Goal: Communication & Community: Answer question/provide support

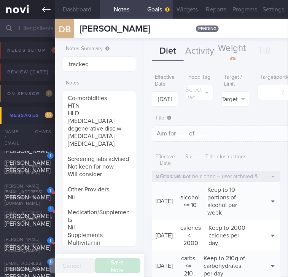
scroll to position [320, 0]
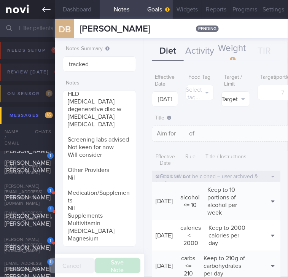
click at [43, 8] on icon at bounding box center [46, 9] width 8 height 8
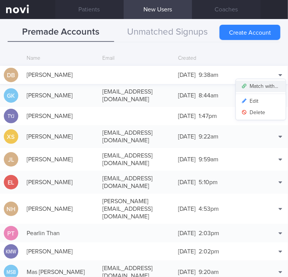
click at [261, 85] on button "Match with..." at bounding box center [260, 86] width 50 height 11
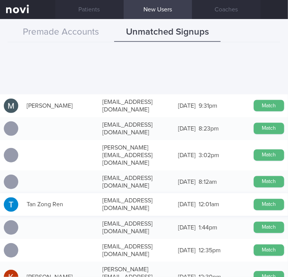
scroll to position [456, 0]
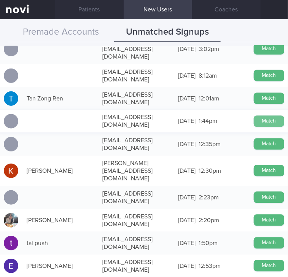
click at [253, 115] on button "Match" at bounding box center [268, 120] width 30 height 11
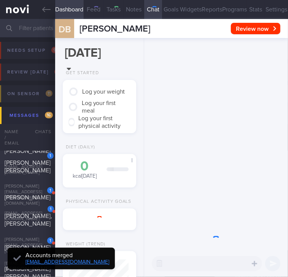
type input "tracked"
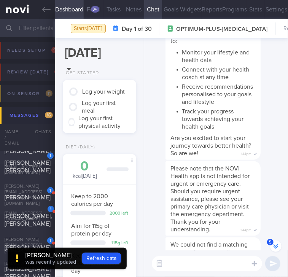
scroll to position [-476, 0]
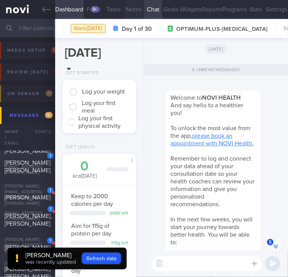
click at [137, 10] on button "Notes" at bounding box center [134, 9] width 20 height 19
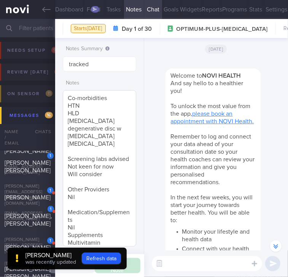
scroll to position [34, 0]
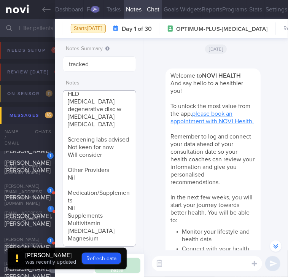
click at [116, 231] on textarea "Co-morbidities HTN HLD Lumbar degenerative disc w sciatica Colitis Screening la…" at bounding box center [99, 168] width 73 height 156
paste textarea "sciatica pain on/off nil strength training access to condo gym - not using Spin…"
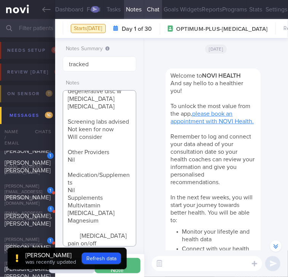
scroll to position [91, 0]
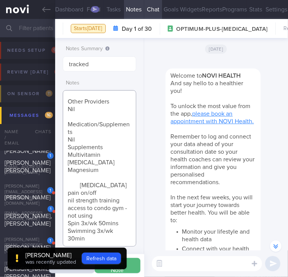
type textarea "Co-morbidities HTN HLD Lumbar degenerative disc w sciatica Colitis Screening la…"
click at [53, 259] on span "was recently updated" at bounding box center [50, 261] width 51 height 5
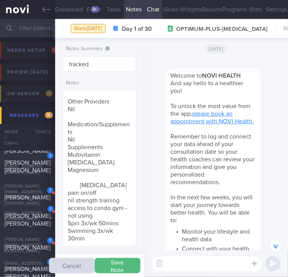
click at [119, 263] on button "Save Note" at bounding box center [118, 265] width 46 height 15
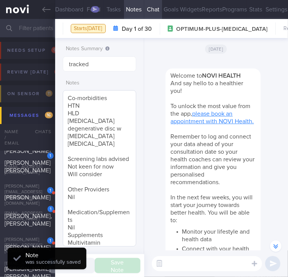
scroll to position [103, 0]
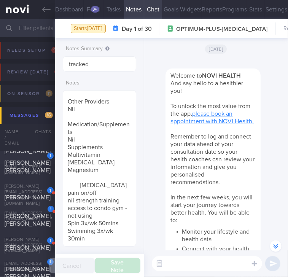
click at [171, 16] on button "Goals" at bounding box center [171, 9] width 18 height 19
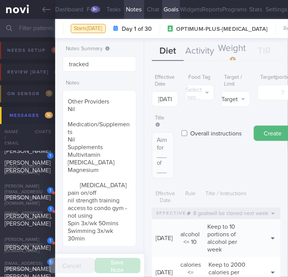
scroll to position [152, 0]
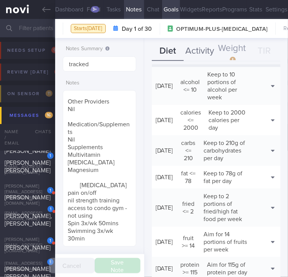
click at [198, 50] on button "Activity" at bounding box center [199, 51] width 32 height 19
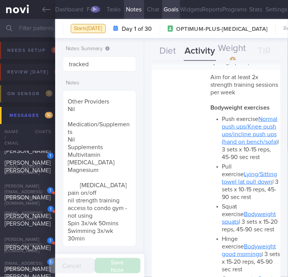
scroll to position [0, 0]
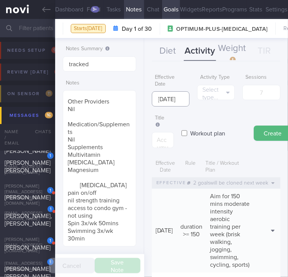
click at [176, 98] on input "[DATE]" at bounding box center [171, 98] width 38 height 15
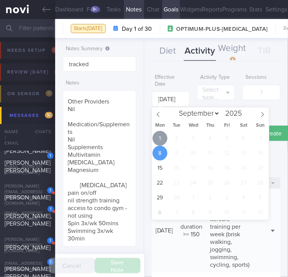
click at [162, 132] on span "1" at bounding box center [159, 138] width 15 height 15
type input "[DATE]"
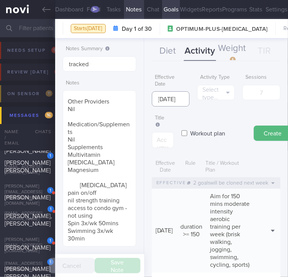
scroll to position [0, 8]
click at [207, 100] on button "Select type..." at bounding box center [216, 92] width 38 height 15
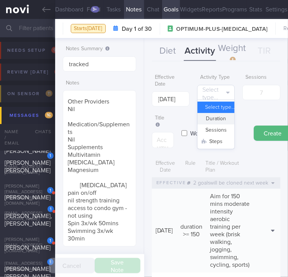
scroll to position [0, 0]
click at [211, 147] on button "Steps" at bounding box center [215, 141] width 37 height 11
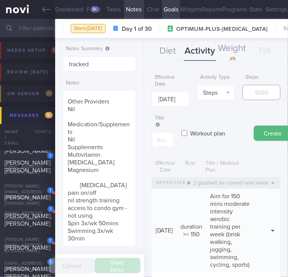
click at [261, 92] on input "number" at bounding box center [261, 92] width 38 height 15
click at [262, 90] on input "number" at bounding box center [261, 92] width 38 height 15
type input "70000"
click at [158, 140] on textarea at bounding box center [163, 140] width 22 height 16
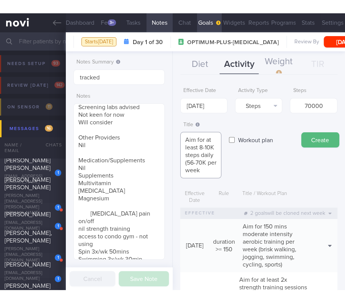
scroll to position [18, 0]
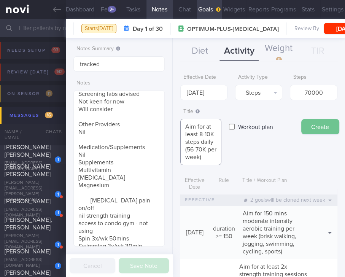
type textarea "Aim for at least 8-10K steps daily (56-70K per week)"
click at [287, 123] on button "Create" at bounding box center [320, 126] width 38 height 15
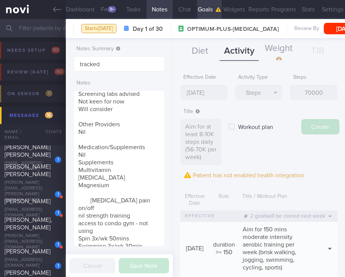
type input "[DATE]"
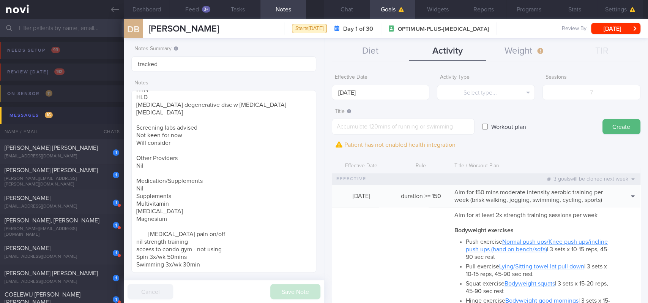
scroll to position [81, 163]
drag, startPoint x: 217, startPoint y: 261, endPoint x: 127, endPoint y: 215, distance: 101.2
click at [127, 215] on div "Notes Summary tracked Notes Co-morbidities HTN HLD Lumbar degenerative disc w s…" at bounding box center [224, 170] width 201 height 265
click at [221, 66] on input "tracked" at bounding box center [223, 63] width 185 height 15
click at [191, 208] on textarea "Co-morbidities HTN HLD Lumbar degenerative disc w sciatica Colitis Screening la…" at bounding box center [223, 181] width 185 height 182
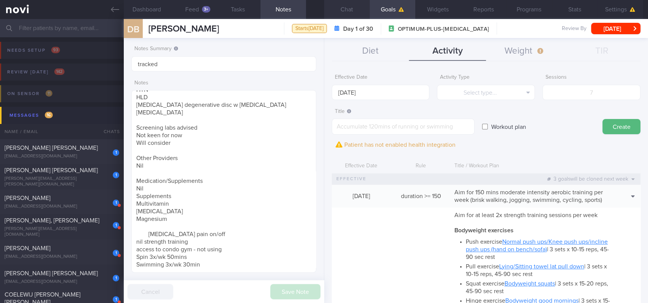
click at [287, 8] on button "Chat" at bounding box center [347, 9] width 46 height 19
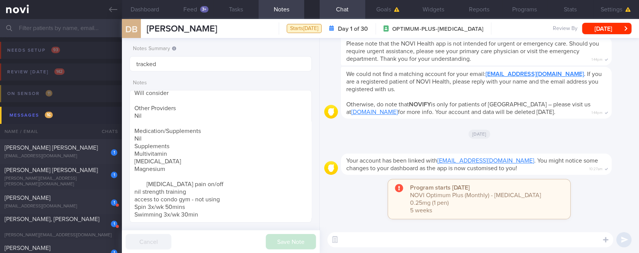
click at [287, 240] on textarea at bounding box center [470, 239] width 286 height 15
paste textarea "Hi Suzanne! This is Joel, the dietitian. It was nice chatting with you today Pl…"
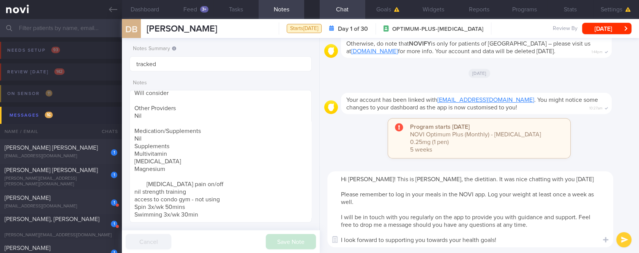
click at [287, 185] on textarea "Hi Suzanne! This is Joel, the dietitian. It was nice chatting with you today Pl…" at bounding box center [470, 209] width 286 height 76
click at [287, 184] on textarea "Hi Suzanne! This is Joel, the dietitian. It was nice chatting with you today Pl…" at bounding box center [470, 209] width 286 height 76
click at [287, 179] on textarea "Hi Suzanne! This is Joel, the dietitian. It was nice chatting with you today Pl…" at bounding box center [470, 209] width 286 height 76
click at [287, 209] on textarea "Hi David! This is Joel, the dietitian. It was nice chatting with you today Plea…" at bounding box center [470, 209] width 286 height 76
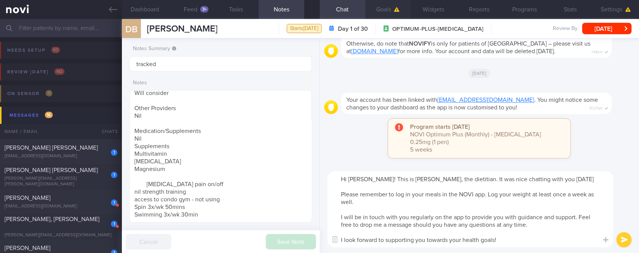
type textarea "Hi David! This is Joel, the dietitian. It was nice chatting with you today Plea…"
click at [287, 205] on textarea "Hi David! This is Joel, the dietitian. It was nice chatting with you today Plea…" at bounding box center [470, 209] width 286 height 76
click at [287, 209] on textarea "Hi David! This is Joel, the dietitian. It was nice chatting with you today Plea…" at bounding box center [470, 209] width 286 height 76
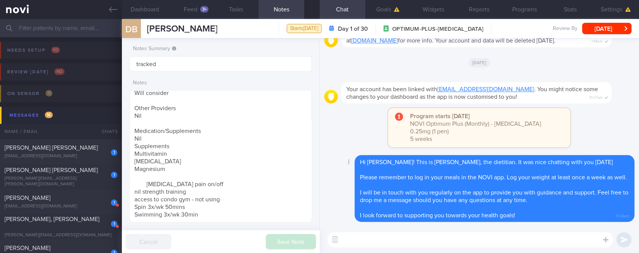
click at [287, 220] on div "Hi David! This is Joel, the dietitian. It was nice chatting with you today Plea…" at bounding box center [495, 188] width 280 height 67
click at [287, 245] on textarea at bounding box center [470, 239] width 286 height 15
paste textarea "Here are the points we discussed just now, with additional suggestions Weight m…"
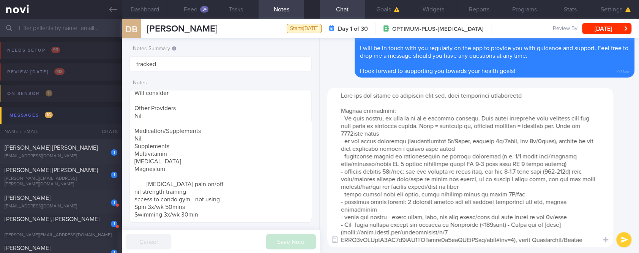
click at [287, 152] on textarea at bounding box center [470, 168] width 286 height 160
click at [287, 132] on textarea at bounding box center [470, 168] width 286 height 160
click at [287, 141] on textarea at bounding box center [470, 168] width 286 height 160
drag, startPoint x: 349, startPoint y: 156, endPoint x: 577, endPoint y: 163, distance: 228.4
click at [287, 163] on textarea at bounding box center [470, 168] width 286 height 160
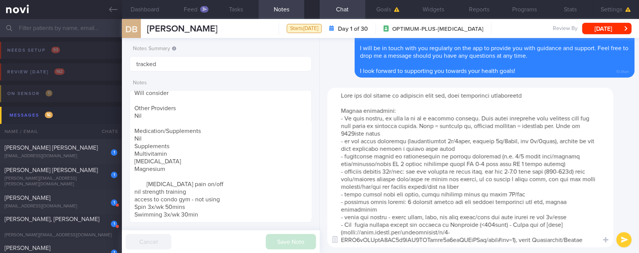
paste textarea "perdiodised approach to carbohydrate intake: carbs before and after exercise, a…"
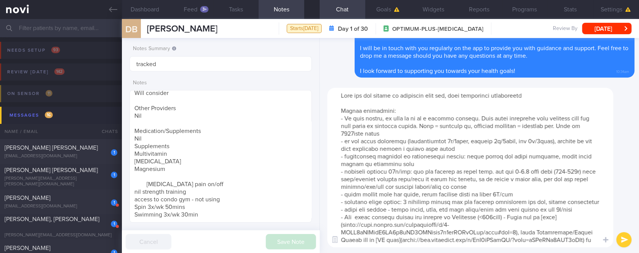
click at [287, 153] on textarea at bounding box center [470, 168] width 286 height 160
click at [287, 164] on textarea at bounding box center [470, 168] width 286 height 160
click at [287, 165] on textarea at bounding box center [470, 168] width 286 height 160
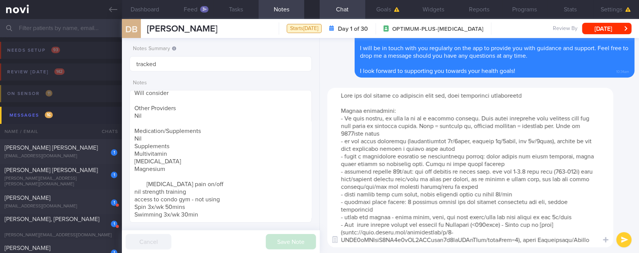
click at [287, 171] on textarea at bounding box center [470, 168] width 286 height 160
click at [287, 170] on textarea at bounding box center [470, 168] width 286 height 160
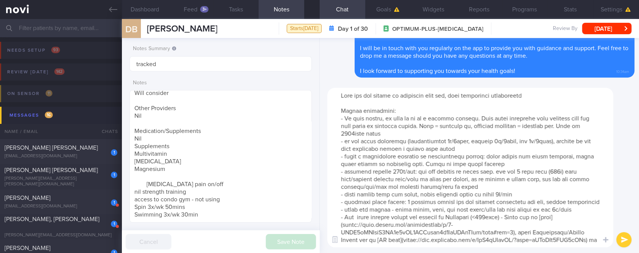
type textarea "Here are the points we discussed just now, with additional suggestions Weight m…"
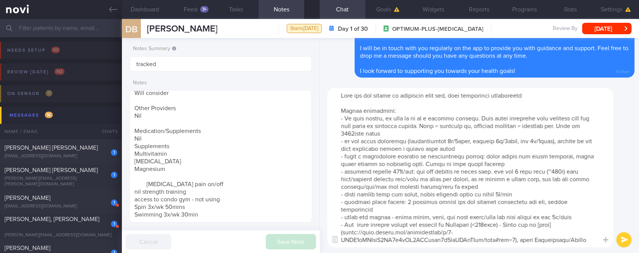
click at [287, 184] on textarea at bounding box center [470, 168] width 286 height 160
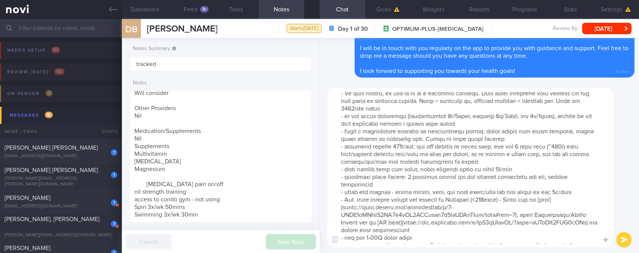
scroll to position [30, 0]
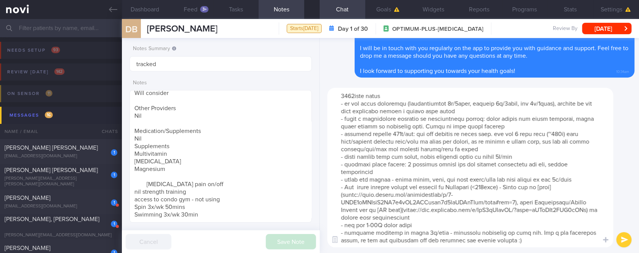
click at [287, 228] on textarea at bounding box center [470, 168] width 286 height 160
click at [287, 241] on textarea at bounding box center [470, 168] width 286 height 160
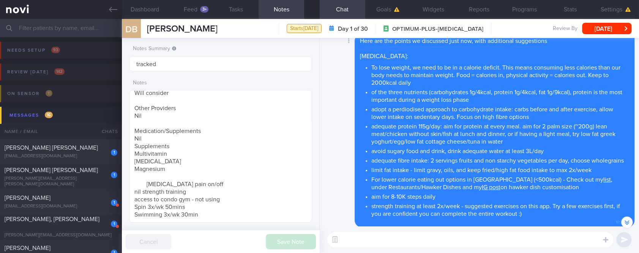
scroll to position [0, 0]
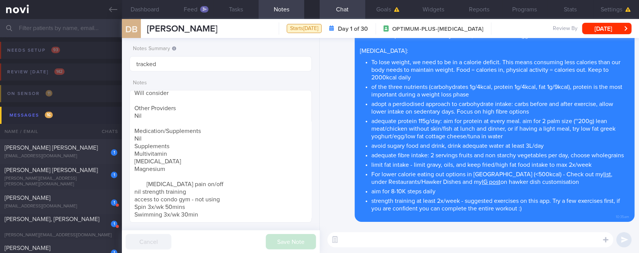
click at [287, 241] on textarea at bounding box center [470, 239] width 286 height 15
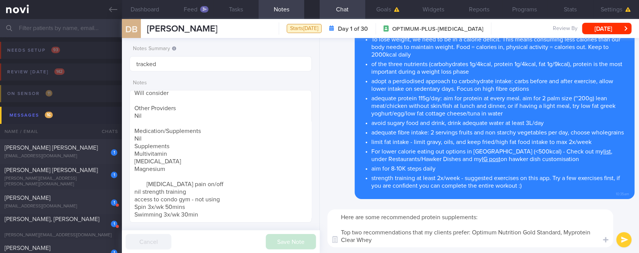
click at [287, 217] on textarea "Here are some recommended protein supplements: Top two recommendations that my …" at bounding box center [470, 228] width 286 height 38
click at [287, 216] on textarea "Here are some protein supplements: Top two recommendations that my clients pref…" at bounding box center [470, 228] width 286 height 38
click at [287, 216] on textarea "Here are protein supplements: Top two recommendations that my clients prefer: O…" at bounding box center [470, 228] width 286 height 38
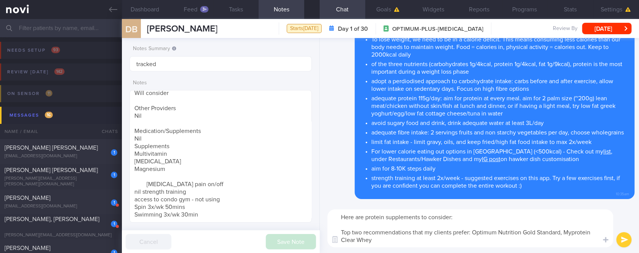
click at [287, 216] on textarea "Here are protein supplements to consider: Top two recommendations that my clien…" at bounding box center [470, 228] width 286 height 38
click at [287, 239] on textarea "Here are some protein supplements to consider: Top two recommendations that my …" at bounding box center [470, 228] width 286 height 38
type textarea "Here are some protein supplements to consider: Top two recommendations that my …"
click at [287, 242] on button "submit" at bounding box center [623, 239] width 15 height 15
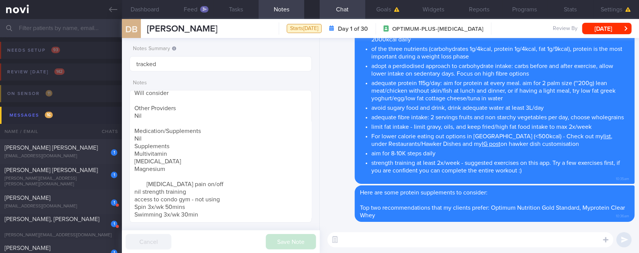
click at [287, 240] on textarea at bounding box center [470, 239] width 286 height 15
paste textarea "*Protein powders:* [MyProtein Impact Whey Isolate](https://shopee.sg/Myprotein-…"
type textarea "*Protein powders:* [MyProtein Impact Whey Isolate](https://shopee.sg/Myprotein-…"
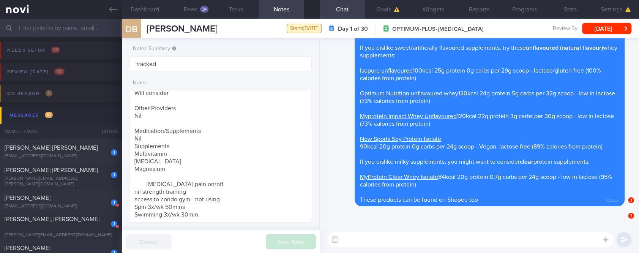
click at [287, 245] on textarea at bounding box center [470, 239] width 286 height 15
paste textarea "Here are the instructions for [AI photo food logging](https://novi-health.notio…"
type textarea "Here are the instructions for [AI photo food logging](https://novi-health.notio…"
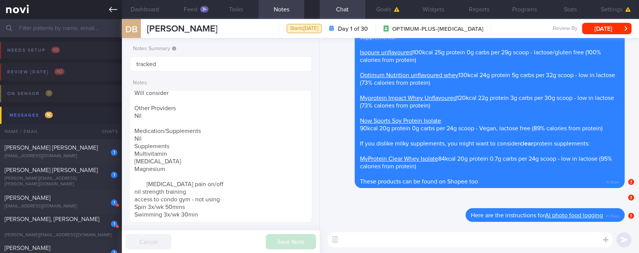
click at [111, 16] on link at bounding box center [61, 9] width 122 height 19
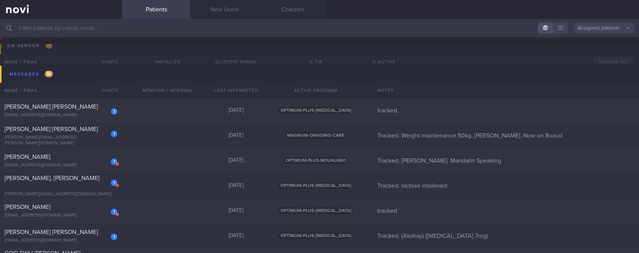
scroll to position [51, 0]
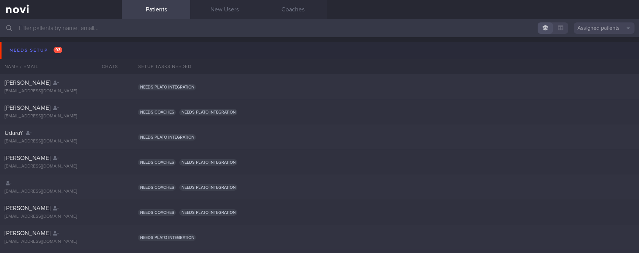
click at [33, 44] on button "Needs setup 93" at bounding box center [321, 50] width 642 height 17
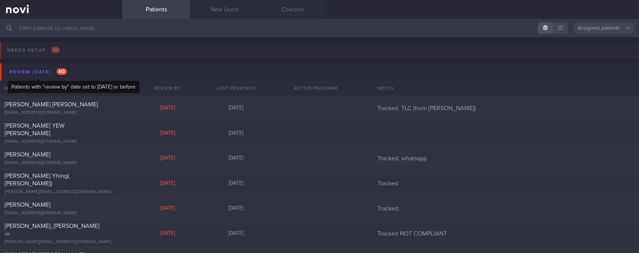
click at [43, 73] on div "Review today 142" at bounding box center [38, 72] width 61 height 10
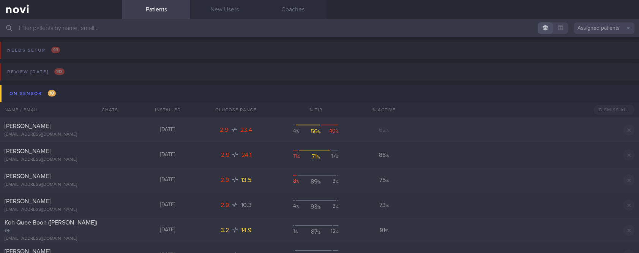
click at [87, 95] on button "On sensor 10" at bounding box center [321, 93] width 642 height 17
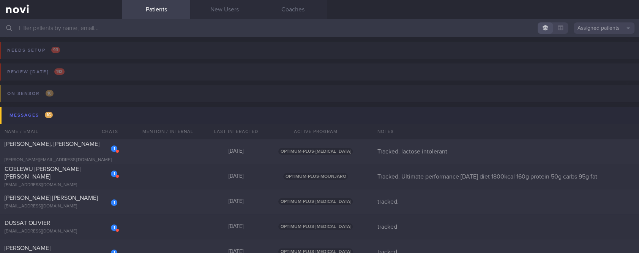
click at [86, 114] on button "Messages 16" at bounding box center [321, 115] width 642 height 17
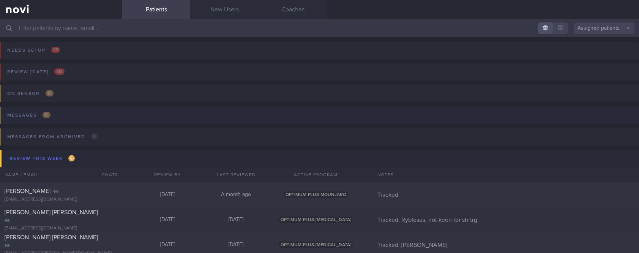
click at [86, 114] on button "Messages 16" at bounding box center [319, 118] width 642 height 22
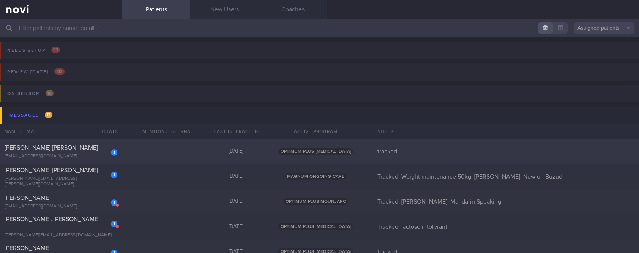
click at [238, 214] on div "1 DOLERA EARL JOYCE RIVERA earldolera@gmail.com 4 days ago OPTIMUM-PLUS-RYBELSU…" at bounding box center [319, 226] width 639 height 25
select select "8"
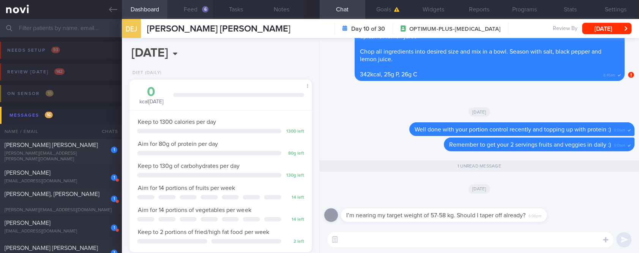
click at [202, 14] on button "Feed 6" at bounding box center [191, 9] width 46 height 19
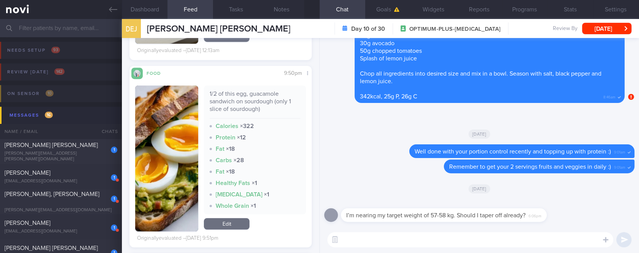
scroll to position [354, 0]
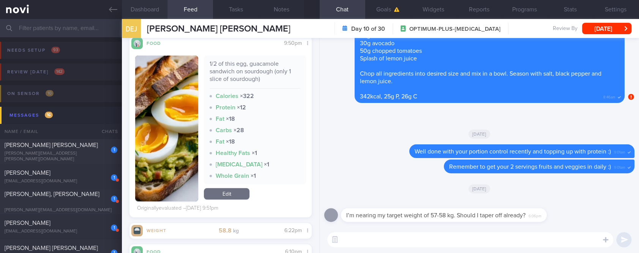
click at [143, 10] on button "Dashboard" at bounding box center [145, 9] width 46 height 19
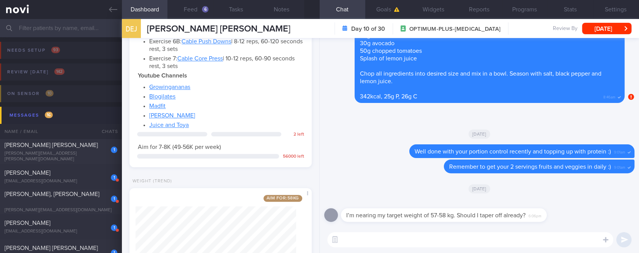
scroll to position [564, 0]
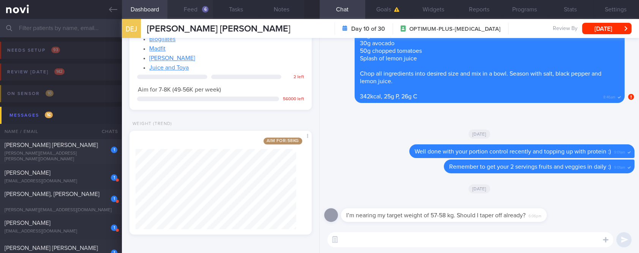
click at [198, 10] on button "Feed 6" at bounding box center [191, 9] width 46 height 19
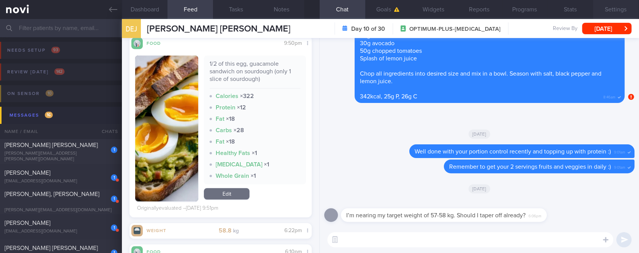
click at [611, 5] on button "Settings" at bounding box center [616, 9] width 46 height 19
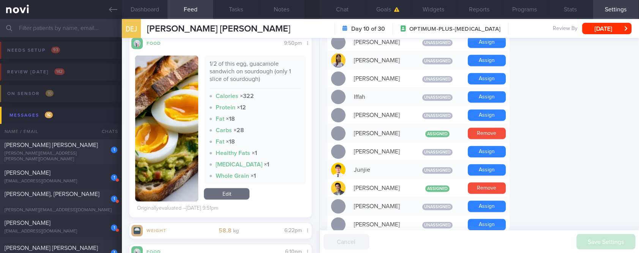
scroll to position [304, 0]
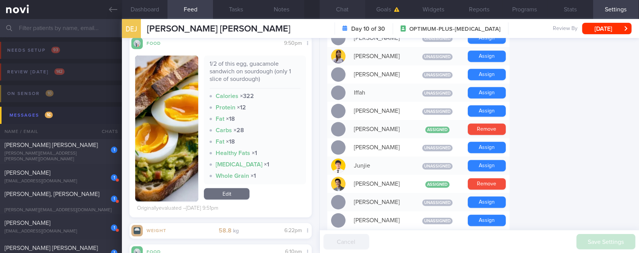
click at [345, 10] on button "Chat" at bounding box center [343, 9] width 46 height 19
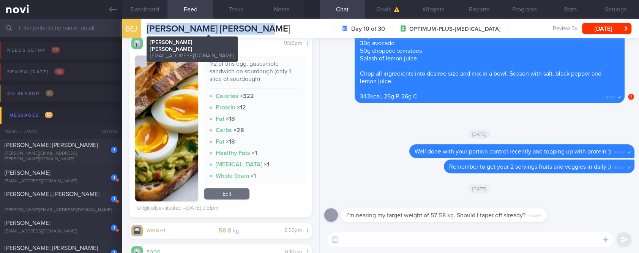
drag, startPoint x: 285, startPoint y: 33, endPoint x: 148, endPoint y: 32, distance: 137.1
click at [148, 32] on div "DEJ DOLERA EARL JOYCE RIVERA DOLERA EARL JOYCE RIVERA earldolera@gmail.com Day …" at bounding box center [380, 28] width 517 height 19
copy span "[PERSON_NAME] [PERSON_NAME]"
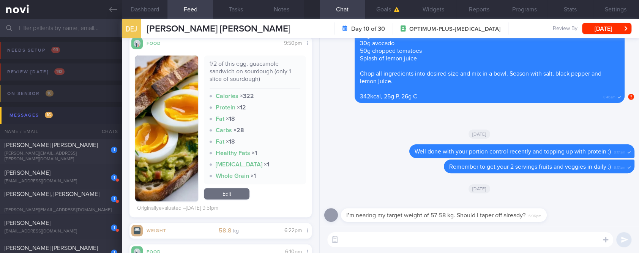
click at [402, 240] on textarea at bounding box center [470, 239] width 286 height 15
click at [402, 239] on textarea at bounding box center [470, 239] width 286 height 15
click at [401, 239] on textarea at bounding box center [470, 239] width 286 height 15
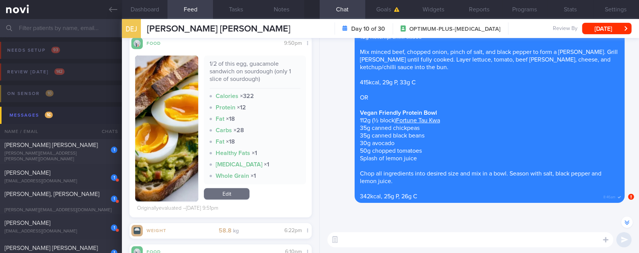
scroll to position [-101, 0]
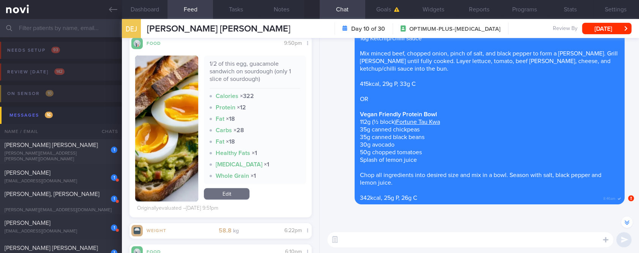
click at [170, 164] on img "button" at bounding box center [166, 128] width 63 height 146
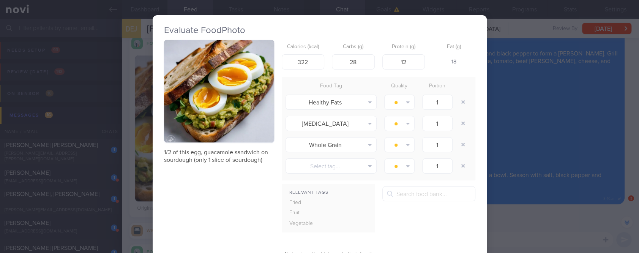
click at [553, 162] on div "Evaluate Food Photo 1/2 of this egg, guacamole sandwich on sourdough (only 1 sl…" at bounding box center [319, 126] width 639 height 253
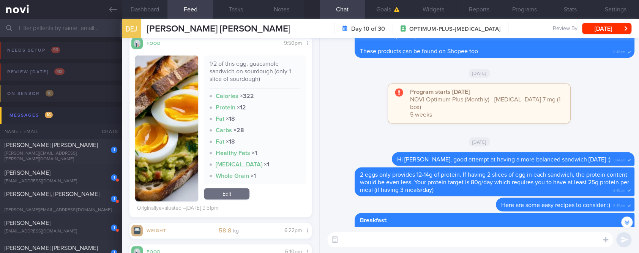
scroll to position [-1157, 0]
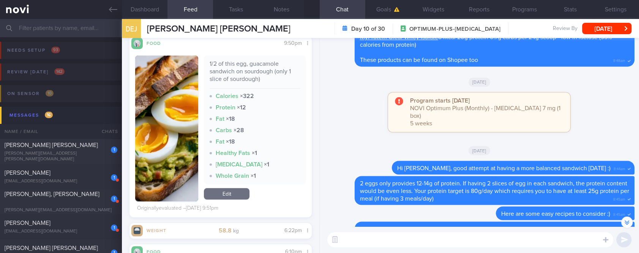
click at [426, 234] on textarea at bounding box center [470, 239] width 286 height 15
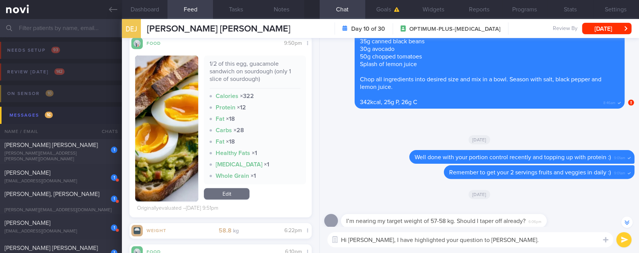
scroll to position [0, 0]
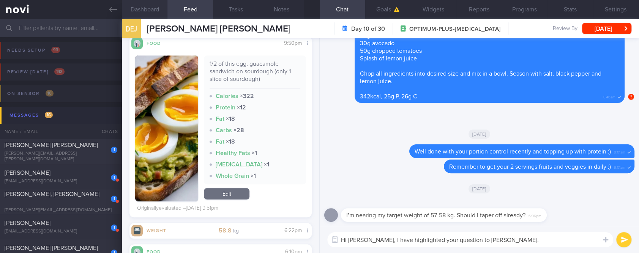
click at [147, 8] on button "Dashboard" at bounding box center [145, 9] width 46 height 19
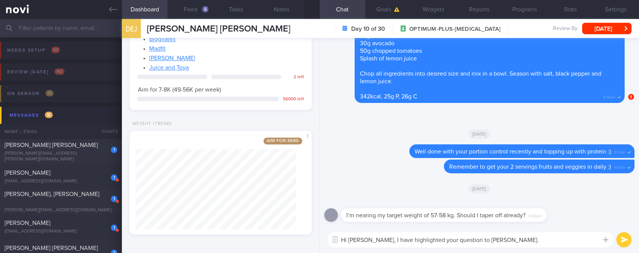
click at [506, 237] on textarea "Hi Earl, I have highlighted your question to Dr Kyle." at bounding box center [470, 239] width 286 height 15
type textarea "Hi Earl, I have highlighted your question to Dr Kyle. Do weight for his reply :)"
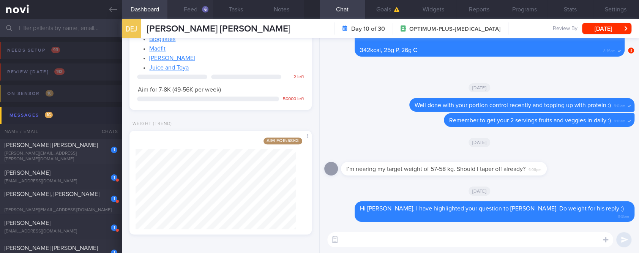
click at [199, 14] on button "Feed 6" at bounding box center [191, 9] width 46 height 19
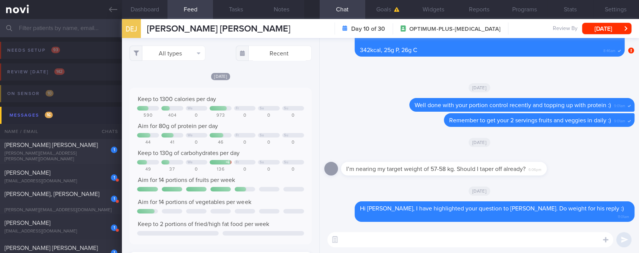
click at [359, 236] on textarea at bounding box center [470, 239] width 286 height 15
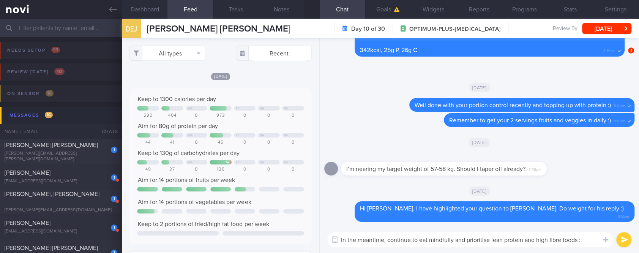
type textarea "In the meantime, continue to eat mindfully and prioritise lean protein and high…"
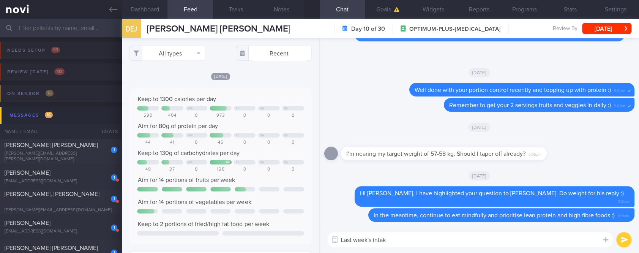
type textarea "Last week's intake"
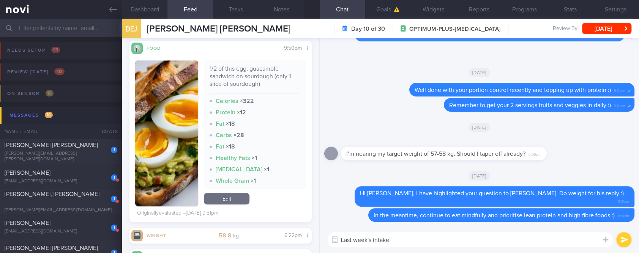
scroll to position [405, 0]
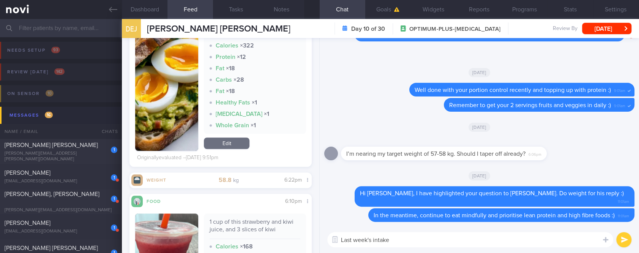
drag, startPoint x: 474, startPoint y: 241, endPoint x: 265, endPoint y: 237, distance: 209.0
click at [265, 237] on div "Dashboard Feed 6 Tasks Notes Chat Goals Widgets Reports Programs Stats Settings…" at bounding box center [380, 136] width 517 height 234
click at [614, 30] on button "[DATE]" at bounding box center [606, 28] width 49 height 11
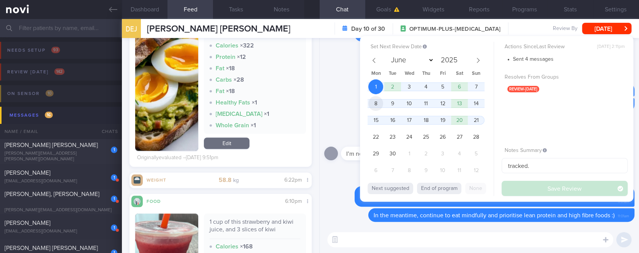
click at [378, 102] on span "8" at bounding box center [375, 103] width 15 height 15
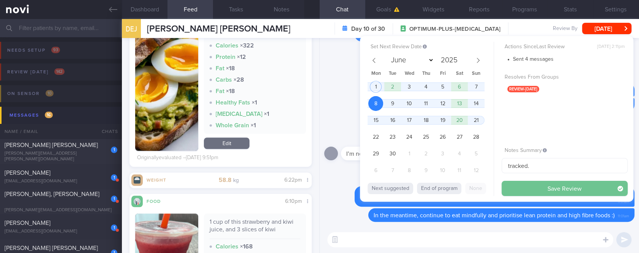
click at [558, 187] on button "Save Review" at bounding box center [565, 188] width 126 height 15
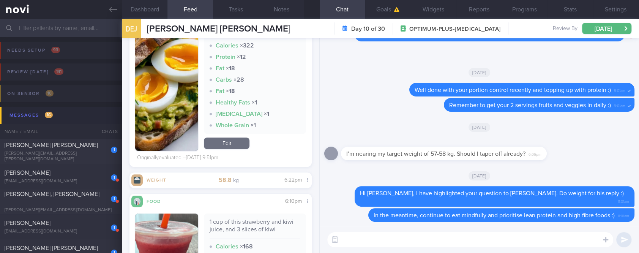
click at [364, 238] on textarea at bounding box center [470, 239] width 286 height 15
click at [101, 149] on div "1" at bounding box center [109, 147] width 17 height 12
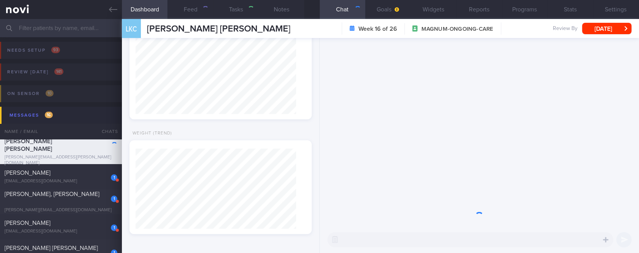
type input "Tracked. Weight maintenance 50kg. [PERSON_NAME]. Now on Buzud"
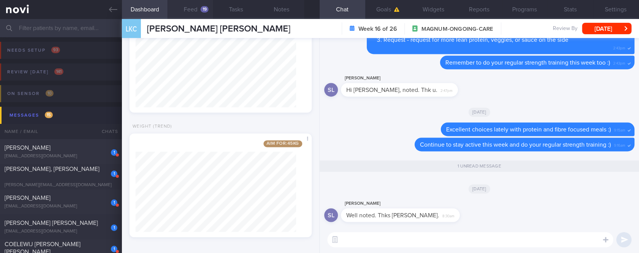
click at [192, 11] on button "Feed 19" at bounding box center [191, 9] width 46 height 19
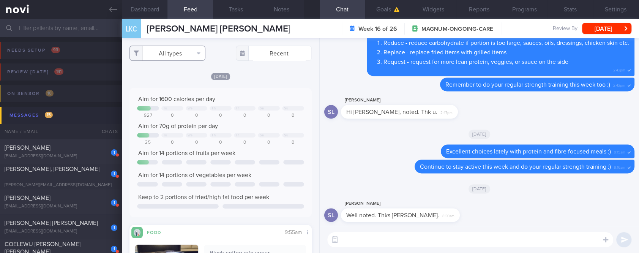
click at [189, 52] on button "All types" at bounding box center [168, 53] width 76 height 15
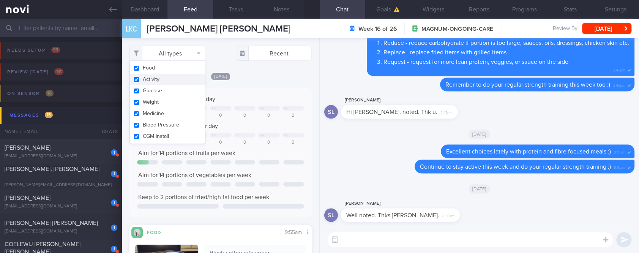
click at [162, 79] on button "Activity" at bounding box center [167, 79] width 75 height 11
checkbox input "false"
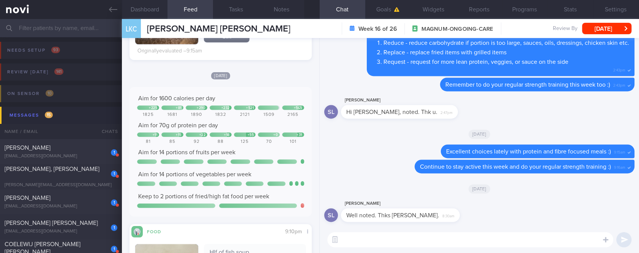
scroll to position [861, 0]
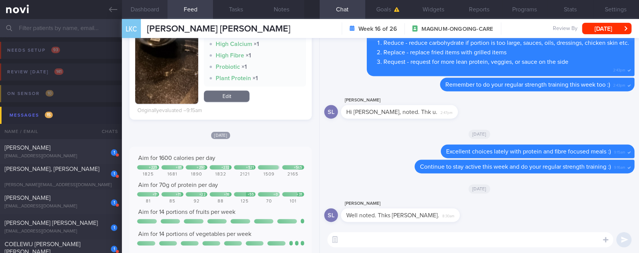
click at [149, 16] on button "Dashboard" at bounding box center [145, 9] width 46 height 19
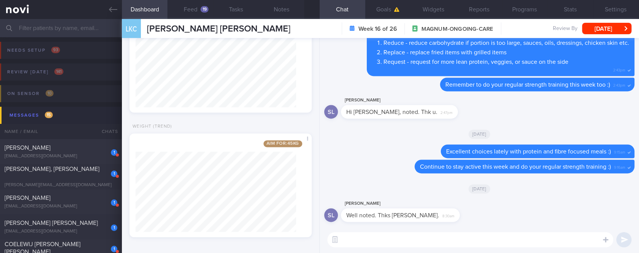
scroll to position [828, 0]
click at [367, 239] on textarea at bounding box center [470, 239] width 286 height 15
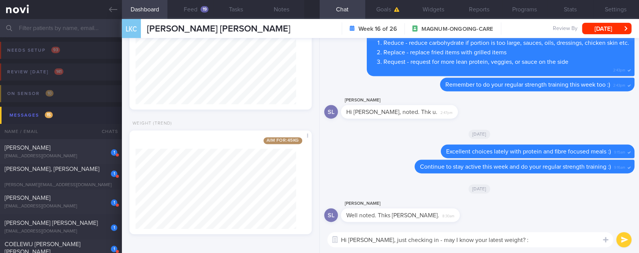
type textarea "Hi Shirley, just checking in - may I know your latest weight? :)"
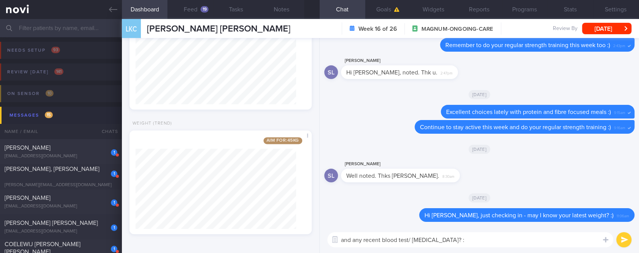
type textarea "and any recent blood test/ blood glucose test? :)"
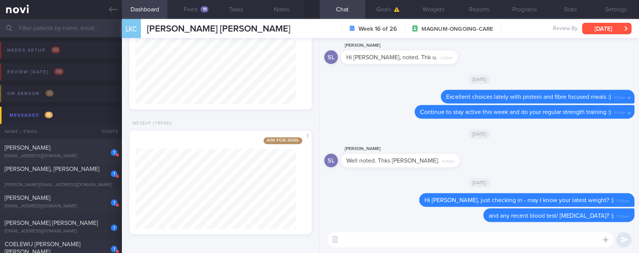
click at [601, 29] on button "[DATE]" at bounding box center [606, 28] width 49 height 11
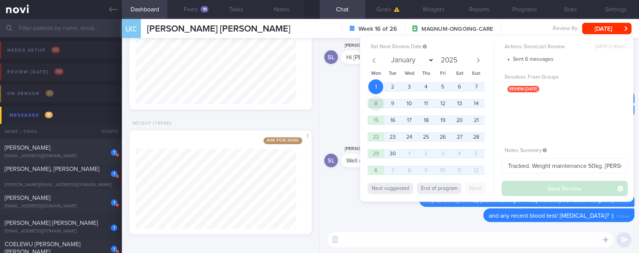
click at [376, 106] on span "8" at bounding box center [375, 103] width 15 height 15
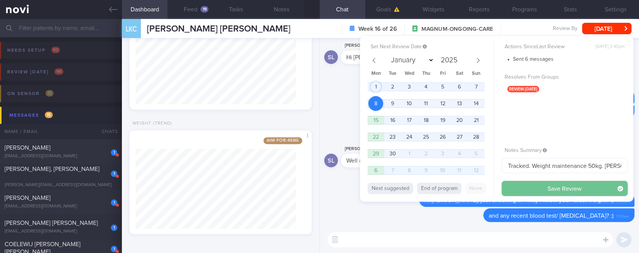
click at [532, 189] on button "Save Review" at bounding box center [565, 188] width 126 height 15
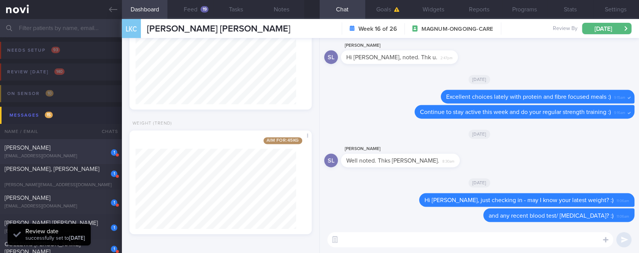
scroll to position [82, 163]
click at [55, 150] on div "[PERSON_NAME]" at bounding box center [60, 148] width 111 height 8
type input "Tracked. [PERSON_NAME]. Mandarin Speaking"
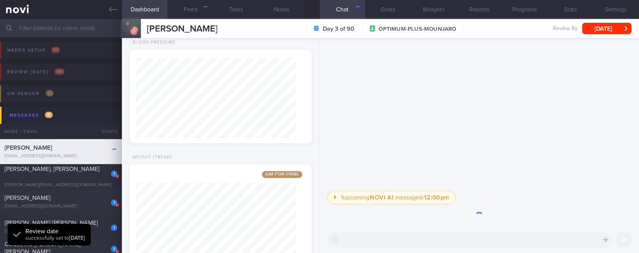
scroll to position [80, 160]
click at [613, 28] on button "[DATE]" at bounding box center [606, 28] width 49 height 11
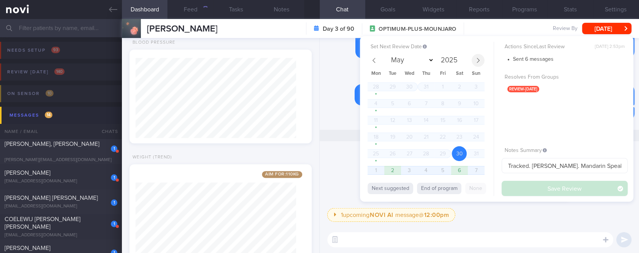
click at [478, 58] on icon at bounding box center [478, 60] width 5 height 5
select select "8"
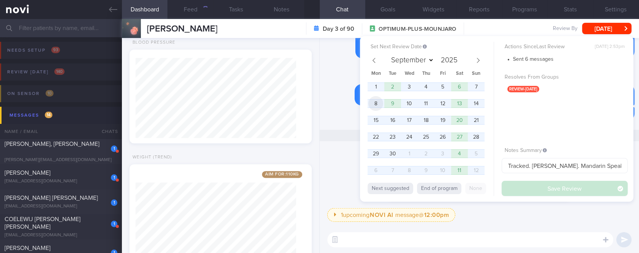
click at [377, 103] on span "8" at bounding box center [375, 103] width 15 height 15
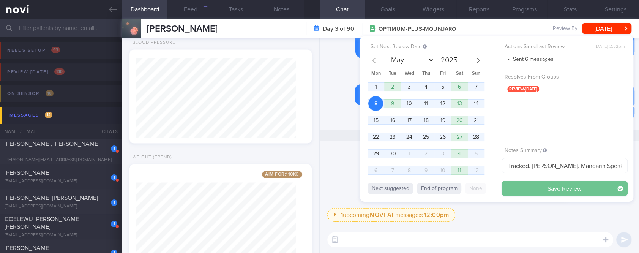
click at [542, 189] on button "Save Review" at bounding box center [565, 188] width 126 height 15
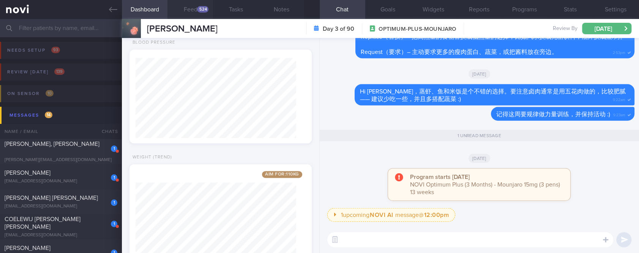
click at [203, 10] on div "524" at bounding box center [202, 9] width 11 height 6
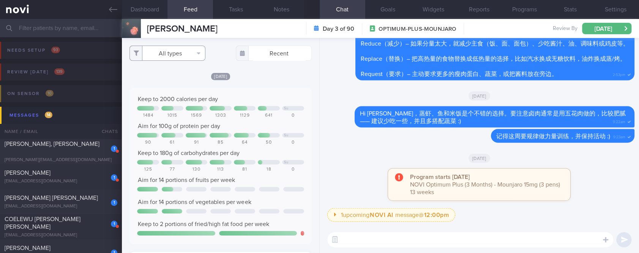
click at [191, 48] on button "All types" at bounding box center [168, 53] width 76 height 15
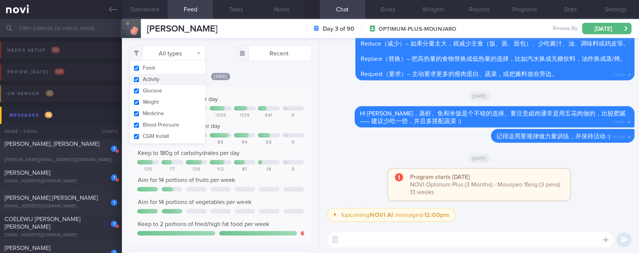
click at [171, 78] on button "Activity" at bounding box center [167, 79] width 75 height 11
checkbox input "false"
click at [272, 79] on div "[DATE]" at bounding box center [221, 76] width 182 height 8
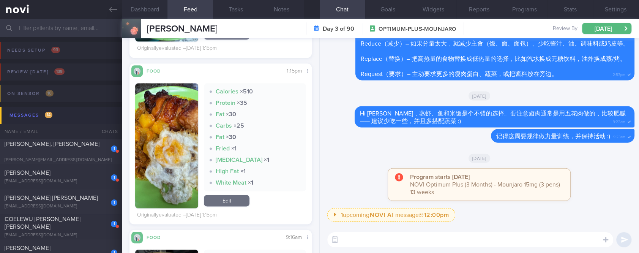
scroll to position [557, 0]
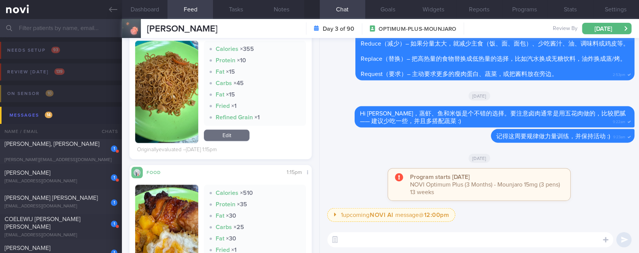
click at [173, 120] on img "button" at bounding box center [166, 92] width 63 height 102
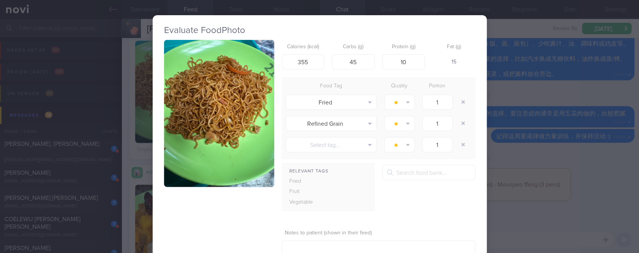
click at [240, 104] on img "button" at bounding box center [219, 113] width 110 height 147
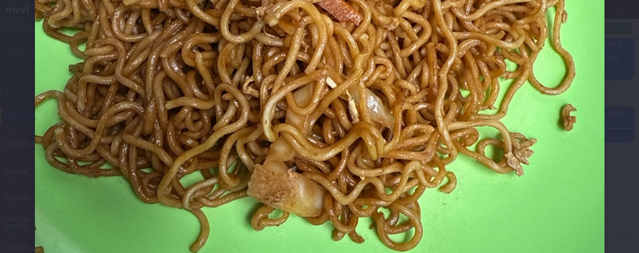
scroll to position [405, 0]
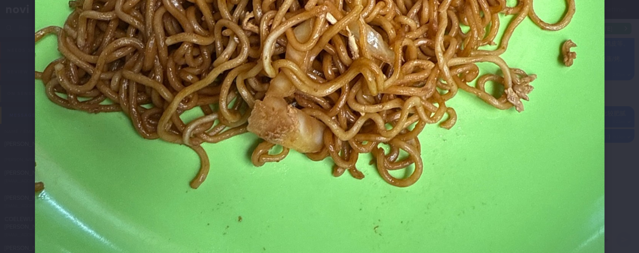
click at [547, 173] on img at bounding box center [320, 5] width 570 height 760
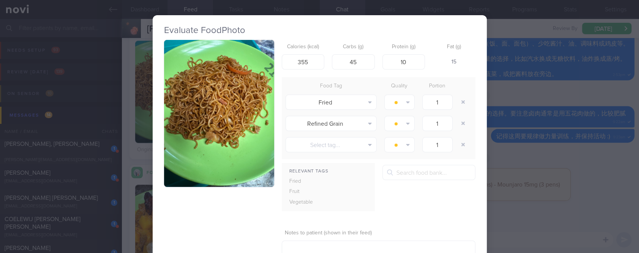
click at [537, 160] on div "Evaluate Food Photo Calories (kcal) 355 Carbs (g) 45 Protein (g) 10 Fat (g) 15 …" at bounding box center [319, 126] width 639 height 253
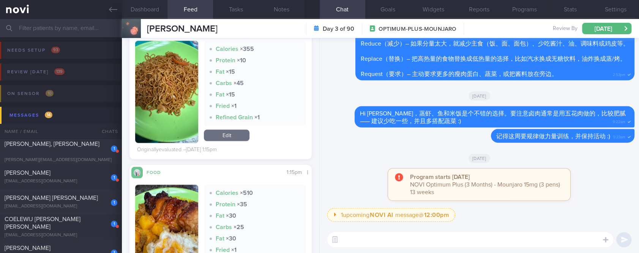
click at [179, 98] on img "button" at bounding box center [166, 92] width 63 height 102
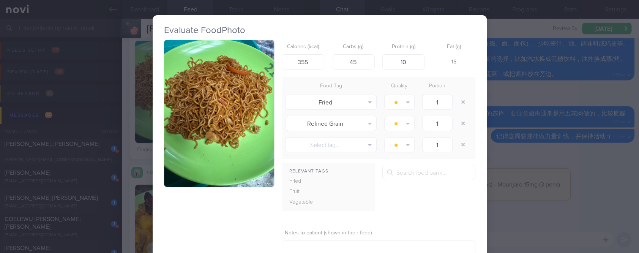
click at [559, 125] on div "Evaluate Food Photo Calories (kcal) 355 Carbs (g) 45 Protein (g) 10 Fat (g) 15 …" at bounding box center [319, 126] width 639 height 253
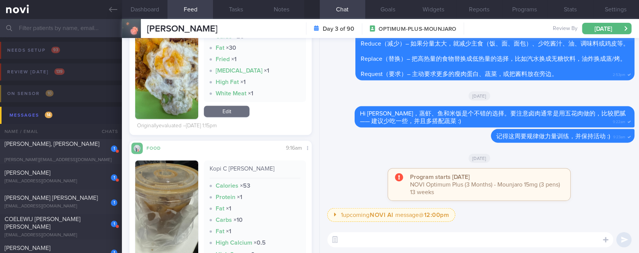
scroll to position [608, 0]
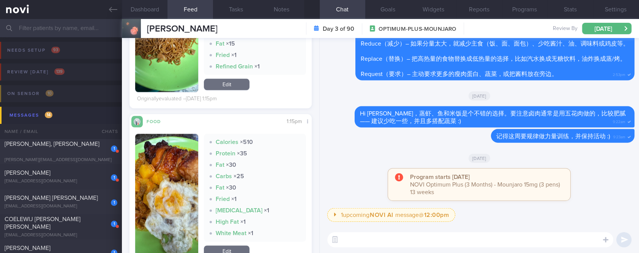
click at [184, 189] on button "button" at bounding box center [166, 196] width 63 height 125
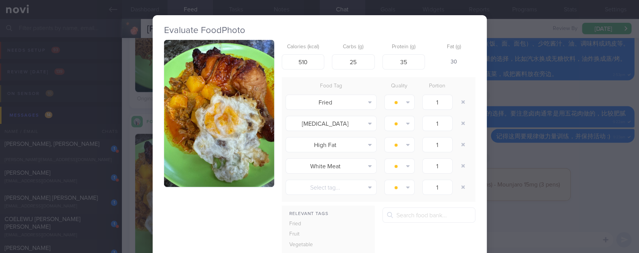
click at [217, 122] on button "button" at bounding box center [219, 113] width 110 height 147
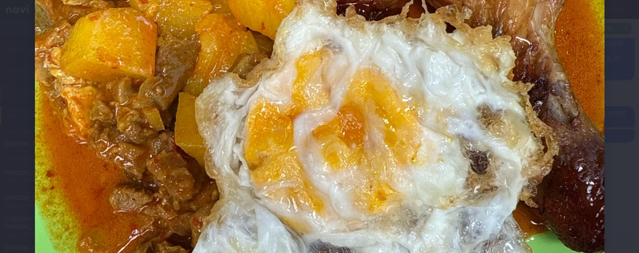
click at [558, 174] on img at bounding box center [320, 107] width 570 height 760
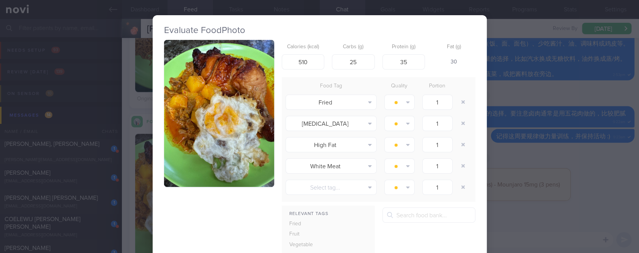
click at [571, 155] on div "Evaluate Food Photo Calories (kcal) 510 Carbs (g) 25 Protein (g) 35 Fat (g) 30 …" at bounding box center [319, 126] width 639 height 253
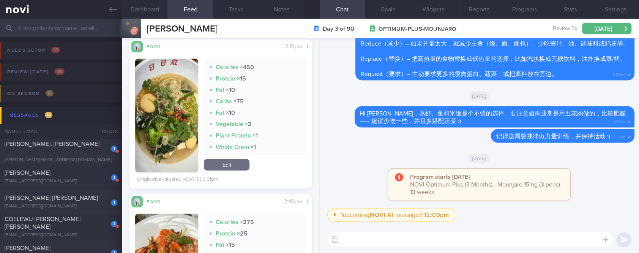
click at [161, 141] on button "button" at bounding box center [166, 116] width 63 height 114
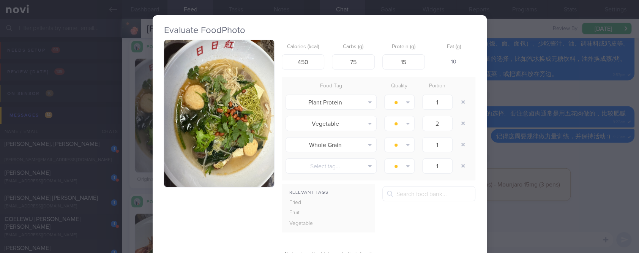
click at [210, 93] on button "button" at bounding box center [219, 113] width 110 height 147
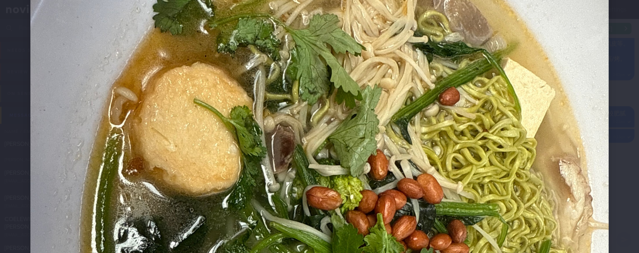
click at [584, 171] on img at bounding box center [319, 213] width 578 height 771
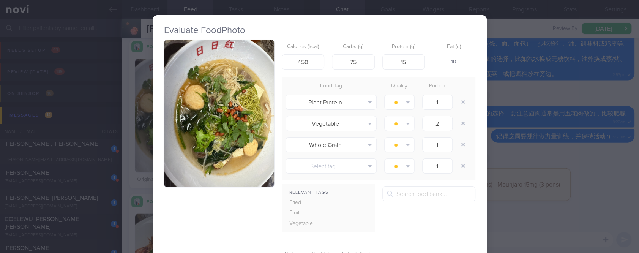
click at [580, 157] on div "Evaluate Food Photo Calories (kcal) 450 Carbs (g) 75 Protein (g) 15 Fat (g) 10 …" at bounding box center [319, 126] width 639 height 253
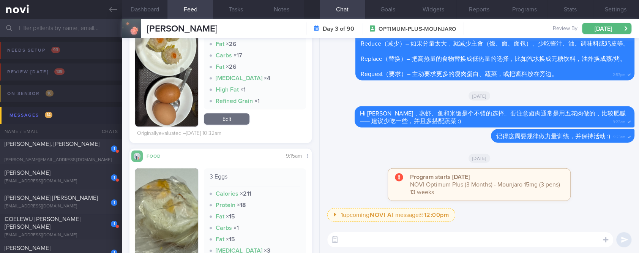
drag, startPoint x: 582, startPoint y: 153, endPoint x: 529, endPoint y: 161, distance: 53.8
click at [582, 153] on div "[DATE]" at bounding box center [479, 157] width 310 height 21
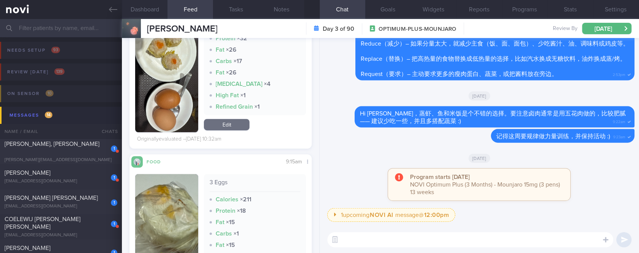
scroll to position [506, 0]
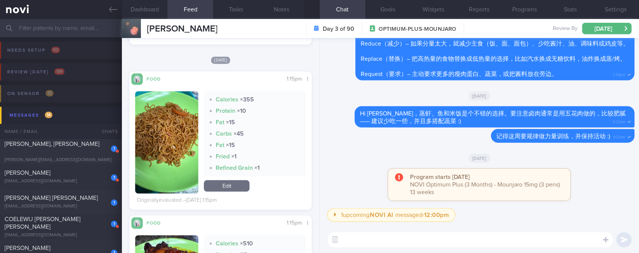
click at [479, 237] on textarea at bounding box center [470, 239] width 286 height 15
paste textarea "Hi Gary，这个周末希望你过得愉快。记得把碳水化合物搭配瘦蛋白和膳食纤维。周五下午的炒面蛋白质和纤维都不太足。 可以考虑清汤面，加鱼肉或瘦肉和蔬菜。干拌面…"
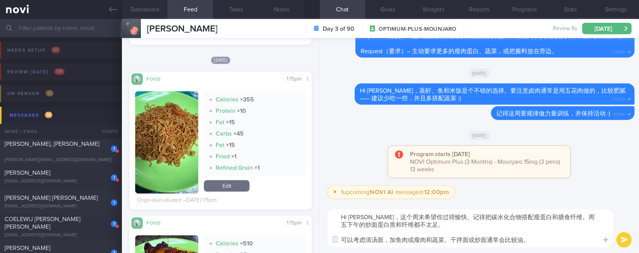
scroll to position [0, 0]
click at [422, 227] on textarea "Hi Gary，这个周末希望你过得愉快。记得把碳水化合物搭配瘦蛋白和膳食纤维。周五下午的炒面蛋白质和纤维都不太足。 可以考虑清汤面，加鱼肉或瘦肉和蔬菜。干拌面…" at bounding box center [470, 228] width 286 height 38
click at [569, 242] on textarea "Hi Gary，这个周末希望你过得愉快。记得把碳水化合物搭配瘦蛋白和膳食纤维。周五下午的炒面蛋白质和纤维都不太足。 可以考虑清汤面，加鱼肉或瘦肉和蔬菜。干拌面…" at bounding box center [470, 228] width 286 height 38
type textarea "Hi Gary，这个周末希望你过得愉快。记得把碳水化合物搭配瘦蛋白和膳食纤维。周五下午的炒面蛋白质和纤维都不太足。 可以考虑清汤面，加鱼肉或瘦肉和蔬菜。干拌面…"
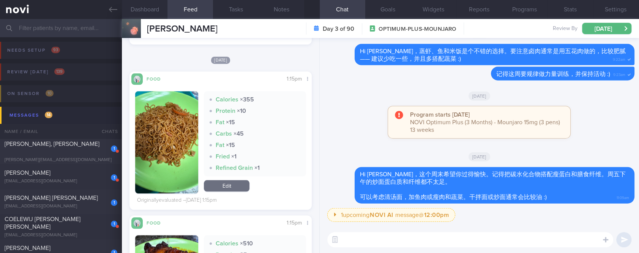
click at [100, 157] on div "[PERSON_NAME][EMAIL_ADDRESS][DOMAIN_NAME]" at bounding box center [61, 160] width 113 height 6
type input "Tracked. lactose intolerant"
select select "7"
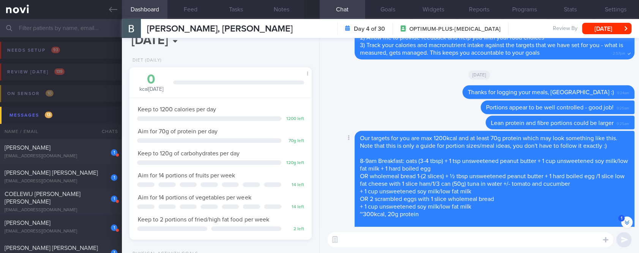
scroll to position [-376, 0]
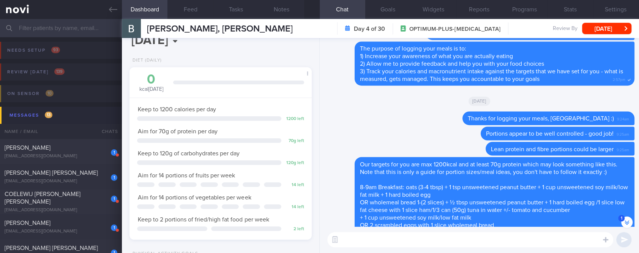
click at [491, 245] on textarea at bounding box center [470, 239] width 286 height 15
click at [490, 244] on textarea at bounding box center [470, 239] width 286 height 15
click at [198, 11] on button "Feed" at bounding box center [191, 9] width 46 height 19
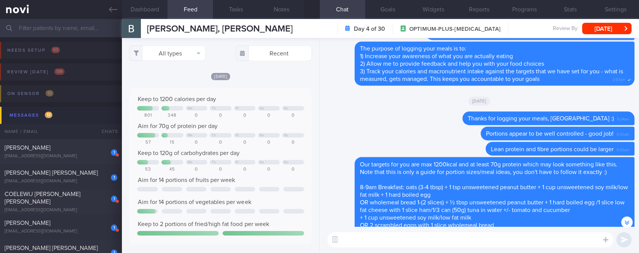
scroll to position [379784, 379661]
click at [382, 242] on textarea at bounding box center [470, 239] width 286 height 15
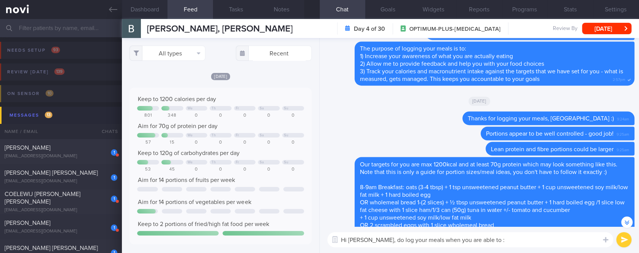
type textarea "Hi Belinda, do log your meals when you are able to :)"
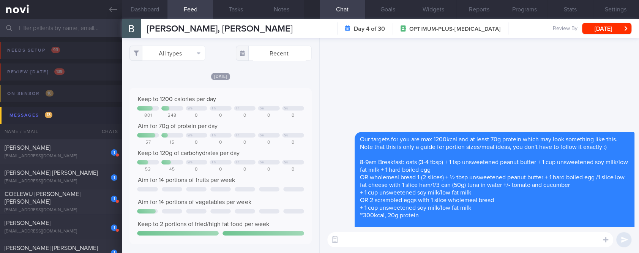
scroll to position [0, 0]
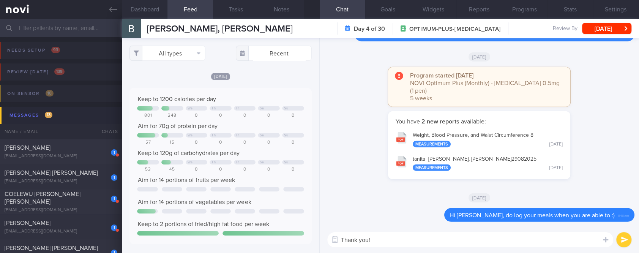
type textarea "Thank you"
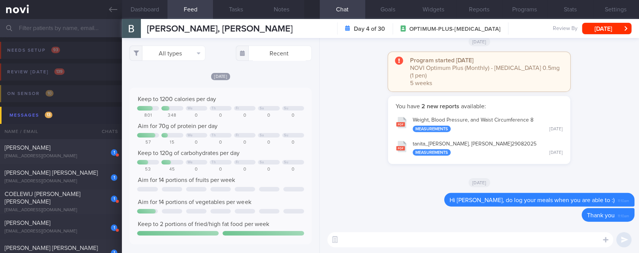
click at [401, 239] on textarea at bounding box center [470, 239] width 286 height 15
paste textarea "49.9"
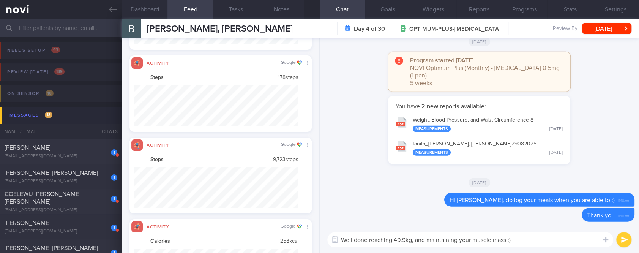
scroll to position [820, 0]
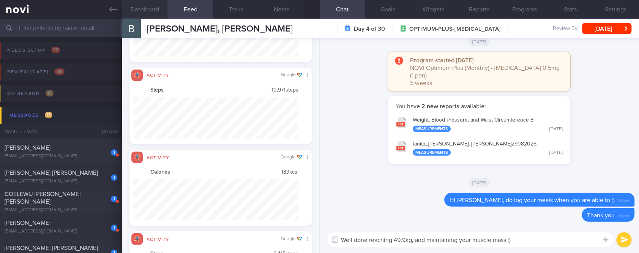
click at [164, 10] on button "Dashboard" at bounding box center [145, 9] width 46 height 19
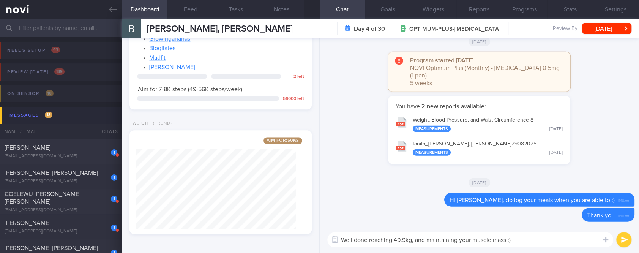
scroll to position [503, 0]
click at [518, 236] on textarea "Well done reaching 49.9kg, and maintaining your muscle mass :)" at bounding box center [470, 239] width 286 height 15
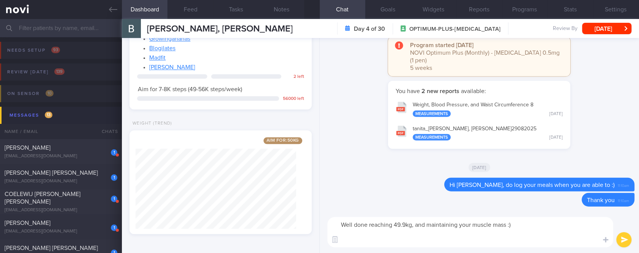
scroll to position [0, 0]
drag, startPoint x: 463, startPoint y: 239, endPoint x: 339, endPoint y: 230, distance: 124.6
click at [339, 230] on textarea "Well done reaching 49.9kg, and maintaining your muscle mass :) Are you happy wi…" at bounding box center [470, 232] width 286 height 30
type textarea "Well done reaching 49.9kg, and maintaining your muscle mass :)"
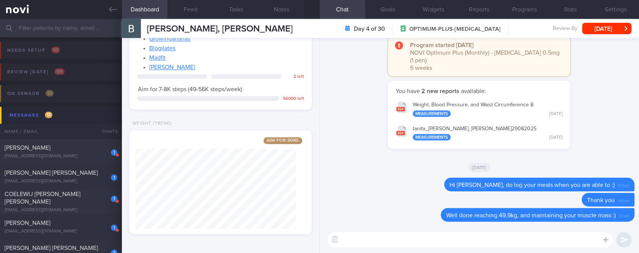
paste textarea "Are you happy with your current weight"
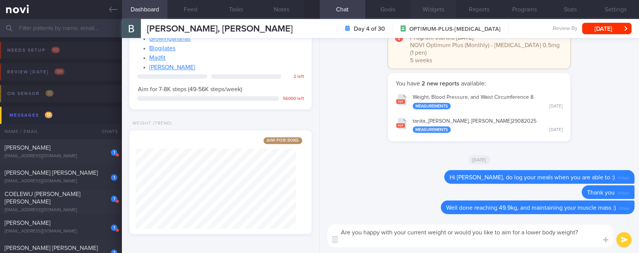
type textarea "Are you happy with your current weight or would you like to aim for a lower bod…"
click at [626, 239] on button "submit" at bounding box center [623, 239] width 15 height 15
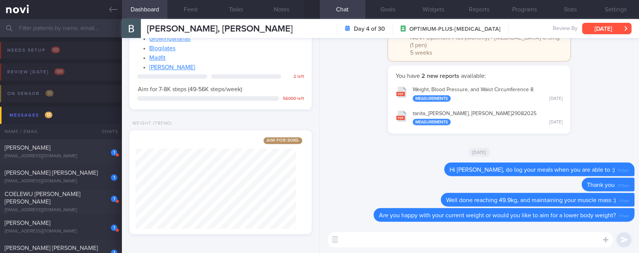
click at [593, 31] on button "[DATE]" at bounding box center [606, 28] width 49 height 11
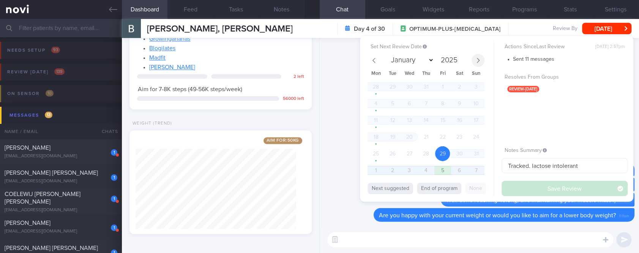
click at [479, 59] on icon at bounding box center [478, 60] width 5 height 5
select select "8"
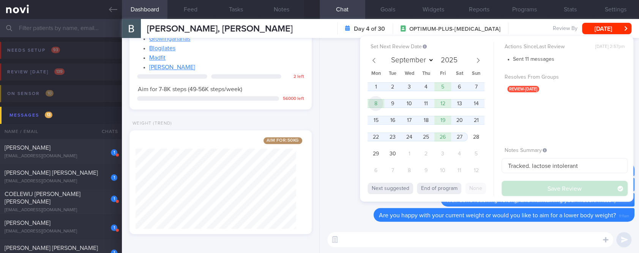
click at [382, 107] on span "8" at bounding box center [375, 103] width 15 height 15
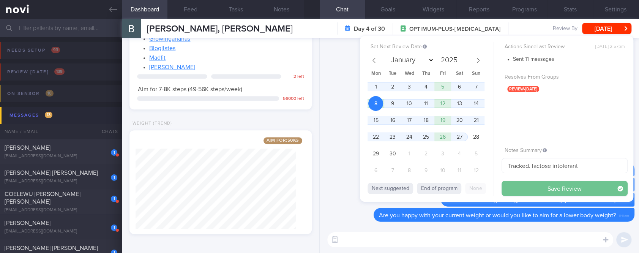
click at [557, 186] on button "Save Review" at bounding box center [565, 188] width 126 height 15
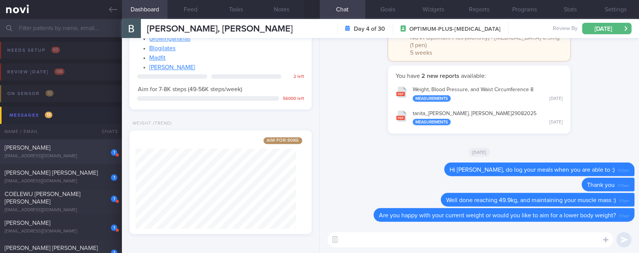
click at [71, 152] on div "1 Joanne Solis jfbsolis@gmail.com" at bounding box center [61, 151] width 122 height 15
type input "tracked"
select select "7"
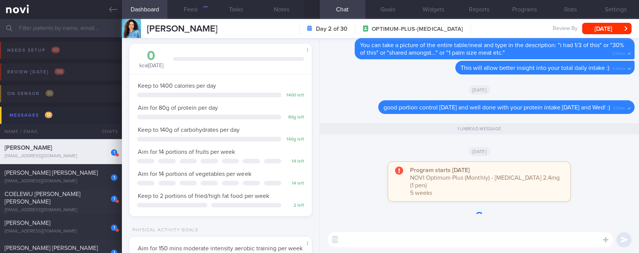
scroll to position [379734, 379664]
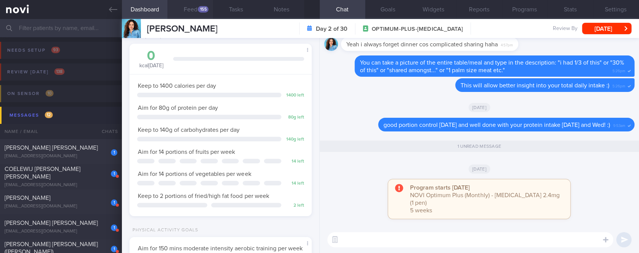
click at [197, 10] on button "Feed 155" at bounding box center [191, 9] width 46 height 19
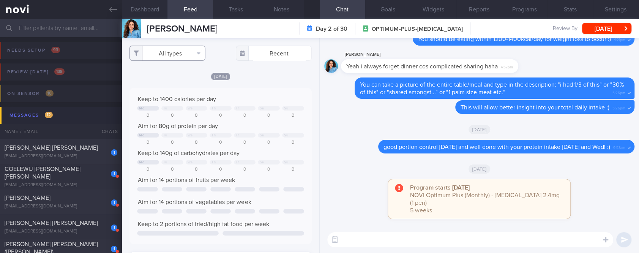
click at [185, 53] on button "All types" at bounding box center [168, 53] width 76 height 15
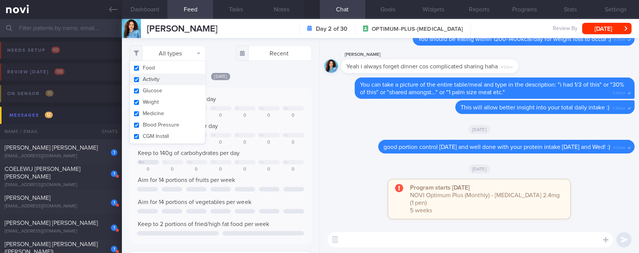
click at [164, 78] on button "Activity" at bounding box center [167, 79] width 75 height 11
checkbox input "false"
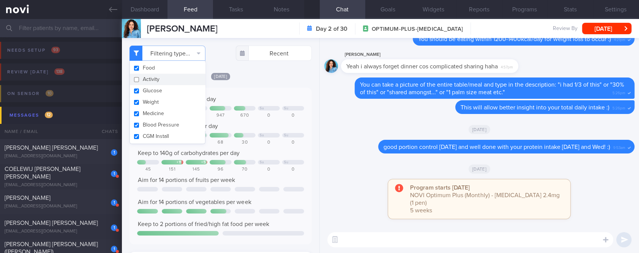
click at [280, 96] on div "Keep to 1400 calories per day" at bounding box center [220, 99] width 167 height 8
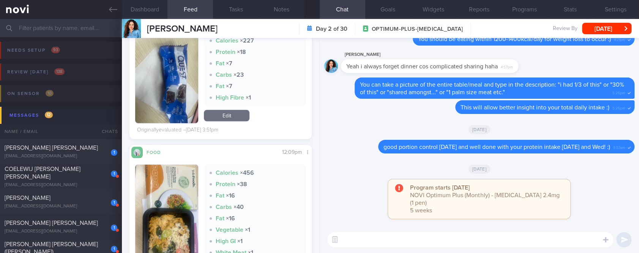
click at [383, 242] on textarea at bounding box center [470, 239] width 286 height 15
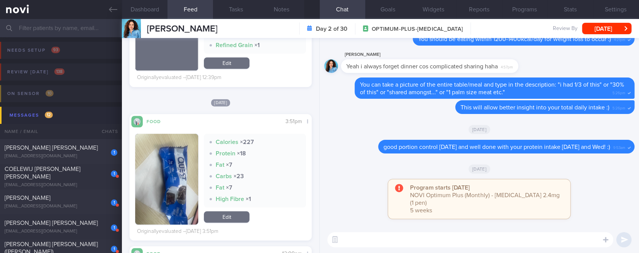
scroll to position [51, 0]
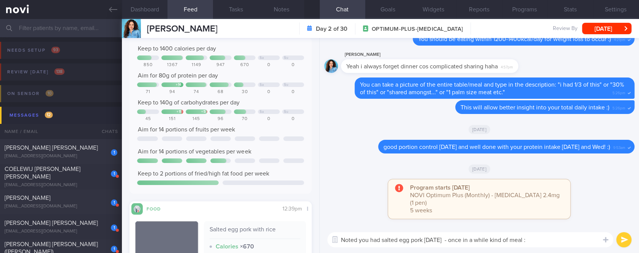
type textarea "Noted you had salted egg pork on Friday - once in a while kind of meal :)"
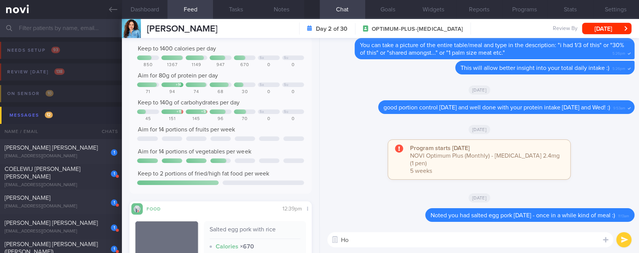
type textarea "H"
type textarea "I hope you had a good weekend!"
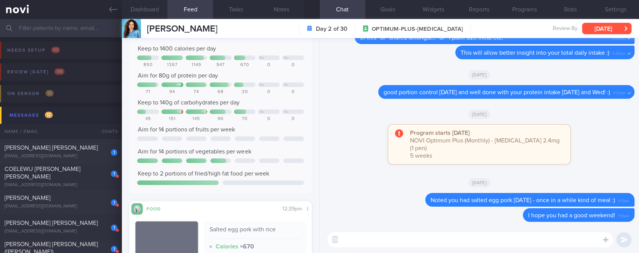
click at [601, 30] on button "Sun, 31 Aug" at bounding box center [606, 28] width 49 height 11
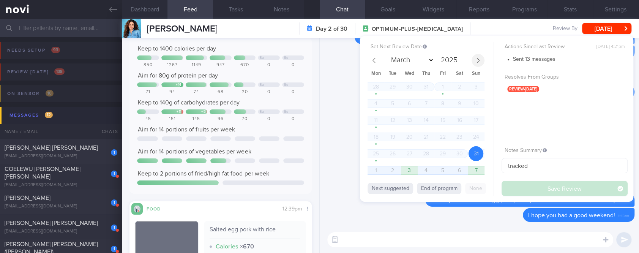
click at [474, 58] on span at bounding box center [478, 60] width 13 height 13
select select "8"
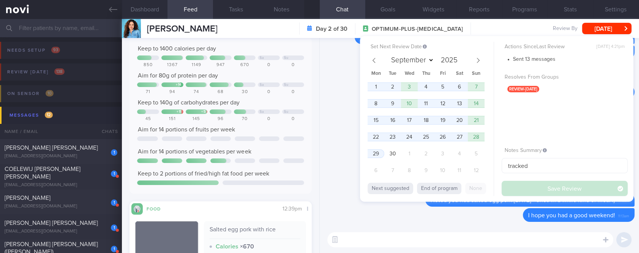
click at [379, 96] on div "1 2 3 4 5 6 7 8 9 10 11 12 13 14 15 16 17 18 19 20 21 22 23 24 25 26 27 28 29 3…" at bounding box center [426, 129] width 117 height 100
click at [376, 104] on span "8" at bounding box center [375, 103] width 15 height 15
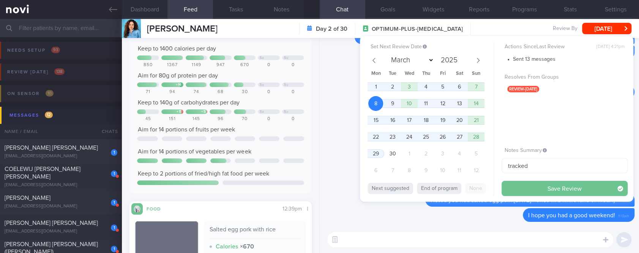
drag, startPoint x: 553, startPoint y: 187, endPoint x: 552, endPoint y: 171, distance: 16.4
click at [553, 187] on button "Save Review" at bounding box center [565, 188] width 126 height 15
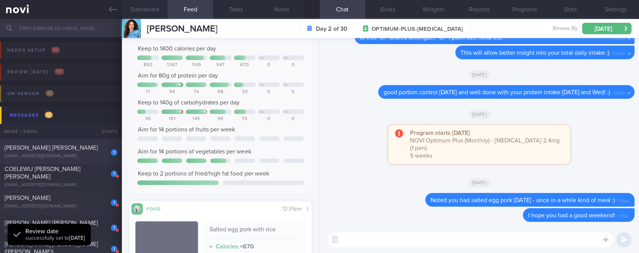
click at [85, 150] on div "[PERSON_NAME] [PERSON_NAME]" at bounding box center [60, 148] width 111 height 8
type input "Tracked. (Akshay) ([MEDICAL_DATA] 7mg)"
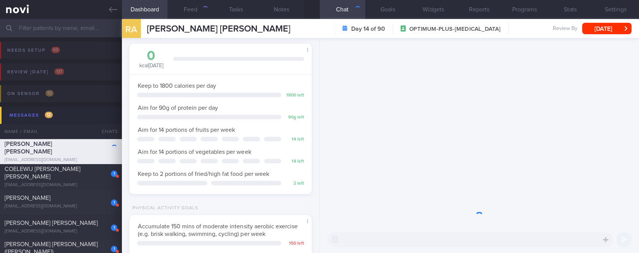
scroll to position [80, 160]
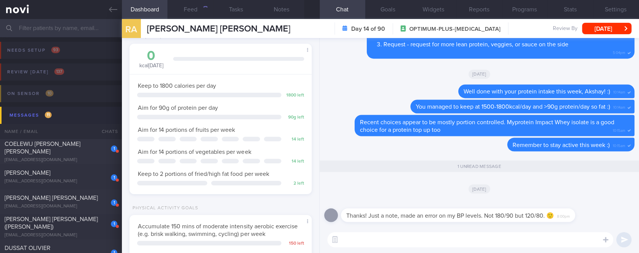
click at [455, 237] on textarea at bounding box center [470, 239] width 286 height 15
click at [458, 239] on textarea at bounding box center [470, 239] width 286 height 15
type textarea "Phew haha thanks for the update!"
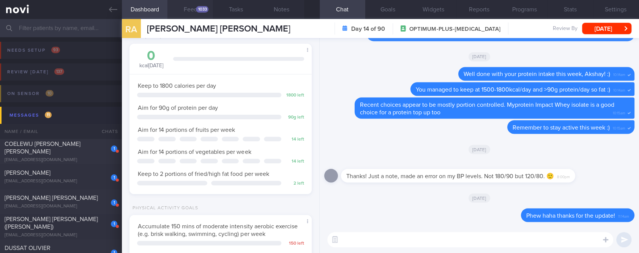
scroll to position [82, 163]
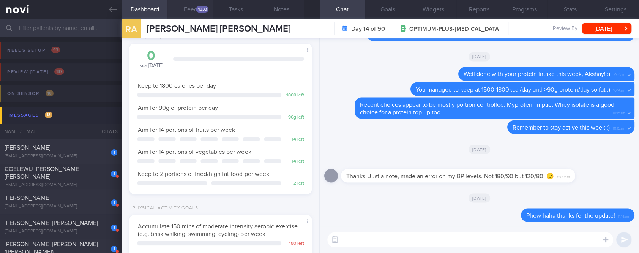
click at [204, 18] on button "Feed 1033" at bounding box center [191, 9] width 46 height 19
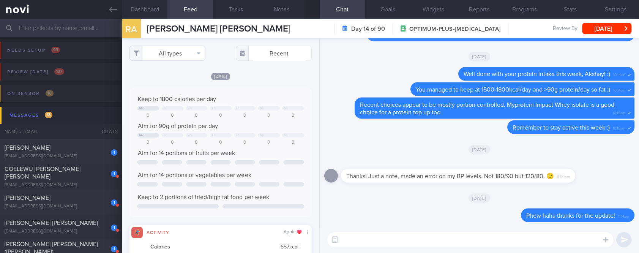
scroll to position [41, 164]
click at [174, 56] on button "All types" at bounding box center [168, 53] width 76 height 15
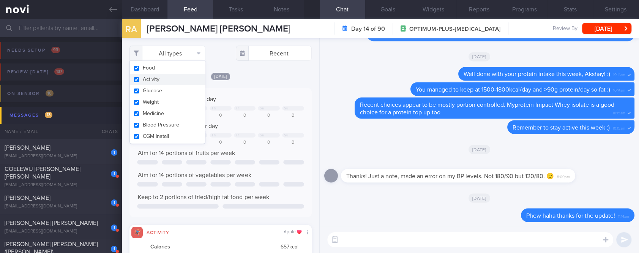
click at [166, 80] on button "Activity" at bounding box center [167, 79] width 75 height 11
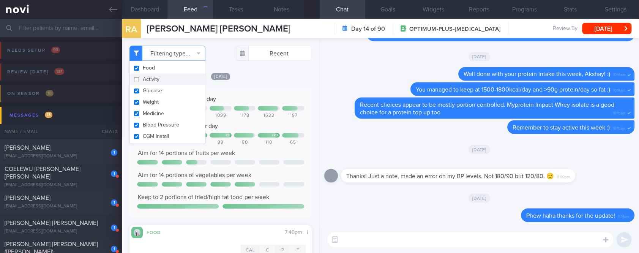
checkbox input "false"
click at [273, 90] on div "Keep to 1800 calories per day + 6 1476 1806 1542 1099 1178 1633 1197 Aim for 90…" at bounding box center [221, 153] width 182 height 130
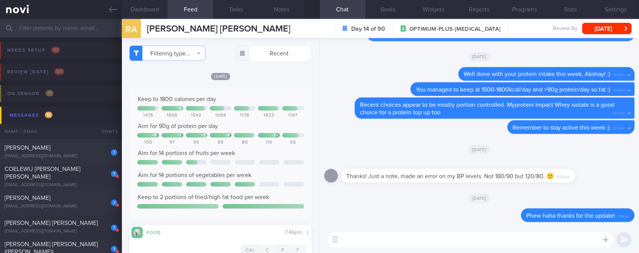
click at [353, 239] on textarea at bounding box center [470, 239] width 286 height 15
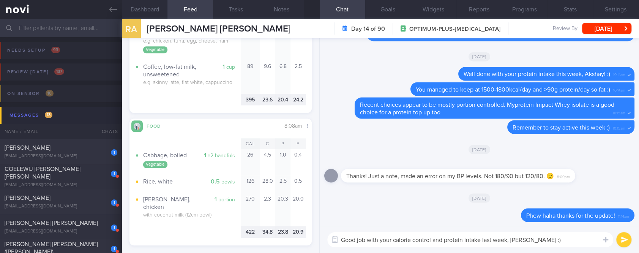
scroll to position [658, 0]
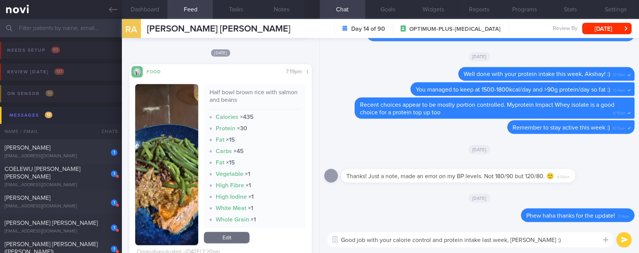
type textarea "Good job with your calorie control and protein intake last week, Akshay :)"
click at [160, 163] on button "button" at bounding box center [166, 164] width 63 height 161
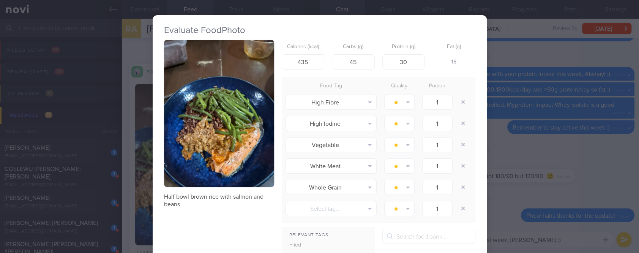
click at [232, 110] on button "button" at bounding box center [219, 113] width 110 height 147
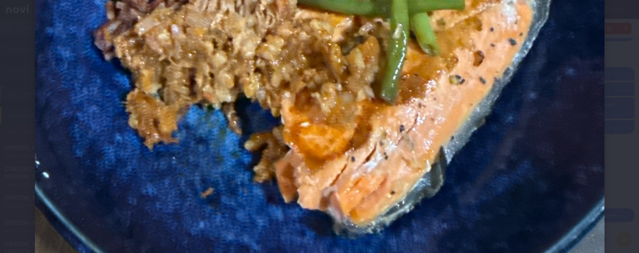
scroll to position [304, 0]
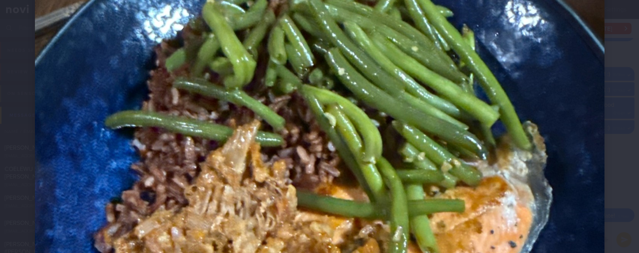
click at [551, 172] on img at bounding box center [320, 107] width 570 height 760
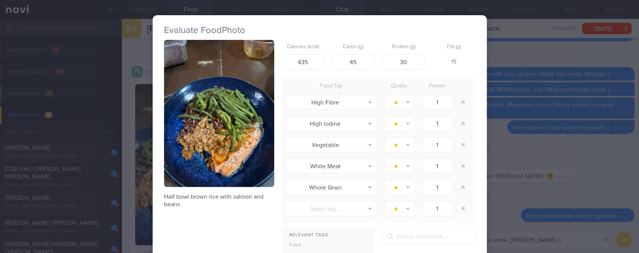
click at [550, 161] on div "Evaluate Food Photo Half bowl brown rice with salmon and beans Calories (kcal) …" at bounding box center [319, 126] width 639 height 253
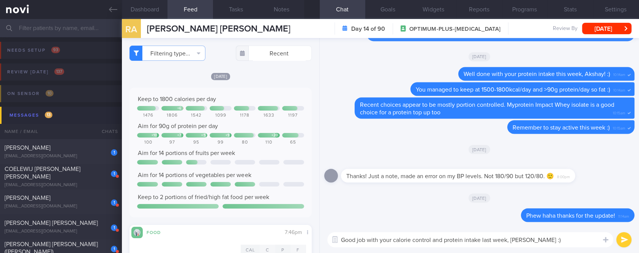
click at [558, 237] on textarea "Good job with your calorie control and protein intake last week, Akshay :)" at bounding box center [470, 239] width 286 height 15
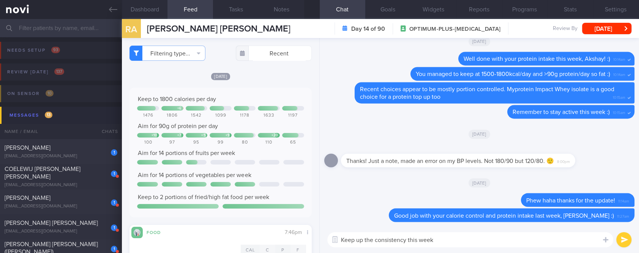
type textarea "Keep up the consistency this week!"
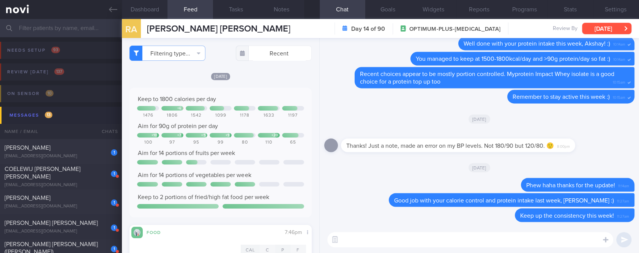
click at [614, 27] on button "[DATE]" at bounding box center [606, 28] width 49 height 11
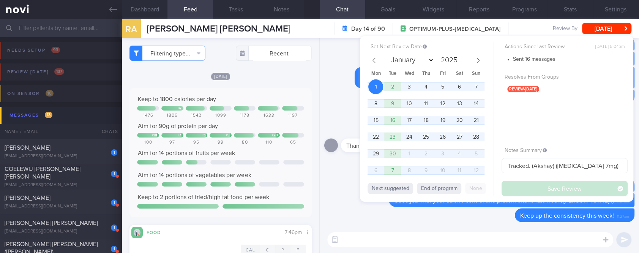
click at [366, 100] on div "Set Next Review Date 1 Sep 2025 January February March April May June July Augu…" at bounding box center [496, 119] width 273 height 166
click at [376, 105] on span "8" at bounding box center [375, 103] width 15 height 15
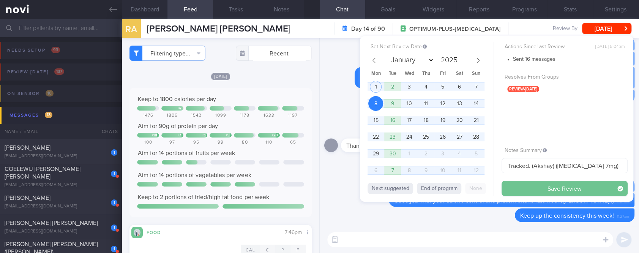
click at [534, 187] on button "Save Review" at bounding box center [565, 188] width 126 height 15
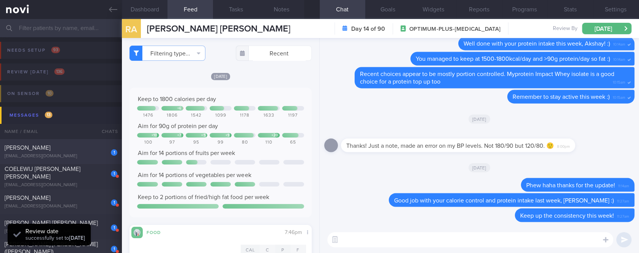
click at [70, 146] on div "[PERSON_NAME]" at bounding box center [60, 148] width 111 height 8
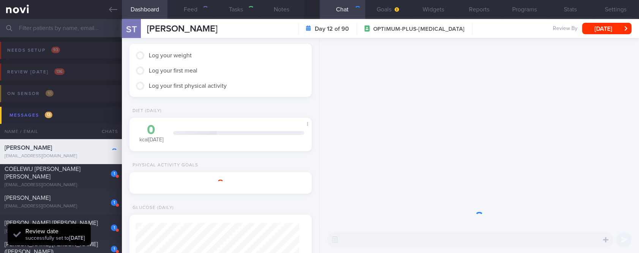
select select "7"
type input "tracked. T1DM on libre - watch for hypos"
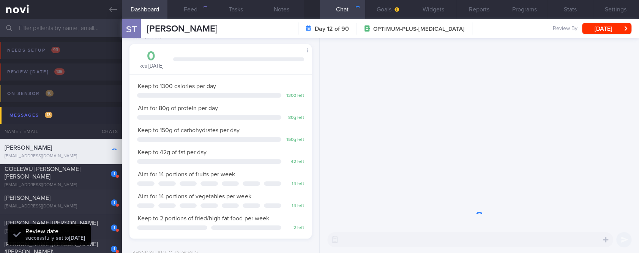
scroll to position [101, 163]
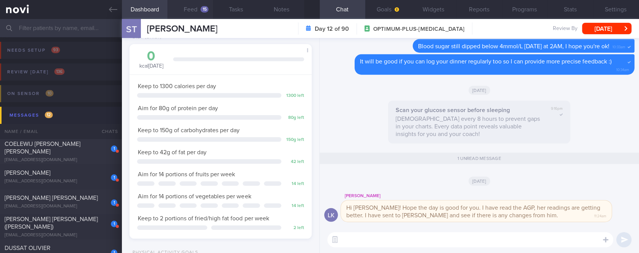
click at [193, 14] on button "Feed 15" at bounding box center [191, 9] width 46 height 19
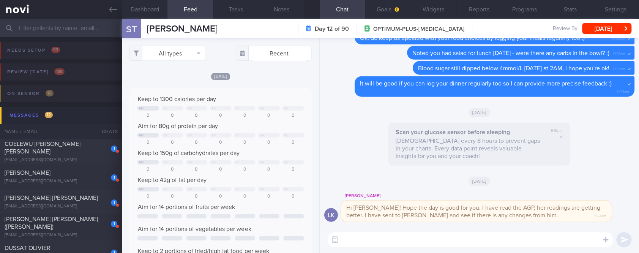
scroll to position [41, 164]
click at [191, 58] on button "All types" at bounding box center [168, 53] width 76 height 15
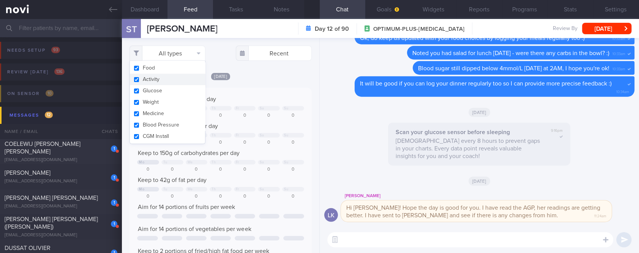
click at [174, 76] on button "Activity" at bounding box center [167, 79] width 75 height 11
checkbox input "false"
click at [274, 93] on div "Keep to 1300 calories per day Mo Tu We Th Fr Sa Su 0 0 0 0 0 0 0 Aim for 80g of…" at bounding box center [221, 179] width 182 height 183
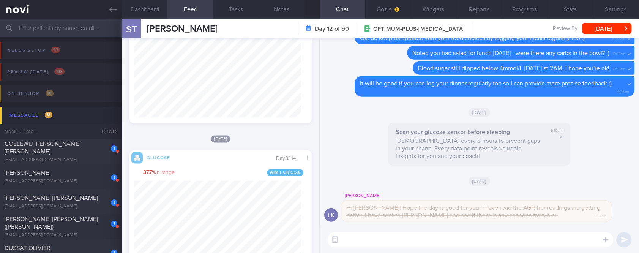
scroll to position [109, 167]
click at [376, 245] on textarea at bounding box center [470, 239] width 286 height 15
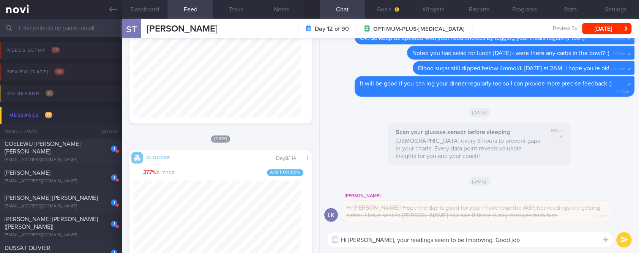
type textarea "Hi Sherilyn, your readings seem to be improving. Good job!"
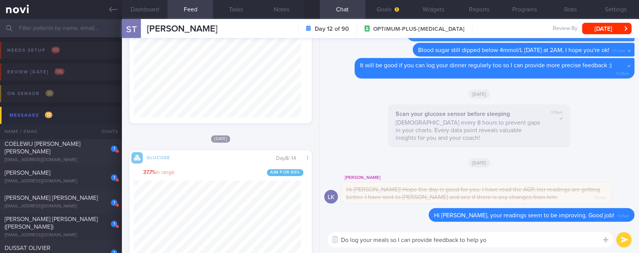
type textarea "Do log your meals so I can provide feedback to help you"
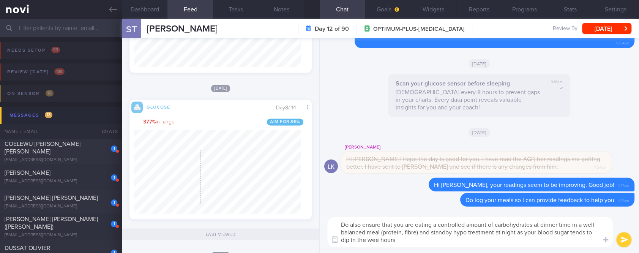
scroll to position [760, 0]
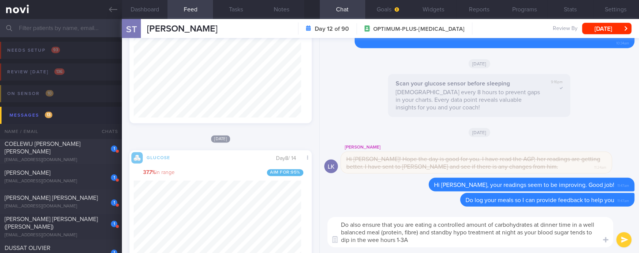
type textarea "Do also ensure that you are eating a controlled amount of carbohydrates at dinn…"
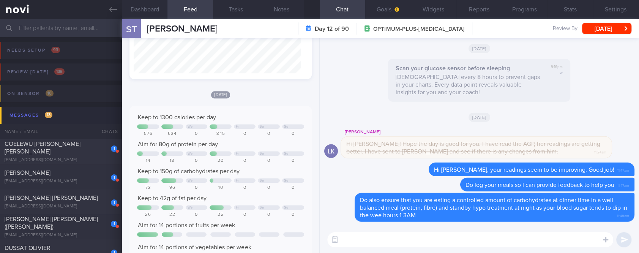
scroll to position [354, 0]
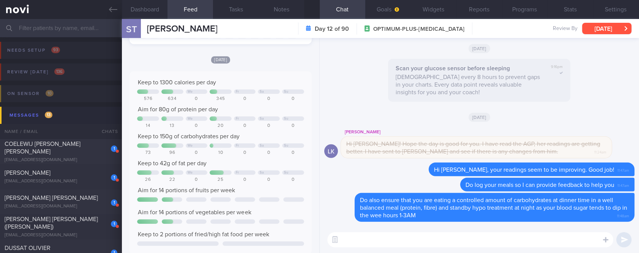
click at [594, 27] on button "[DATE]" at bounding box center [606, 28] width 49 height 11
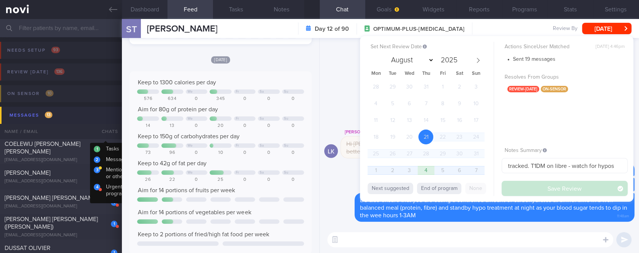
click at [92, 111] on button "Messages 13" at bounding box center [321, 115] width 642 height 17
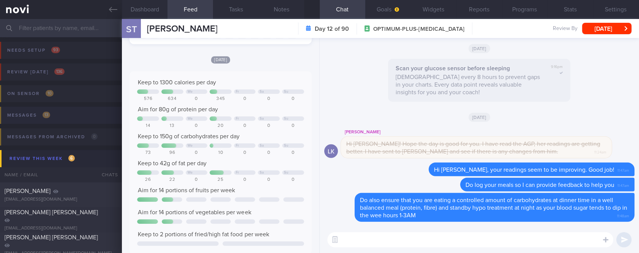
click at [73, 117] on button "Messages 13" at bounding box center [319, 118] width 642 height 22
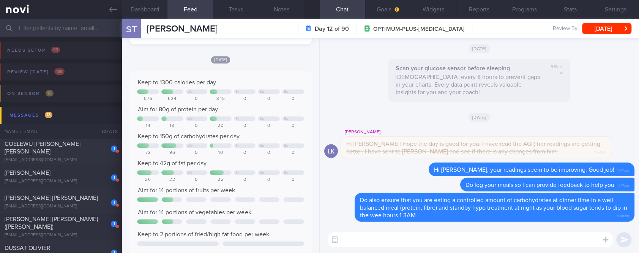
click at [81, 144] on span "COELEWIJ [PERSON_NAME] [PERSON_NAME]" at bounding box center [43, 148] width 76 height 14
type input "Tracked. Ultimate performance [DATE] diet 1800kcal 160g protein 50g carbs 95g f…"
select select "8"
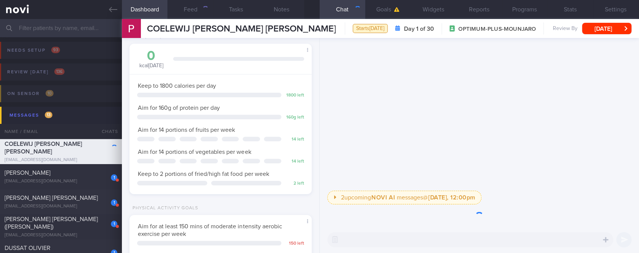
scroll to position [91, 160]
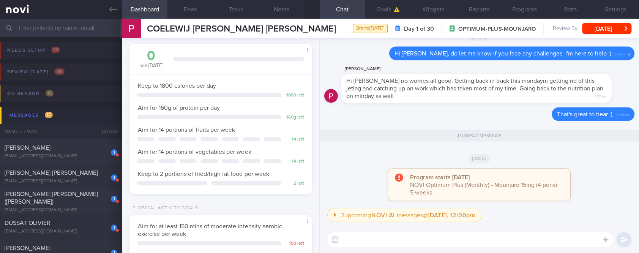
click at [422, 239] on textarea at bounding box center [470, 239] width 286 height 15
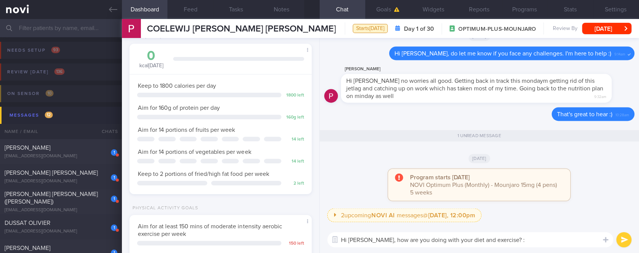
type textarea "Hi Petrus, how are you doing with your diet and exercise? :)"
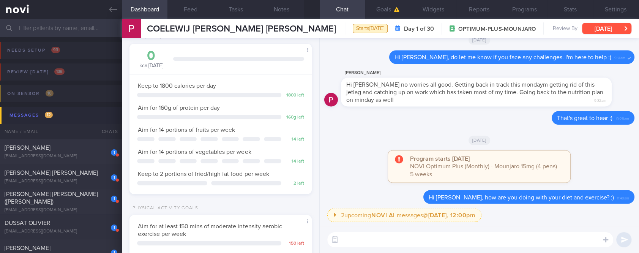
click at [599, 29] on button "[DATE]" at bounding box center [606, 28] width 49 height 11
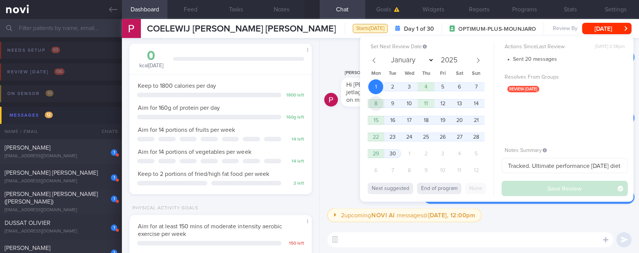
click at [380, 105] on span "8" at bounding box center [375, 103] width 15 height 15
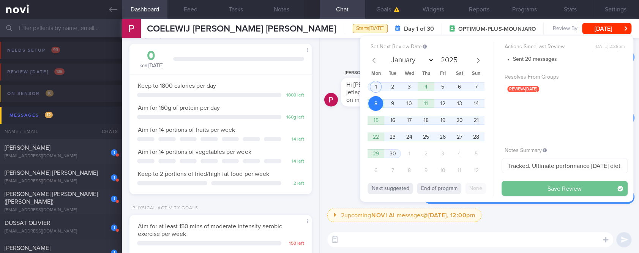
click at [558, 190] on button "Save Review" at bounding box center [565, 188] width 126 height 15
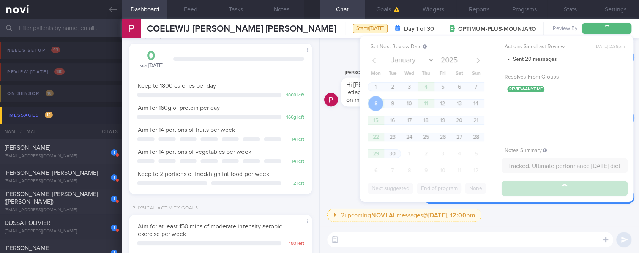
click at [331, 153] on div "Program starts today NOVI Optimum Plus (Monthly) - Mounjaro 15mg (4 pens) 5 wee…" at bounding box center [479, 170] width 310 height 40
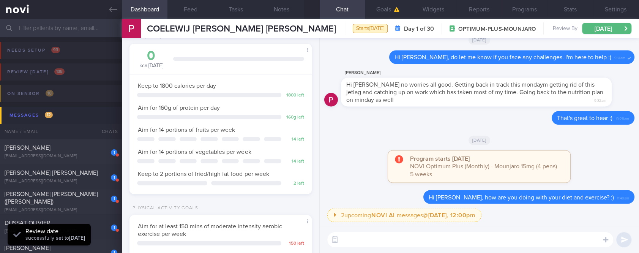
click at [347, 152] on div "Program starts today NOVI Optimum Plus (Monthly) - Mounjaro 15mg (4 pens) 5 wee…" at bounding box center [479, 170] width 310 height 40
click at [88, 156] on div "[EMAIL_ADDRESS][DOMAIN_NAME]" at bounding box center [61, 156] width 113 height 6
type input "CKD, [MEDICAL_DATA]"
select select "7"
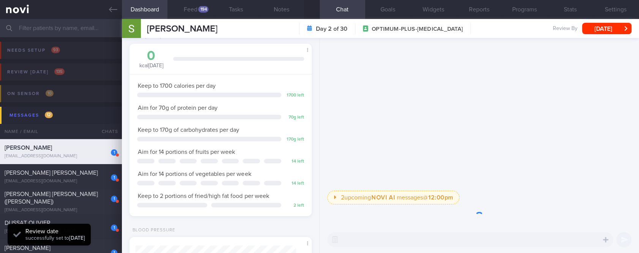
scroll to position [80, 160]
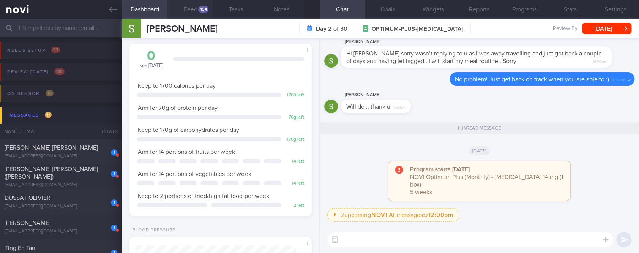
click at [192, 4] on button "Feed 194" at bounding box center [191, 9] width 46 height 19
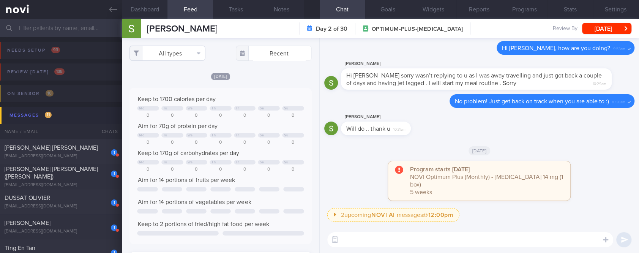
scroll to position [41, 164]
click at [178, 56] on button "All types" at bounding box center [168, 53] width 76 height 15
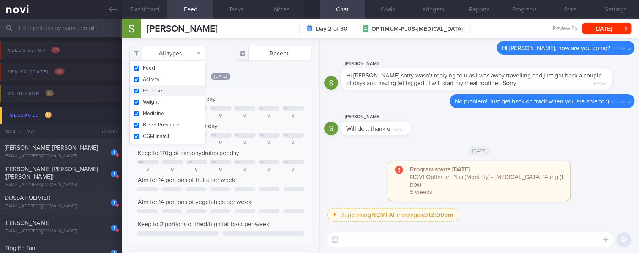
click at [158, 81] on button "Activity" at bounding box center [167, 79] width 75 height 11
checkbox input "false"
click at [247, 88] on div "Keep to 1700 calories per day Mo Tu We Th Fr Sa Su 0 0 0 0 0 0 0 Aim for 70g of…" at bounding box center [221, 166] width 182 height 156
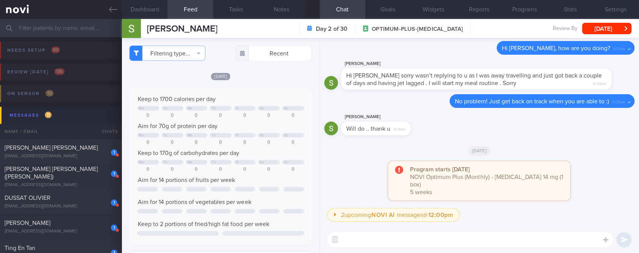
click at [368, 233] on textarea at bounding box center [470, 239] width 286 height 15
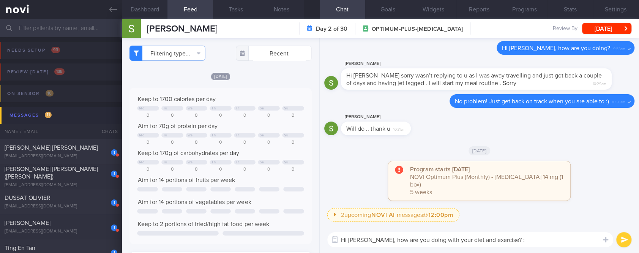
type textarea "Hi Sabri, how are you doing with your diet and exercise? :)"
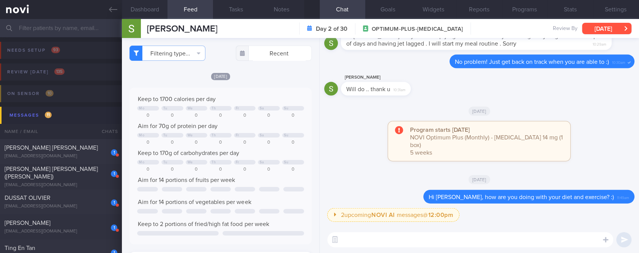
click at [598, 28] on button "Sun, 31 Aug" at bounding box center [606, 28] width 49 height 11
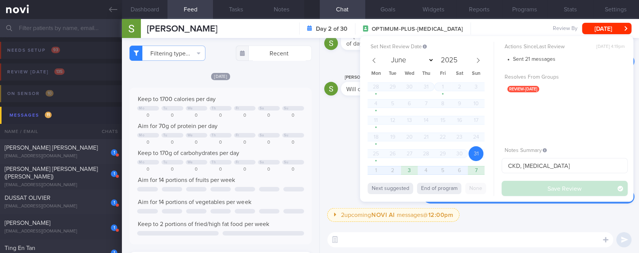
click at [334, 164] on div "Program starts today NOVI Optimum Plus (Monthly) - Rybelsus 14 mg (1 box) 5 wee…" at bounding box center [479, 145] width 310 height 47
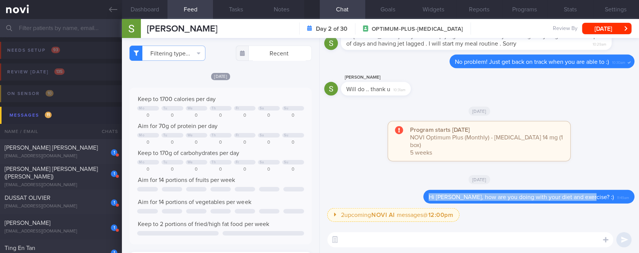
drag, startPoint x: 607, startPoint y: 199, endPoint x: 512, endPoint y: 140, distance: 112.5
click at [436, 194] on div "Delete Hi Sabri, how are you doing with your diet and exercise? :) 11:49am" at bounding box center [514, 197] width 242 height 14
copy span "Hi Sabri, how are you doing with your diet and exercise? :)"
click at [607, 24] on button "Sun, 31 Aug" at bounding box center [606, 28] width 49 height 11
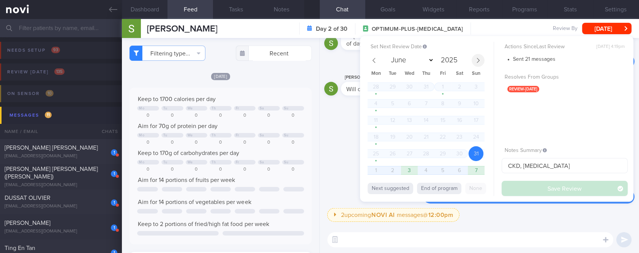
click at [482, 62] on span at bounding box center [478, 60] width 13 height 13
select select "8"
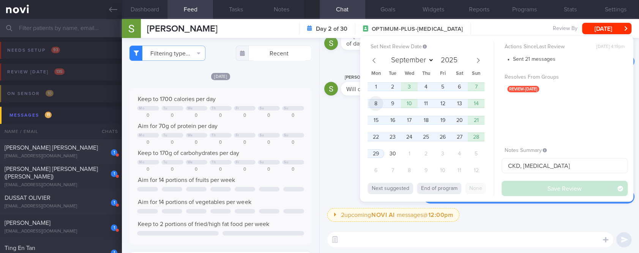
click at [375, 104] on span "8" at bounding box center [375, 103] width 15 height 15
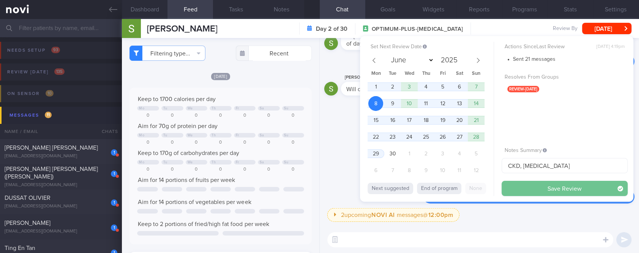
click at [556, 191] on button "Save Review" at bounding box center [565, 188] width 126 height 15
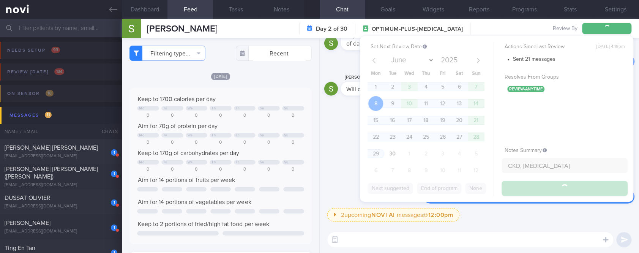
click at [338, 150] on div "Program starts today NOVI Optimum Plus (Monthly) - Rybelsus 14 mg (1 box) 5 wee…" at bounding box center [479, 145] width 310 height 47
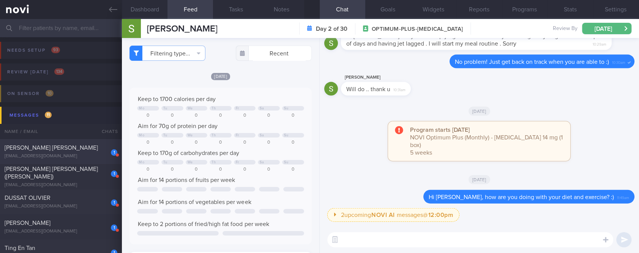
click at [73, 150] on div "Vanessa Veronica Boudewyn-Pereira" at bounding box center [60, 148] width 111 height 8
type input "tracked."
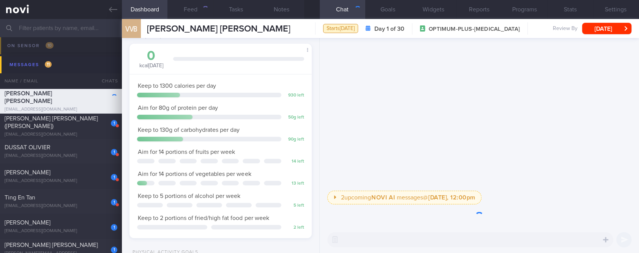
scroll to position [91, 160]
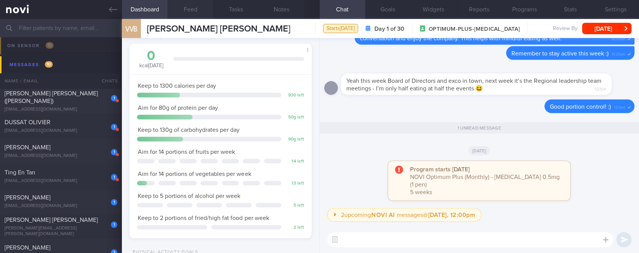
click at [194, 10] on button "Feed" at bounding box center [191, 9] width 46 height 19
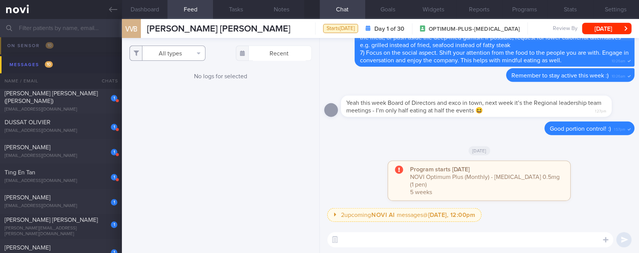
click at [179, 53] on button "All types" at bounding box center [168, 53] width 76 height 15
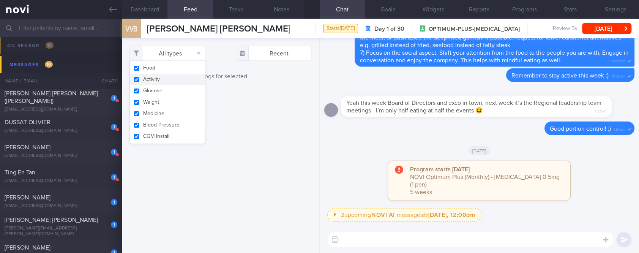
click at [173, 78] on button "Activity" at bounding box center [167, 79] width 75 height 11
checkbox input "false"
click at [164, 105] on button "Weight" at bounding box center [167, 101] width 75 height 11
checkbox input "false"
click at [244, 102] on div "Filtering type... Food Activity Glucose Weight Medicine Blood Pressure CGM Inst…" at bounding box center [220, 145] width 197 height 215
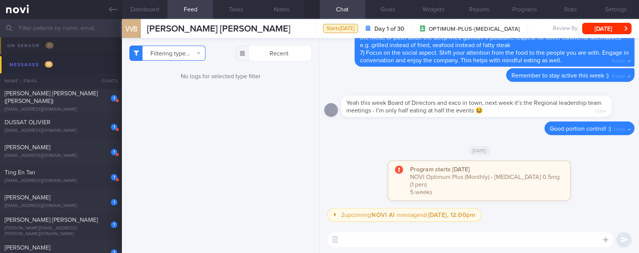
click at [177, 55] on button "Filtering type..." at bounding box center [168, 53] width 76 height 15
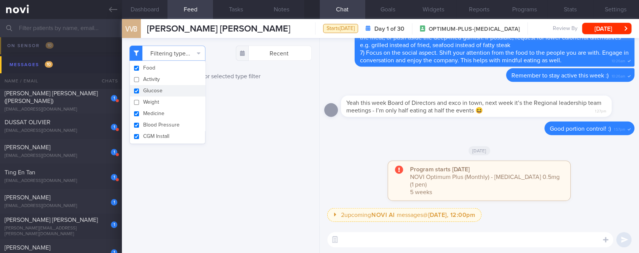
drag, startPoint x: 173, startPoint y: 90, endPoint x: 173, endPoint y: 99, distance: 9.1
click at [173, 89] on button "Glucose" at bounding box center [167, 90] width 75 height 11
checkbox input "false"
click at [172, 112] on button "Medicine" at bounding box center [167, 113] width 75 height 11
checkbox input "false"
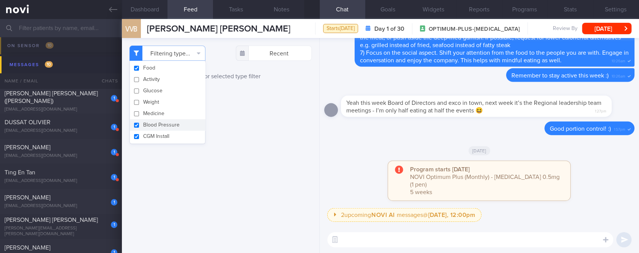
click at [166, 130] on button "Blood Pressure" at bounding box center [167, 124] width 75 height 11
checkbox input "false"
click at [164, 138] on button "CGM Install" at bounding box center [167, 136] width 75 height 11
checkbox input "false"
click at [225, 117] on div "Filtering type... Food Activity Glucose Weight Medicine Blood Pressure CGM Inst…" at bounding box center [220, 145] width 197 height 215
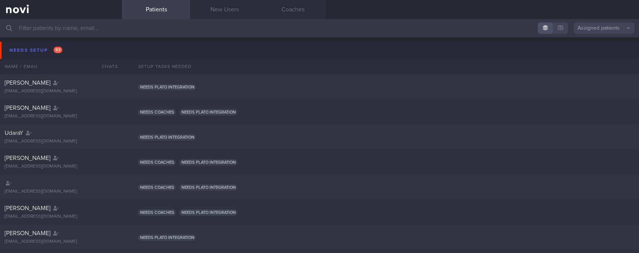
click at [20, 50] on div "Needs setup 93" at bounding box center [36, 50] width 57 height 10
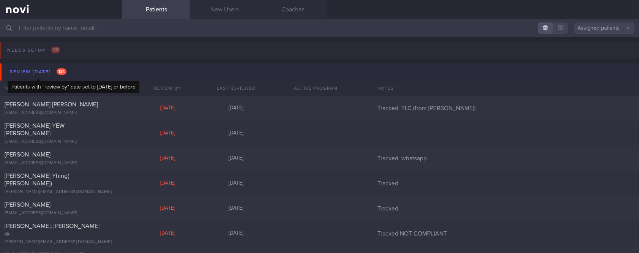
click at [30, 74] on div "Review today 134" at bounding box center [38, 72] width 61 height 10
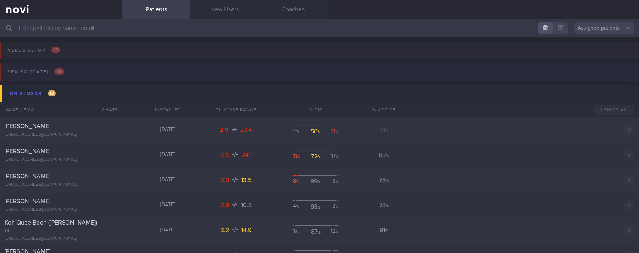
click at [73, 66] on button "Review today 134" at bounding box center [319, 74] width 642 height 22
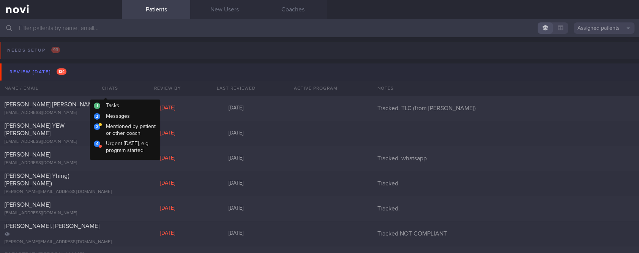
click at [90, 77] on button "Review today 134" at bounding box center [321, 71] width 642 height 17
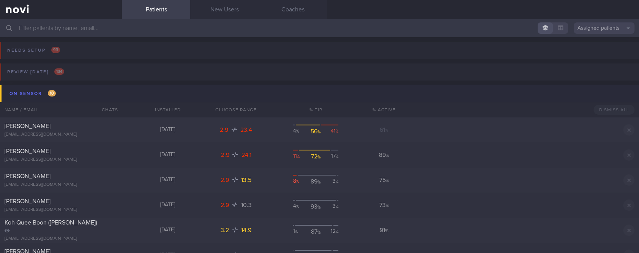
click at [81, 95] on button "On sensor 10" at bounding box center [321, 93] width 642 height 17
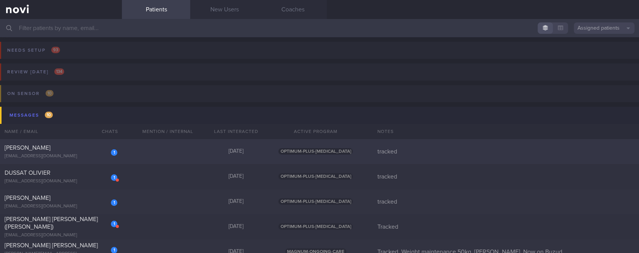
click at [152, 214] on div "1 David Blake blakedj@tcd.ie Today OPTIMUM-PLUS-WEGOVY tracked" at bounding box center [319, 226] width 639 height 25
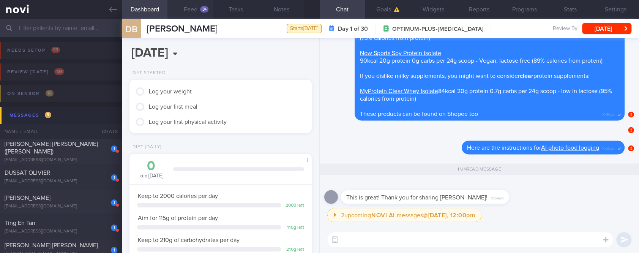
click at [194, 12] on button "Feed 3+" at bounding box center [191, 9] width 46 height 19
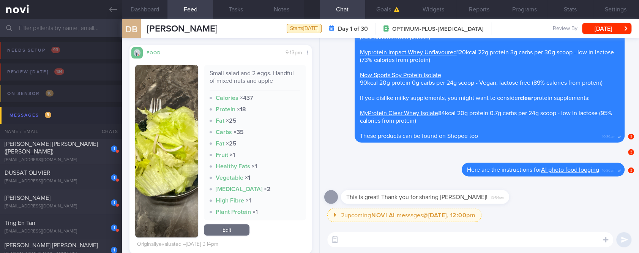
scroll to position [101, 0]
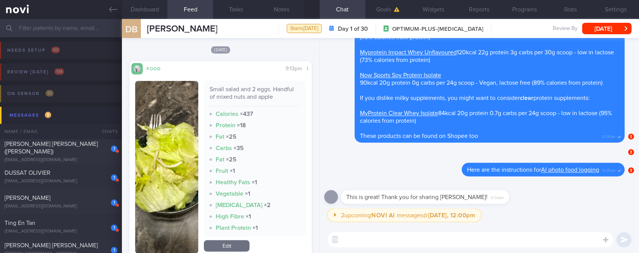
drag, startPoint x: 83, startPoint y: 153, endPoint x: 398, endPoint y: 127, distance: 316.3
click at [83, 153] on div "1 LEONG FOONG LIN (CAROLINE) cacabeki@gmail.com" at bounding box center [61, 151] width 122 height 23
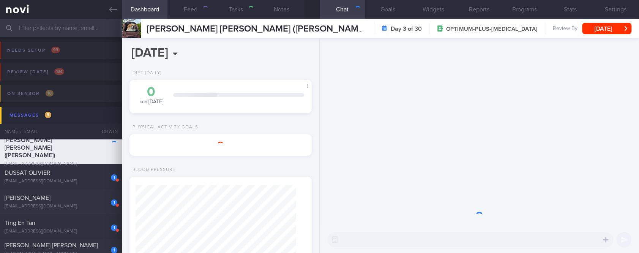
select select "7"
type input "Tracked"
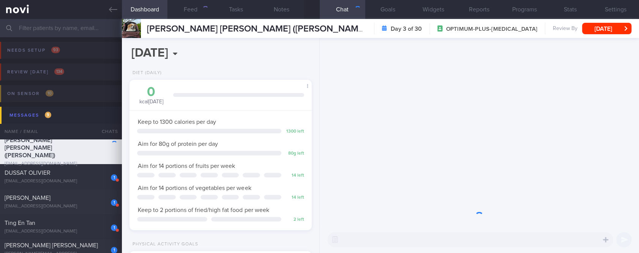
scroll to position [91, 160]
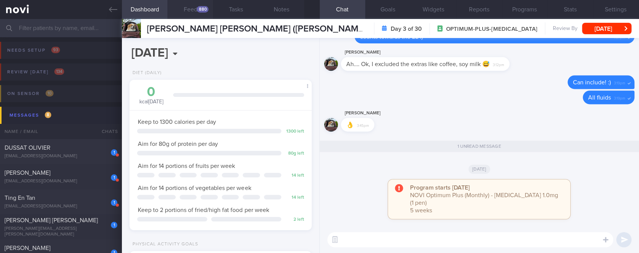
click at [195, 11] on button "Feed 880" at bounding box center [191, 9] width 46 height 19
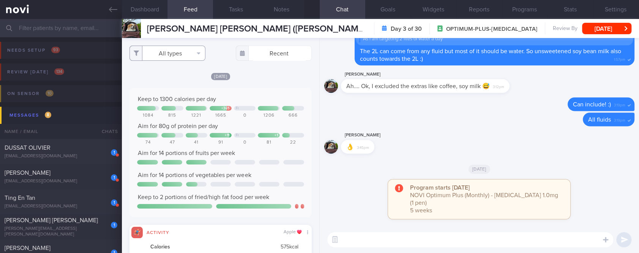
click at [176, 48] on button "All types" at bounding box center [168, 53] width 76 height 15
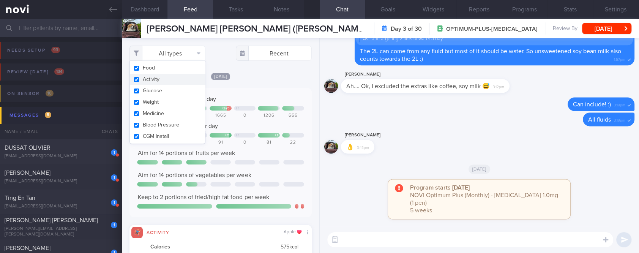
click at [160, 82] on button "Activity" at bounding box center [167, 79] width 75 height 11
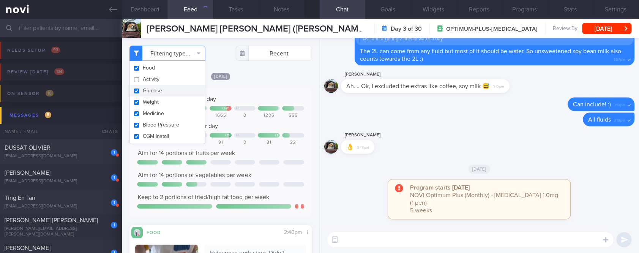
checkbox input "false"
click at [241, 91] on div "Keep to 1300 calories per day + 365 Fr 1084 815 1221 1665 0 1206 666 Aim for 80…" at bounding box center [221, 153] width 182 height 130
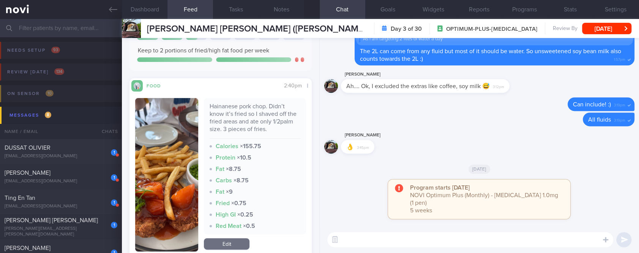
scroll to position [152, 0]
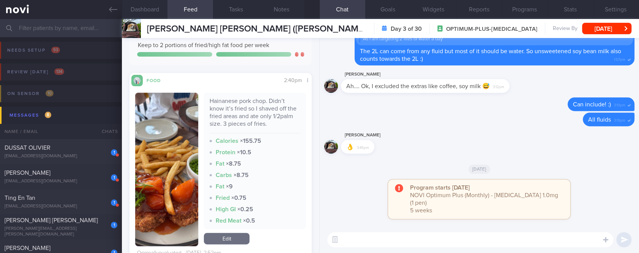
click at [174, 177] on button "button" at bounding box center [166, 169] width 63 height 153
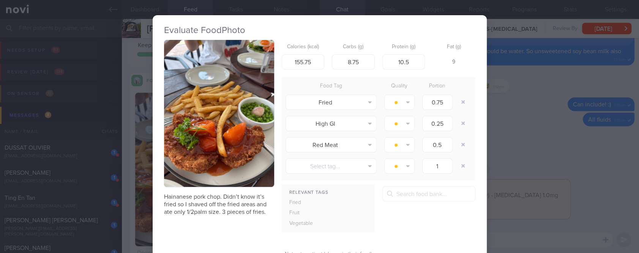
click at [229, 126] on button "button" at bounding box center [219, 113] width 110 height 147
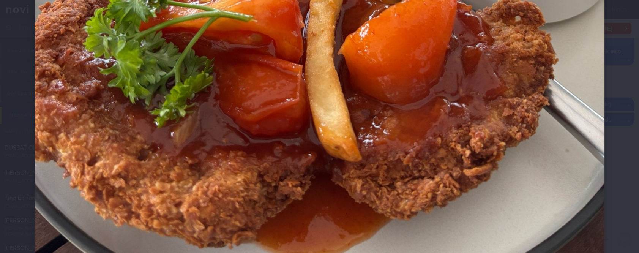
scroll to position [405, 0]
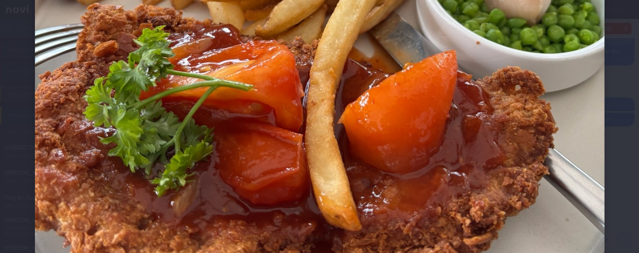
click at [536, 183] on img at bounding box center [320, 5] width 570 height 760
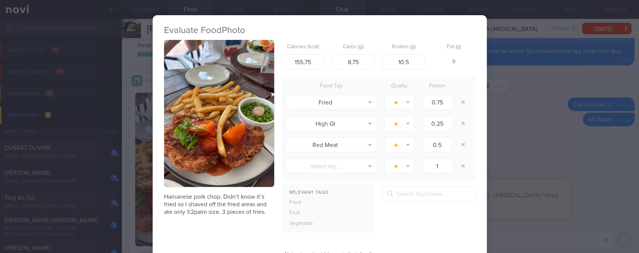
click at [243, 142] on button "button" at bounding box center [219, 113] width 110 height 147
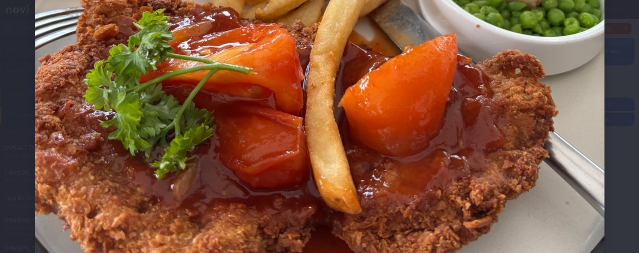
scroll to position [456, 0]
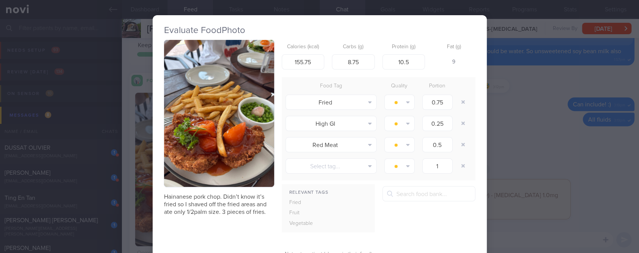
click at [556, 156] on div "Evaluate Food Photo Hainanese pork chop. Didn’t know it’s fried so I shaved off…" at bounding box center [319, 126] width 639 height 253
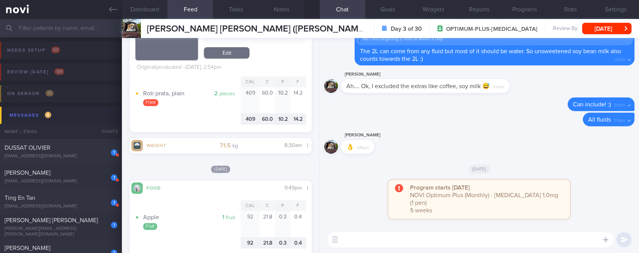
click at [399, 239] on textarea at bounding box center [470, 239] width 286 height 15
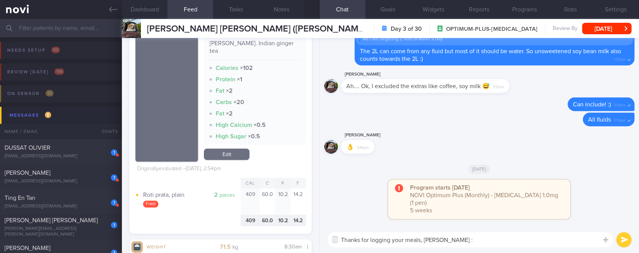
type textarea "Thanks for logging your meals, Caroline :)"
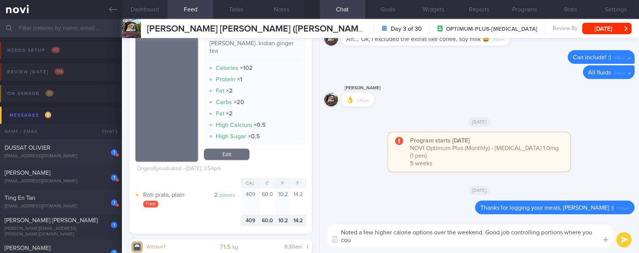
scroll to position [0, 0]
type textarea "Noted a few higher calorie options over the weekend. Good job controlling porti…"
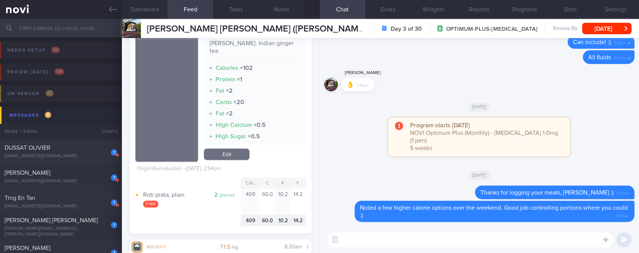
click at [416, 241] on textarea at bounding box center [470, 239] width 286 height 15
paste textarea "Use the 3R method when eating out: 1. Reduce - reduce carbohydrate if portion i…"
type textarea "Use the 3R method when eating out: 1. Reduce - reduce carbohydrate if portion i…"
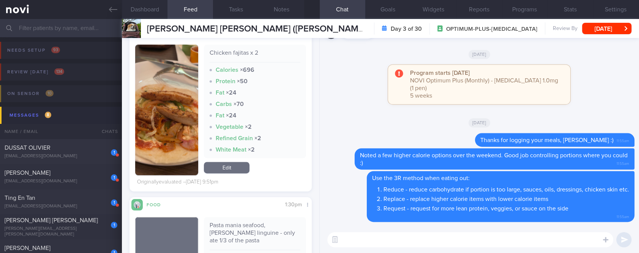
scroll to position [709, 0]
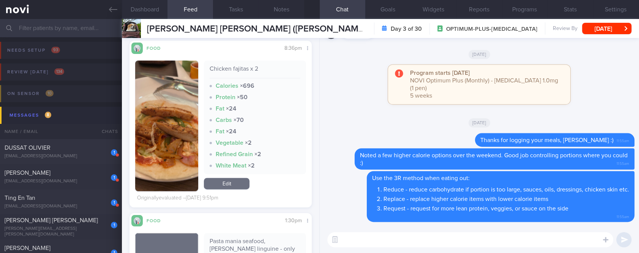
click at [422, 242] on textarea at bounding box center [470, 239] width 286 height 15
paste textarea "Roti Prata isn’t the best option during a weight loss phase as it is high in fa…"
type textarea "Roti Prata isn’t the best option during a weight loss phase as it is high in fa…"
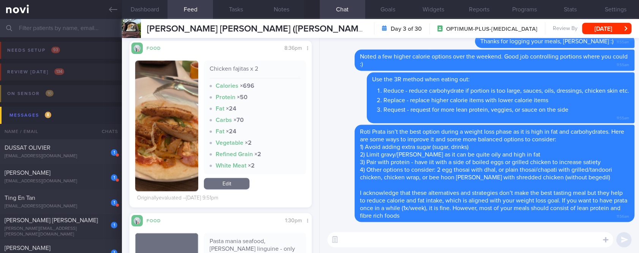
scroll to position [0, 0]
click at [598, 27] on button "[DATE]" at bounding box center [606, 28] width 49 height 11
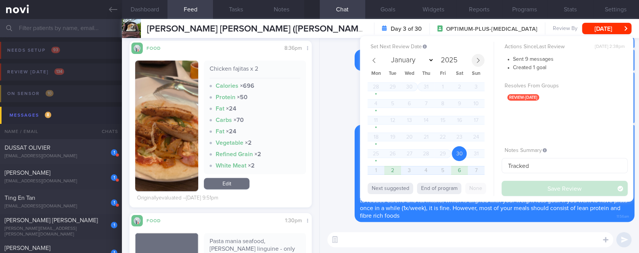
click at [479, 58] on icon at bounding box center [478, 60] width 5 height 5
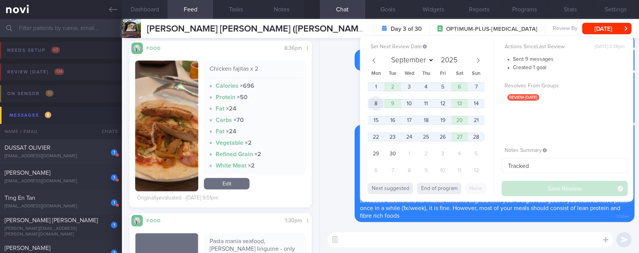
click at [371, 106] on span "8" at bounding box center [375, 103] width 15 height 15
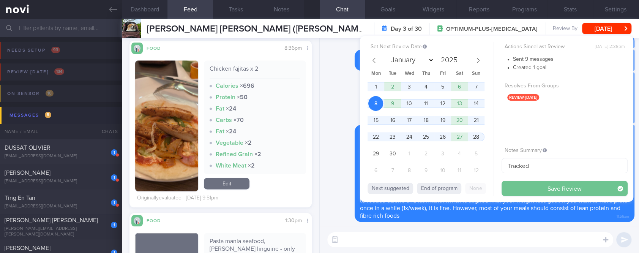
click at [535, 191] on button "Save Review" at bounding box center [565, 188] width 126 height 15
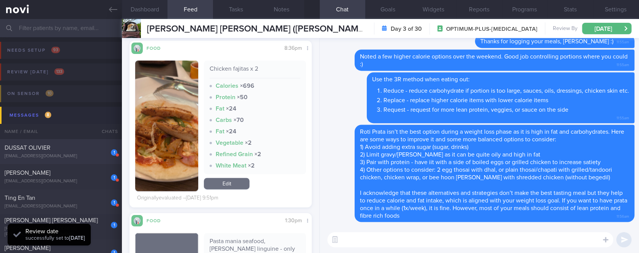
click at [85, 153] on div "olivier@dussat.com" at bounding box center [61, 156] width 113 height 6
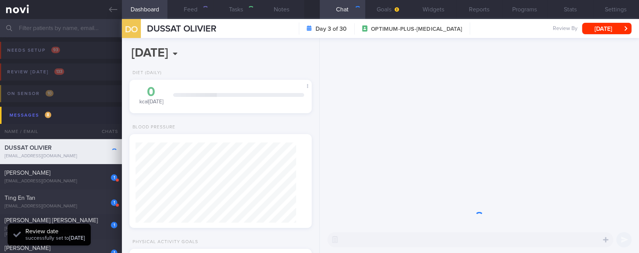
select select "7"
type input "tracked"
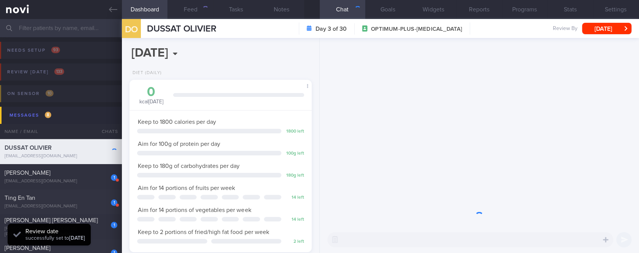
scroll to position [80, 160]
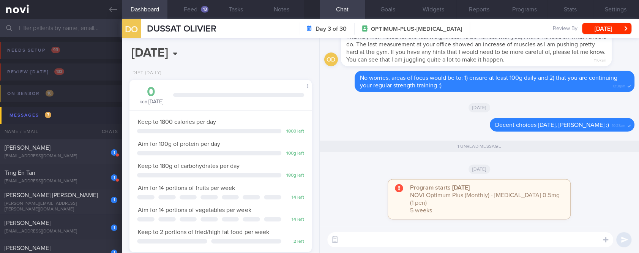
click at [212, 11] on button "Feed 13" at bounding box center [191, 9] width 46 height 19
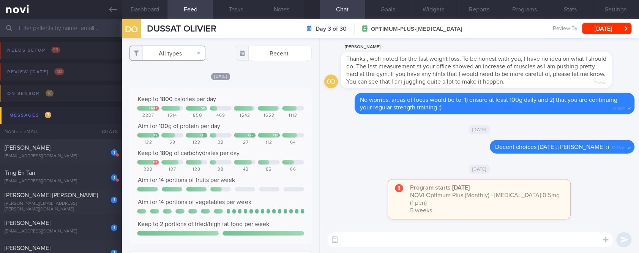
click at [177, 51] on button "All types" at bounding box center [168, 53] width 76 height 15
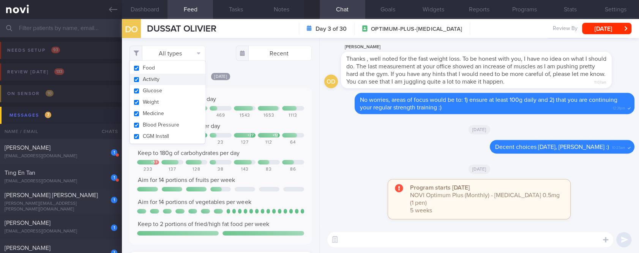
click at [158, 80] on button "Activity" at bounding box center [167, 79] width 75 height 11
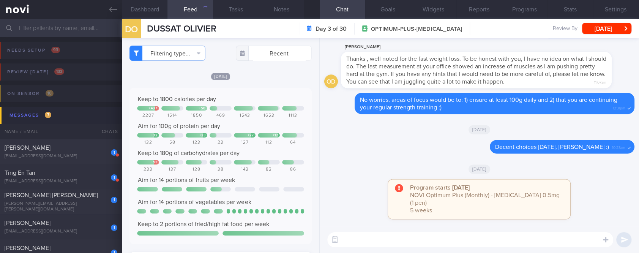
checkbox input "false"
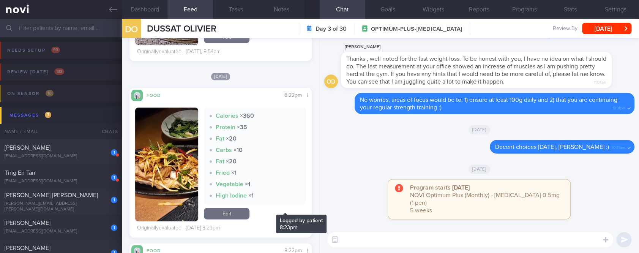
scroll to position [608, 0]
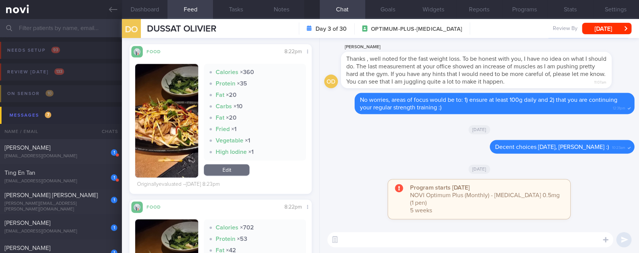
click at [368, 240] on textarea at bounding box center [470, 239] width 286 height 15
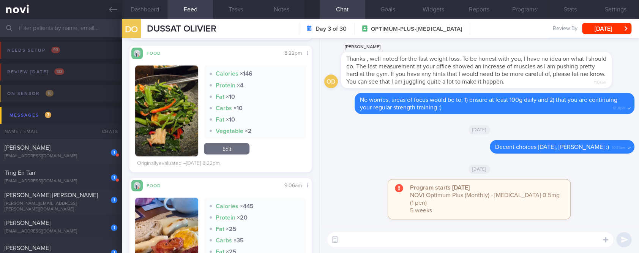
scroll to position [1064, 0]
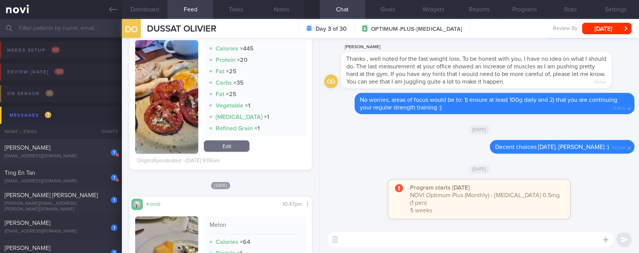
click at [182, 125] on img "button" at bounding box center [166, 97] width 63 height 114
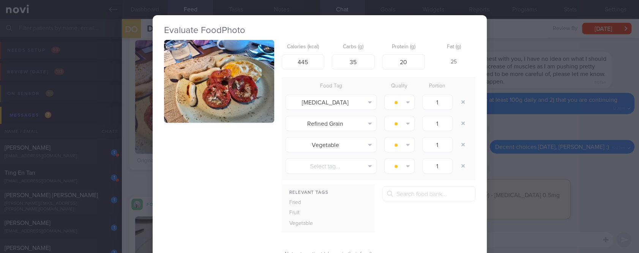
click at [230, 86] on button "button" at bounding box center [219, 81] width 110 height 83
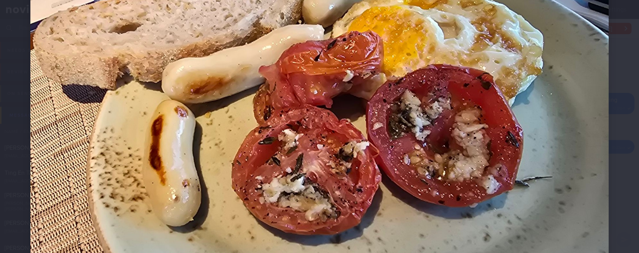
scroll to position [101, 0]
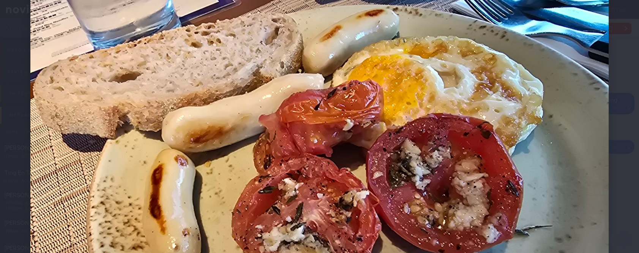
click at [561, 187] on img at bounding box center [319, 146] width 578 height 434
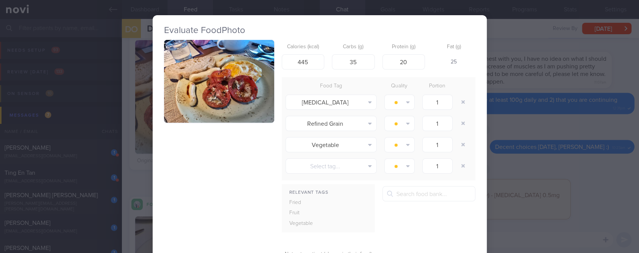
drag, startPoint x: 534, startPoint y: 205, endPoint x: 482, endPoint y: 218, distance: 54.0
click at [532, 206] on div "Evaluate Food Photo Calories (kcal) 445 Carbs (g) 35 Protein (g) 20 Fat (g) 25 …" at bounding box center [319, 126] width 639 height 253
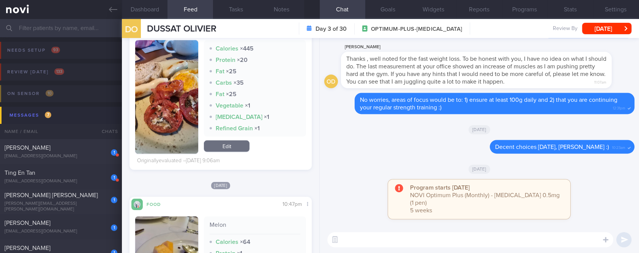
click at [420, 240] on textarea at bounding box center [470, 239] width 286 height 15
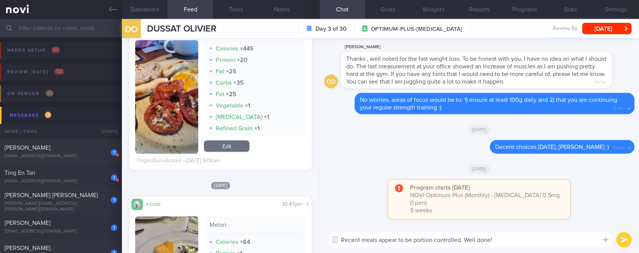
drag, startPoint x: 530, startPoint y: 240, endPoint x: 335, endPoint y: 226, distance: 195.7
click at [335, 226] on div "Recent meals appear to be portion controlled. Well done! Recent meals appear to…" at bounding box center [479, 239] width 319 height 27
type textarea "Hi Olivier, I hope you had a good weekend :)"
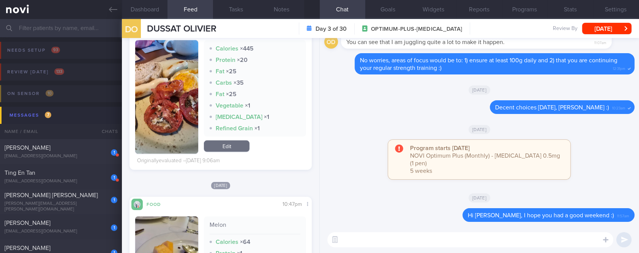
paste textarea "Recent meals appear to be portion controlled. Well done!"
type textarea "Recent meals appear to be portion controlled. Well done!"
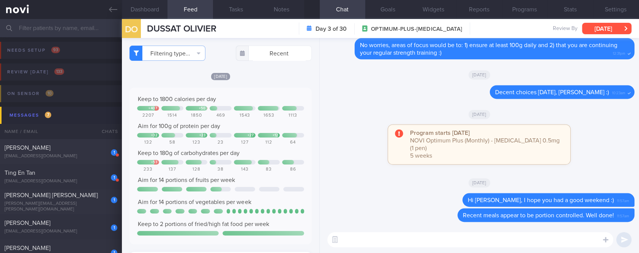
click at [624, 28] on button "[DATE]" at bounding box center [606, 28] width 49 height 11
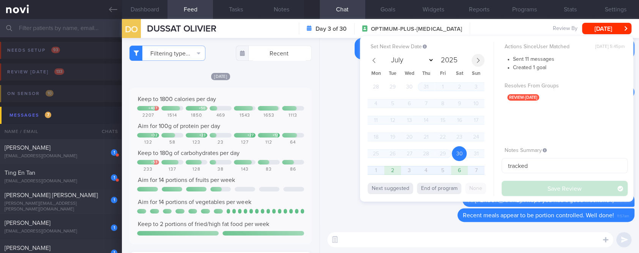
click at [479, 59] on icon at bounding box center [478, 60] width 5 height 5
select select "8"
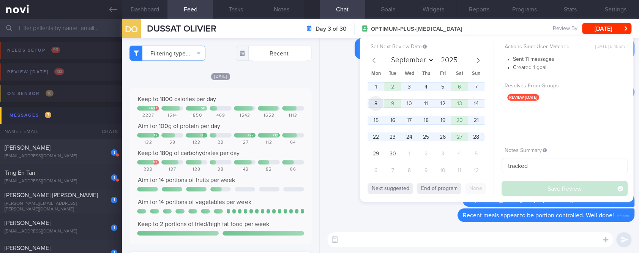
click at [372, 109] on span "8" at bounding box center [375, 103] width 15 height 15
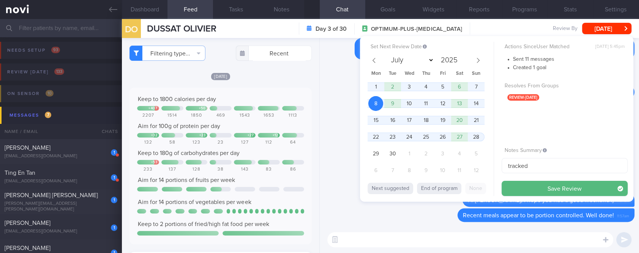
click at [336, 119] on div "[DATE]" at bounding box center [479, 113] width 310 height 21
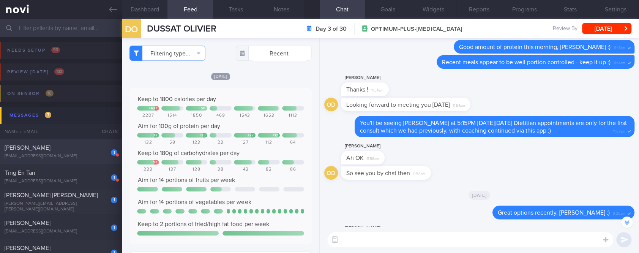
scroll to position [-1820, 0]
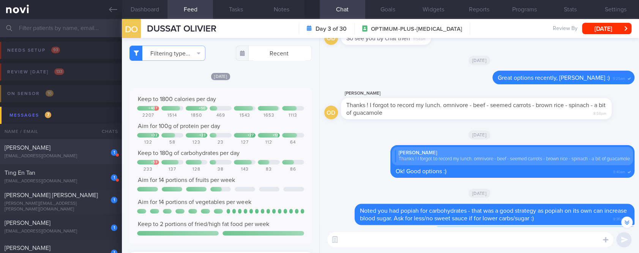
click at [58, 152] on div "1 WINSTON EMMANUEL LONGUE winston.longue@gmail.com" at bounding box center [61, 151] width 122 height 15
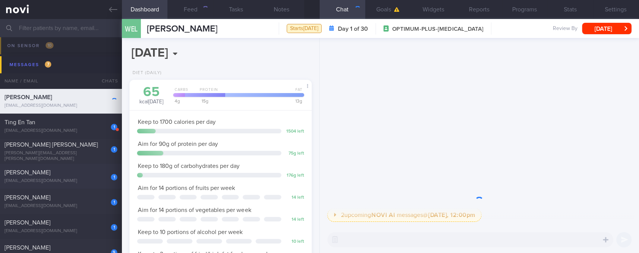
scroll to position [80, 160]
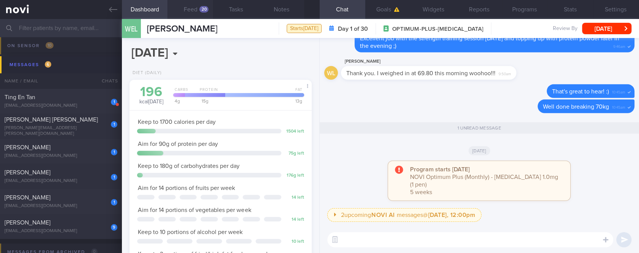
click at [199, 5] on button "Feed 20" at bounding box center [191, 9] width 46 height 19
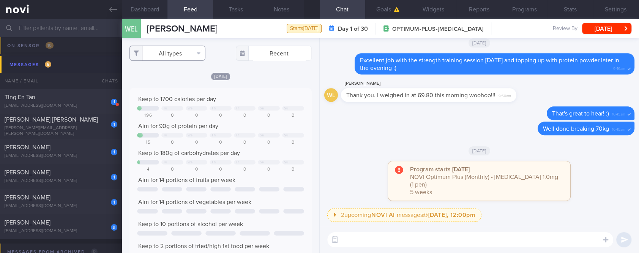
click at [185, 53] on button "All types" at bounding box center [168, 53] width 76 height 15
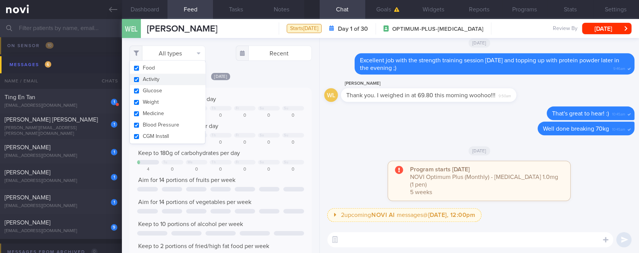
click at [161, 81] on button "Activity" at bounding box center [167, 79] width 75 height 11
checkbox input "false"
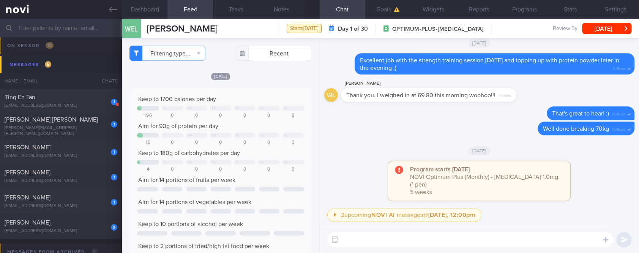
click at [258, 84] on div "Today Keep to 1700 calories per day Tu We Th Fr Sa Su 196 0 0 0 0 0 0 Aim for 9…" at bounding box center [221, 226] width 182 height 309
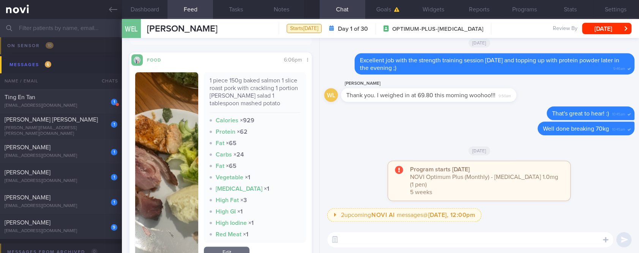
scroll to position [557, 0]
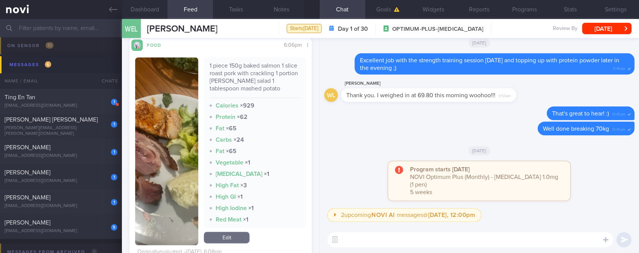
click at [171, 141] on button "button" at bounding box center [166, 151] width 63 height 188
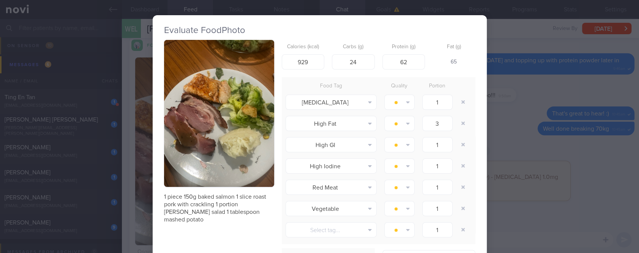
click at [215, 150] on button "button" at bounding box center [219, 113] width 110 height 147
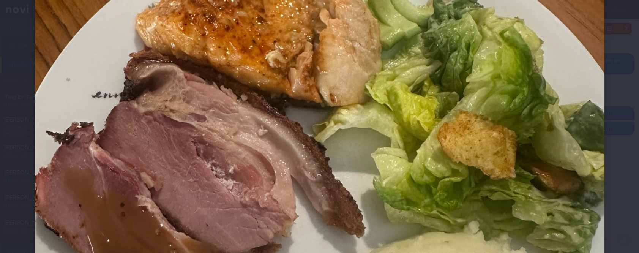
scroll to position [354, 0]
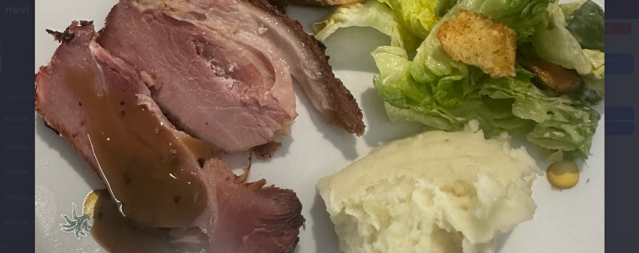
click at [605, 163] on div at bounding box center [320, 56] width 631 height 820
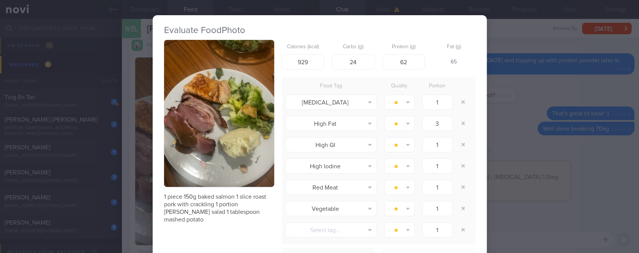
click at [570, 142] on div "Evaluate Food Photo 1 piece 150g baked salmon 1 slice roast pork with crackling…" at bounding box center [319, 126] width 639 height 253
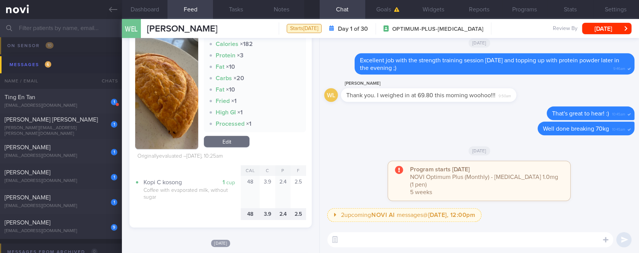
scroll to position [1064, 0]
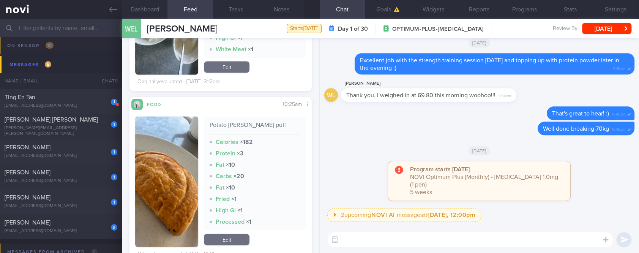
click at [383, 245] on textarea at bounding box center [470, 239] width 286 height 15
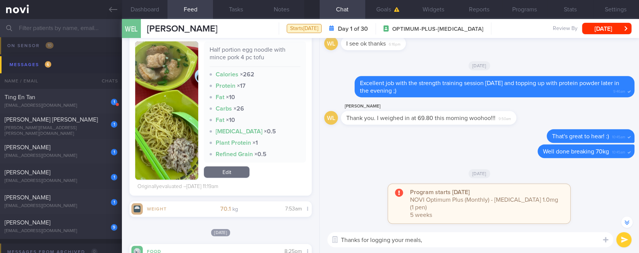
scroll to position [0, 0]
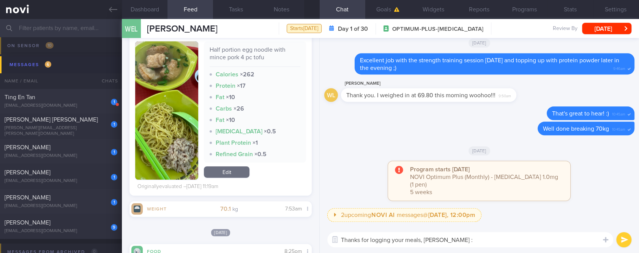
type textarea "Thanks for logging your meals, Winston :)"
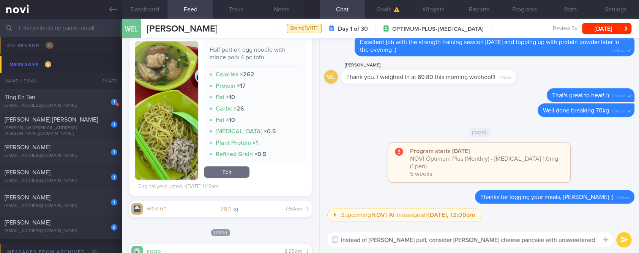
click at [466, 239] on textarea "Instead of curry puff, consider Mr Bean cheese pancake with unsweetened soy bea…" at bounding box center [470, 239] width 286 height 15
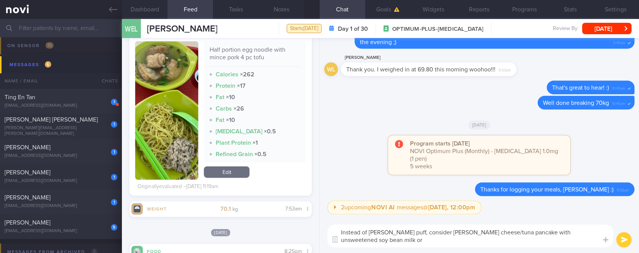
click at [500, 238] on textarea "Instead of curry puff, consider Mr Bean cheese/tuna pancake with unsweetened so…" at bounding box center [470, 235] width 286 height 23
drag, startPoint x: 505, startPoint y: 248, endPoint x: 580, endPoint y: 234, distance: 76.5
click at [580, 234] on div "Instead of curry puff, consider Mr Bean cheese/tuna pancake with unsweetened so…" at bounding box center [479, 236] width 319 height 34
drag, startPoint x: 592, startPoint y: 243, endPoint x: 605, endPoint y: 239, distance: 13.8
click at [605, 239] on div "Chat Templates Admin CGM Weight Nutrition Physical Activity Infographics Articl…" at bounding box center [479, 236] width 319 height 34
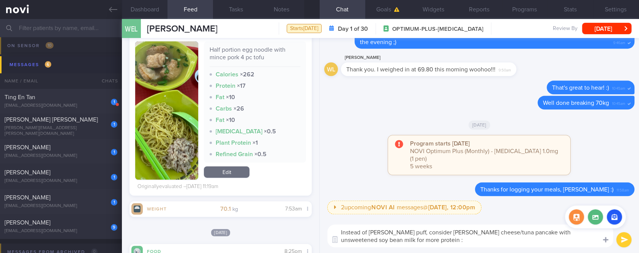
type textarea "Instead of curry puff, consider Mr Bean cheese/tuna pancake with unsweetened so…"
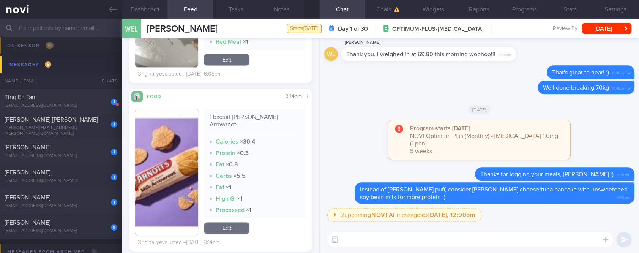
scroll to position [861, 0]
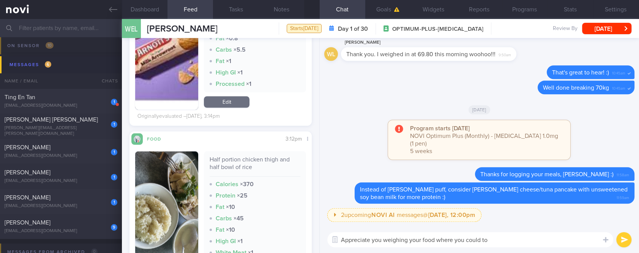
type textarea "Appreciate you weighing your food where you could too"
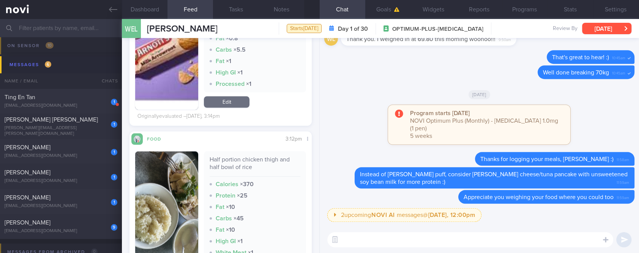
click at [616, 23] on button "[DATE]" at bounding box center [606, 28] width 49 height 11
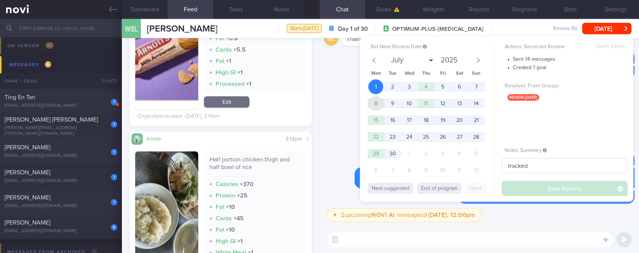
click at [380, 102] on span "8" at bounding box center [375, 103] width 15 height 15
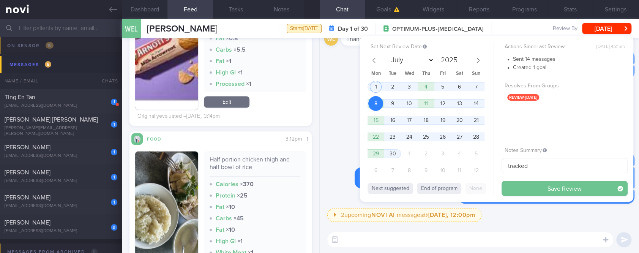
click at [540, 183] on button "Save Review" at bounding box center [565, 188] width 126 height 15
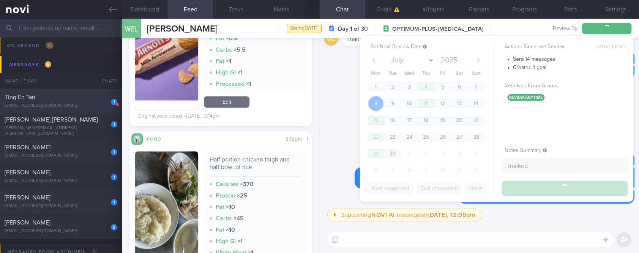
click at [87, 104] on div "[EMAIL_ADDRESS][DOMAIN_NAME]" at bounding box center [61, 106] width 113 height 6
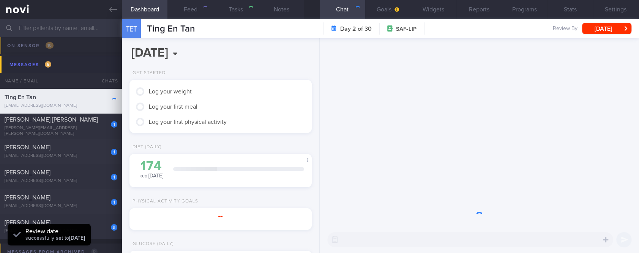
select select "7"
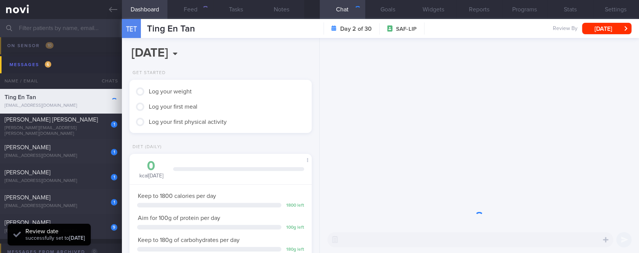
scroll to position [101, 163]
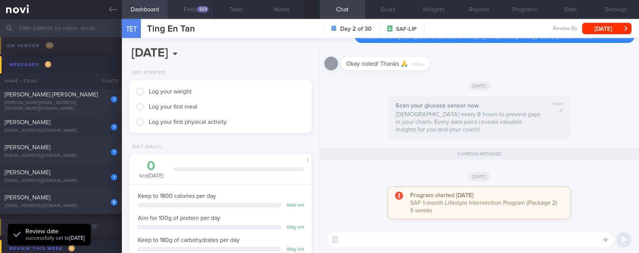
click at [203, 14] on button "Feed 523" at bounding box center [191, 9] width 46 height 19
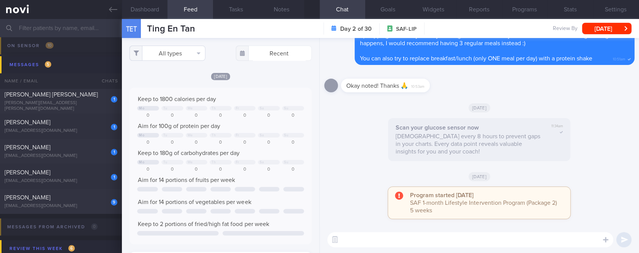
scroll to position [41, 164]
click at [172, 50] on button "All types" at bounding box center [168, 53] width 76 height 15
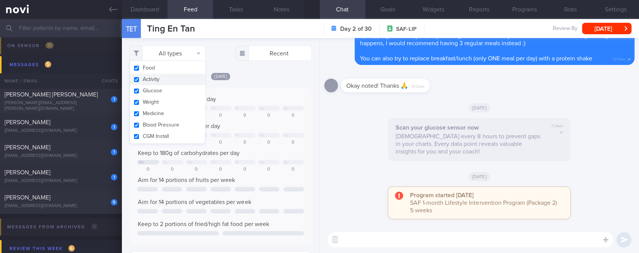
click at [160, 77] on button "Activity" at bounding box center [167, 79] width 75 height 11
click at [267, 72] on div "[DATE]" at bounding box center [221, 76] width 182 height 8
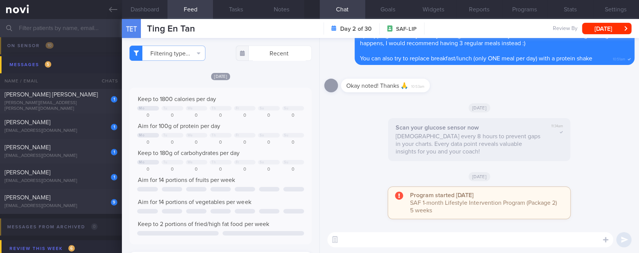
checkbox input "false"
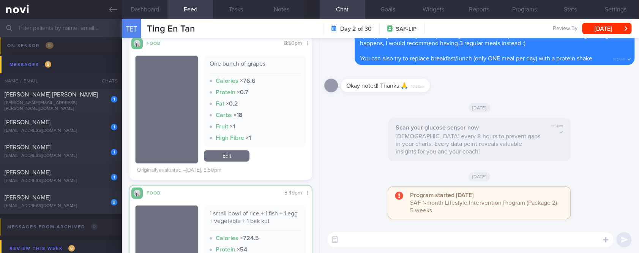
click at [343, 247] on div "​ ​" at bounding box center [479, 239] width 319 height 27
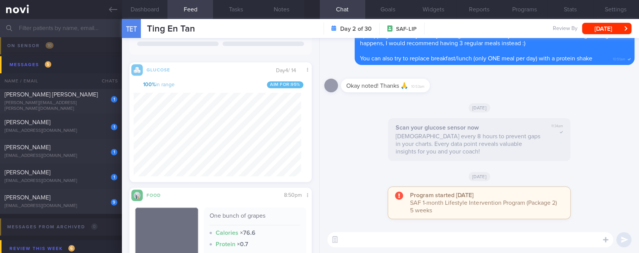
click at [384, 240] on textarea at bounding box center [470, 239] width 286 height 15
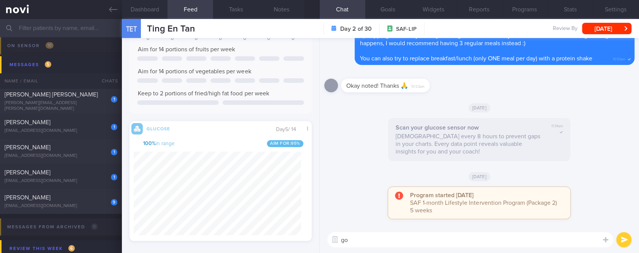
type textarea "g"
type textarea "w"
type textarea "W"
type textarea "Hi Ting En, I hope you had a wonderful weekend :)"
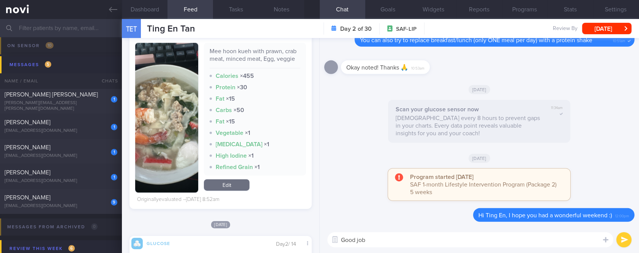
drag, startPoint x: 378, startPoint y: 238, endPoint x: 287, endPoint y: 238, distance: 90.8
click at [287, 238] on div "Dashboard Feed 523 Tasks Notes Chat Goals Widgets Reports Programs Stats Settin…" at bounding box center [380, 136] width 517 height 234
type textarea "Mee hoon kueh was a good option :)"
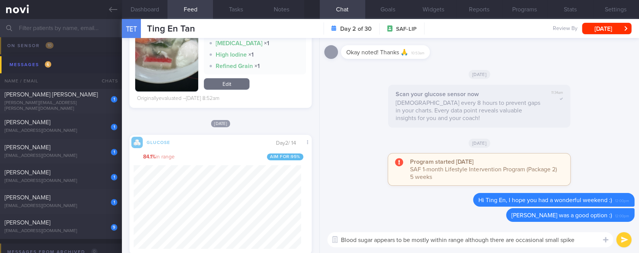
type textarea "Blood sugar appears to be mostly within range although there are occasional sma…"
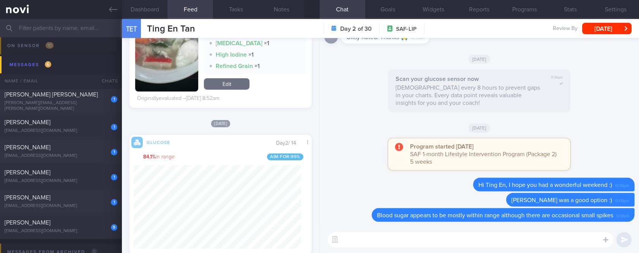
click at [424, 237] on textarea at bounding box center [470, 239] width 286 height 15
paste textarea "4 simple ways to reduce blood sugar spikes: 1) control carbohydrate portion 2) …"
type textarea "4 simple ways to reduce blood sugar spikes: 1) control carbohydrate portion 2) …"
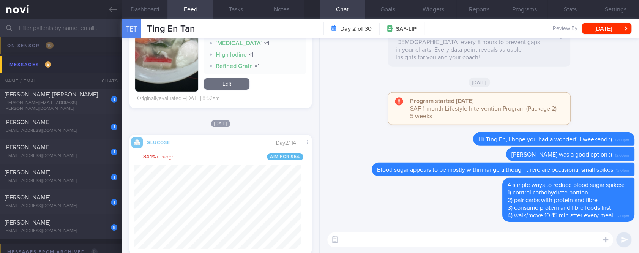
drag, startPoint x: 73, startPoint y: 99, endPoint x: 412, endPoint y: 54, distance: 342.6
click at [73, 98] on div "[PERSON_NAME] [PERSON_NAME]" at bounding box center [60, 95] width 111 height 8
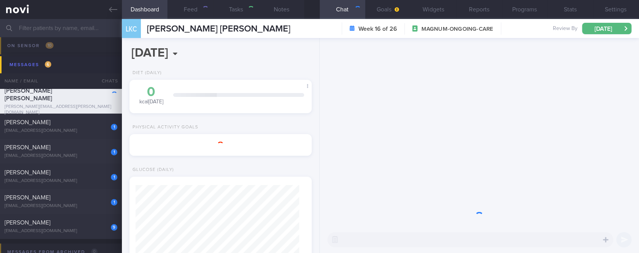
select select "8"
type input "Tracked. Weight maintenance 50kg. [PERSON_NAME]. Now on Buzud"
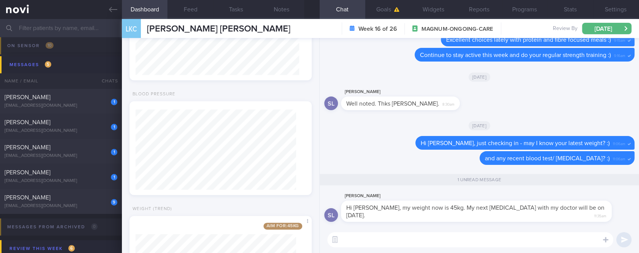
scroll to position [828, 0]
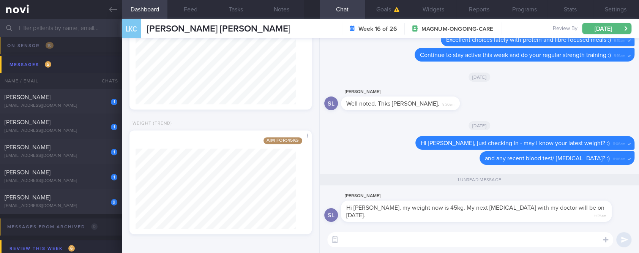
click at [396, 245] on textarea at bounding box center [470, 239] width 286 height 15
type textarea "Well done reaching 45kg, Shirley :)"
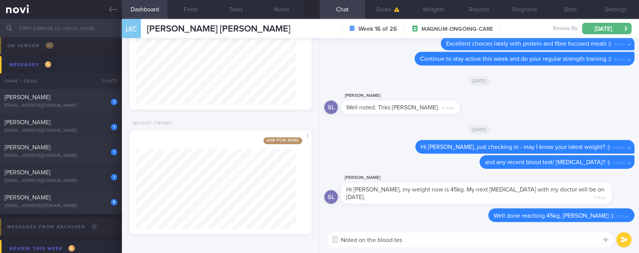
type textarea "Noted on the blood test"
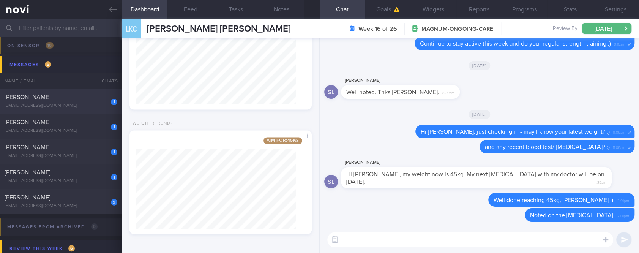
click at [98, 101] on div "1 Joanne Solis jfbsolis@gmail.com" at bounding box center [61, 100] width 122 height 15
type input "tracked"
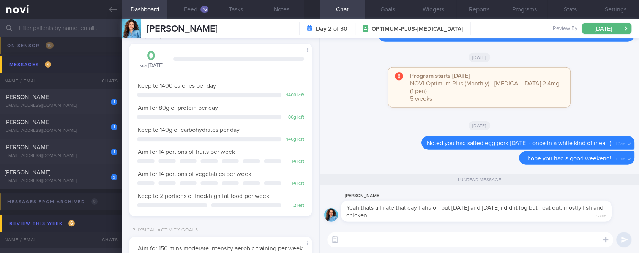
click at [471, 239] on textarea at bounding box center [470, 239] width 286 height 15
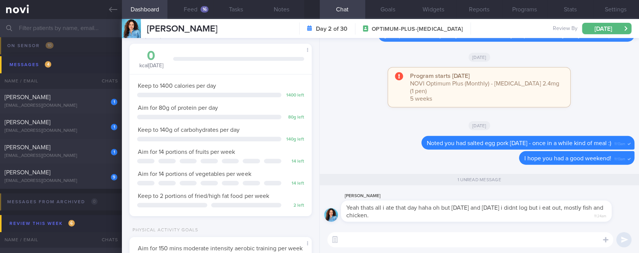
click at [471, 239] on textarea at bounding box center [470, 239] width 286 height 15
click at [444, 235] on textarea at bounding box center [470, 239] width 286 height 15
click at [429, 238] on textarea at bounding box center [470, 239] width 286 height 15
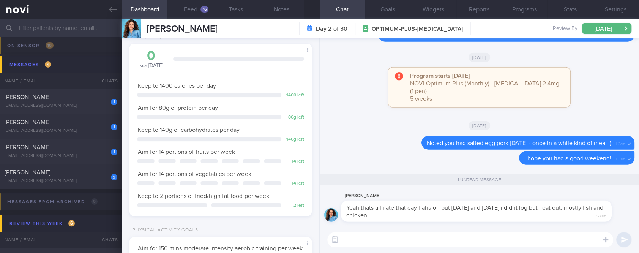
click at [428, 238] on textarea at bounding box center [470, 239] width 286 height 15
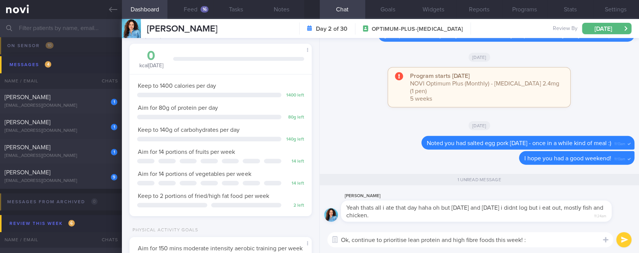
type textarea "Ok, continue to prioritise lean protein and high fibre foods this week! :)"
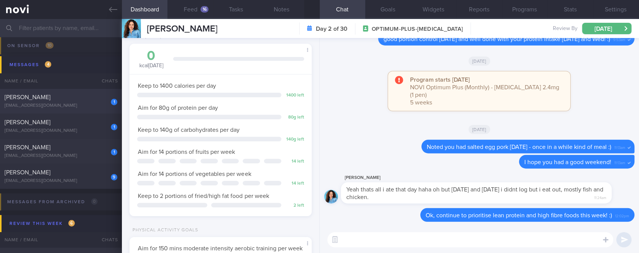
click at [51, 96] on span "WINSTON EMMANUEL LONGUE" at bounding box center [28, 97] width 46 height 6
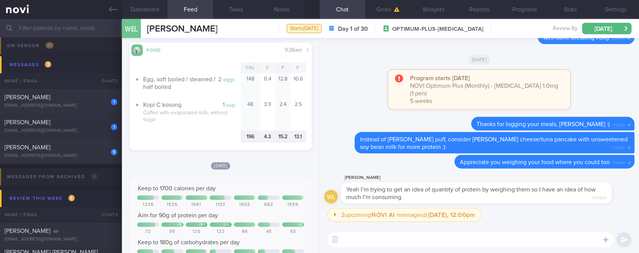
scroll to position [253, 0]
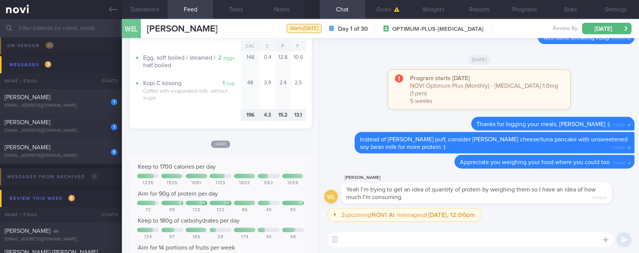
click at [372, 236] on textarea at bounding box center [470, 239] width 286 height 15
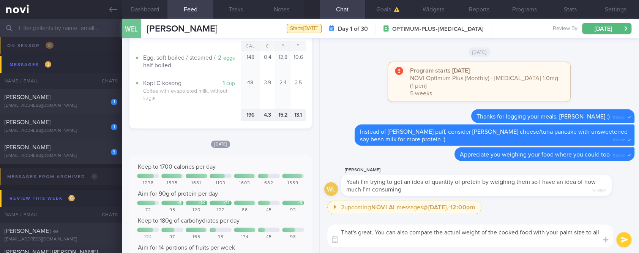
scroll to position [0, 0]
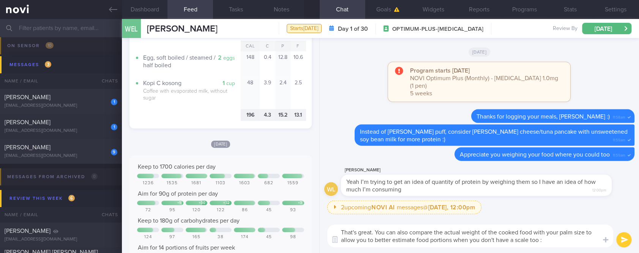
type textarea "That's great. You can also compare the actual weight of the cooked food with yo…"
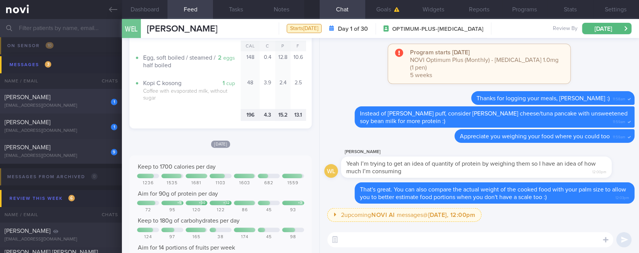
click at [68, 96] on div "Ayuni Ng" at bounding box center [60, 97] width 111 height 8
type input "Tracked"
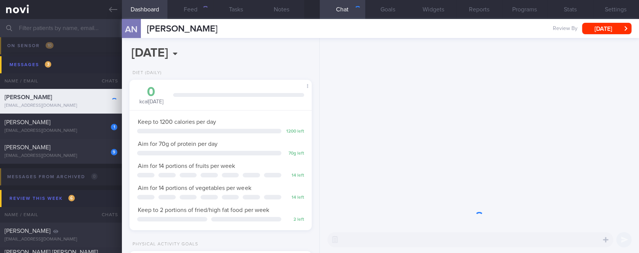
scroll to position [91, 160]
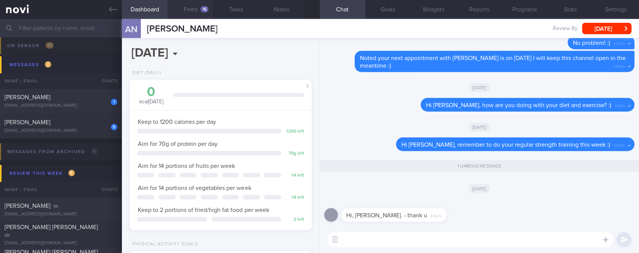
click at [189, 14] on button "Feed 16" at bounding box center [191, 9] width 46 height 19
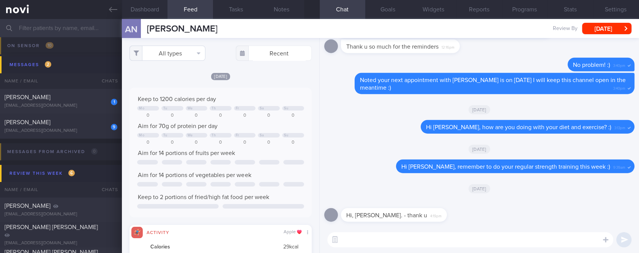
scroll to position [41, 164]
click at [177, 58] on button "All types" at bounding box center [168, 53] width 76 height 15
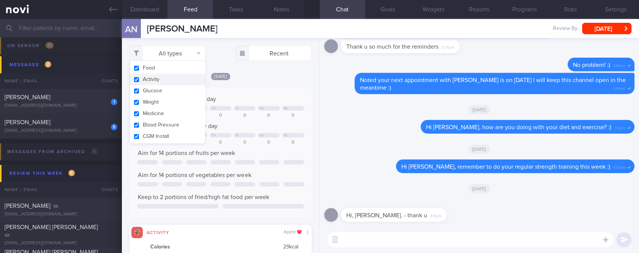
click at [166, 80] on button "Activity" at bounding box center [167, 79] width 75 height 11
checkbox input "false"
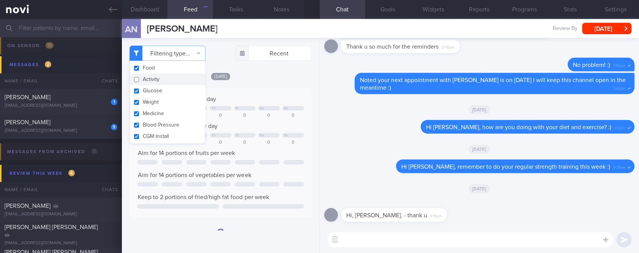
click at [252, 90] on div "Keep to 1200 calories per day Mo Tu We Th Fr Sa Su 0 0 0 0 0 0 0 Aim for 70g of…" at bounding box center [221, 153] width 182 height 130
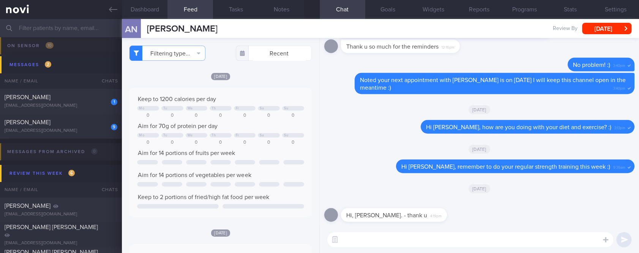
click at [394, 236] on textarea at bounding box center [470, 239] width 286 height 15
click at [394, 235] on textarea at bounding box center [470, 239] width 286 height 15
click at [393, 235] on textarea at bounding box center [470, 239] width 286 height 15
click at [392, 234] on textarea at bounding box center [470, 239] width 286 height 15
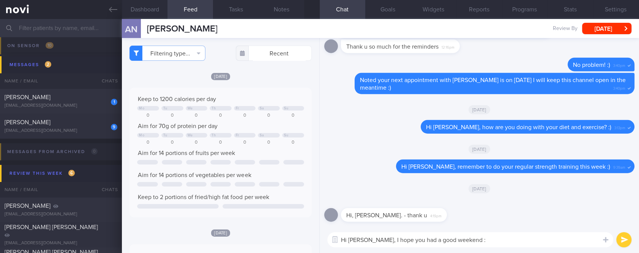
type textarea "Hi Ayuni, I hope you had a good weekend :)"
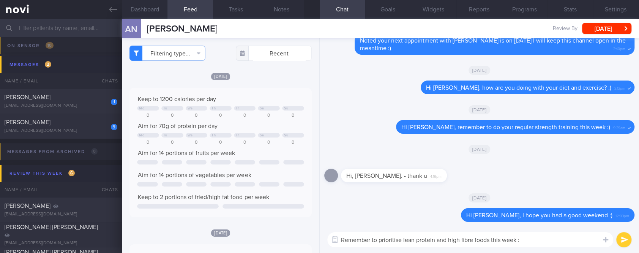
type textarea "Remember to prioritise lean protein and high fibre foods this week :)"
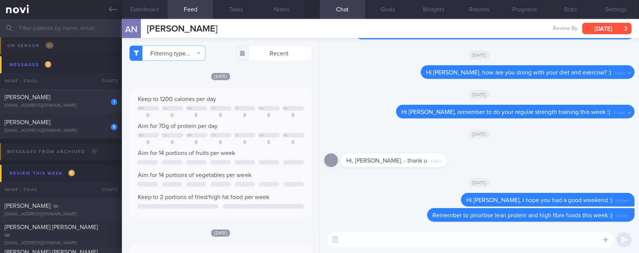
click at [599, 25] on button "[DATE]" at bounding box center [606, 28] width 49 height 11
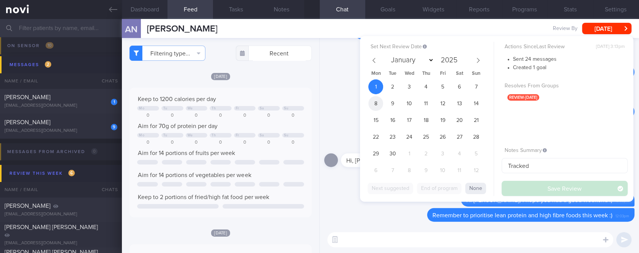
click at [373, 103] on span "8" at bounding box center [375, 103] width 15 height 15
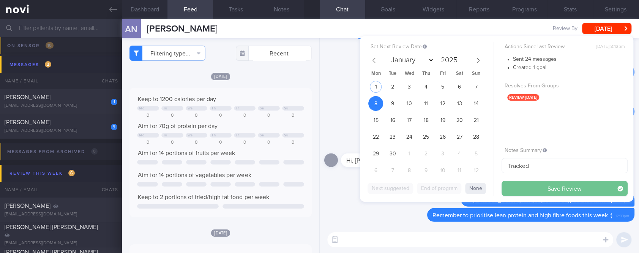
click at [535, 191] on button "Save Review" at bounding box center [565, 188] width 126 height 15
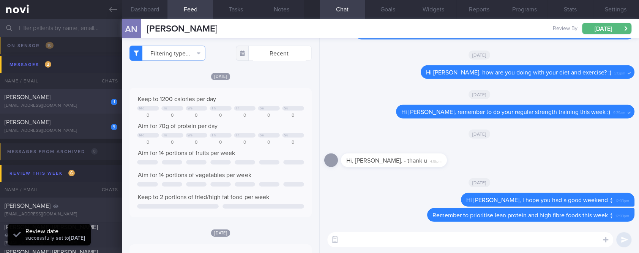
click at [96, 104] on div "[EMAIL_ADDRESS][DOMAIN_NAME]" at bounding box center [61, 106] width 113 height 6
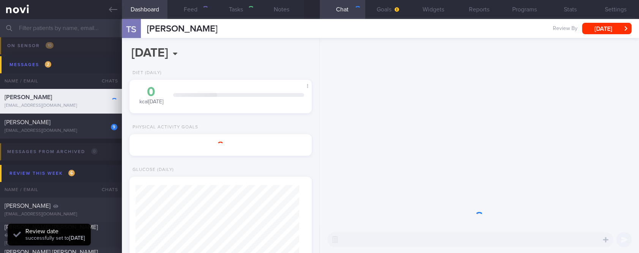
select select "7"
type input "Tracked. Has many diet misconceptions. TLC"
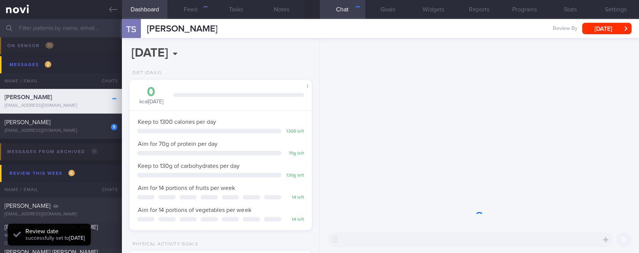
scroll to position [379743, 379661]
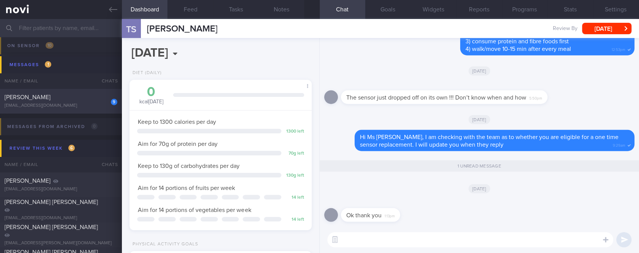
click at [70, 104] on div "[EMAIL_ADDRESS][DOMAIN_NAME]" at bounding box center [61, 106] width 113 height 6
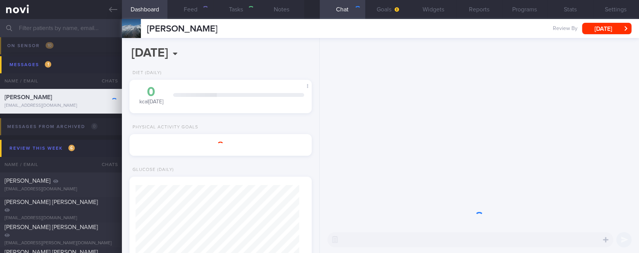
select select "8"
type input "Tracked"
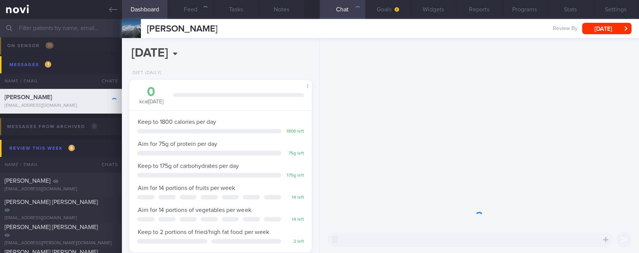
scroll to position [379745, 379664]
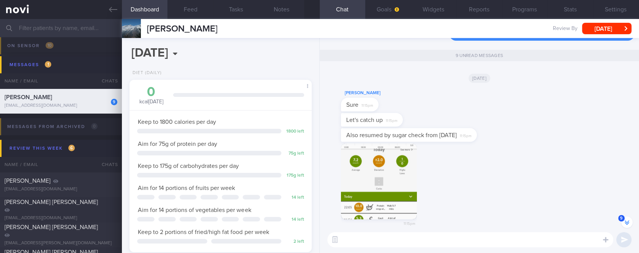
click at [385, 170] on button "button" at bounding box center [379, 181] width 76 height 76
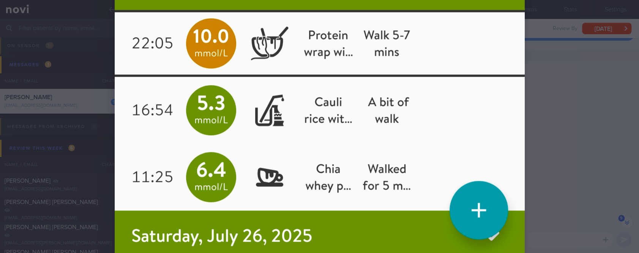
scroll to position [567, 0]
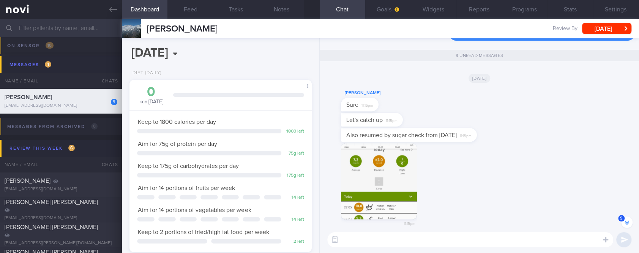
click at [361, 196] on button "button" at bounding box center [379, 181] width 76 height 76
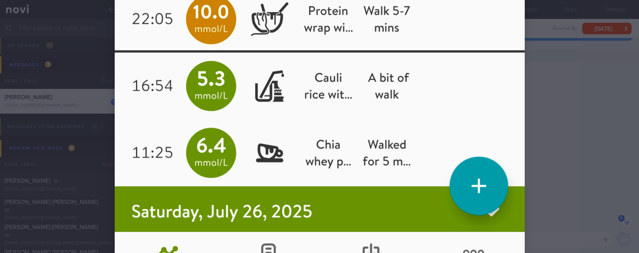
scroll to position [557, 0]
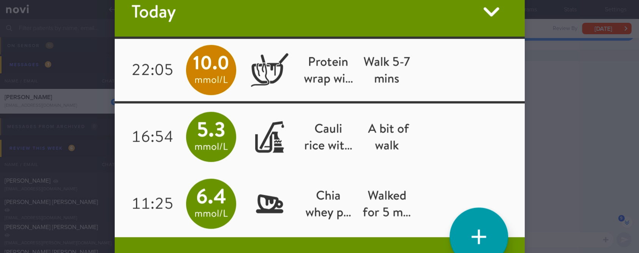
click at [573, 153] on div at bounding box center [319, 126] width 639 height 253
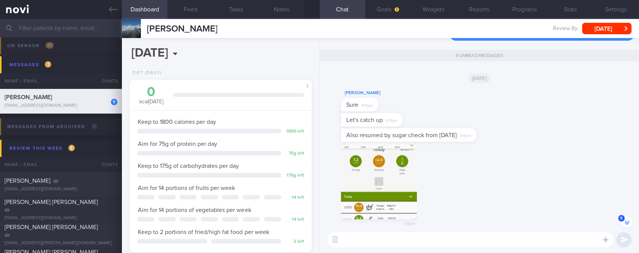
click at [572, 176] on div "11:15pm" at bounding box center [479, 187] width 310 height 89
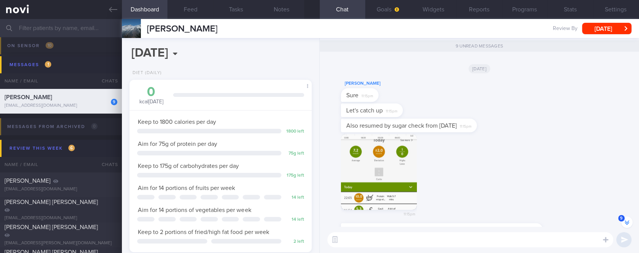
scroll to position [-174, 0]
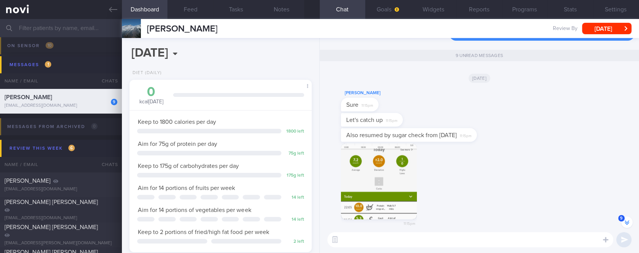
click at [414, 186] on img "button" at bounding box center [379, 181] width 76 height 76
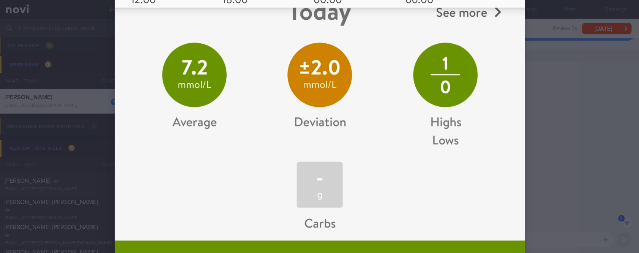
scroll to position [304, 0]
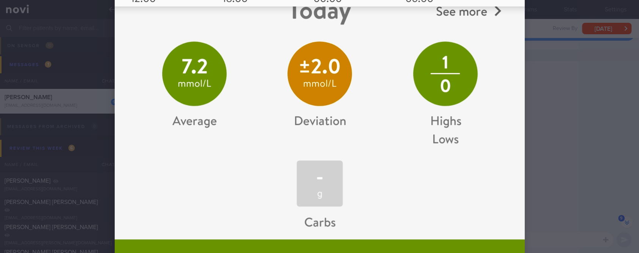
click at [563, 150] on div at bounding box center [319, 126] width 639 height 253
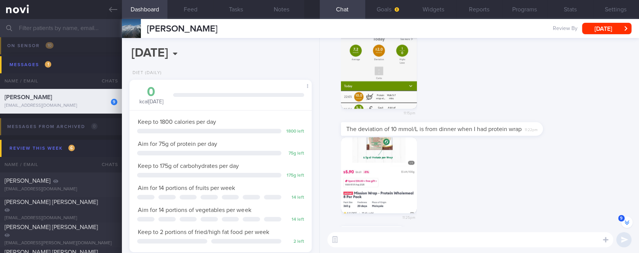
scroll to position [-73, 0]
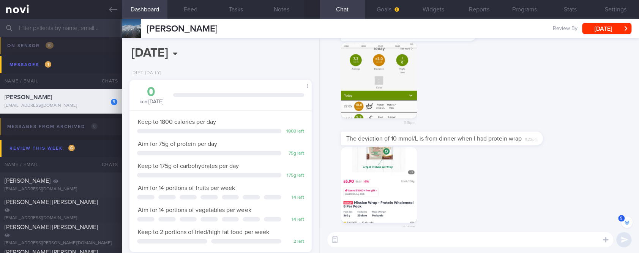
click at [387, 98] on img "button" at bounding box center [379, 80] width 76 height 76
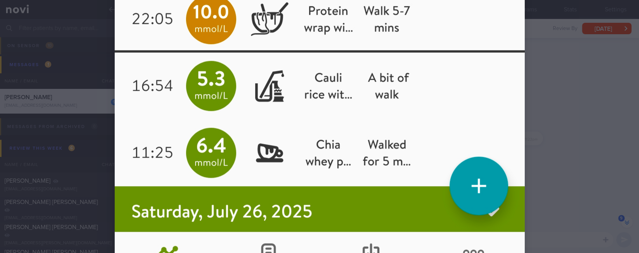
scroll to position [557, 0]
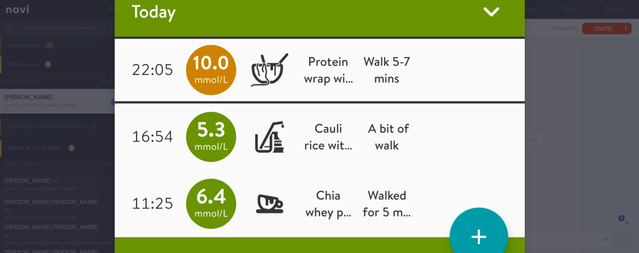
click at [559, 140] on div at bounding box center [319, 126] width 639 height 253
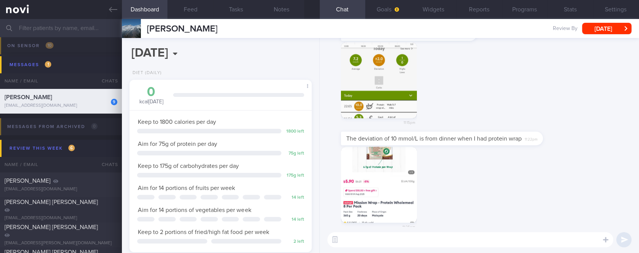
scroll to position [0, 0]
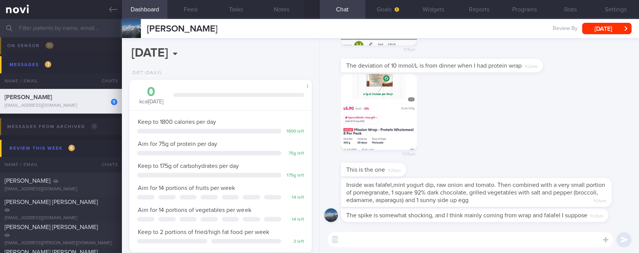
click at [376, 107] on button "button" at bounding box center [379, 112] width 76 height 76
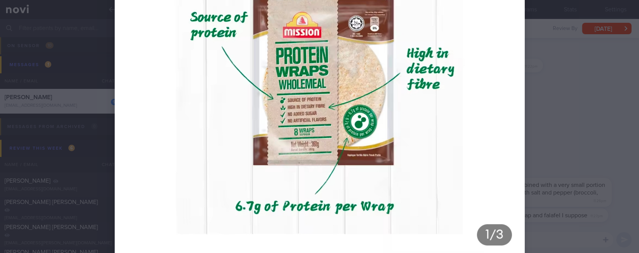
scroll to position [101, 0]
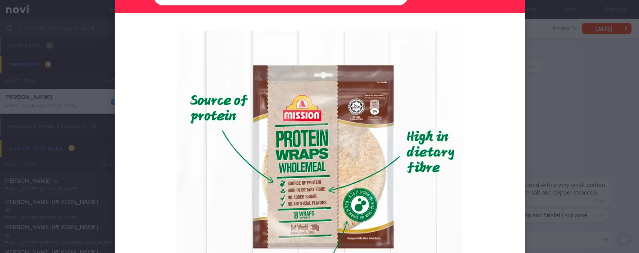
click at [585, 128] on div at bounding box center [319, 126] width 639 height 253
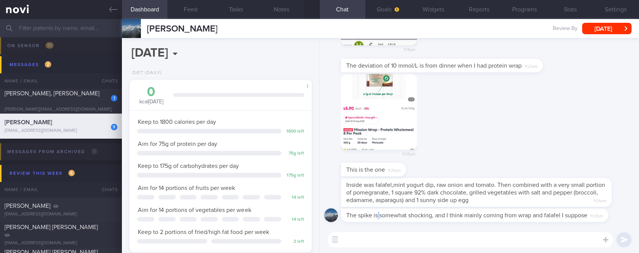
click at [379, 212] on span "The spike is somewhat shocking, and I think mainly coming from wrap and falafel…" at bounding box center [466, 215] width 241 height 6
click at [371, 216] on div "The spike is somewhat shocking, and I think mainly coming from wrap and falafel…" at bounding box center [474, 215] width 267 height 14
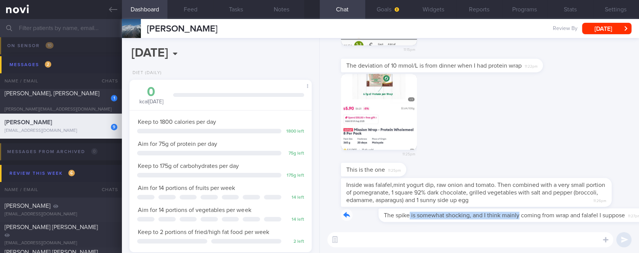
drag, startPoint x: 371, startPoint y: 216, endPoint x: 480, endPoint y: 196, distance: 110.2
click at [474, 216] on div "The spike is somewhat shocking, and I think mainly coming from wrap and falafel…" at bounding box center [486, 215] width 290 height 14
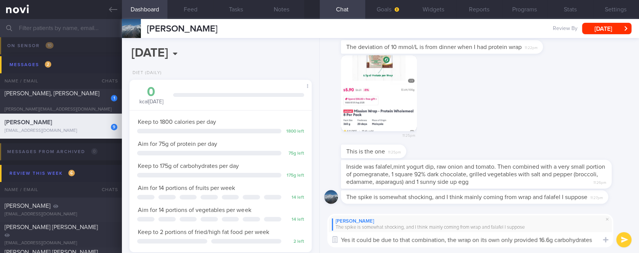
scroll to position [0, 0]
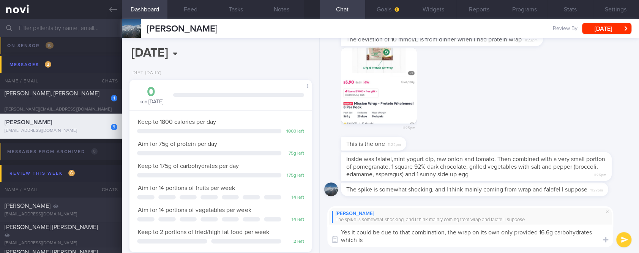
click at [503, 235] on textarea "Yes it could be due to that combination, the wrap on its own only provided 16.6…" at bounding box center [470, 235] width 286 height 23
click at [502, 239] on textarea "Yes it could be due to that combination, the wrap on its own only provided 16.6…" at bounding box center [470, 235] width 286 height 23
click at [587, 106] on div "11:25pm" at bounding box center [479, 91] width 310 height 89
click at [596, 232] on textarea "Yes it could be due to that combination, the wrap on its own only provided 16.6…" at bounding box center [470, 235] width 286 height 23
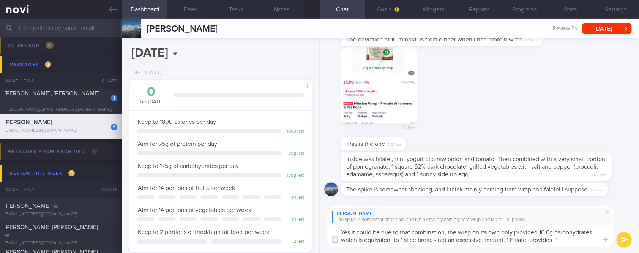
click at [568, 242] on textarea "Yes it could be due to that combination, the wrap on its own only provided 16.6…" at bounding box center [470, 235] width 286 height 23
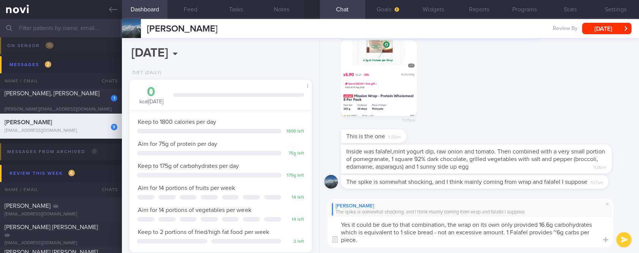
click at [405, 223] on textarea "Yes it could be due to that combination, the wrap on its own only provided 16.6…" at bounding box center [470, 232] width 286 height 30
click at [438, 224] on textarea "Yes it could be due to a combination, the wrap on its own only provided 16.6g c…" at bounding box center [470, 232] width 286 height 30
click at [573, 223] on textarea "Yes it could be due to a combination of carbs (wrap, falafel, small portion pom…" at bounding box center [470, 232] width 286 height 30
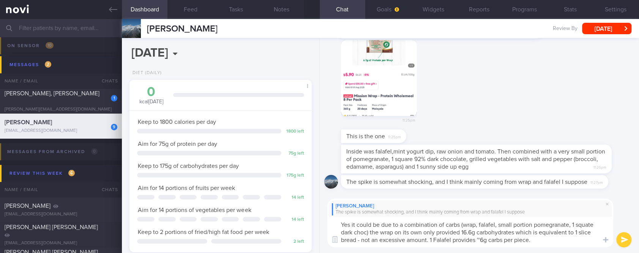
click at [564, 239] on textarea "Yes it could be due to a combination of carbs (wrap, falafel, small portion pom…" at bounding box center [470, 232] width 286 height 30
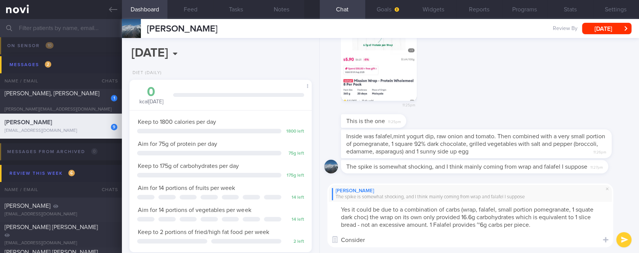
paste textarea "[Smart carb low GI bread](https://www.fairprice.com.sg/product/sunshine-smart-c…"
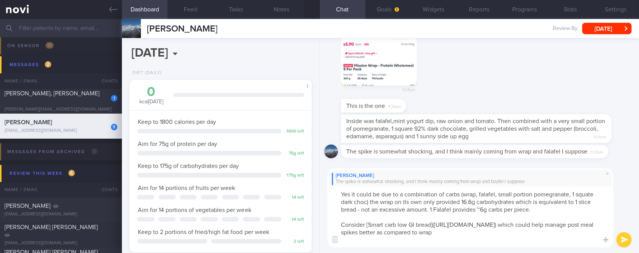
type textarea "Yes it could be due to a combination of carbs (wrap, falafel, small portion pom…"
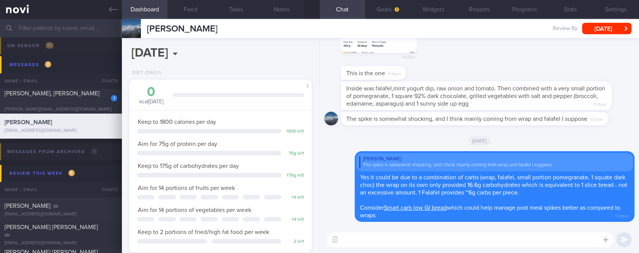
click at [404, 240] on textarea at bounding box center [470, 239] width 286 height 15
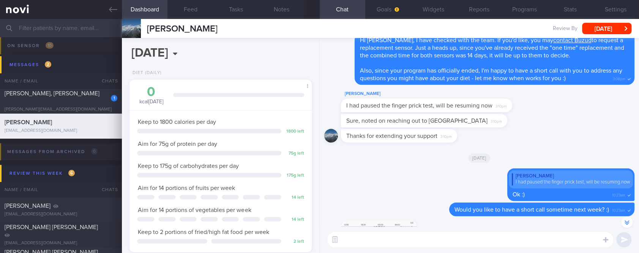
scroll to position [-203, 0]
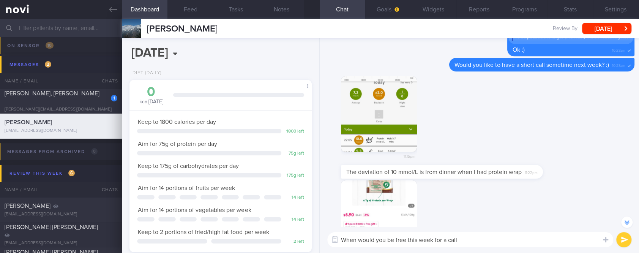
type textarea "When would you be free this week for a call?"
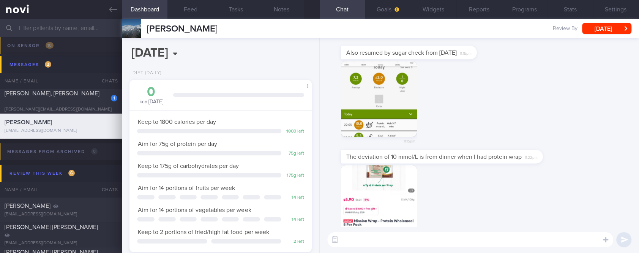
scroll to position [0, 0]
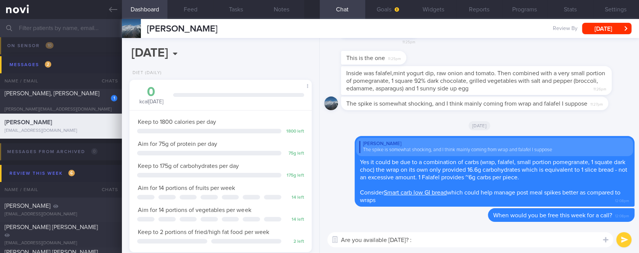
type textarea "Are you available [DATE]? :)"
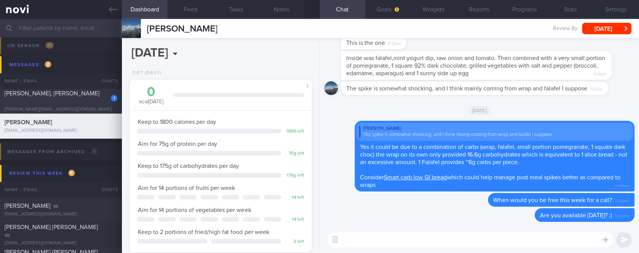
click at [65, 107] on div "[PERSON_NAME][EMAIL_ADDRESS][DOMAIN_NAME]" at bounding box center [61, 110] width 113 height 6
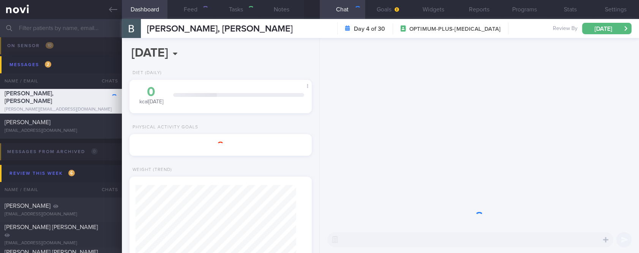
type input "Tracked. lactose intolerant"
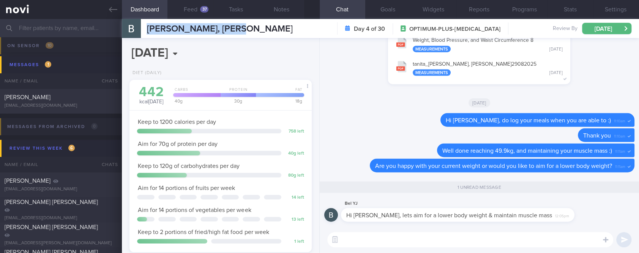
drag, startPoint x: 246, startPoint y: 29, endPoint x: 136, endPoint y: 27, distance: 109.8
click at [136, 27] on div "CHEW YI JUN, BELINDA CHEW YI JUN, BELINDA belinda.yj85@gmail.com Day 4 of 30 OP…" at bounding box center [380, 28] width 517 height 19
copy div "[PERSON_NAME], [PERSON_NAME]"
click at [507, 240] on textarea at bounding box center [470, 239] width 286 height 15
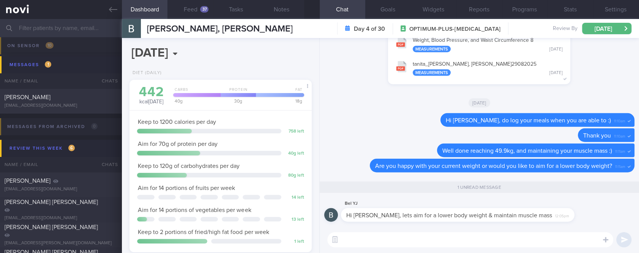
click at [507, 240] on textarea at bounding box center [470, 239] width 286 height 15
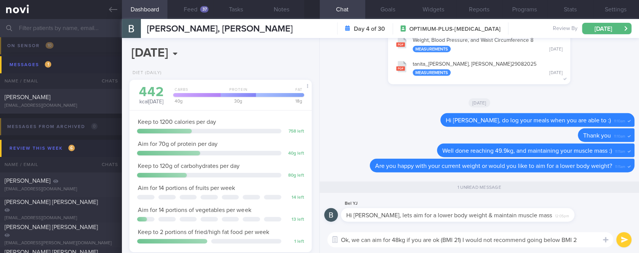
type textarea "Ok, we can aim for 48kg if you are ok (BMI 21) I would not recommend going belo…"
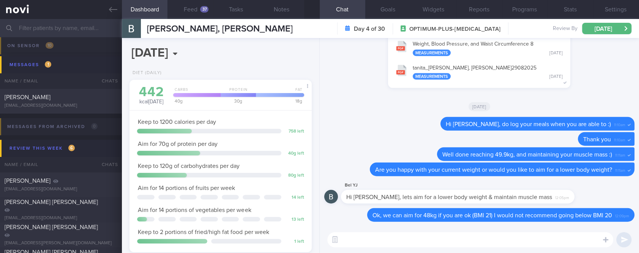
click at [110, 14] on link at bounding box center [61, 9] width 122 height 19
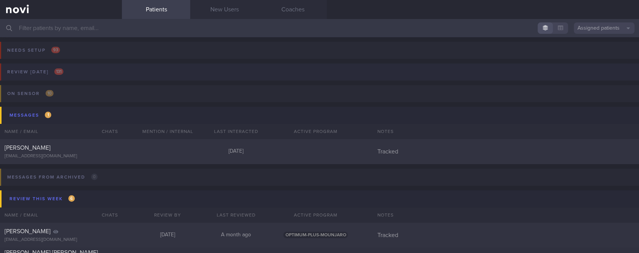
click at [103, 75] on button "Review today 131" at bounding box center [319, 74] width 642 height 22
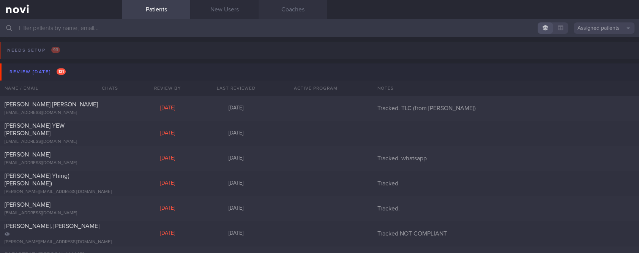
click at [264, 9] on link "Coaches" at bounding box center [293, 9] width 68 height 19
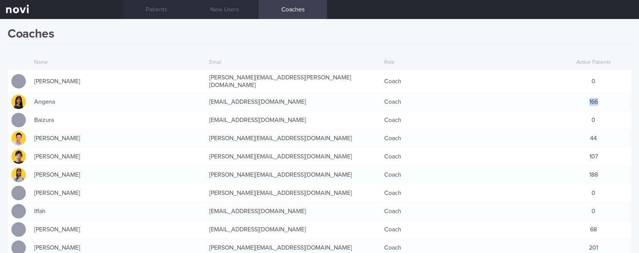
drag, startPoint x: 597, startPoint y: 100, endPoint x: 566, endPoint y: 99, distance: 30.8
click at [566, 99] on div "166" at bounding box center [594, 101] width 76 height 15
drag, startPoint x: 596, startPoint y: 170, endPoint x: 563, endPoint y: 168, distance: 33.2
click at [563, 168] on div "188" at bounding box center [594, 174] width 76 height 15
click at [594, 156] on div "107" at bounding box center [594, 156] width 76 height 15
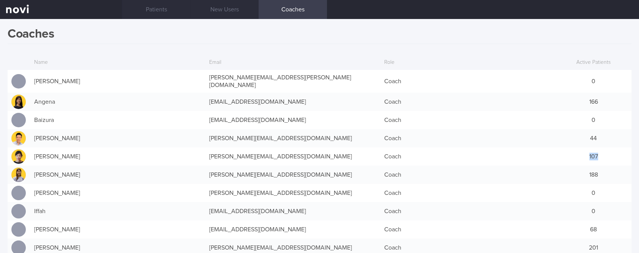
click at [564, 153] on div "107" at bounding box center [594, 156] width 76 height 15
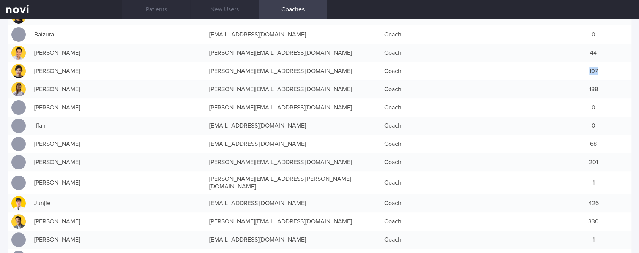
scroll to position [101, 0]
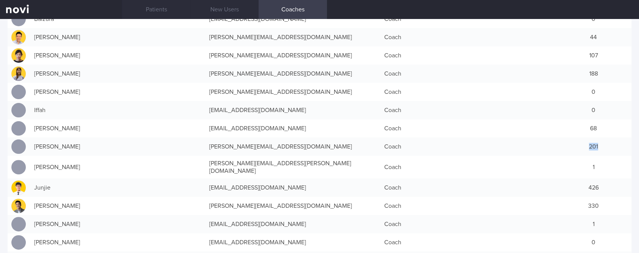
drag, startPoint x: 584, startPoint y: 144, endPoint x: 625, endPoint y: 142, distance: 41.1
click at [625, 142] on div "Coaches Name Email Role Active Patients Abel Sanchez abel.sanchez@novi-health.c…" at bounding box center [319, 136] width 639 height 234
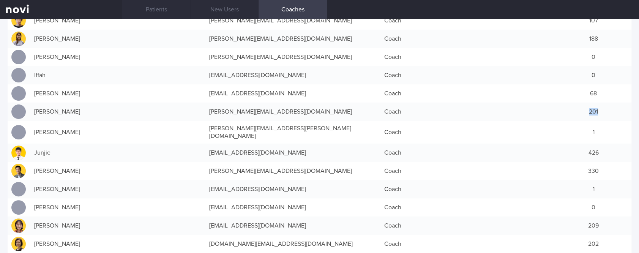
scroll to position [152, 0]
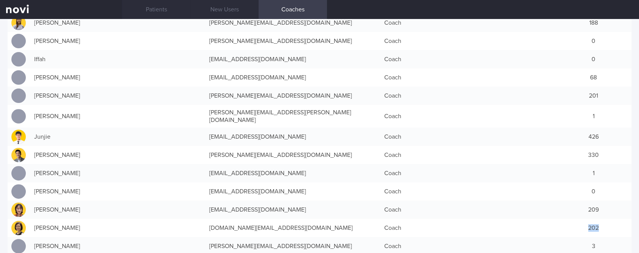
drag, startPoint x: 597, startPoint y: 218, endPoint x: 571, endPoint y: 218, distance: 26.2
click at [571, 220] on div "202" at bounding box center [594, 227] width 76 height 15
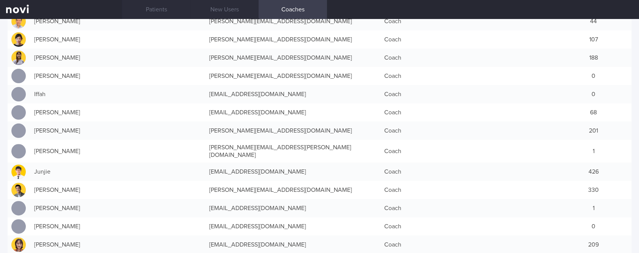
scroll to position [101, 0]
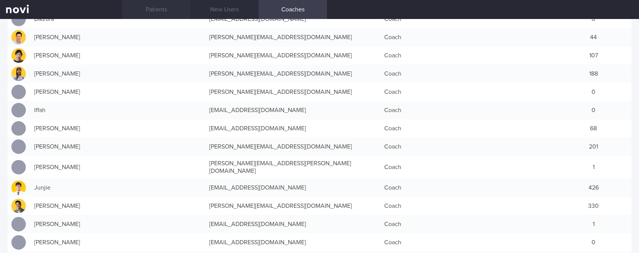
drag, startPoint x: 105, startPoint y: 13, endPoint x: 124, endPoint y: 7, distance: 20.3
click at [105, 13] on link at bounding box center [61, 9] width 122 height 19
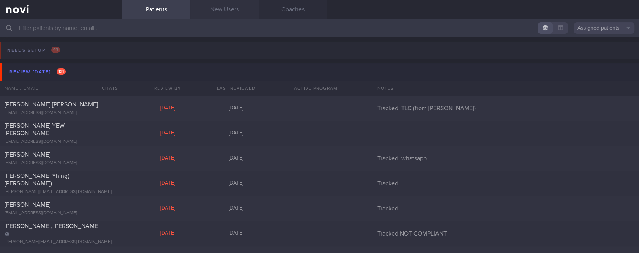
click at [218, 12] on link "New Users" at bounding box center [224, 9] width 68 height 19
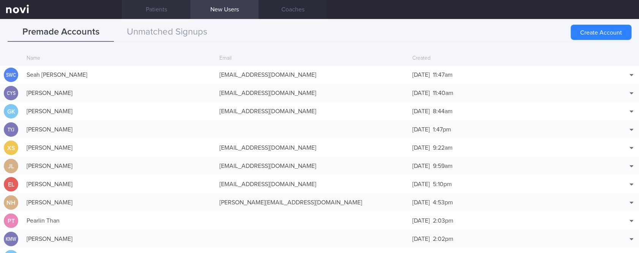
drag, startPoint x: 177, startPoint y: 11, endPoint x: 182, endPoint y: 12, distance: 4.7
click at [177, 11] on link "Patients" at bounding box center [156, 9] width 68 height 19
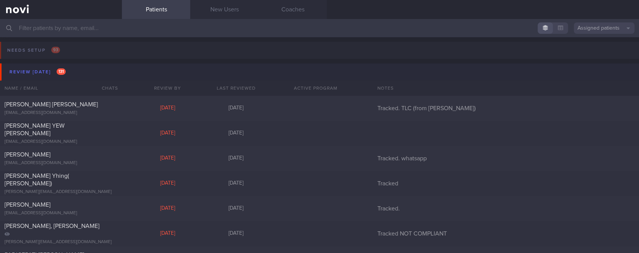
click at [98, 68] on button "Review today 131" at bounding box center [321, 71] width 642 height 17
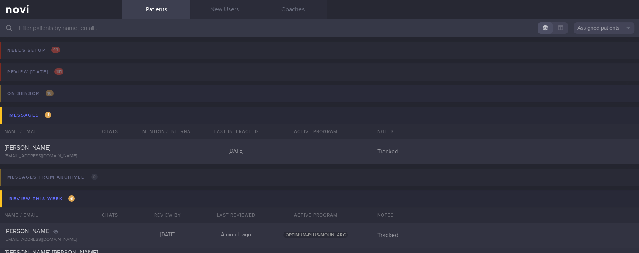
click at [96, 105] on button "On sensor 10" at bounding box center [319, 96] width 642 height 22
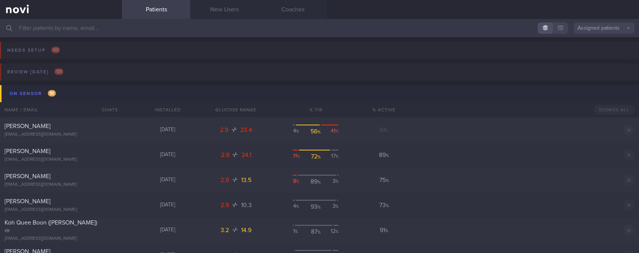
click at [113, 97] on button "On sensor 10" at bounding box center [321, 93] width 642 height 17
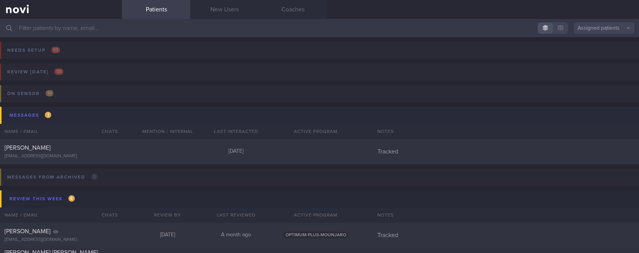
click at [122, 115] on button "Messages 1" at bounding box center [321, 115] width 642 height 17
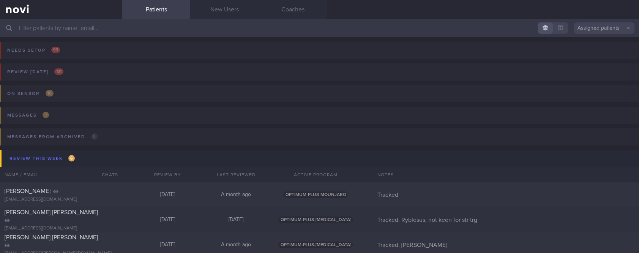
click at [236, 11] on link "New Users" at bounding box center [224, 9] width 68 height 19
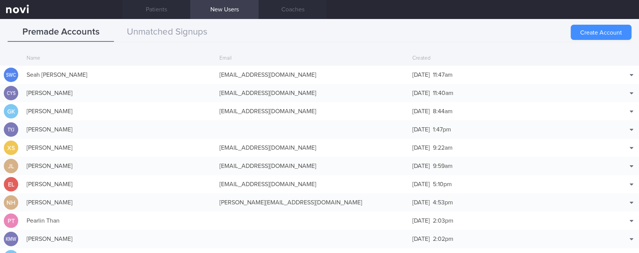
click at [611, 28] on button "Create Account" at bounding box center [601, 32] width 61 height 15
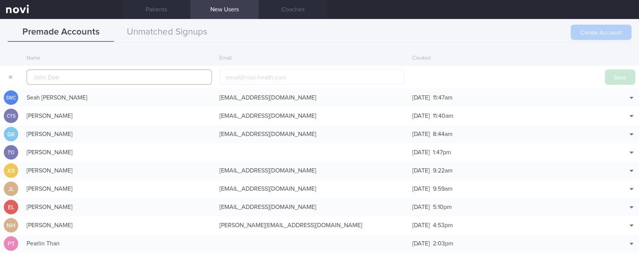
scroll to position [18, 0]
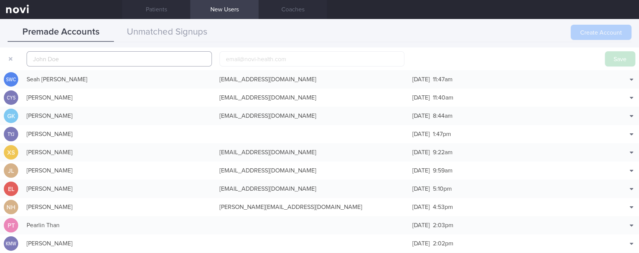
click at [173, 56] on input "text" at bounding box center [119, 58] width 185 height 15
paste input "OU QIUTENG (MARK)"
type input "OU QIUTENG (MARK)"
click at [619, 57] on button "Save" at bounding box center [620, 58] width 30 height 15
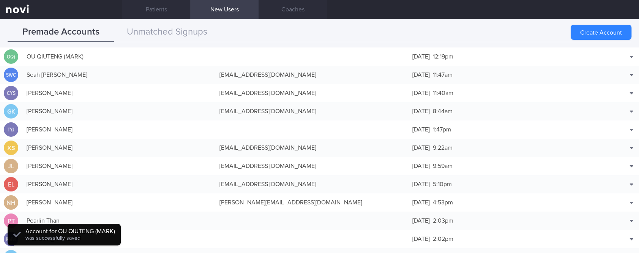
drag, startPoint x: 121, startPoint y: 55, endPoint x: 87, endPoint y: 5, distance: 59.9
click at [121, 55] on div "OU QIUTENG (MARK)" at bounding box center [119, 56] width 193 height 15
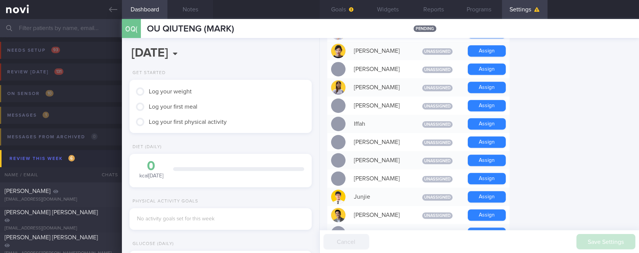
scroll to position [405, 0]
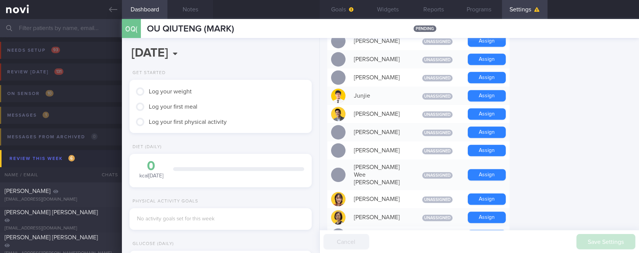
click at [411, 108] on div "[PERSON_NAME]" at bounding box center [380, 113] width 61 height 15
click at [319, 61] on div "2025-09-01 Mon, 1 Sep Get Started Log your weight Log your first meal Log your …" at bounding box center [221, 145] width 198 height 215
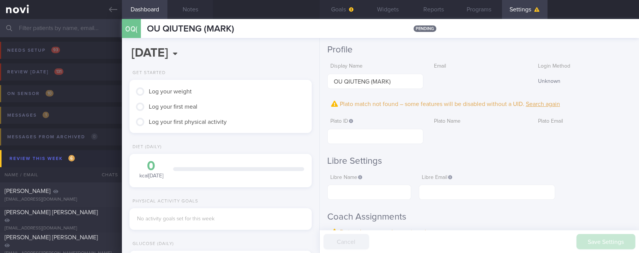
scroll to position [0, 0]
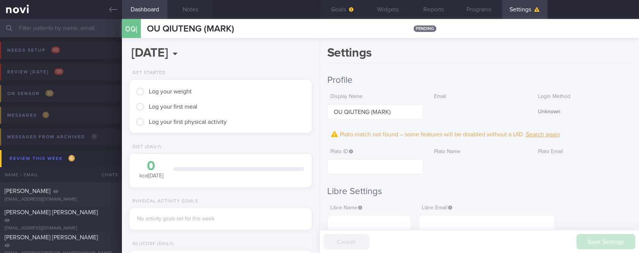
drag, startPoint x: 460, startPoint y: 176, endPoint x: 374, endPoint y: 163, distance: 87.2
click at [304, 176] on div "0 kcal today Carbs Protein Fat 0 g 0 g 0 g" at bounding box center [220, 170] width 167 height 20
click at [304, 163] on div "Carbs Protein Fat" at bounding box center [238, 165] width 131 height 9
click at [213, 11] on button "Notes" at bounding box center [191, 9] width 46 height 19
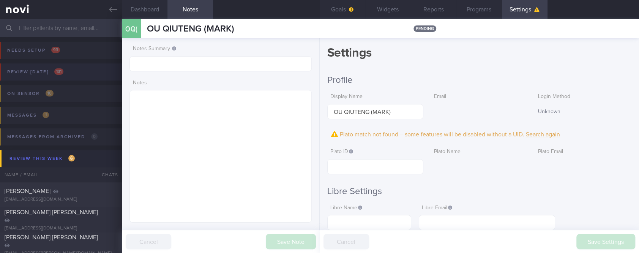
click at [188, 65] on button "Review today 131" at bounding box center [319, 74] width 642 height 22
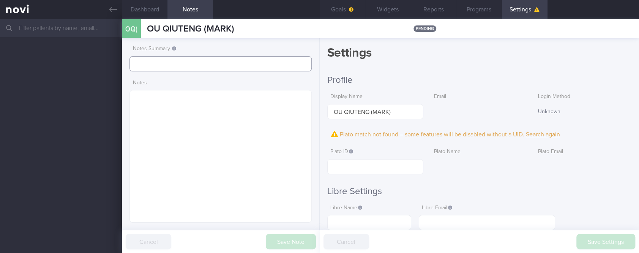
click at [182, 68] on input "text" at bounding box center [221, 63] width 182 height 15
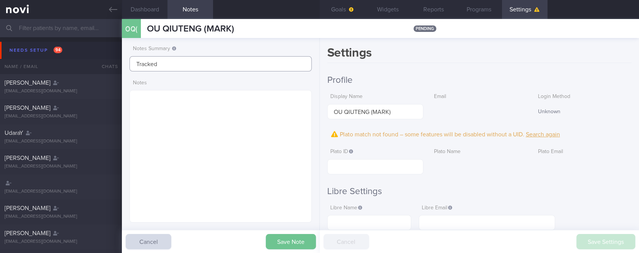
type input "Tracked"
click at [288, 241] on button "Save Note" at bounding box center [291, 241] width 50 height 15
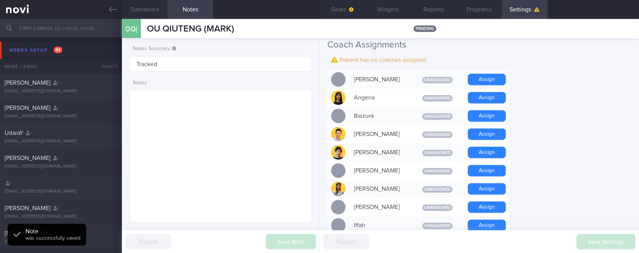
scroll to position [354, 0]
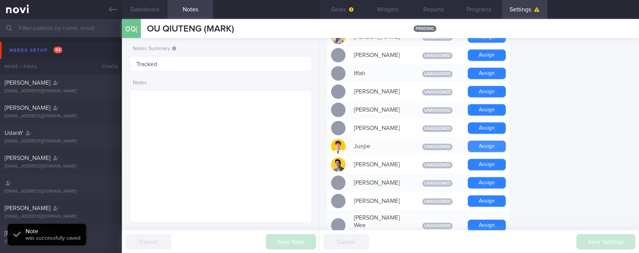
click at [487, 148] on button "Assign" at bounding box center [487, 146] width 38 height 11
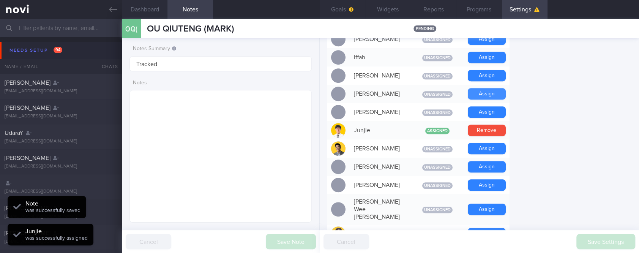
scroll to position [338, 0]
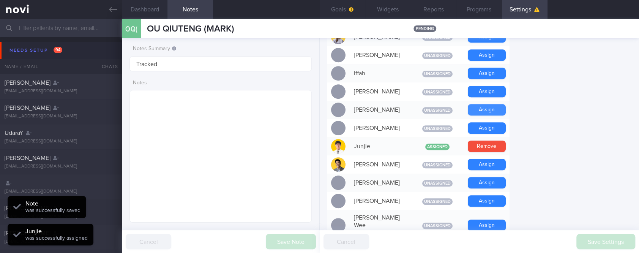
click at [489, 110] on button "Assign" at bounding box center [487, 109] width 38 height 11
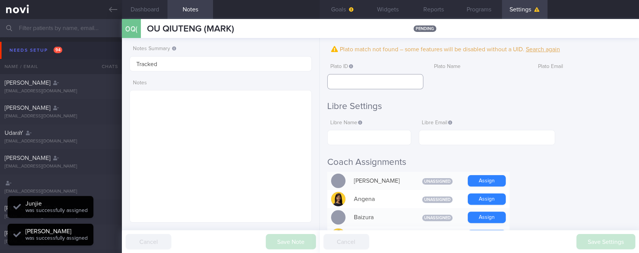
click at [381, 79] on input "text" at bounding box center [375, 81] width 96 height 15
click at [360, 137] on input "text" at bounding box center [369, 137] width 84 height 15
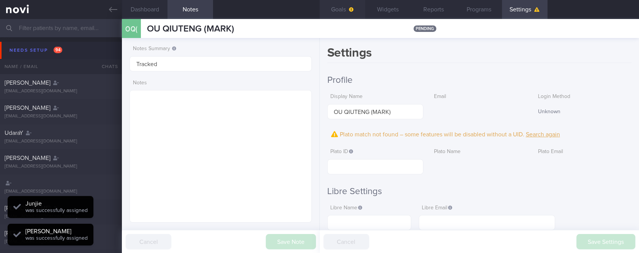
click at [336, 6] on button "Goals" at bounding box center [343, 9] width 46 height 19
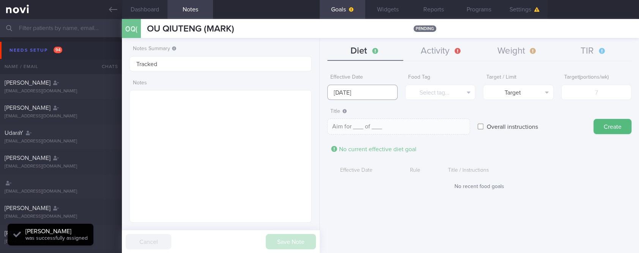
click at [365, 96] on body "You are offline! Some functionality will be unavailable Patients New Users Coac…" at bounding box center [319, 126] width 639 height 253
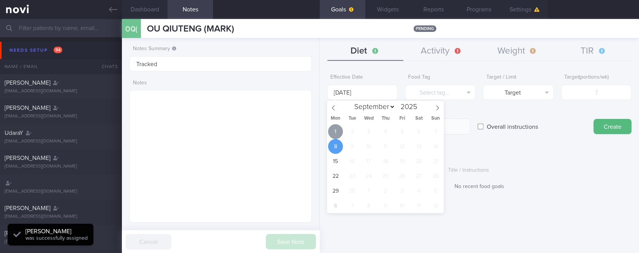
click at [335, 129] on span "1" at bounding box center [335, 131] width 15 height 15
type input "[DATE]"
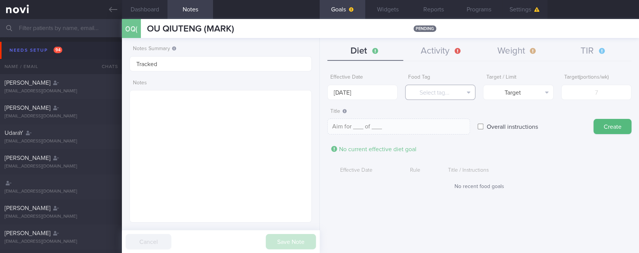
click at [438, 93] on button "Select tag..." at bounding box center [440, 92] width 70 height 15
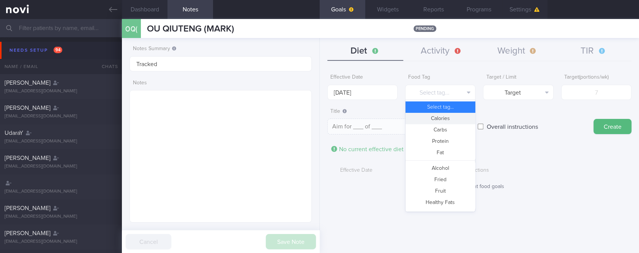
click at [439, 116] on button "Calories" at bounding box center [441, 118] width 70 height 11
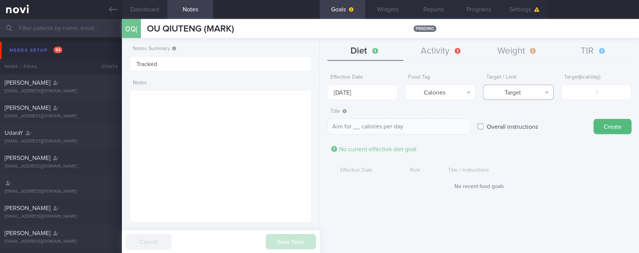
click at [529, 90] on button "Target" at bounding box center [518, 92] width 70 height 15
click at [532, 115] on button "Limit" at bounding box center [519, 118] width 70 height 11
type textarea "Keep to __ calories per day"
click at [595, 93] on input "number" at bounding box center [596, 92] width 70 height 15
type input "1"
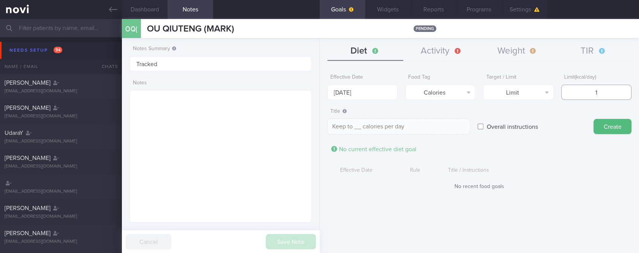
type textarea "Keep to 1 calories per day"
type input "19"
type textarea "Keep to 19 calories per day"
type input "190"
type textarea "Keep to 190 calories per day"
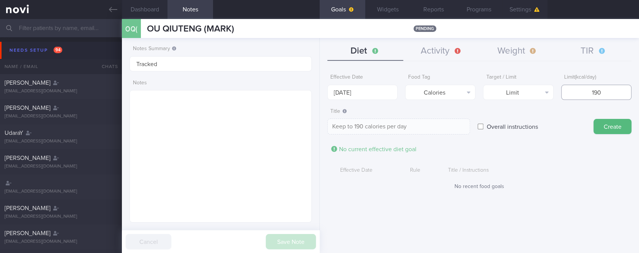
type input "1900"
type textarea "Keep to 1900 calories per day"
type input "1900"
click at [613, 129] on button "Create" at bounding box center [613, 126] width 38 height 15
type input "[DATE]"
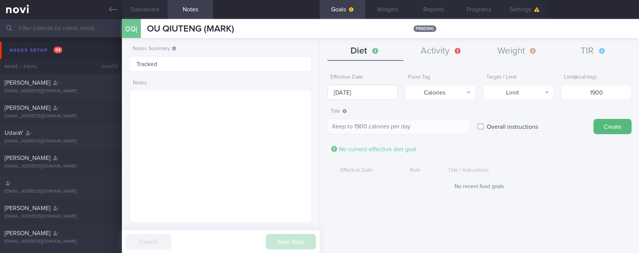
type textarea "Aim for ___ of ___"
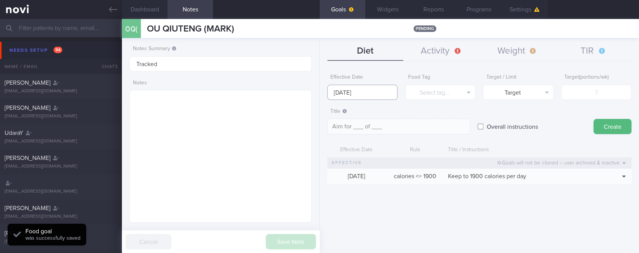
click at [357, 93] on body "You are offline! Some functionality will be unavailable Patients New Users Coac…" at bounding box center [319, 126] width 639 height 253
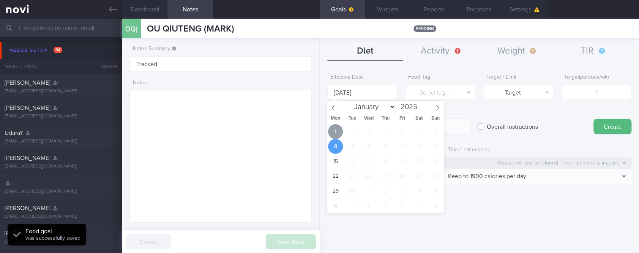
click at [337, 129] on span "1" at bounding box center [335, 131] width 15 height 15
type input "[DATE]"
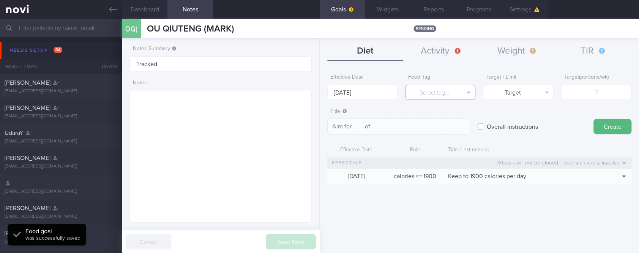
click at [462, 87] on button "Select tag..." at bounding box center [440, 92] width 70 height 15
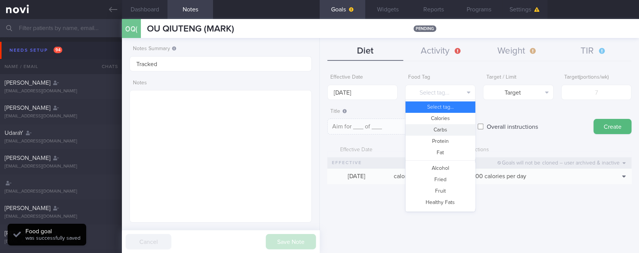
click at [439, 137] on button "Protein" at bounding box center [441, 141] width 70 height 11
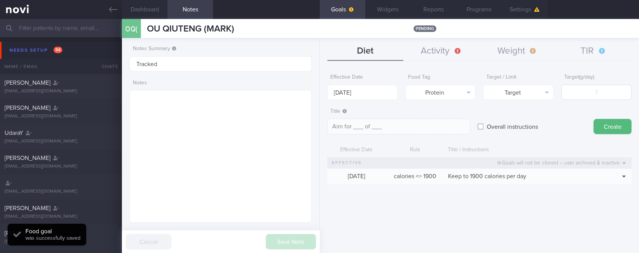
type textarea "Aim for __g of protein per day"
click at [589, 94] on input "number" at bounding box center [596, 92] width 70 height 15
type input "1"
type textarea "Aim for 1g of protein per day"
type input "11"
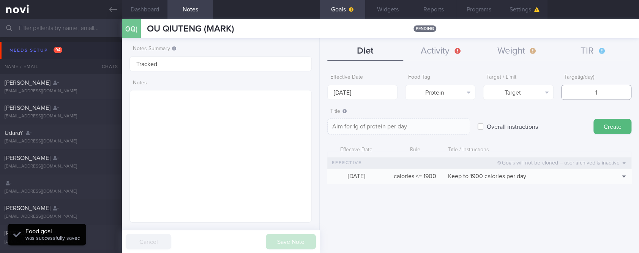
type textarea "Aim for 11g of protein per day"
type input "110"
type textarea "Aim for 110g of protein per day"
type input "110"
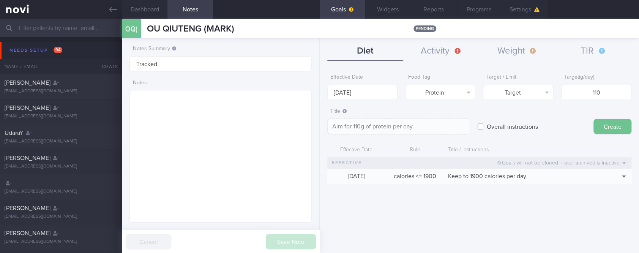
click at [617, 125] on button "Create" at bounding box center [613, 126] width 38 height 15
type input "[DATE]"
type textarea "Aim for ___ of ___"
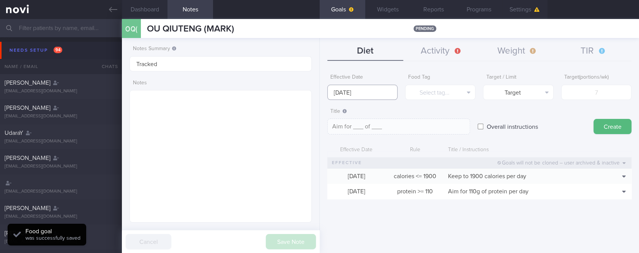
click at [382, 89] on input "[DATE]" at bounding box center [362, 92] width 70 height 15
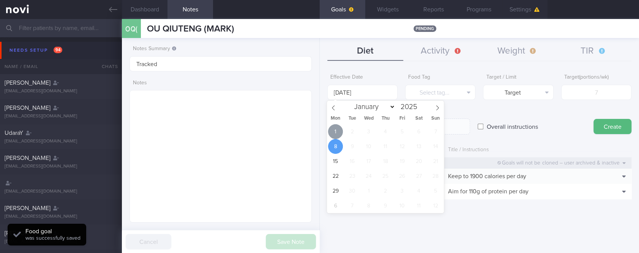
click at [340, 129] on span "1" at bounding box center [335, 131] width 15 height 15
type input "[DATE]"
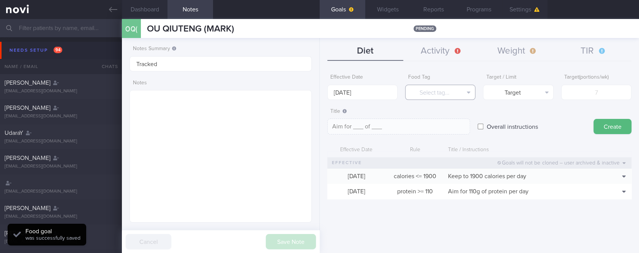
click at [421, 94] on button "Select tag..." at bounding box center [440, 92] width 70 height 15
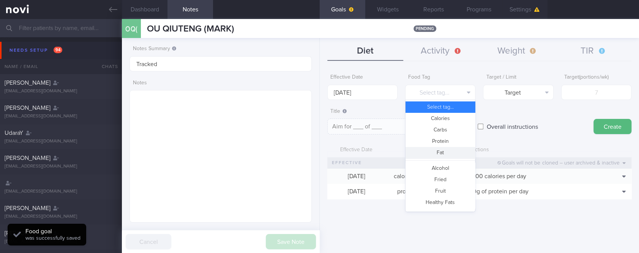
click at [442, 151] on button "Fat" at bounding box center [441, 152] width 70 height 11
type textarea "Aim for __g of fat per day"
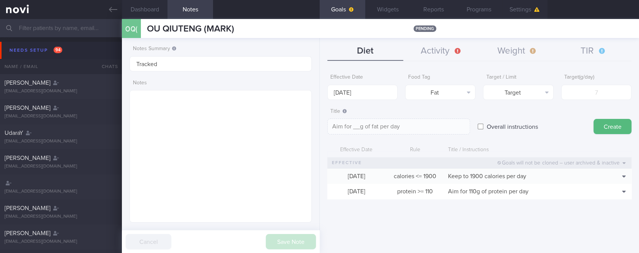
click at [597, 81] on div "Target ( g/day )" at bounding box center [596, 85] width 70 height 30
click at [597, 86] on input "number" at bounding box center [596, 92] width 70 height 15
type input "95"
type textarea "Aim for 95g of fat per day"
type input "95"
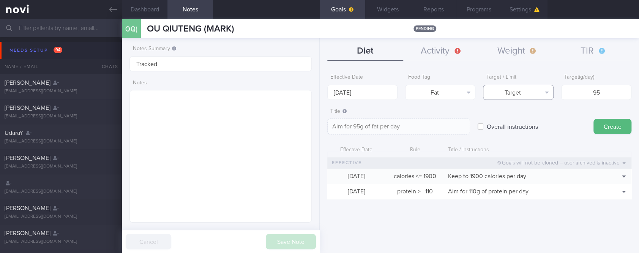
click at [527, 94] on button "Target" at bounding box center [518, 92] width 70 height 15
click at [521, 120] on button "Limit" at bounding box center [519, 118] width 70 height 11
type textarea "Keep to 95g of fat per day"
click at [366, 97] on body "You are offline! Some functionality will be unavailable Patients New Users Coac…" at bounding box center [319, 126] width 639 height 253
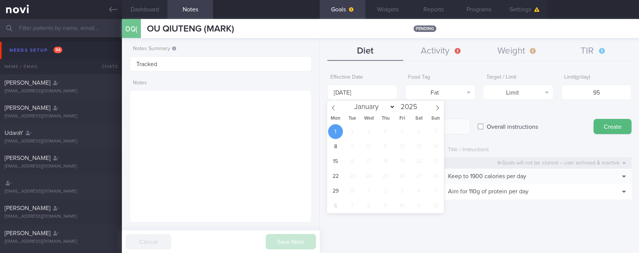
click at [475, 226] on div "Effective Date [DATE] Food Tag Fat Select tag... Calories Carbs Protein Fat Alc…" at bounding box center [479, 159] width 319 height 188
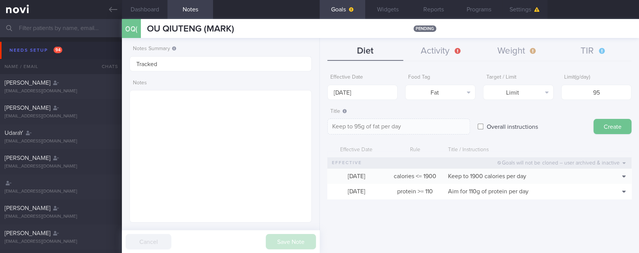
click at [608, 125] on button "Create" at bounding box center [613, 126] width 38 height 15
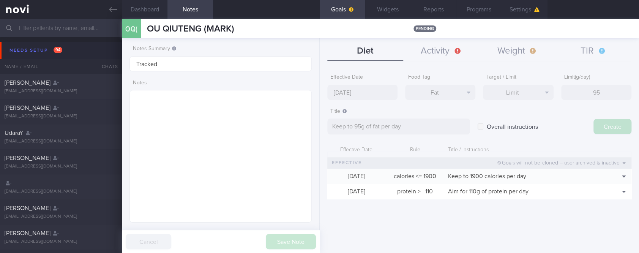
type input "[DATE]"
type textarea "Aim for ___ of ___"
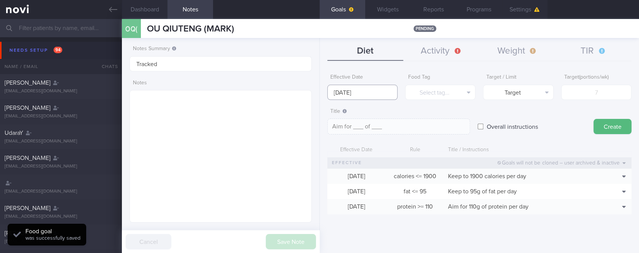
click at [352, 92] on input "[DATE]" at bounding box center [362, 92] width 70 height 15
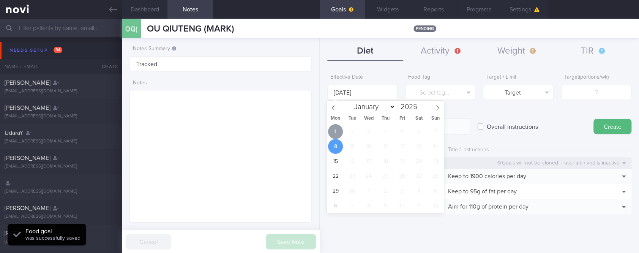
click at [338, 131] on span "1" at bounding box center [335, 131] width 15 height 15
type input "[DATE]"
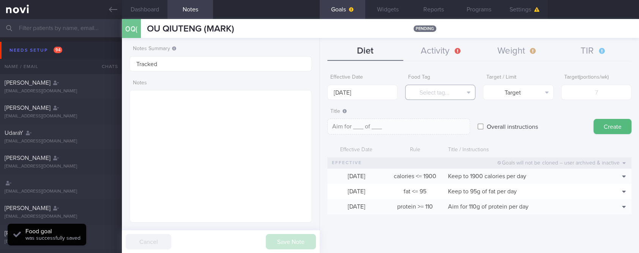
click at [453, 90] on button "Select tag..." at bounding box center [440, 92] width 70 height 15
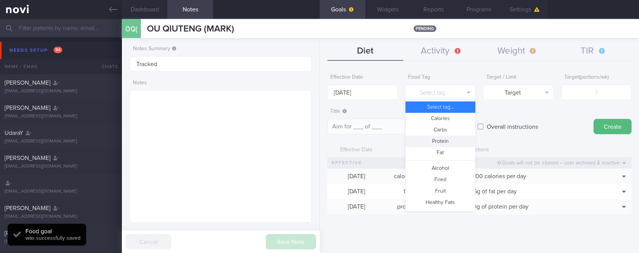
click at [445, 129] on button "Carbs" at bounding box center [441, 129] width 70 height 11
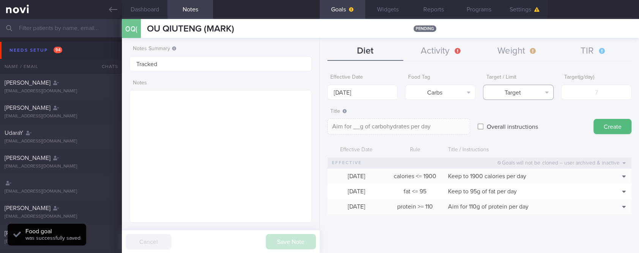
click at [529, 93] on button "Target" at bounding box center [518, 92] width 70 height 15
click at [523, 117] on button "Limit" at bounding box center [519, 118] width 70 height 11
type textarea "Keep to __g of carbohydrates per day"
click at [625, 90] on input "number" at bounding box center [596, 92] width 70 height 15
click at [613, 90] on input "number" at bounding box center [596, 92] width 70 height 15
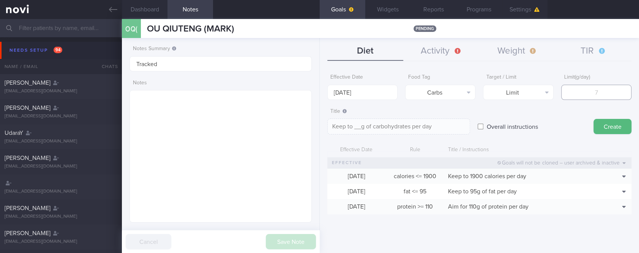
type input "1"
type textarea "Keep to 1g of carbohydrates per day"
type input "19"
type textarea "Keep to 19g of carbohydrates per day"
type input "199"
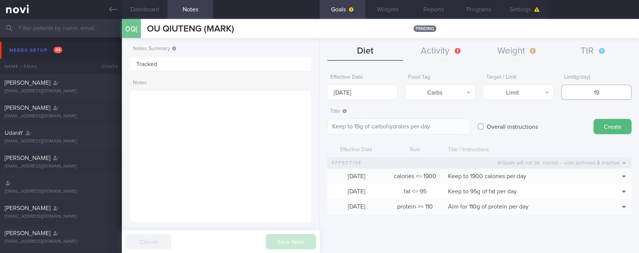
type textarea "Keep to 199g of carbohydrates per day"
drag, startPoint x: 614, startPoint y: 92, endPoint x: 559, endPoint y: 90, distance: 55.1
click at [559, 90] on div "Effective Date [DATE] Food Tag Carbs Select tag... Calories Carbs Protein Fat A…" at bounding box center [479, 85] width 304 height 30
type input "2"
type textarea "Keep to 2g of carbohydrates per day"
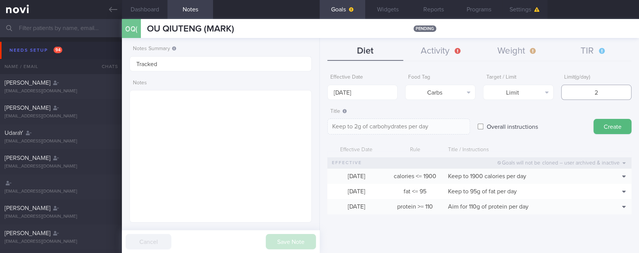
type input "20"
type textarea "Keep to 20g of carbohydrates per day"
type input "200"
type textarea "Keep to 200g of carbohydrates per day"
type input "200"
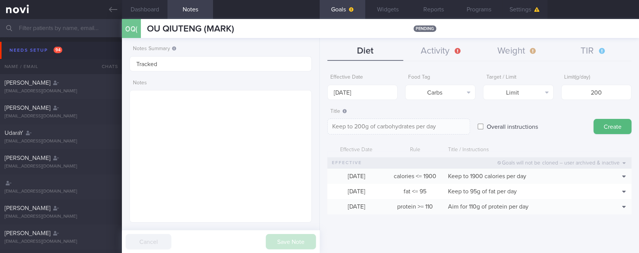
click at [601, 130] on button "Create" at bounding box center [613, 126] width 38 height 15
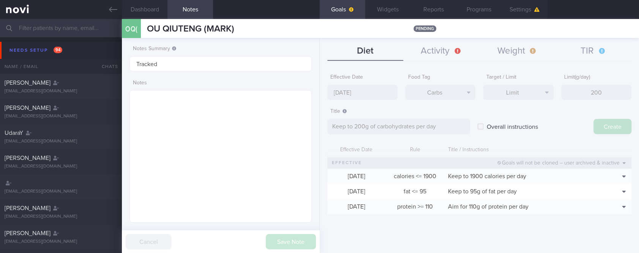
type input "[DATE]"
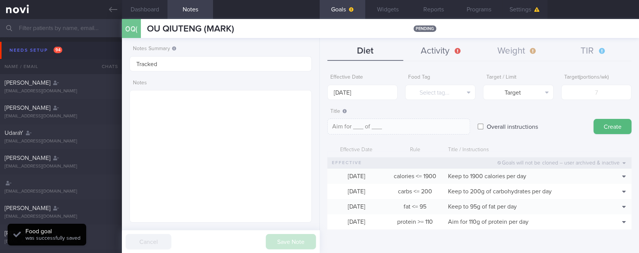
click at [458, 47] on button "Activity" at bounding box center [441, 51] width 76 height 19
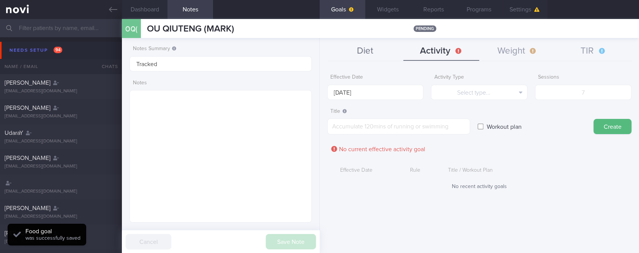
click at [376, 48] on button "Diet" at bounding box center [365, 51] width 76 height 19
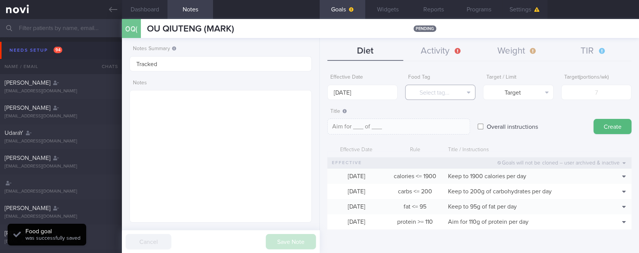
click at [462, 95] on button "Select tag..." at bounding box center [440, 92] width 70 height 15
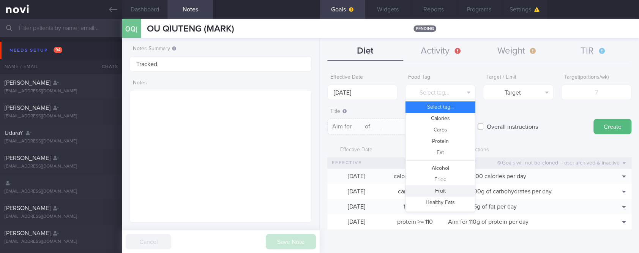
click at [449, 185] on button "Fruit" at bounding box center [441, 190] width 70 height 11
type textarea "Aim for __ portions of fruits per week"
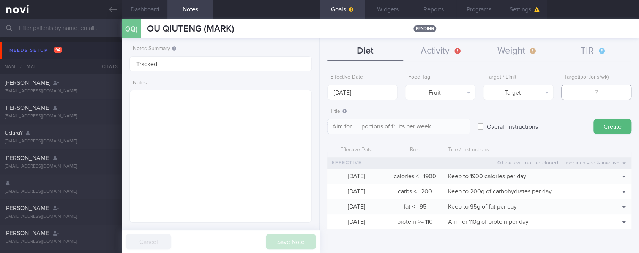
click at [589, 93] on input "number" at bounding box center [596, 92] width 70 height 15
type input "14"
type textarea "Aim for 14 portions of fruits per week"
type input "14"
click at [376, 89] on input "[DATE]" at bounding box center [362, 92] width 70 height 15
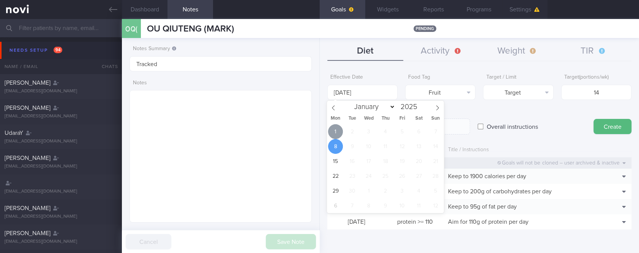
click at [336, 135] on span "1" at bounding box center [335, 131] width 15 height 15
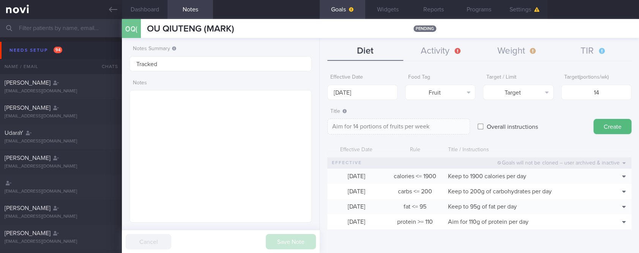
click at [632, 127] on div "Effective Date [DATE] Food Tag Fruit Select tag... Calories Carbs Protein Fat A…" at bounding box center [479, 159] width 319 height 188
click at [611, 125] on button "Create" at bounding box center [613, 126] width 38 height 15
type input "[DATE]"
type textarea "Aim for ___ of ___"
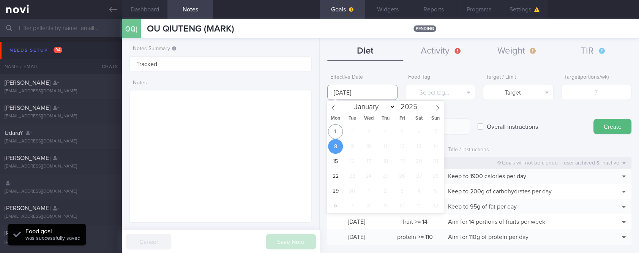
click at [363, 89] on input "[DATE]" at bounding box center [362, 92] width 70 height 15
click at [337, 126] on span "1" at bounding box center [335, 131] width 15 height 15
type input "[DATE]"
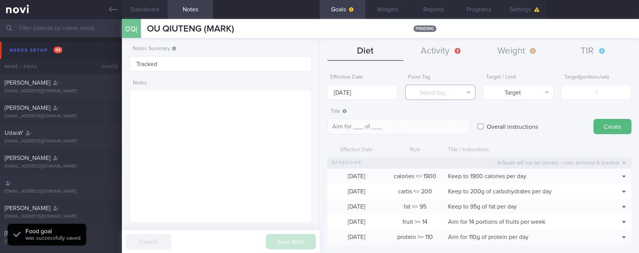
click at [441, 87] on button "Select tag..." at bounding box center [440, 92] width 70 height 15
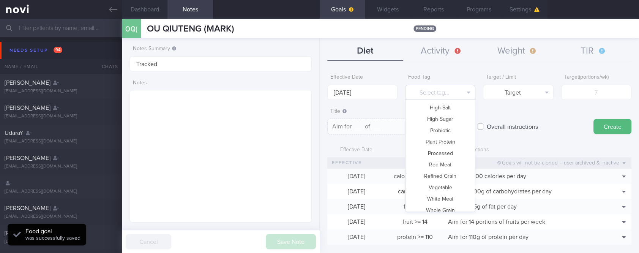
scroll to position [226, 0]
click at [439, 178] on button "Vegetable" at bounding box center [441, 181] width 70 height 11
type textarea "Aim for __ portions of vegetables per week"
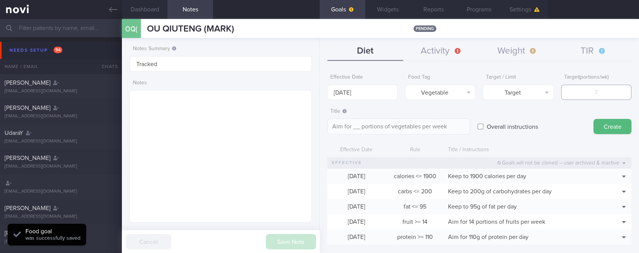
click at [594, 90] on input "number" at bounding box center [596, 92] width 70 height 15
type input "14"
type textarea "Aim for 14 portions of vegetables per week"
type input "14"
click at [594, 127] on button "Create" at bounding box center [613, 126] width 38 height 15
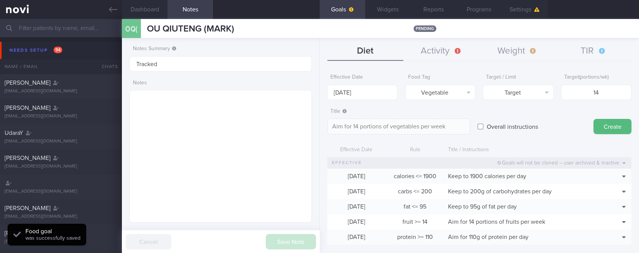
type input "[DATE]"
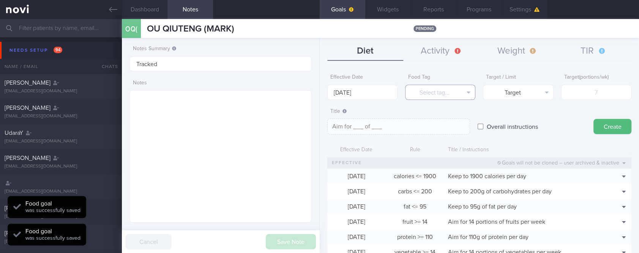
click at [438, 90] on button "Select tag..." at bounding box center [440, 92] width 70 height 15
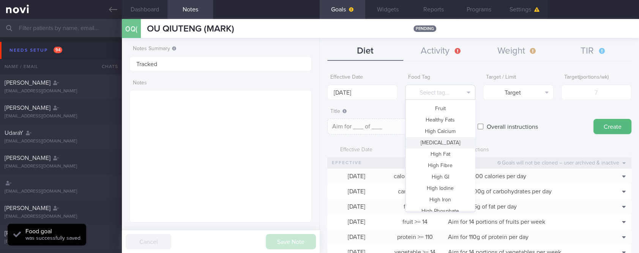
scroll to position [74, 0]
click at [443, 107] on button "Fried" at bounding box center [441, 105] width 70 height 11
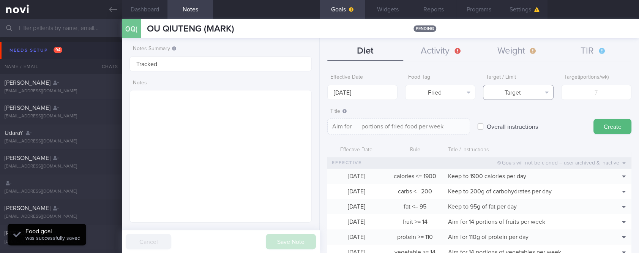
click at [508, 87] on button "Target" at bounding box center [518, 92] width 70 height 15
click at [512, 114] on button "Limit" at bounding box center [519, 118] width 70 height 11
type textarea "Keep to __ portions of fried food per week"
click at [586, 90] on input "number" at bounding box center [596, 92] width 70 height 15
type input "2"
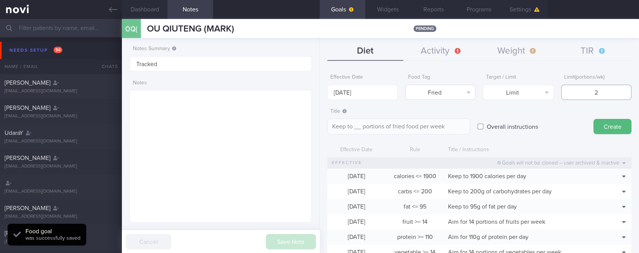
type textarea "Keep to 2 portions of fried food per week"
type input "2"
click at [375, 92] on input "[DATE]" at bounding box center [362, 92] width 70 height 15
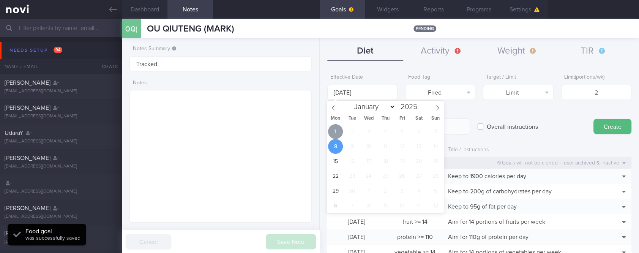
click at [335, 133] on span "1" at bounding box center [335, 131] width 15 height 15
type input "[DATE]"
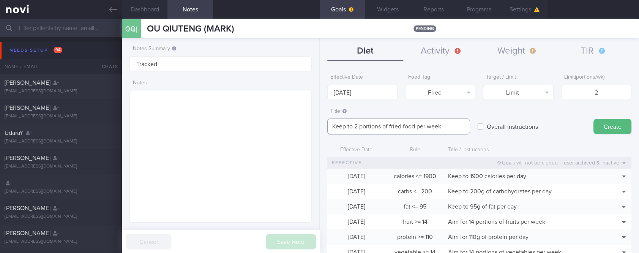
drag, startPoint x: 401, startPoint y: 124, endPoint x: 413, endPoint y: 124, distance: 12.5
click at [401, 124] on textarea "Keep to 2 portions of fried food per week" at bounding box center [398, 127] width 143 height 16
type textarea "Keep to 2 portions of fried/high fat food per week"
click at [612, 129] on button "Create" at bounding box center [613, 126] width 38 height 15
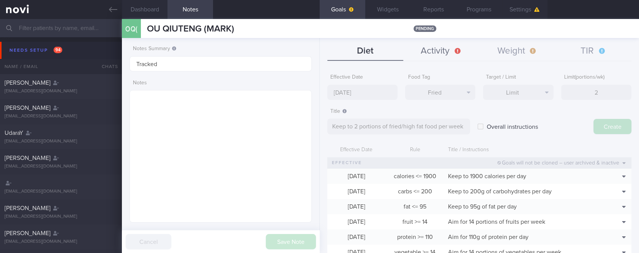
type input "[DATE]"
type textarea "Aim for ___ of ___"
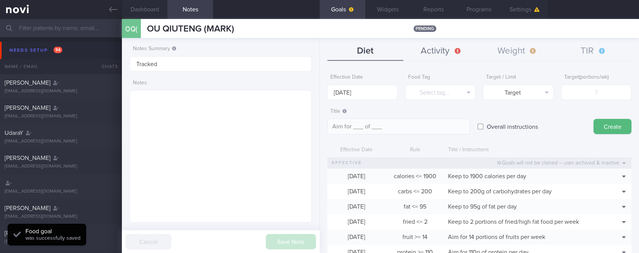
click at [443, 49] on button "Activity" at bounding box center [441, 51] width 76 height 19
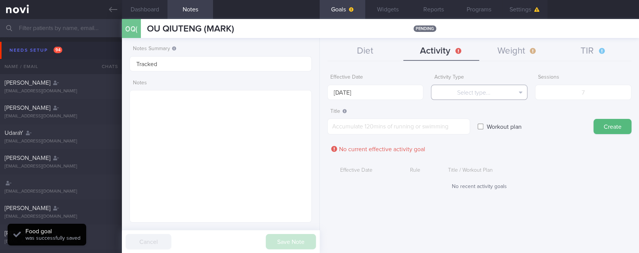
click at [465, 89] on button "Select type..." at bounding box center [479, 92] width 96 height 15
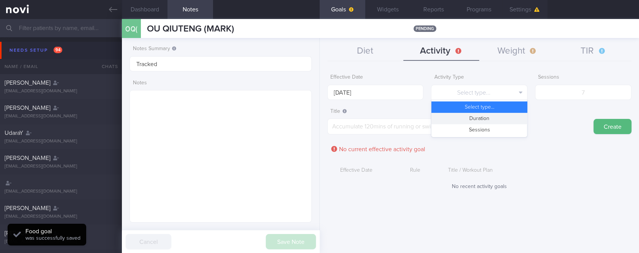
click at [484, 114] on button "Duration" at bounding box center [479, 118] width 96 height 11
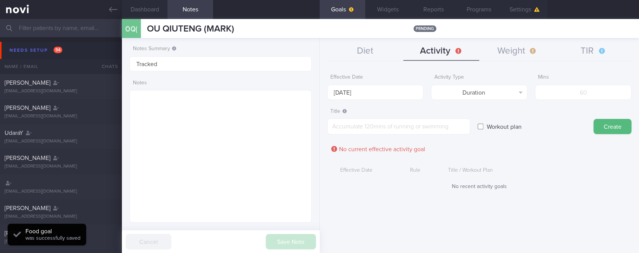
click at [607, 84] on div "Mins" at bounding box center [583, 85] width 96 height 30
click at [604, 87] on input "number" at bounding box center [583, 92] width 96 height 15
type input "150"
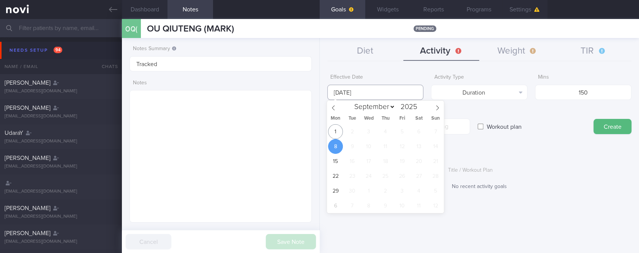
click at [375, 91] on input "[DATE]" at bounding box center [375, 92] width 96 height 15
click at [335, 130] on span "1" at bounding box center [335, 131] width 15 height 15
type input "[DATE]"
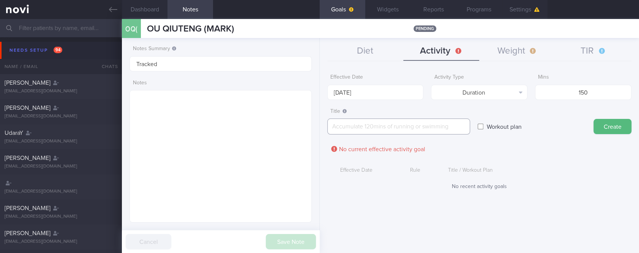
click at [425, 130] on textarea at bounding box center [398, 127] width 143 height 16
click at [419, 128] on textarea at bounding box center [398, 127] width 143 height 16
paste textarea "Aim for 150 mins moderate intensity aerobic training per week (brisk walking, j…"
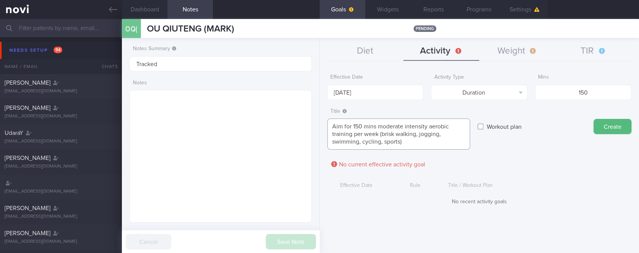
scroll to position [0, 0]
type textarea "Aim for 150 mins moderate intensity aerobic training per week (brisk walking, j…"
click at [613, 128] on button "Create" at bounding box center [613, 126] width 38 height 15
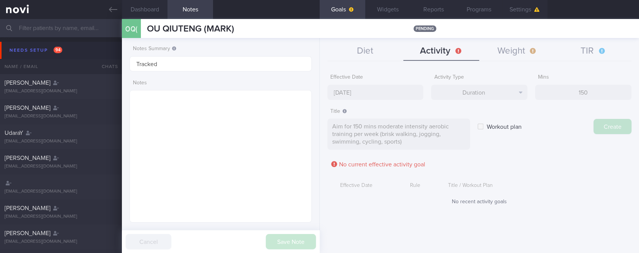
type input "[DATE]"
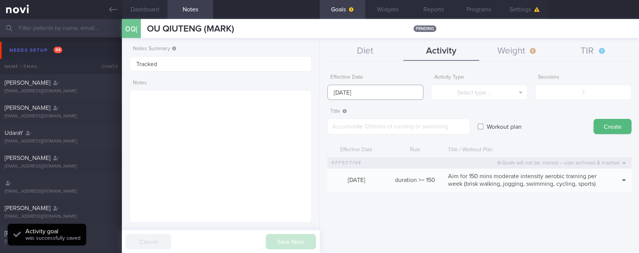
click at [367, 94] on input "[DATE]" at bounding box center [375, 92] width 96 height 15
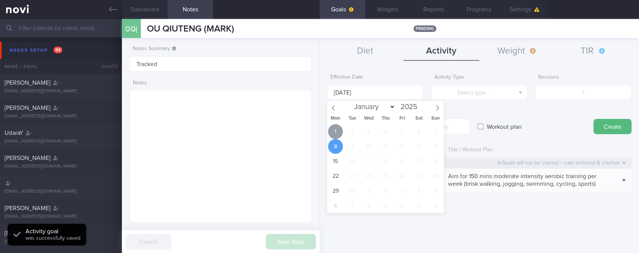
drag, startPoint x: 337, startPoint y: 133, endPoint x: 473, endPoint y: 98, distance: 140.1
click at [337, 133] on span "1" at bounding box center [335, 131] width 15 height 15
type input "[DATE]"
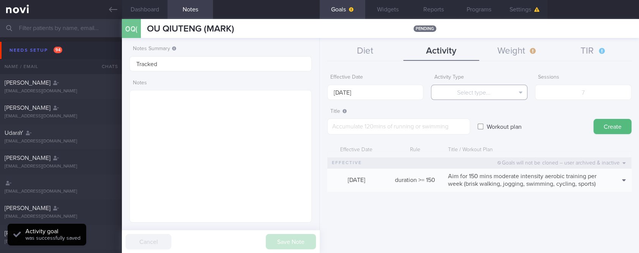
click at [494, 90] on button "Select type..." at bounding box center [479, 92] width 96 height 15
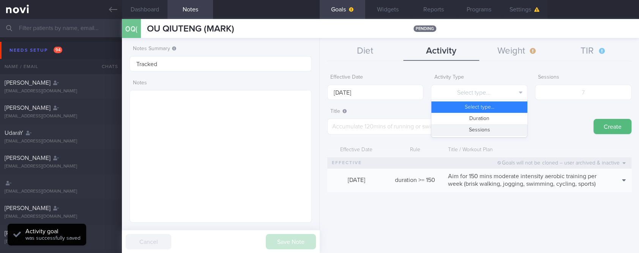
click at [494, 132] on button "Sessions" at bounding box center [479, 129] width 96 height 11
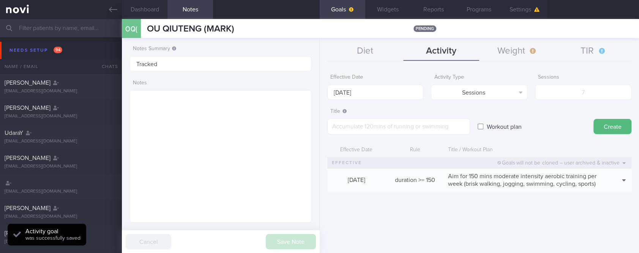
click at [608, 82] on div "Sessions" at bounding box center [583, 85] width 96 height 30
drag, startPoint x: 578, startPoint y: 93, endPoint x: 567, endPoint y: 99, distance: 12.9
click at [579, 93] on input "number" at bounding box center [583, 92] width 96 height 15
type input "2"
click at [387, 126] on textarea at bounding box center [398, 127] width 143 height 16
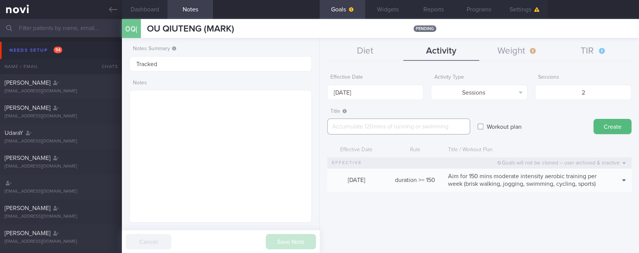
click at [432, 129] on textarea at bounding box center [398, 127] width 143 height 16
paste textarea "Aim for at least 2 strength training sessions per week *Bodyweight exercises* -…"
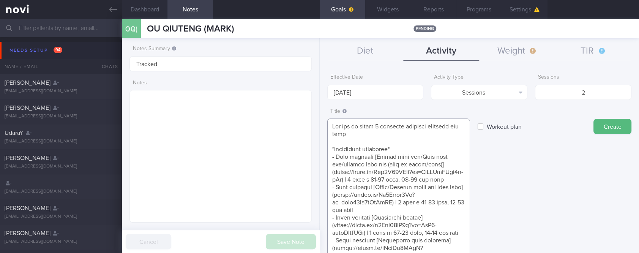
type textarea "Aim for at least 2 strength training sessions per week *Bodyweight exercises* -…"
click at [597, 131] on button "Create" at bounding box center [613, 126] width 38 height 15
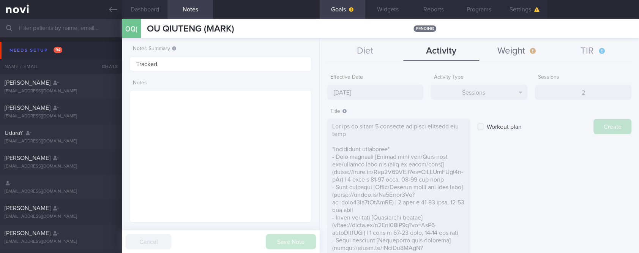
type input "[DATE]"
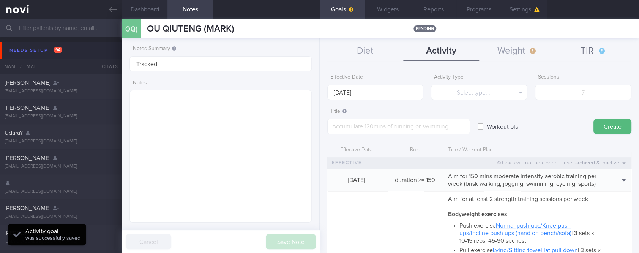
scroll to position [0, 0]
click at [592, 42] on button "TIR" at bounding box center [594, 51] width 76 height 19
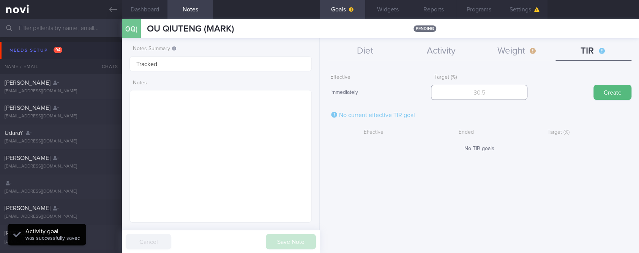
click at [477, 90] on input "number" at bounding box center [479, 92] width 96 height 15
type input "70"
click at [616, 93] on button "Create" at bounding box center [613, 92] width 38 height 15
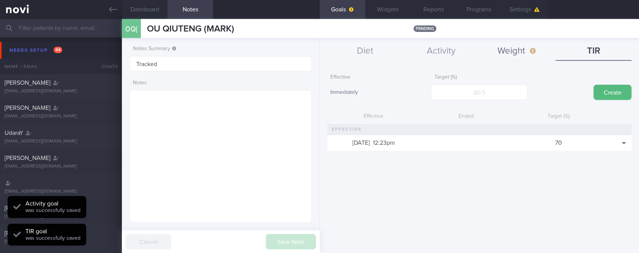
click at [521, 46] on button "Weight" at bounding box center [517, 51] width 76 height 19
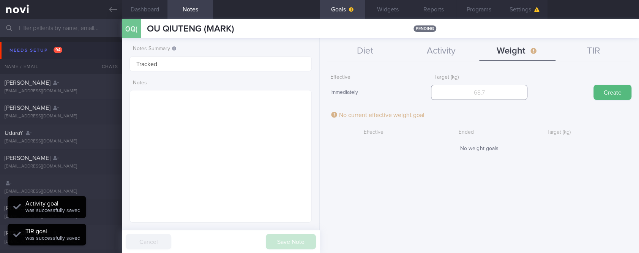
click at [476, 95] on input "number" at bounding box center [479, 92] width 96 height 15
click at [491, 87] on input "number" at bounding box center [479, 92] width 96 height 15
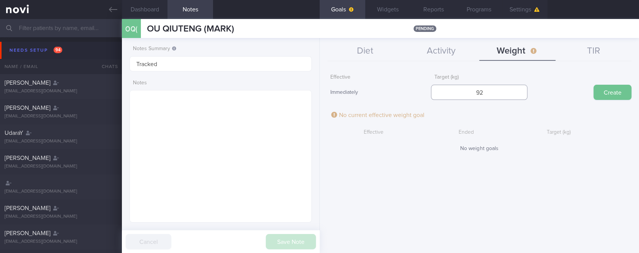
type input "92"
click at [629, 89] on button "Create" at bounding box center [613, 92] width 38 height 15
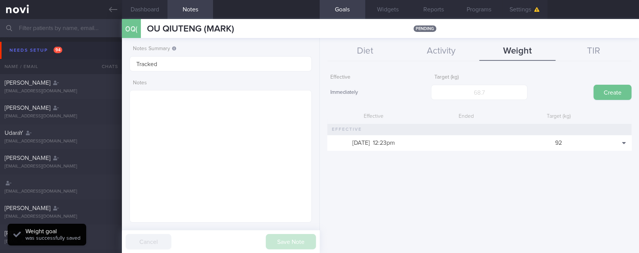
click at [620, 88] on button "Create" at bounding box center [613, 92] width 38 height 15
click at [365, 54] on button "Diet" at bounding box center [365, 51] width 76 height 19
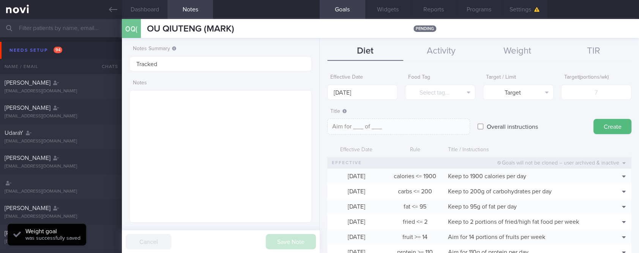
click at [526, 65] on div "Effective Date [DATE] Food Tag Select tag... Select tag... Calories Carbs Prote…" at bounding box center [479, 159] width 319 height 188
click at [531, 51] on button "Weight" at bounding box center [517, 51] width 76 height 19
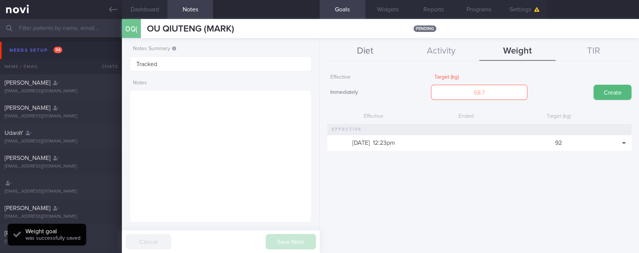
click at [355, 50] on button "Diet" at bounding box center [365, 51] width 76 height 19
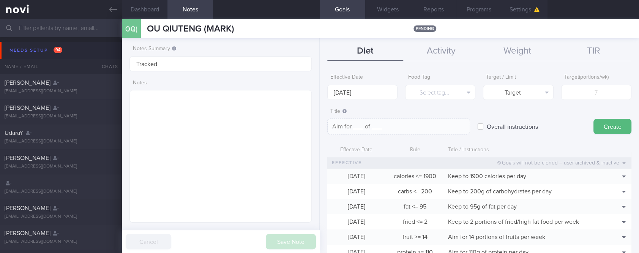
click at [551, 12] on div "Goals Widgets Reports Programs Settings" at bounding box center [479, 9] width 319 height 19
click at [548, 12] on div "Goals Widgets Reports Programs Settings" at bounding box center [479, 9] width 319 height 19
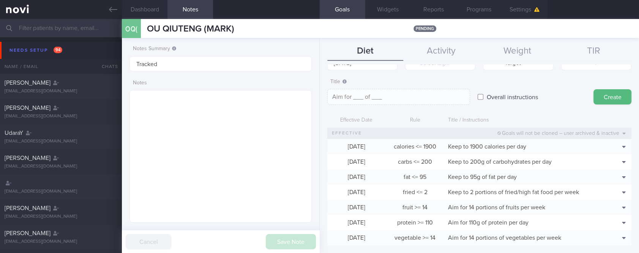
scroll to position [44, 0]
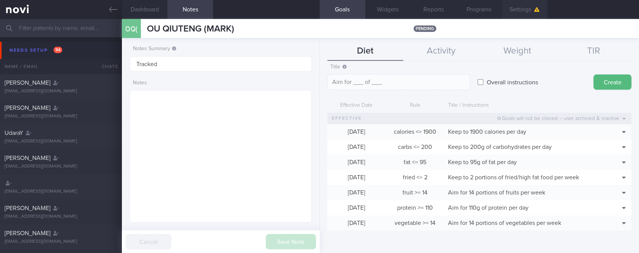
click at [529, 11] on button "Settings" at bounding box center [525, 9] width 46 height 19
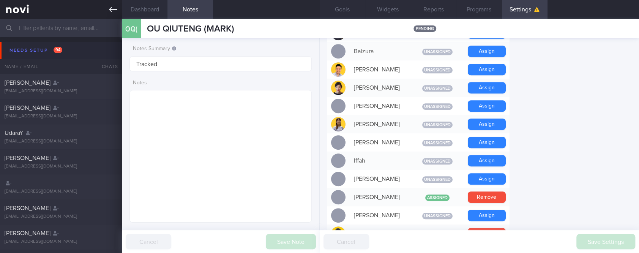
scroll to position [253, 0]
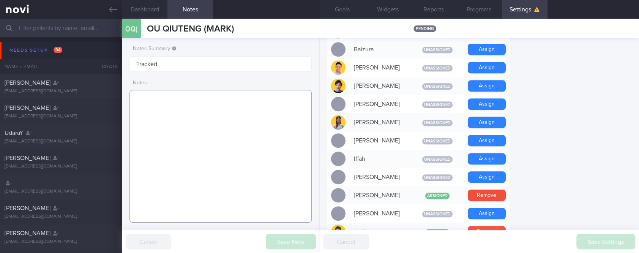
click at [239, 117] on textarea at bounding box center [221, 156] width 182 height 133
paste textarea "DM [MEDICAL_DATA] 10% [DATE] HTN Low [MEDICAL_DATA] [MEDICAL_DATA] ([MEDICAL_DA…"
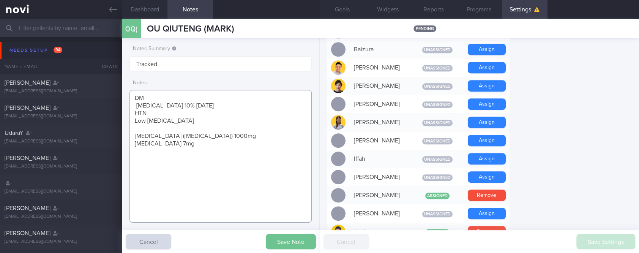
type textarea "DM [MEDICAL_DATA] 10% [DATE] HTN Low [MEDICAL_DATA] [MEDICAL_DATA] ([MEDICAL_DA…"
click at [294, 240] on button "Save Note" at bounding box center [291, 241] width 50 height 15
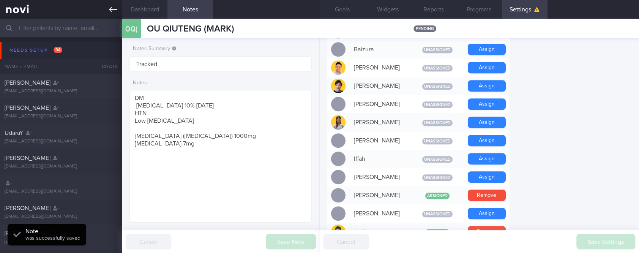
click at [105, 14] on link at bounding box center [61, 9] width 122 height 19
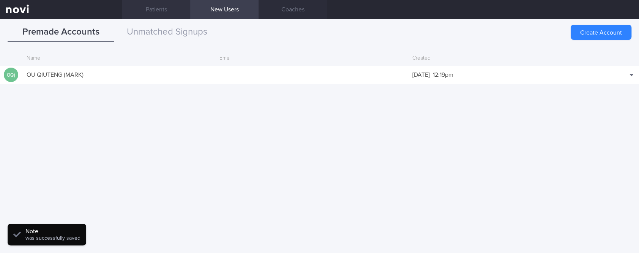
click at [169, 11] on link "Patients" at bounding box center [156, 9] width 68 height 19
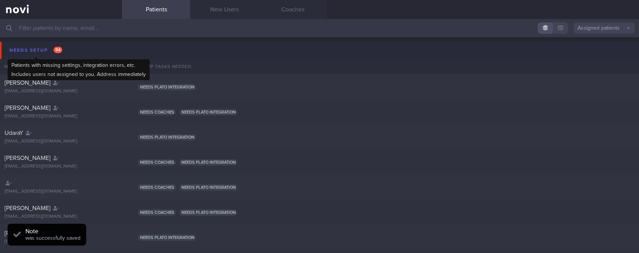
click at [60, 49] on span "94" at bounding box center [58, 50] width 9 height 6
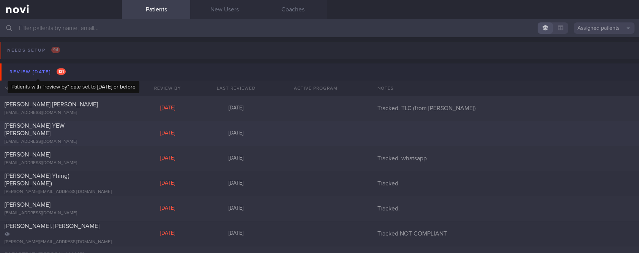
click at [123, 183] on div "[PERSON_NAME] Yhing( [PERSON_NAME]) [PERSON_NAME][EMAIL_ADDRESS][DOMAIN_NAME] […" at bounding box center [319, 183] width 639 height 25
select select "4"
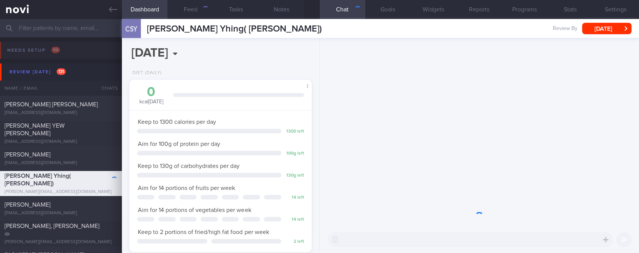
scroll to position [91, 160]
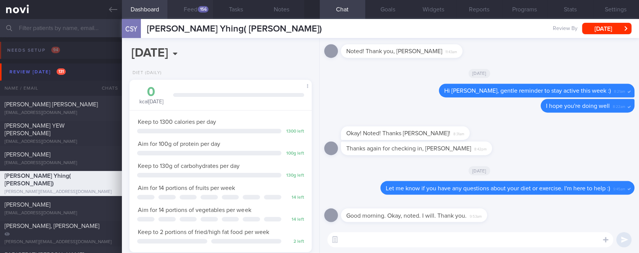
click at [195, 7] on button "Feed 156" at bounding box center [191, 9] width 46 height 19
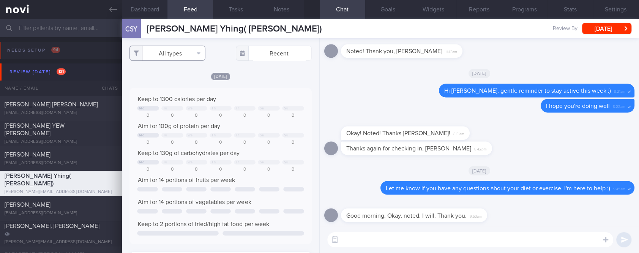
click at [176, 49] on button "All types" at bounding box center [168, 53] width 76 height 15
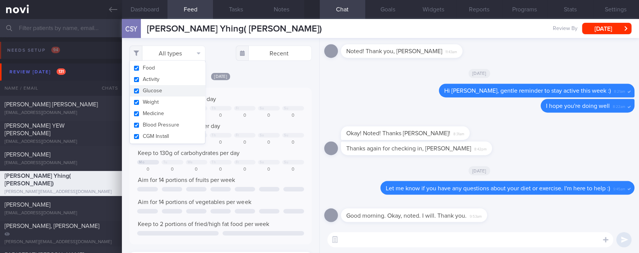
click at [164, 82] on button "Activity" at bounding box center [167, 79] width 75 height 11
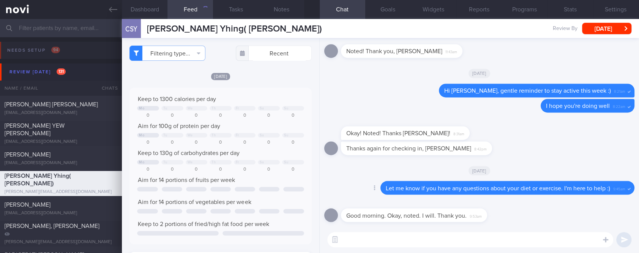
checkbox input "false"
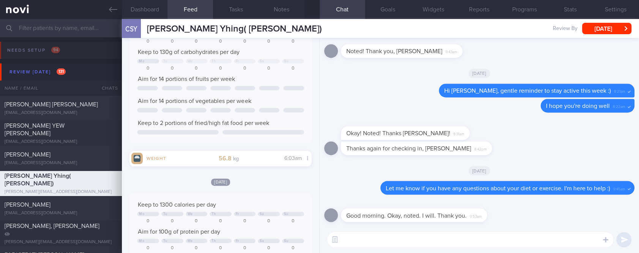
click at [387, 247] on div "​ ​" at bounding box center [479, 239] width 319 height 27
click at [389, 245] on textarea at bounding box center [470, 239] width 286 height 15
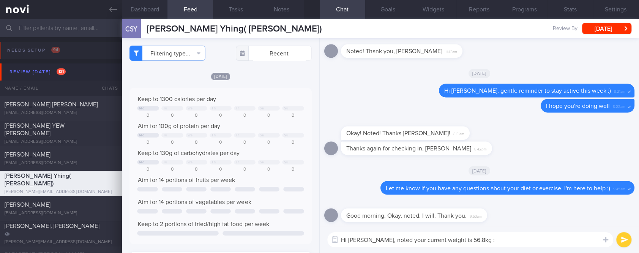
type textarea "Hi [PERSON_NAME], noted your current weight is 56.8kg :)"
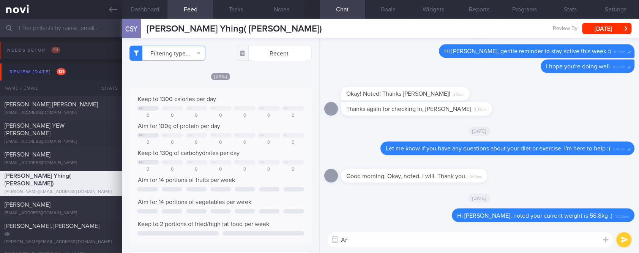
type textarea "A"
type textarea "Good job maintaining your weight!"
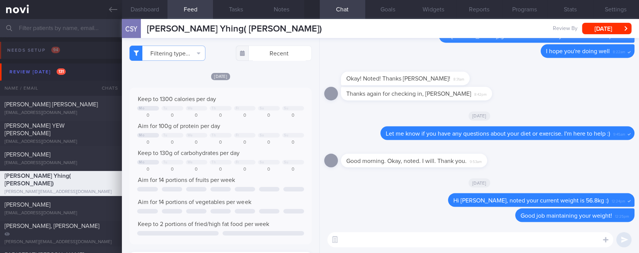
paste textarea "DM [MEDICAL_DATA] 10% [DATE] HTN Low [MEDICAL_DATA] [MEDICAL_DATA] ([MEDICAL_DA…"
type textarea "DM [MEDICAL_DATA] 10% [DATE] HTN Low [MEDICAL_DATA] [MEDICAL_DATA] ([MEDICAL_DA…"
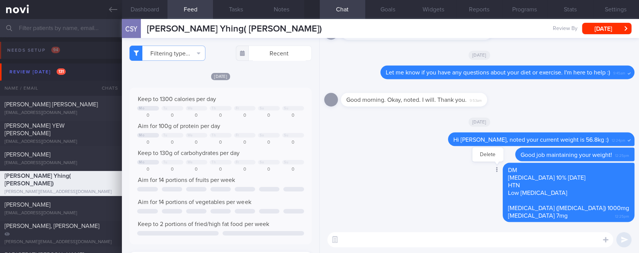
click at [503, 174] on div at bounding box center [497, 170] width 14 height 14
click at [503, 154] on button "Delete" at bounding box center [488, 154] width 31 height 11
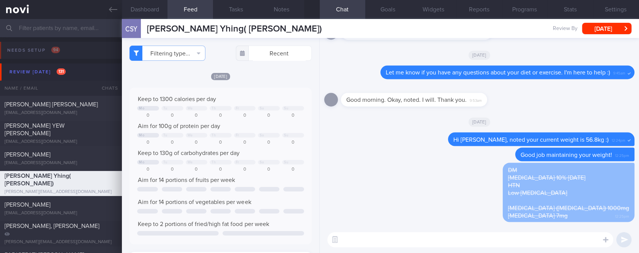
click at [507, 237] on textarea at bounding box center [470, 239] width 286 height 15
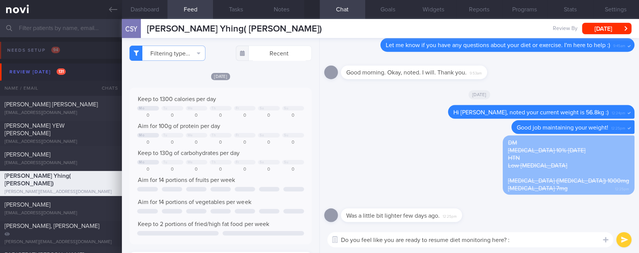
type textarea "Do you feel like you are ready to resume diet monitoring here? :)"
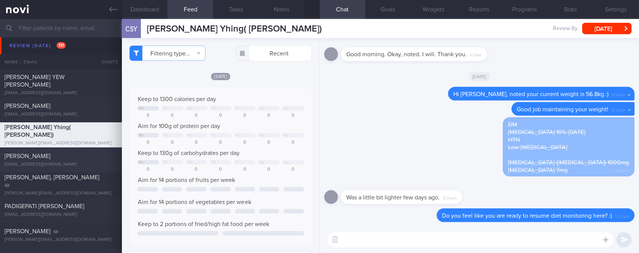
scroll to position [51, 0]
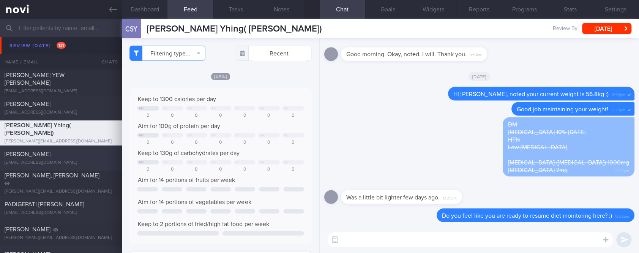
click at [75, 160] on div "[EMAIL_ADDRESS][DOMAIN_NAME]" at bounding box center [61, 163] width 113 height 6
type input "Tracked."
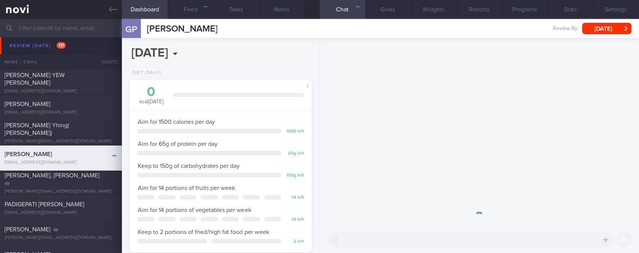
scroll to position [82, 163]
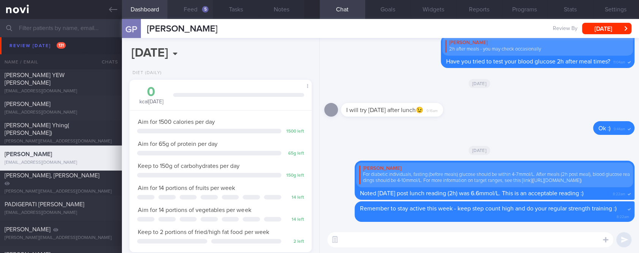
click at [207, 11] on div "5" at bounding box center [205, 9] width 6 height 6
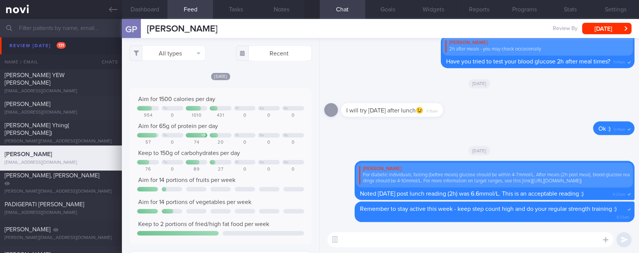
scroll to position [92, 167]
click at [194, 56] on button "All types" at bounding box center [168, 53] width 76 height 15
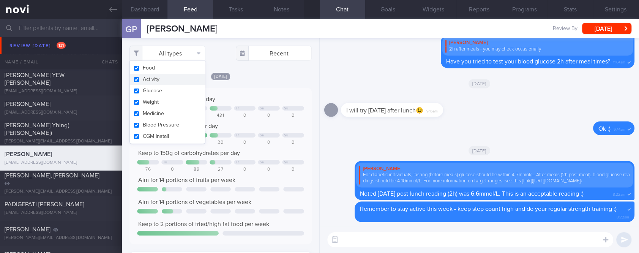
click at [174, 77] on button "Activity" at bounding box center [167, 79] width 75 height 11
checkbox input "false"
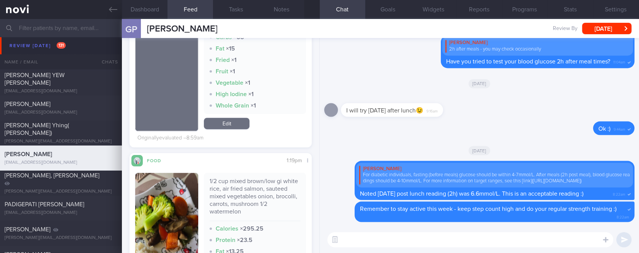
scroll to position [304, 0]
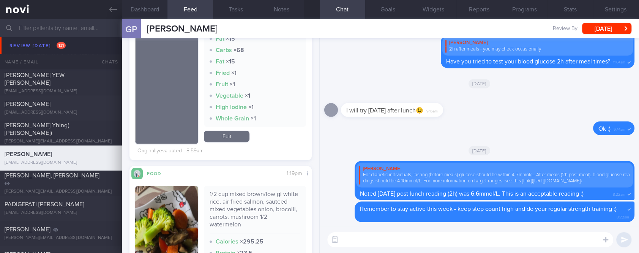
click at [366, 239] on textarea at bounding box center [470, 239] width 286 height 15
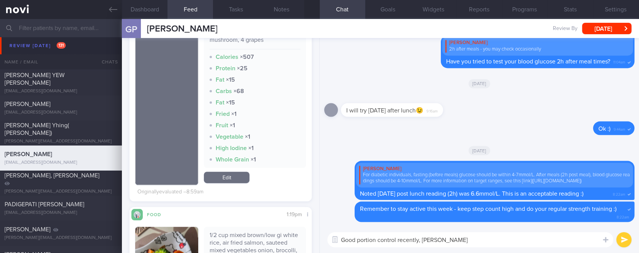
scroll to position [253, 0]
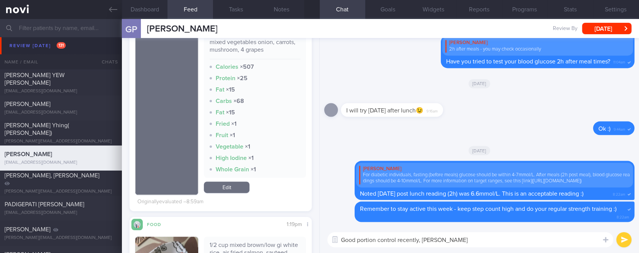
type textarea "Good portion control recently, [PERSON_NAME]"
drag, startPoint x: 175, startPoint y: 144, endPoint x: 191, endPoint y: 138, distance: 16.1
click at [175, 143] on img "button" at bounding box center [166, 107] width 63 height 176
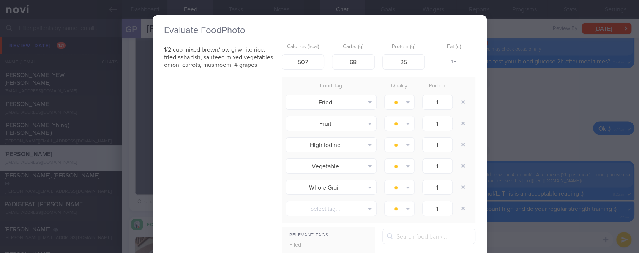
click at [466, 110] on div at bounding box center [464, 102] width 15 height 21
click at [498, 84] on div "Evaluate Food Photo 1/2 cup mixed brown/low gi white rice, fried saba fish, sau…" at bounding box center [319, 126] width 639 height 253
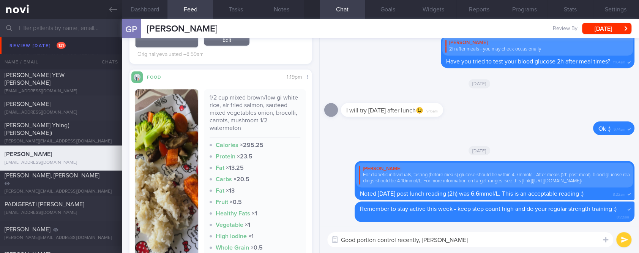
scroll to position [456, 0]
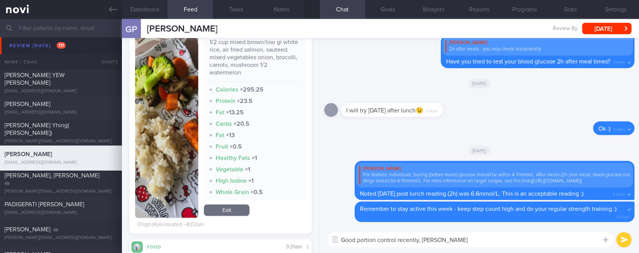
click at [171, 169] on img "button" at bounding box center [166, 126] width 63 height 184
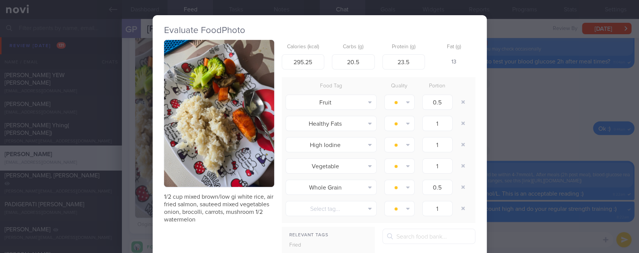
click at [249, 144] on button "button" at bounding box center [219, 113] width 110 height 147
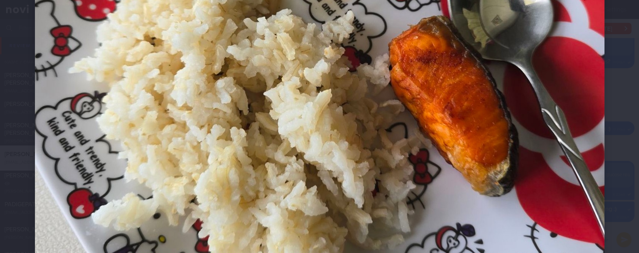
scroll to position [405, 0]
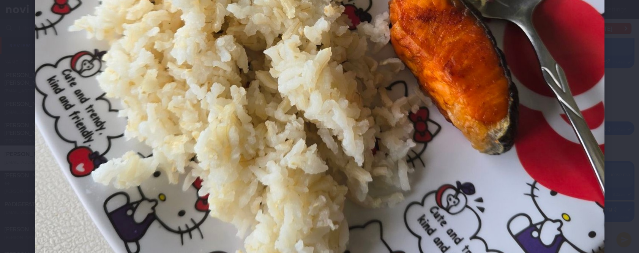
click at [563, 182] on img at bounding box center [320, 5] width 570 height 760
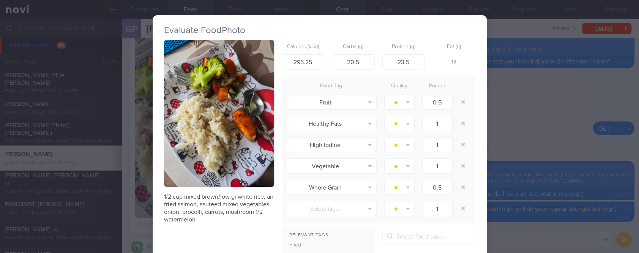
click at [576, 169] on div "Evaluate Food Photo 1/2 cup mixed brown/low gi white rice, air fried salmon, sa…" at bounding box center [319, 126] width 639 height 253
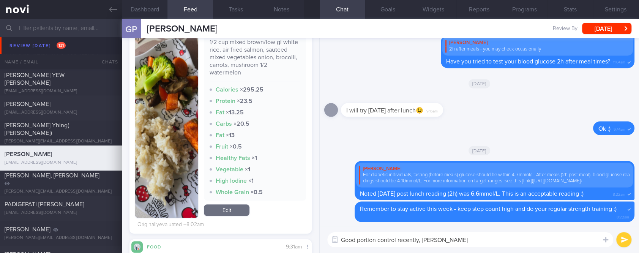
click at [530, 234] on textarea "Good portion control recently, [PERSON_NAME]" at bounding box center [470, 239] width 286 height 15
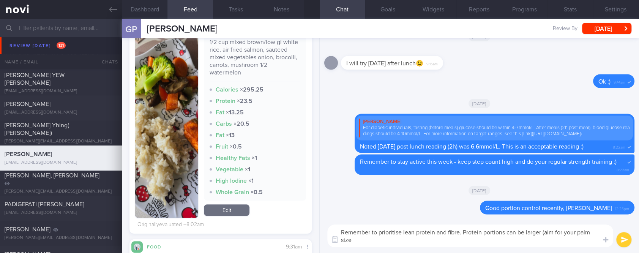
type textarea "Remember to prioritise lean protein and fibre. Protein portions can be larger (…"
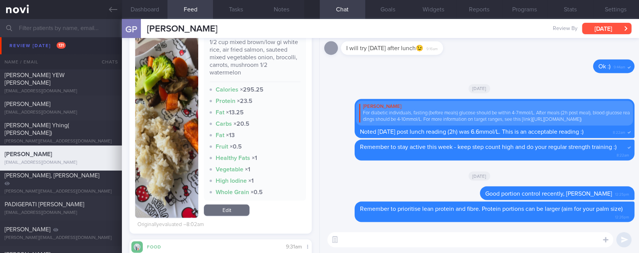
click at [610, 27] on button "[DATE]" at bounding box center [606, 28] width 49 height 11
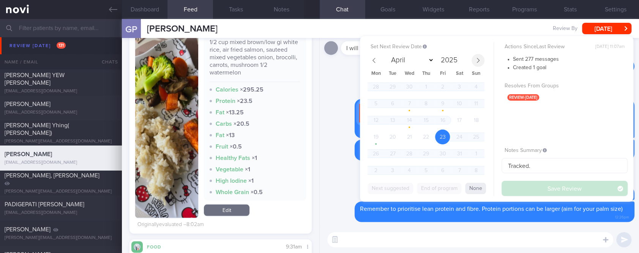
click at [478, 60] on icon at bounding box center [478, 60] width 5 height 5
select select "5"
click at [337, 77] on div "[DATE]" at bounding box center [479, 87] width 310 height 21
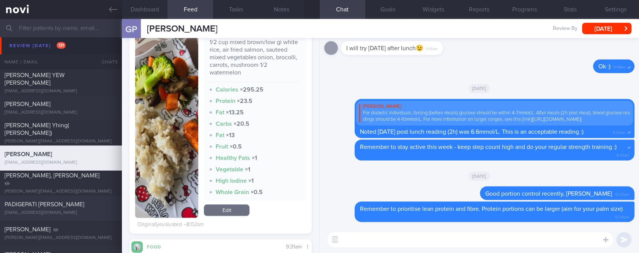
scroll to position [101, 0]
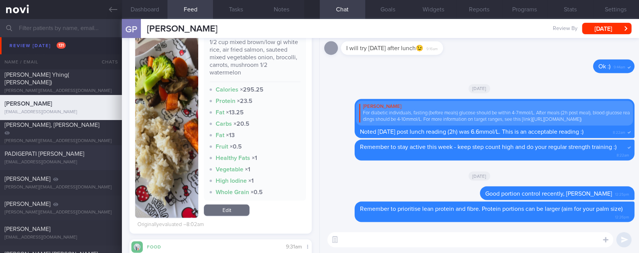
click at [77, 153] on span "PADIGEPATI [PERSON_NAME]" at bounding box center [45, 154] width 80 height 6
type input "tracked"
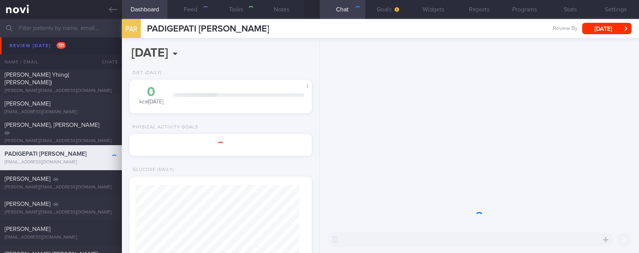
select select "8"
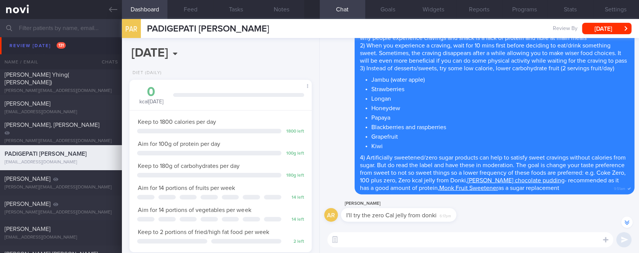
scroll to position [-202, 0]
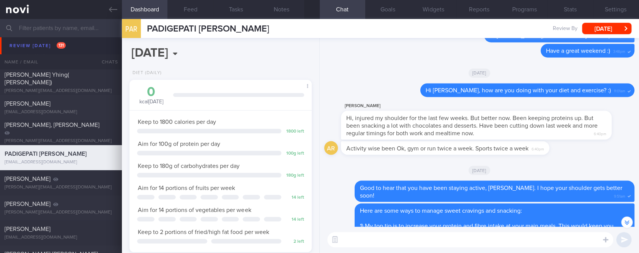
click at [462, 241] on textarea at bounding box center [470, 239] width 286 height 15
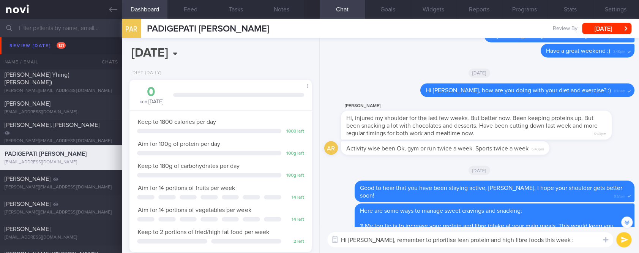
type textarea "Hi [PERSON_NAME], remember to prioritise lean protein and high fibre foods this…"
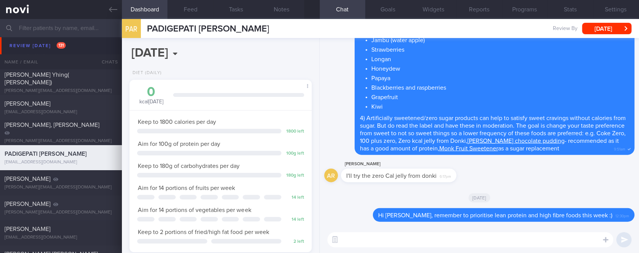
scroll to position [202, 0]
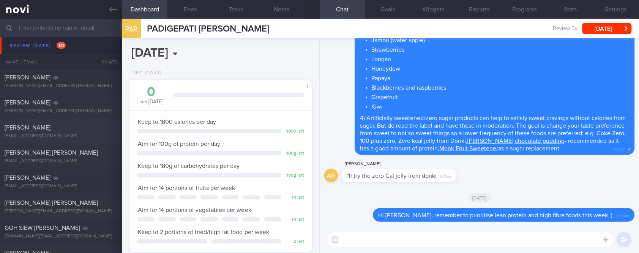
click at [73, 125] on div "[PERSON_NAME]" at bounding box center [60, 128] width 111 height 8
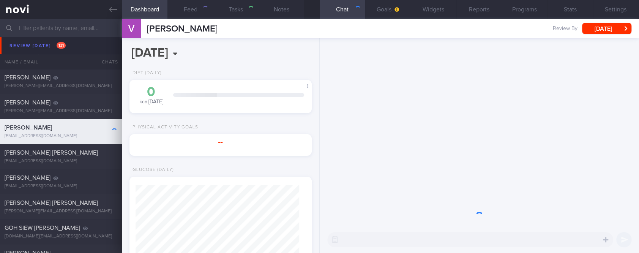
select select "8"
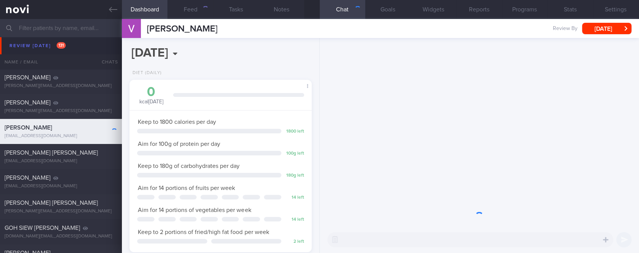
scroll to position [82, 163]
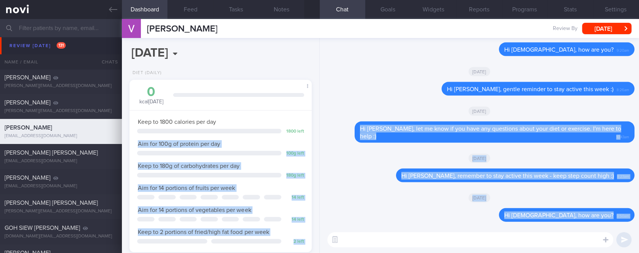
drag, startPoint x: 613, startPoint y: 130, endPoint x: 319, endPoint y: 129, distance: 294.0
click at [319, 129] on div "Dashboard Feed Tasks Notes Chat Goals Widgets Reports Programs Stats Settings […" at bounding box center [380, 136] width 517 height 234
copy div "Aim for 100g of protein per day 100 g left Keep to 180g of carbohydrates per da…"
click at [540, 116] on div "[DATE]" at bounding box center [479, 110] width 310 height 21
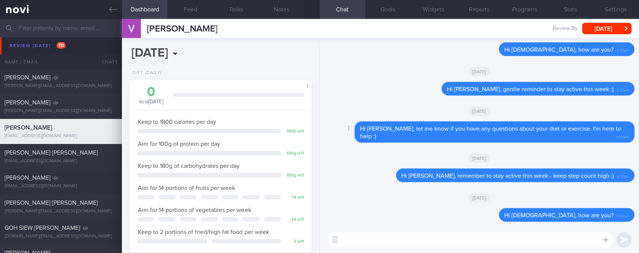
drag, startPoint x: 575, startPoint y: 136, endPoint x: 593, endPoint y: 137, distance: 17.9
click at [575, 136] on div "Delete Hi [PERSON_NAME], let me know if you have any questions about your diet …" at bounding box center [479, 132] width 310 height 21
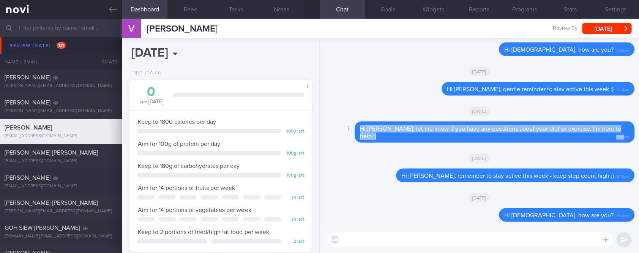
drag, startPoint x: 616, startPoint y: 129, endPoint x: 360, endPoint y: 125, distance: 256.4
click at [360, 125] on div "Hi [PERSON_NAME], let me know if you have any questions about your diet or exer…" at bounding box center [495, 132] width 280 height 21
copy div "Hi [PERSON_NAME], let me know if you have any questions about your diet or exer…"
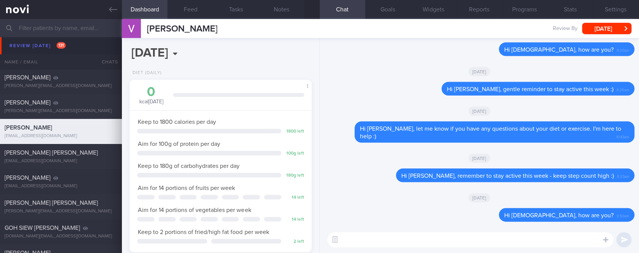
click at [367, 239] on textarea at bounding box center [470, 239] width 286 height 15
paste textarea "Hi [PERSON_NAME], let me know if you have any questions about your diet or exer…"
type textarea "Hi [PERSON_NAME], let me know if you have any questions about your diet or exer…"
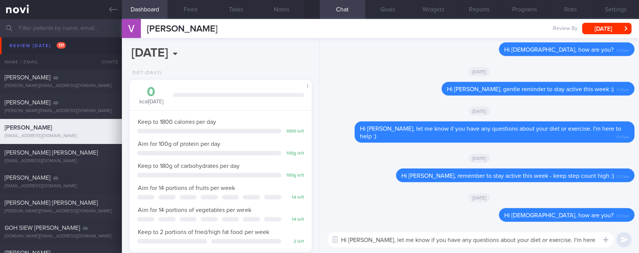
scroll to position [0, 0]
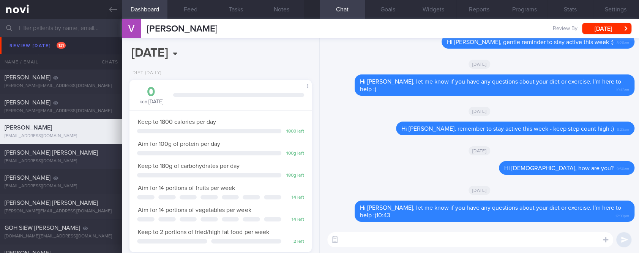
click at [30, 154] on span "[PERSON_NAME] [PERSON_NAME]" at bounding box center [51, 153] width 93 height 6
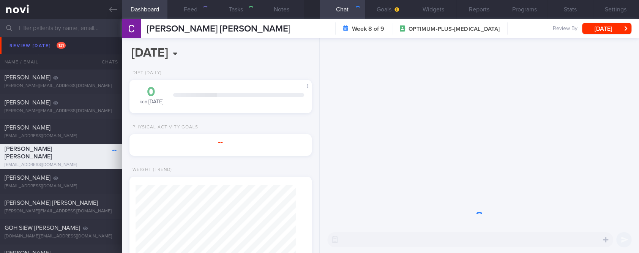
select select "6"
type input "Tracked"
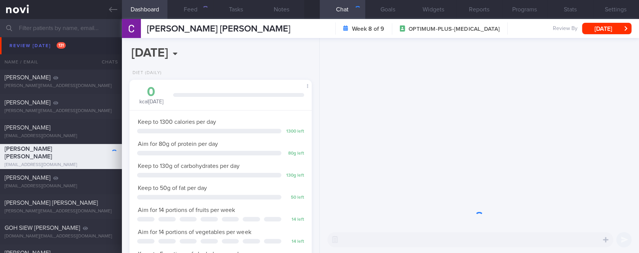
scroll to position [91, 160]
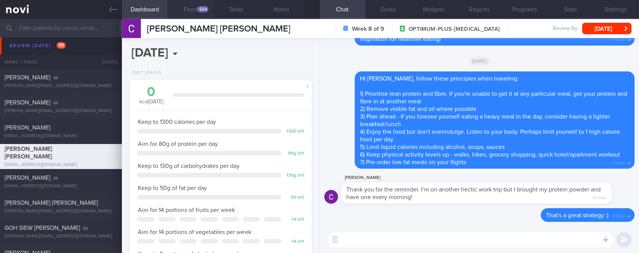
click at [196, 12] on button "Feed 564" at bounding box center [191, 9] width 46 height 19
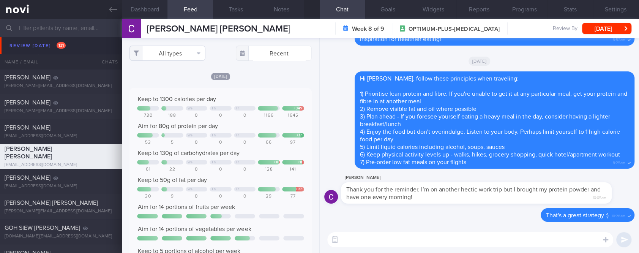
scroll to position [41, 164]
click at [160, 47] on button "All types" at bounding box center [168, 53] width 76 height 15
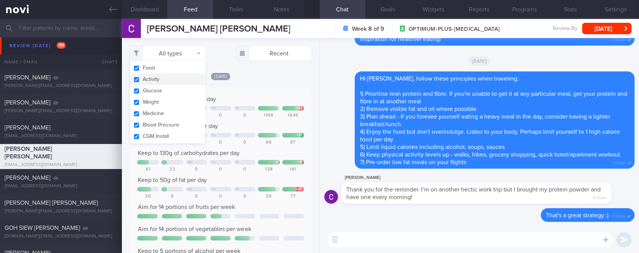
click at [161, 76] on button "Activity" at bounding box center [167, 79] width 75 height 11
checkbox input "false"
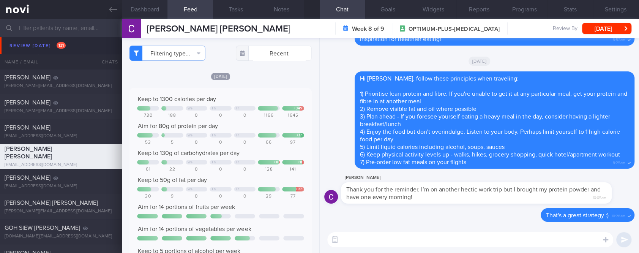
click at [273, 86] on div "[DATE] Keep to 1300 calories per day We Th Fr + 345 730 188 0 0 0 1166 1645 Aim…" at bounding box center [221, 252] width 182 height 361
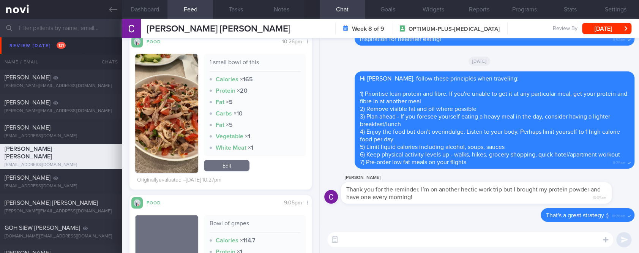
click at [176, 137] on img "button" at bounding box center [166, 113] width 63 height 119
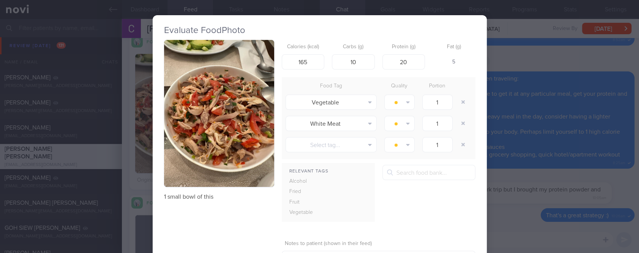
click at [240, 95] on button "button" at bounding box center [219, 113] width 110 height 147
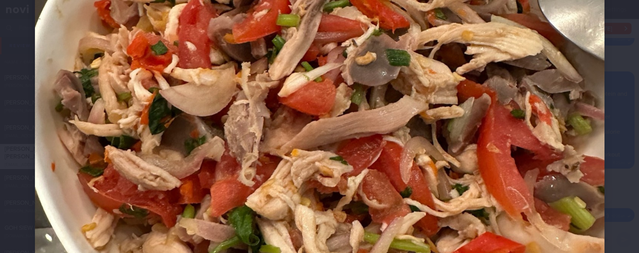
click at [590, 186] on img at bounding box center [320, 107] width 570 height 760
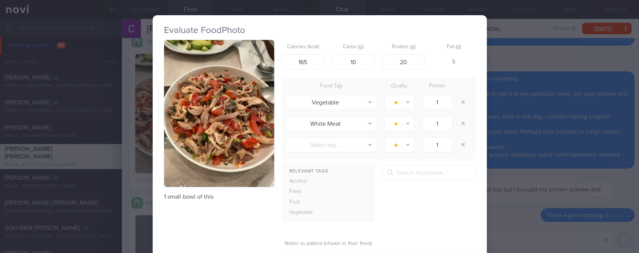
click at [516, 150] on div "Evaluate Food Photo 1 small bowl of this Calories (kcal) 165 Carbs (g) 10 Prote…" at bounding box center [319, 126] width 639 height 253
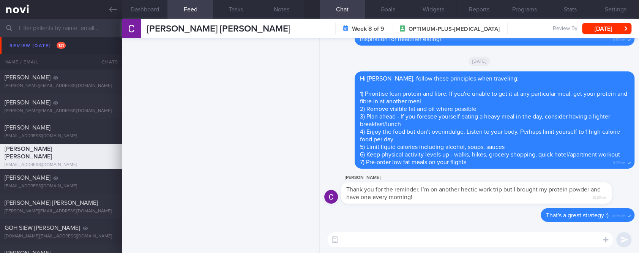
scroll to position [619, 0]
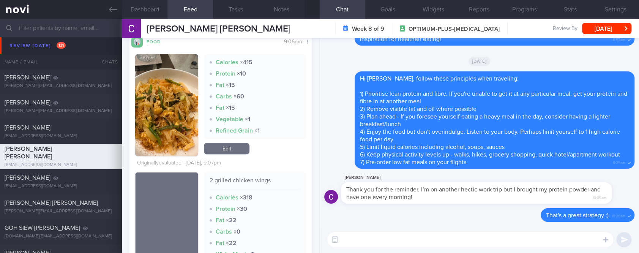
click at [145, 142] on img "button" at bounding box center [166, 105] width 63 height 102
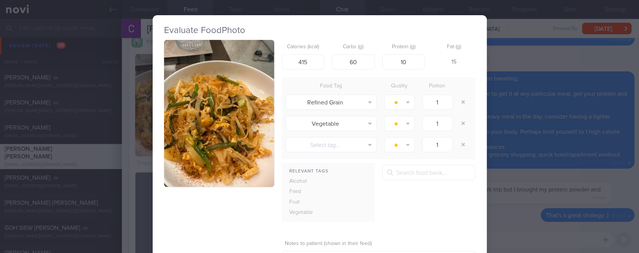
click at [228, 114] on button "button" at bounding box center [219, 113] width 110 height 147
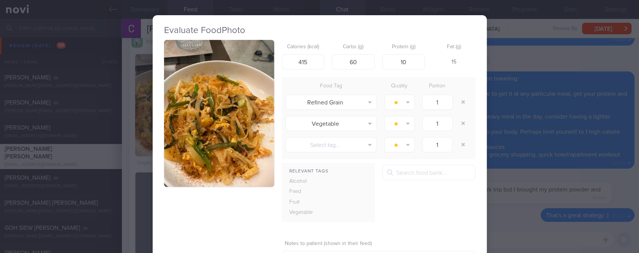
click at [562, 172] on div "Evaluate Food Photo Calories (kcal) 415 Carbs (g) 60 Protein (g) 10 Fat (g) 15 …" at bounding box center [319, 126] width 639 height 253
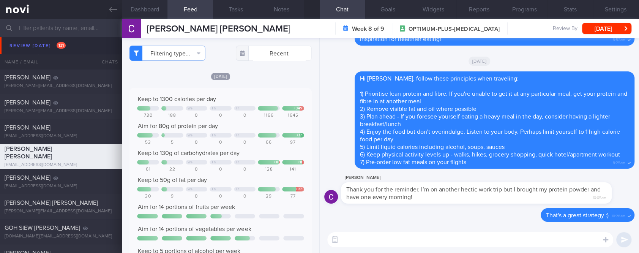
click at [380, 241] on textarea at bounding box center [470, 239] width 286 height 15
type textarea "Hi [PERSON_NAME], thanks for logging your meals :)"
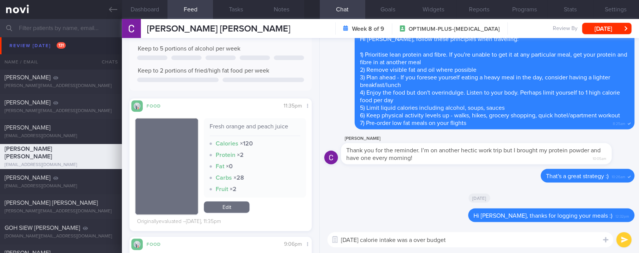
scroll to position [405, 0]
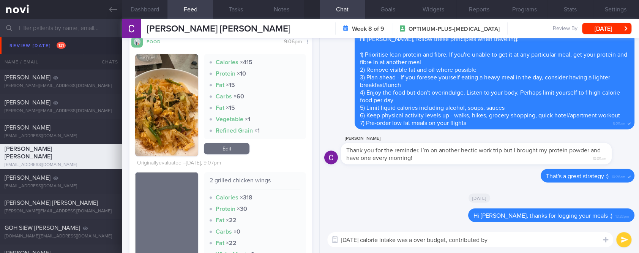
click at [148, 112] on button "button" at bounding box center [166, 105] width 63 height 102
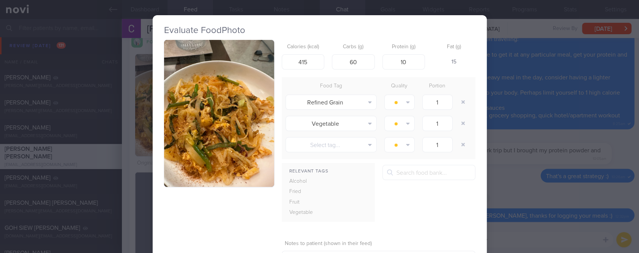
click at [203, 105] on button "button" at bounding box center [219, 113] width 110 height 147
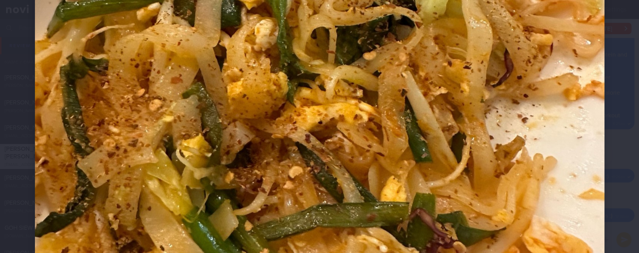
scroll to position [354, 0]
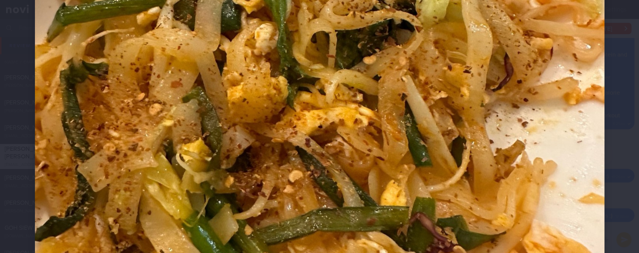
click at [585, 175] on img at bounding box center [320, 56] width 570 height 760
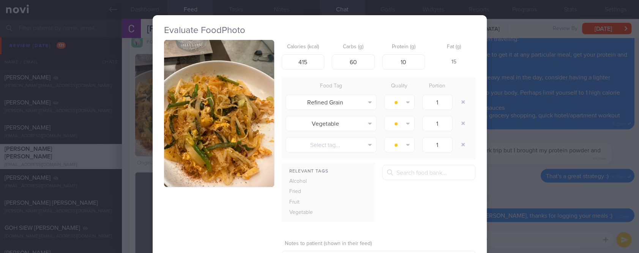
click at [583, 180] on div "Evaluate Food Photo Calories (kcal) 415 Carbs (g) 60 Protein (g) 10 Fat (g) 15 …" at bounding box center [319, 126] width 639 height 253
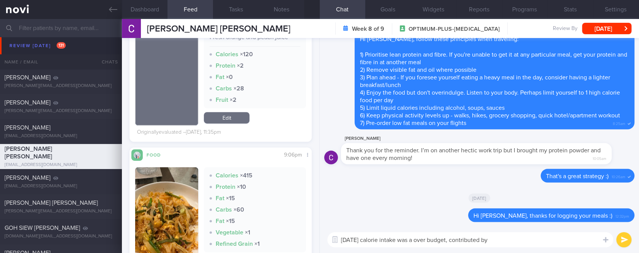
scroll to position [202, 0]
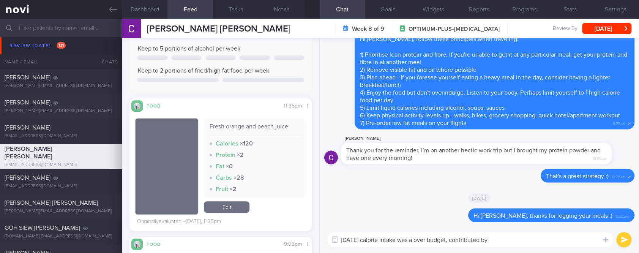
click at [520, 231] on div "[DATE] calorie intake was a over budget, contributed by [DATE] calorie intake w…" at bounding box center [479, 239] width 319 height 27
click at [515, 241] on textarea "[DATE] calorie intake was a over budget, contributed by" at bounding box center [470, 239] width 286 height 15
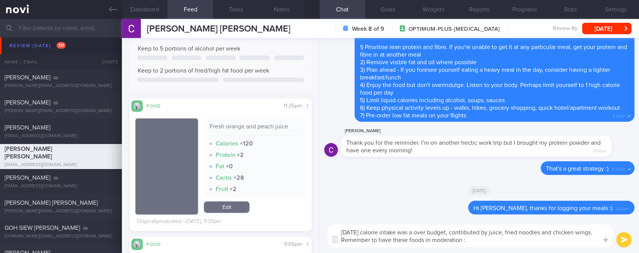
type textarea "[DATE] calorie intake was a over budget, contributed by juice, fried noodles an…"
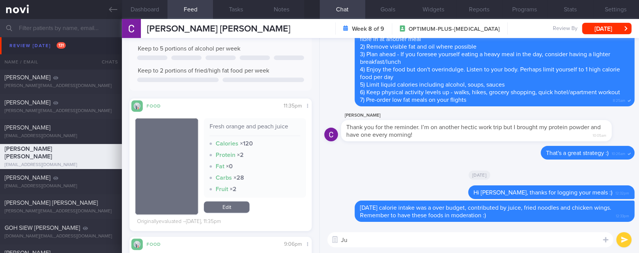
type textarea "J"
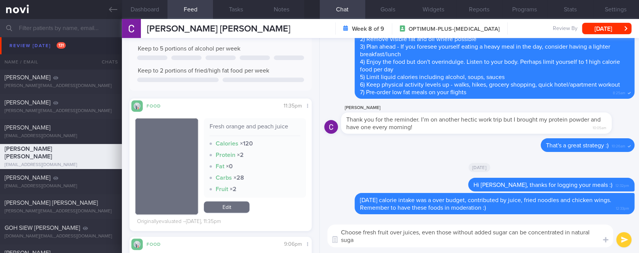
type textarea "Choose fresh fruit over juices, even those without added sugar can be concentra…"
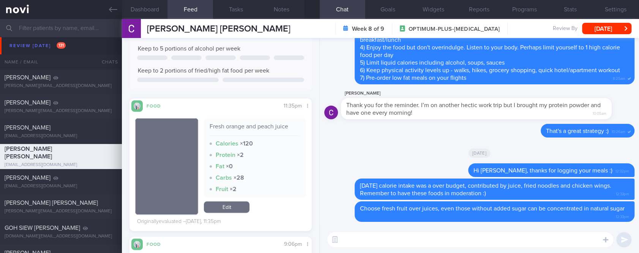
paste textarea "Use the 3R method when eating out: 1. Reduce - reduce carbohydrate if portion i…"
type textarea "Use the 3R method when eating out: 1. Reduce - reduce carbohydrate if portion i…"
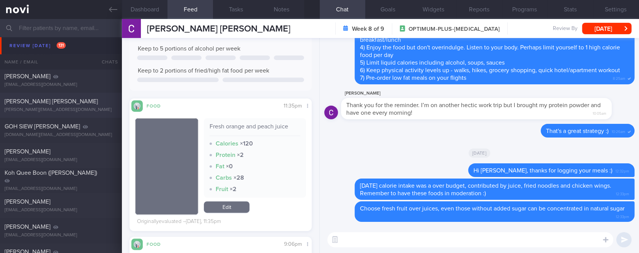
click at [82, 105] on div "[PERSON_NAME] [PERSON_NAME]" at bounding box center [60, 102] width 111 height 8
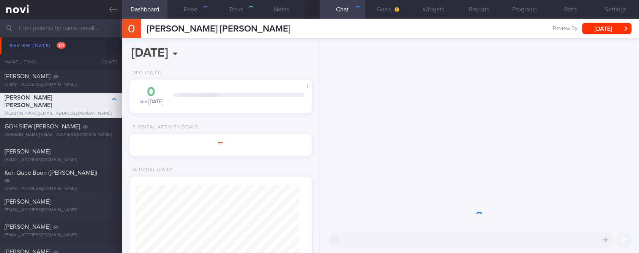
select select "Month"
type input "tracked"
select select "8"
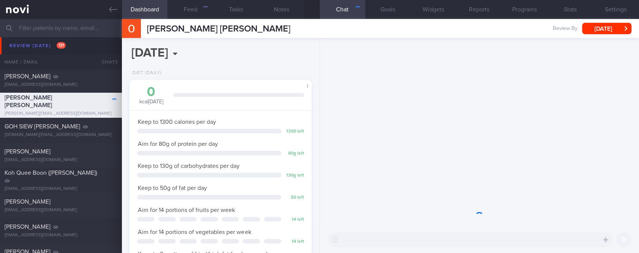
scroll to position [91, 160]
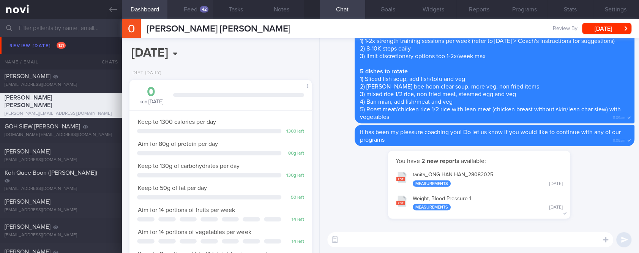
click at [204, 7] on div "42" at bounding box center [204, 9] width 9 height 6
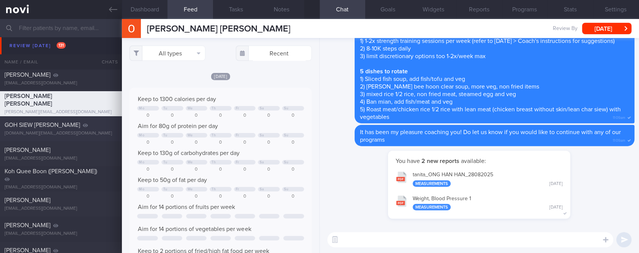
scroll to position [304, 0]
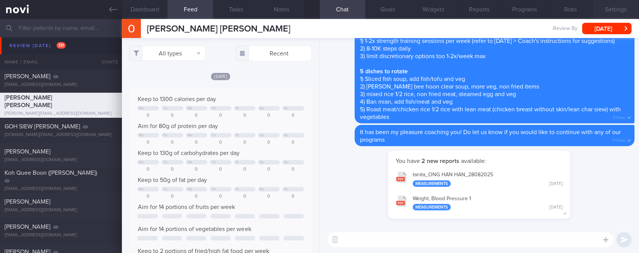
click at [611, 11] on button "Settings" at bounding box center [616, 9] width 46 height 19
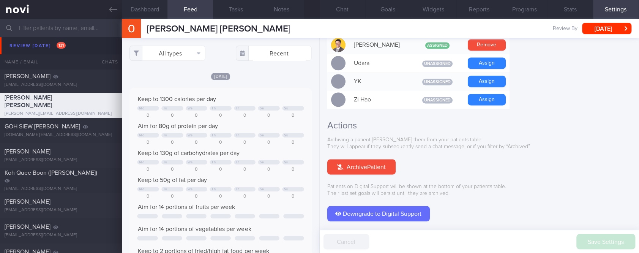
scroll to position [746, 0]
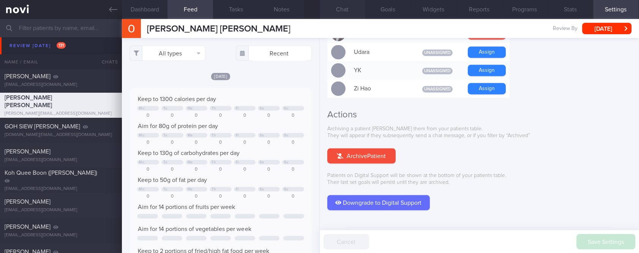
click at [342, 11] on button "Chat" at bounding box center [343, 9] width 46 height 19
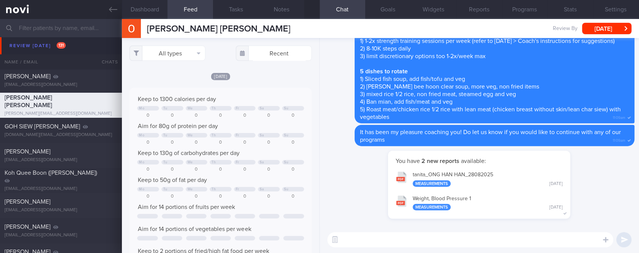
click at [622, 6] on button "Settings" at bounding box center [616, 9] width 46 height 19
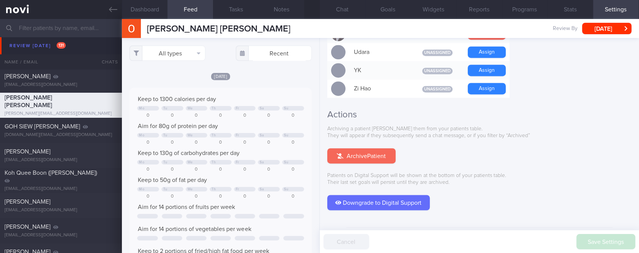
click at [378, 148] on button "Archive Patient" at bounding box center [361, 155] width 68 height 15
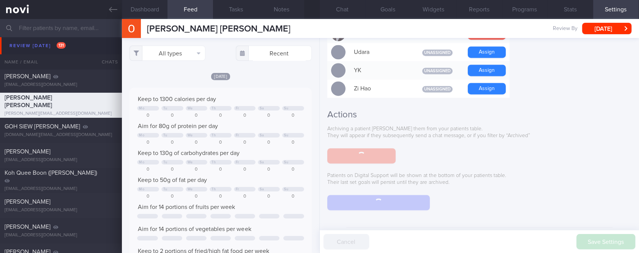
click at [337, 12] on button "Chat" at bounding box center [343, 9] width 46 height 19
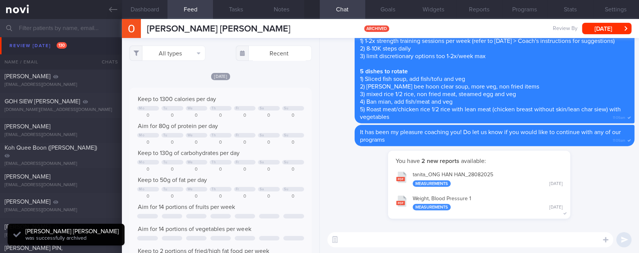
scroll to position [699, 0]
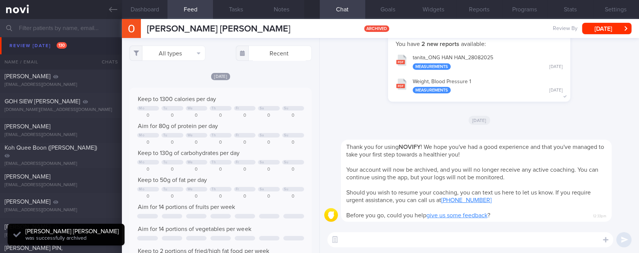
click at [586, 140] on div "Thank you for using NOVIFY ! We hope you've had a good experience and that you'…" at bounding box center [476, 181] width 271 height 82
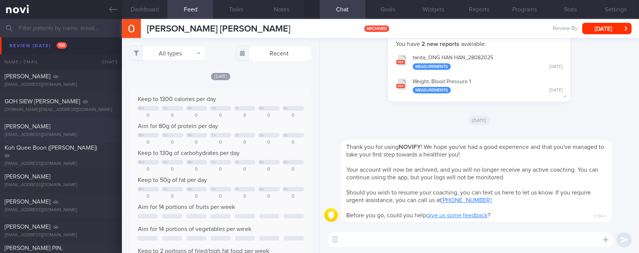
click at [85, 130] on div "[PERSON_NAME]" at bounding box center [60, 127] width 111 height 8
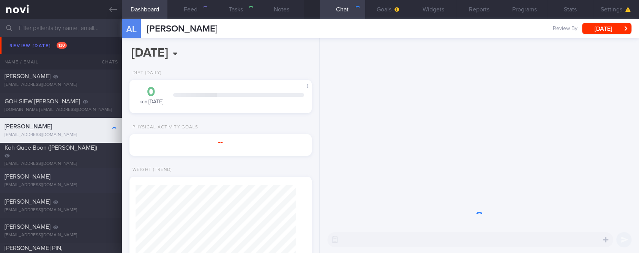
select select "Month"
type input "tracked. TLC - requires close monitoring, assistance with behaviour change. pt …"
select select "8"
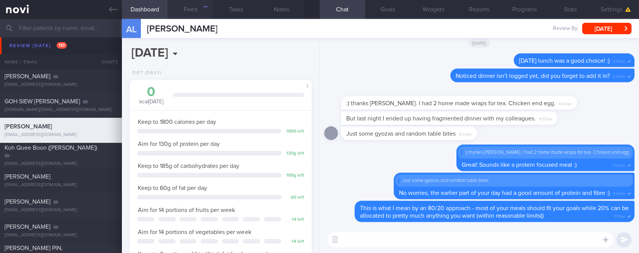
click at [201, 11] on button "Feed" at bounding box center [191, 9] width 46 height 19
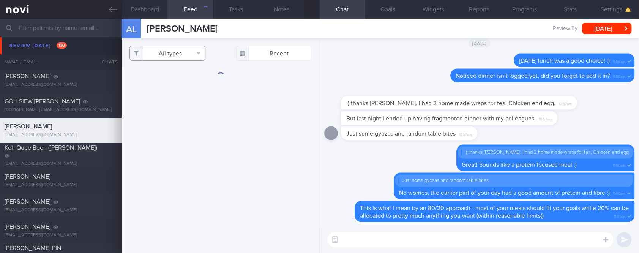
click at [176, 53] on button "All types" at bounding box center [168, 53] width 76 height 15
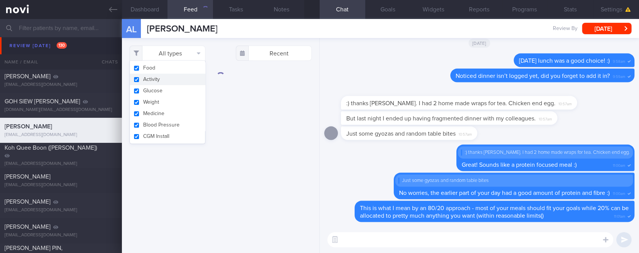
click at [167, 80] on button "Activity" at bounding box center [167, 79] width 75 height 11
checkbox input "false"
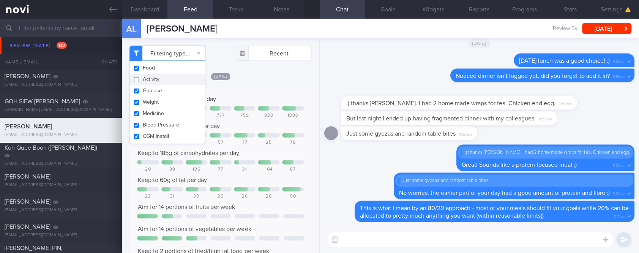
click at [267, 90] on div "Keep to 1800 calories per day 350 689 1111 777 759 830 1080 Aim for 130g of pro…" at bounding box center [221, 179] width 182 height 183
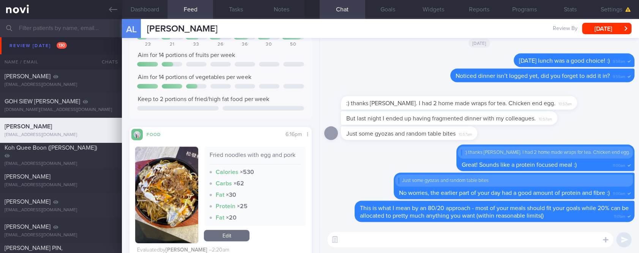
scroll to position [354, 0]
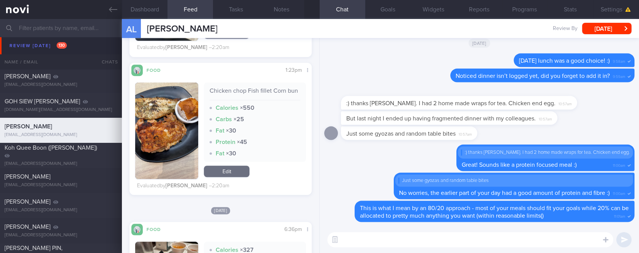
click at [165, 150] on button "button" at bounding box center [166, 130] width 63 height 96
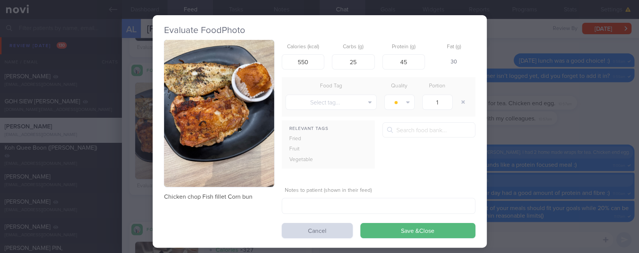
click at [206, 111] on button "button" at bounding box center [219, 113] width 110 height 147
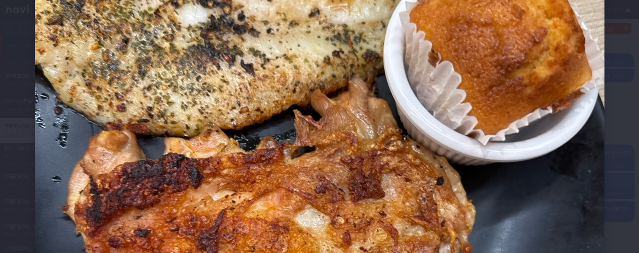
scroll to position [304, 0]
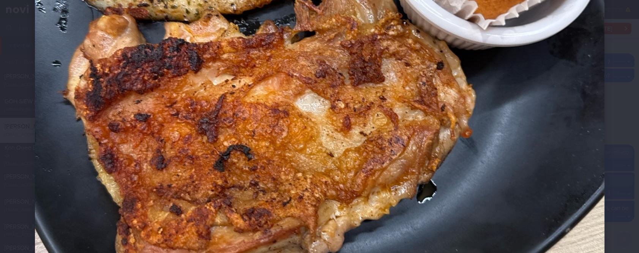
drag, startPoint x: 520, startPoint y: 171, endPoint x: 533, endPoint y: 162, distance: 16.3
click at [521, 171] on img at bounding box center [320, 107] width 570 height 760
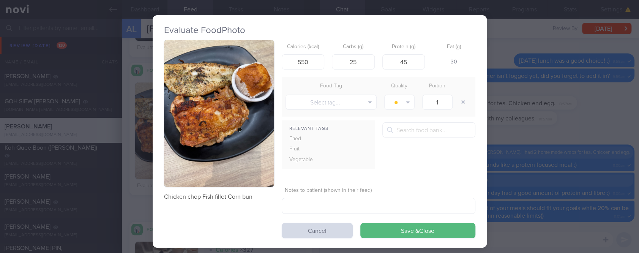
click at [537, 155] on div "Evaluate Food Photo Chicken chop Fish fillet Corn bun Calories (kcal) 550 Carbs…" at bounding box center [319, 126] width 639 height 253
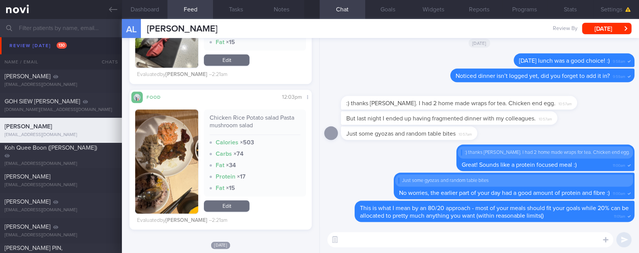
scroll to position [557, 0]
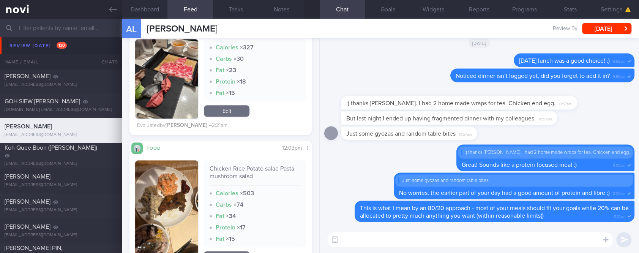
click at [188, 118] on img "button" at bounding box center [166, 81] width 63 height 84
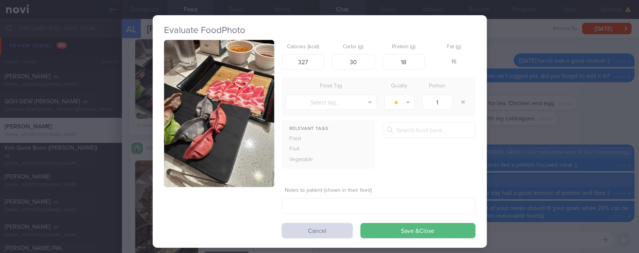
click at [234, 108] on button "button" at bounding box center [219, 113] width 110 height 147
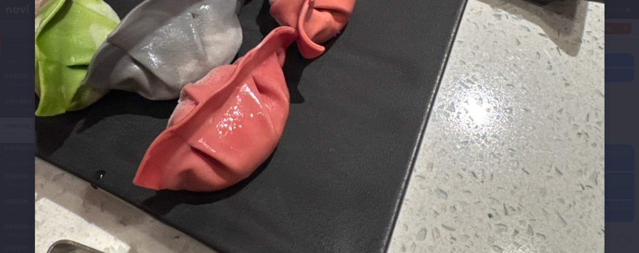
scroll to position [304, 0]
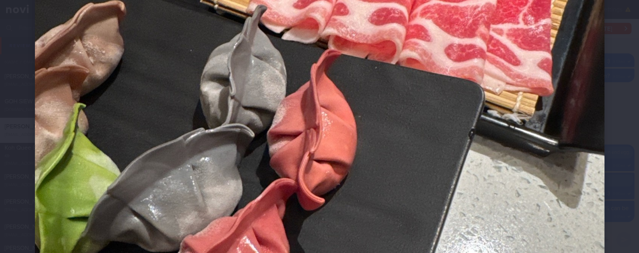
click at [500, 199] on img at bounding box center [320, 107] width 570 height 760
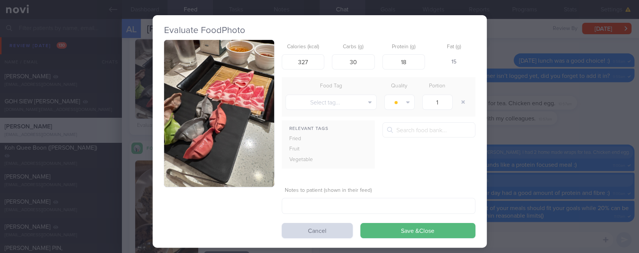
click at [507, 160] on div "Evaluate Food Photo Calories (kcal) 327 Carbs (g) 30 Protein (g) 18 Fat (g) 15 …" at bounding box center [319, 126] width 639 height 253
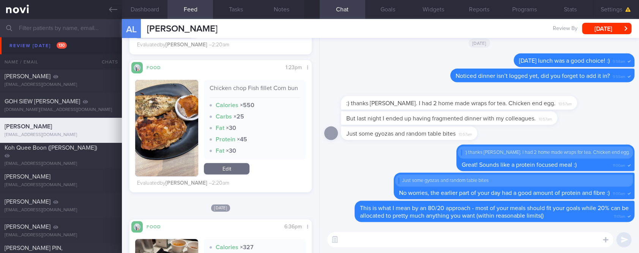
scroll to position [557, 0]
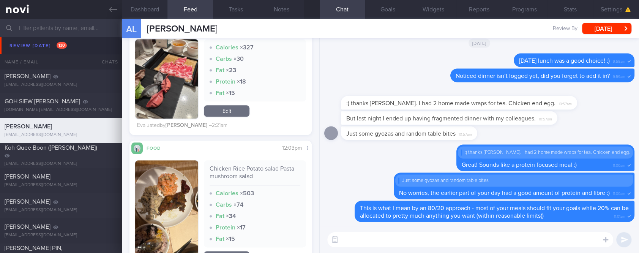
click at [163, 109] on button "button" at bounding box center [166, 78] width 63 height 79
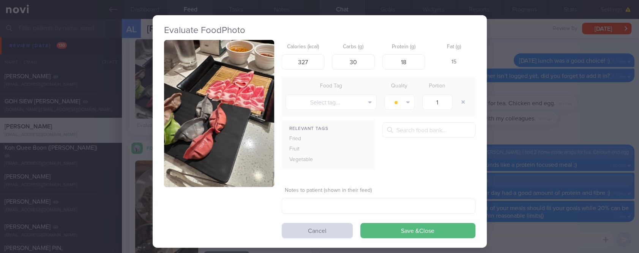
click at [257, 101] on button "button" at bounding box center [219, 113] width 110 height 147
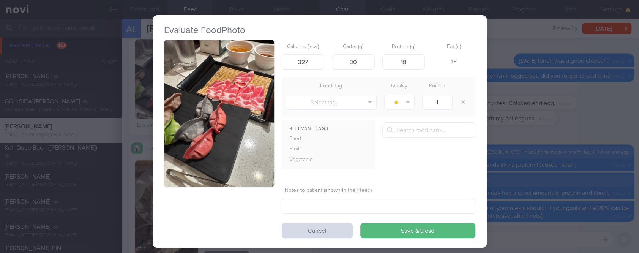
click at [511, 138] on div "Evaluate Food Photo Calories (kcal) 327 Carbs (g) 30 Protein (g) 18 Fat (g) 15 …" at bounding box center [319, 126] width 639 height 253
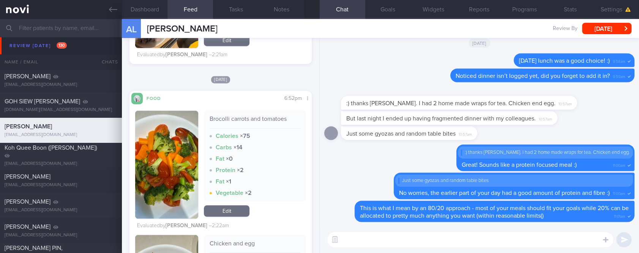
scroll to position [810, 0]
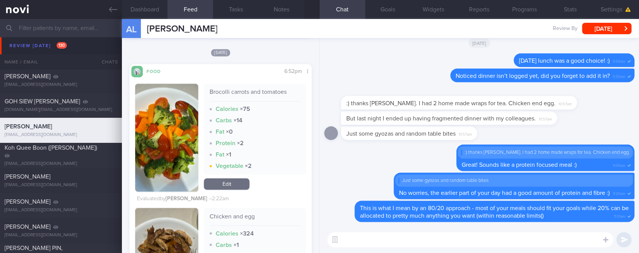
click at [386, 242] on textarea at bounding box center [470, 239] width 286 height 15
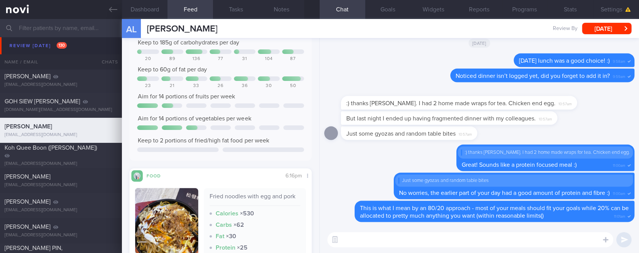
scroll to position [0, 0]
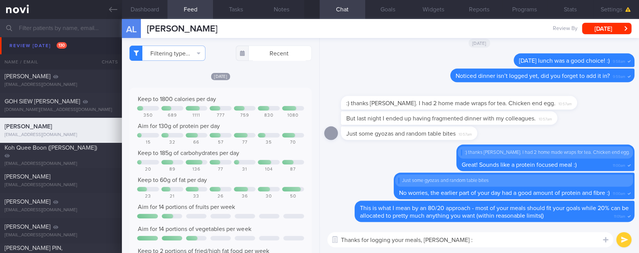
type textarea "Thanks for logging your meals, [PERSON_NAME] :)"
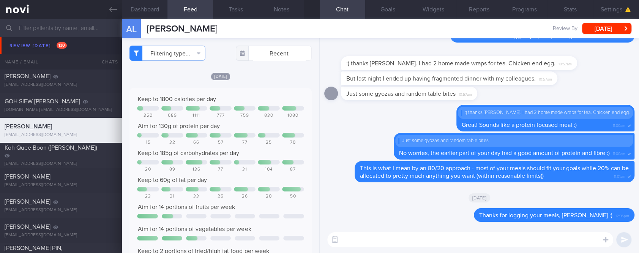
paste textarea "Use the 3R method when eating out: 1. Reduce - reduce carbohydrate if portion i…"
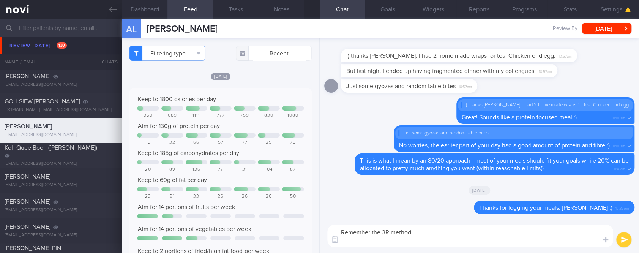
paste textarea "Use the 3R method when eating out: 1. Reduce - reduce carbohydrate if portion i…"
type textarea "Remember the 3R method: Use the 3R method when eating out: 1. Reduce - reduce c…"
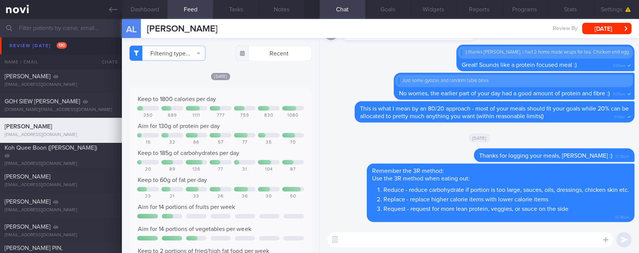
click at [389, 235] on textarea at bounding box center [470, 239] width 286 height 15
paste textarea "Lore ips dolo sita con a elitseddo eiusmo: 4) Tempor i utlab etdo/5 magna aliqu…"
type textarea "Lore ips dolo sita con a elitseddo eiusmo: 4) Tempor i utlab etdo/5 magna aliqu…"
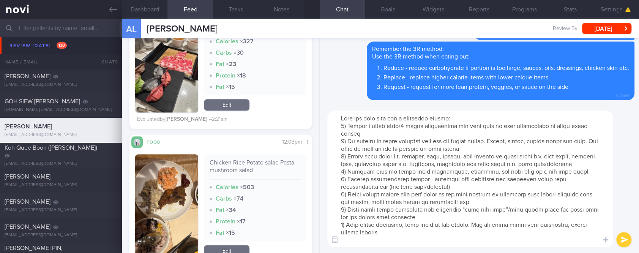
scroll to position [608, 0]
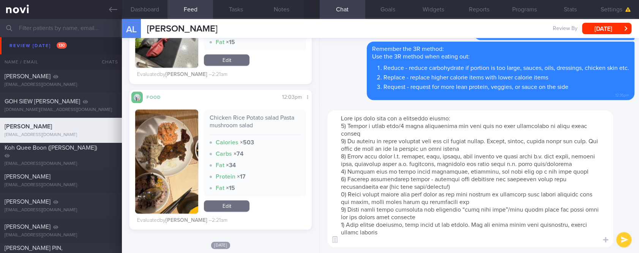
click at [435, 247] on textarea at bounding box center [470, 179] width 286 height 137
click at [435, 205] on textarea at bounding box center [470, 179] width 286 height 137
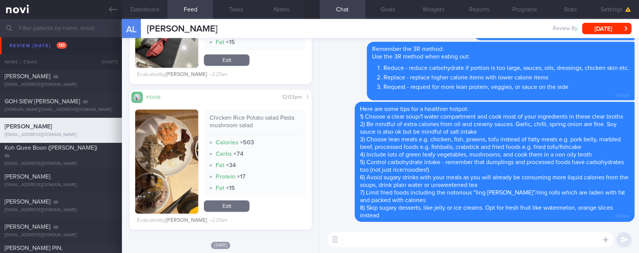
click at [407, 247] on textarea at bounding box center [470, 239] width 286 height 15
click at [624, 32] on button "[DATE]" at bounding box center [606, 28] width 49 height 11
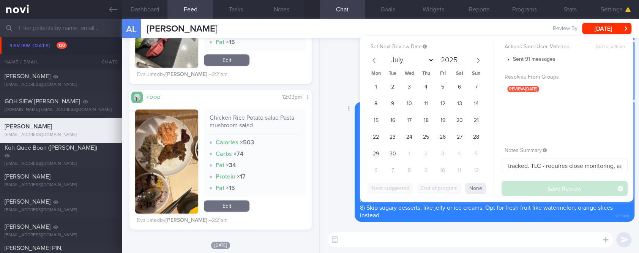
click at [346, 109] on div "Delete Here are some tips for a healthier hotpot: 1) Choose a clear soup/1 wate…" at bounding box center [479, 162] width 310 height 120
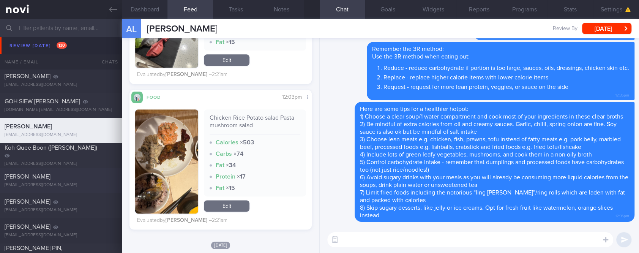
click at [55, 178] on div "[PERSON_NAME]" at bounding box center [60, 177] width 111 height 8
type input "tracked"
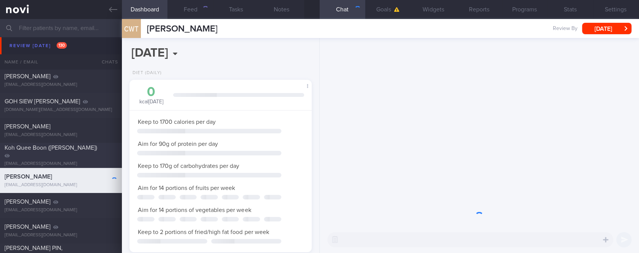
select select "8"
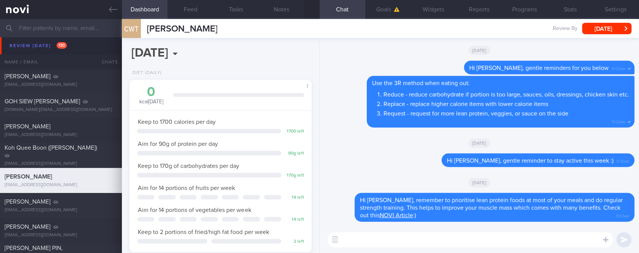
click at [419, 242] on textarea at bounding box center [470, 239] width 286 height 15
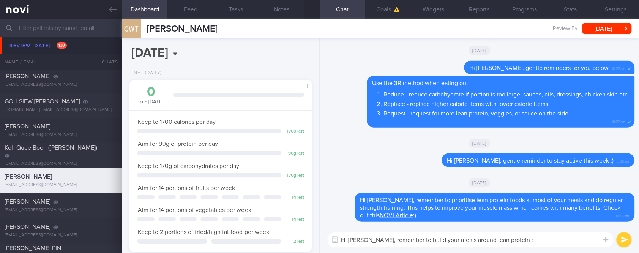
type textarea "Hi [PERSON_NAME], remember to build your meals around lean protein :)"
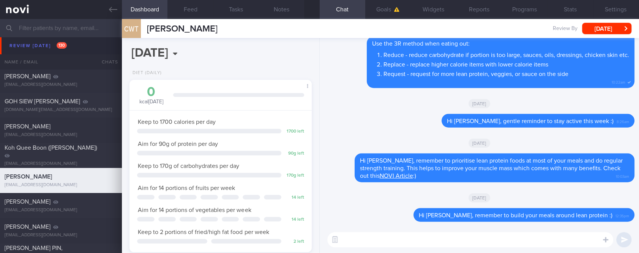
scroll to position [405, 0]
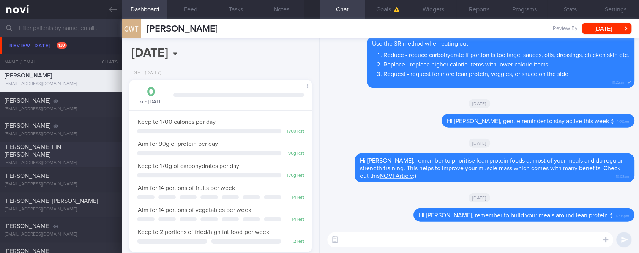
click at [79, 153] on div "[PERSON_NAME] PIN, [PERSON_NAME]" at bounding box center [60, 150] width 111 height 15
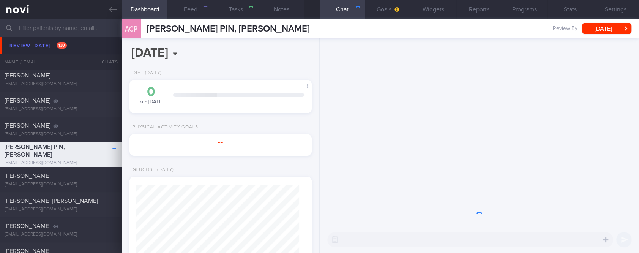
select select "6"
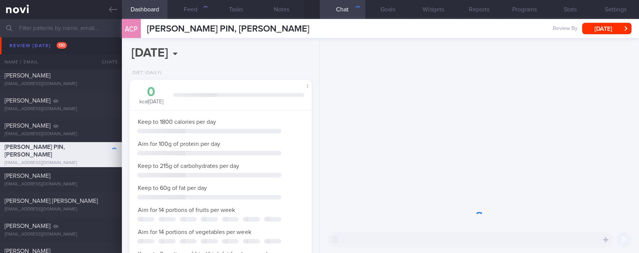
scroll to position [82, 163]
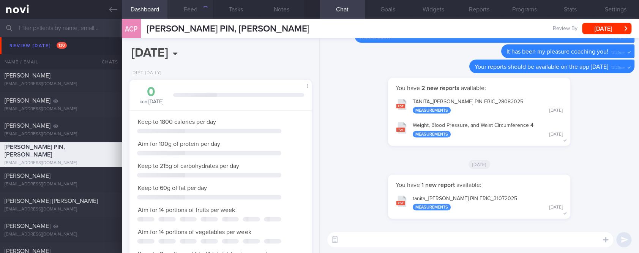
click at [615, 5] on button "Settings" at bounding box center [616, 9] width 46 height 19
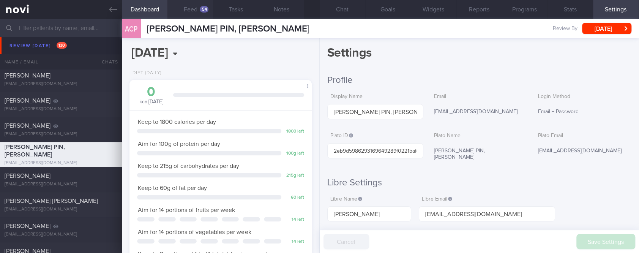
scroll to position [82, 163]
click at [201, 13] on button "Feed 54" at bounding box center [191, 9] width 46 height 19
click at [349, 139] on div "Plato ID 2eb9d5986293169649289f0221baf46e" at bounding box center [375, 144] width 96 height 30
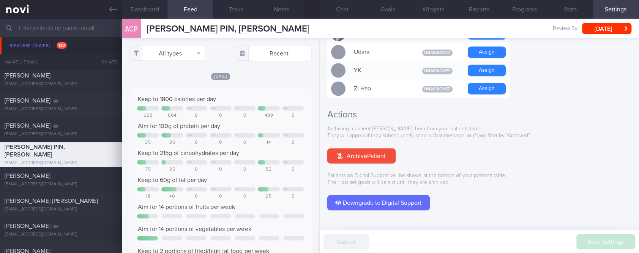
scroll to position [379784, 379661]
click at [376, 148] on button "Archive Patient" at bounding box center [361, 155] width 68 height 15
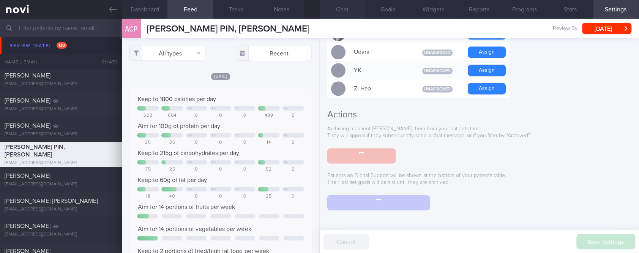
click at [347, 14] on button "Chat" at bounding box center [343, 9] width 46 height 19
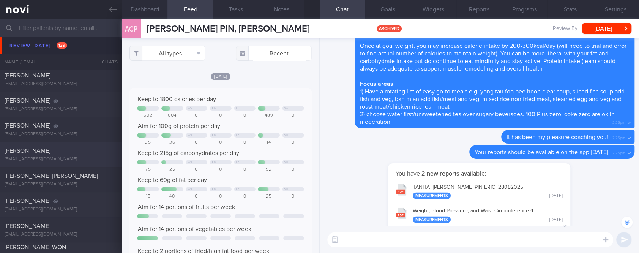
click at [86, 161] on div "[EMAIL_ADDRESS][DOMAIN_NAME]" at bounding box center [61, 159] width 113 height 6
type input "Tracked"
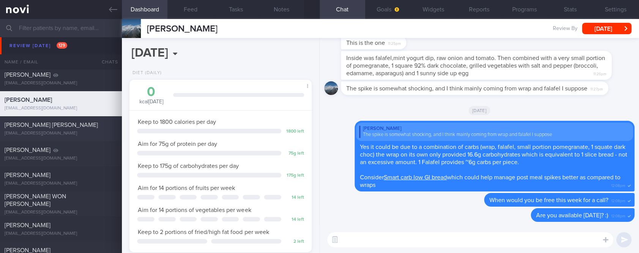
click at [102, 126] on div "[PERSON_NAME] [PERSON_NAME]" at bounding box center [60, 125] width 111 height 8
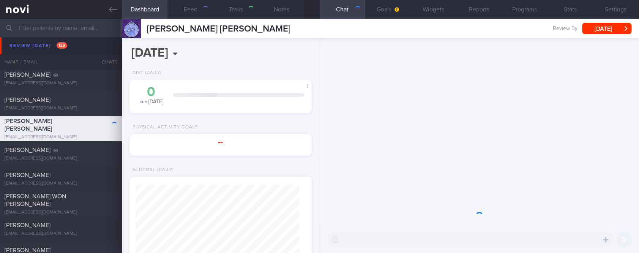
select select "7"
type input "tracked. buzud [PERSON_NAME]"
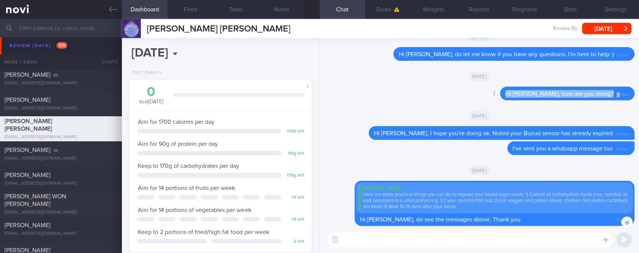
drag, startPoint x: 612, startPoint y: 98, endPoint x: 521, endPoint y: 93, distance: 91.3
click at [521, 93] on div "HI [PERSON_NAME], how are you doing? 11:08am" at bounding box center [567, 94] width 134 height 14
copy div "HI [PERSON_NAME], how are you doing? 11:"
click at [501, 235] on textarea at bounding box center [470, 239] width 286 height 15
paste textarea "HI [PERSON_NAME], how are you doing?11:"
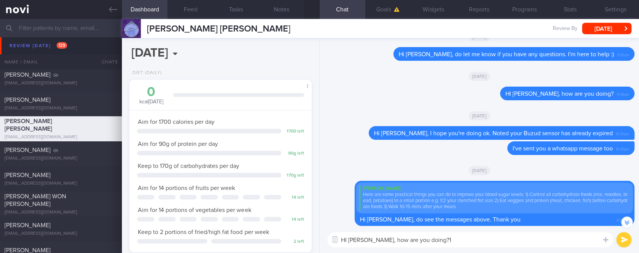
type textarea "HI [PERSON_NAME], how are you doing?"
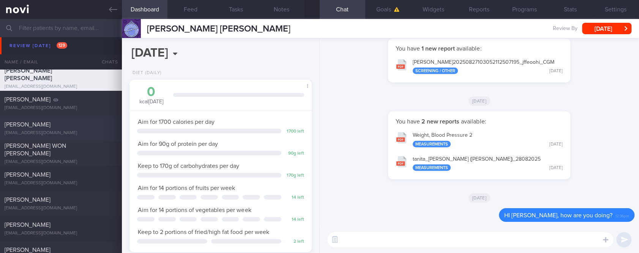
click at [98, 125] on div "[PERSON_NAME]" at bounding box center [60, 125] width 111 height 8
type input "tracked"
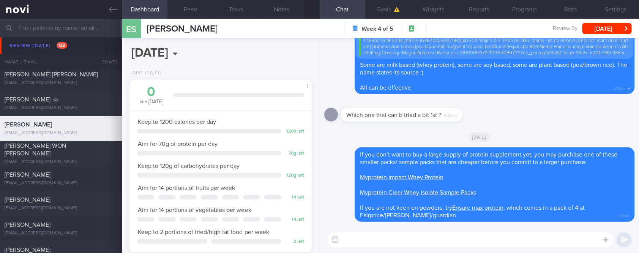
click at [435, 245] on textarea at bounding box center [470, 239] width 286 height 15
type textarea "Hi [PERSON_NAME], how are you doing?"
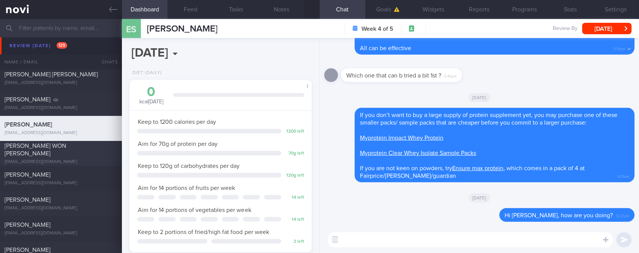
click at [100, 159] on div "[EMAIL_ADDRESS][DOMAIN_NAME]" at bounding box center [61, 162] width 113 height 6
type input "tracked. Diet restrictions: nil fish/seafood (dislikes fish, [MEDICAL_DATA])"
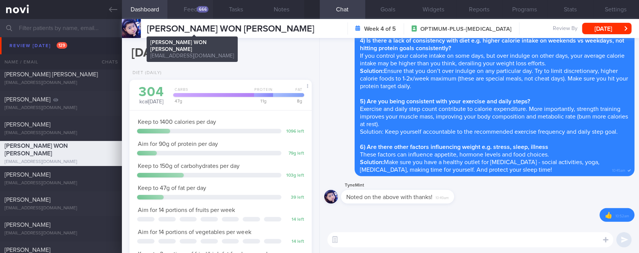
click at [199, 17] on button "Feed 666" at bounding box center [191, 9] width 46 height 19
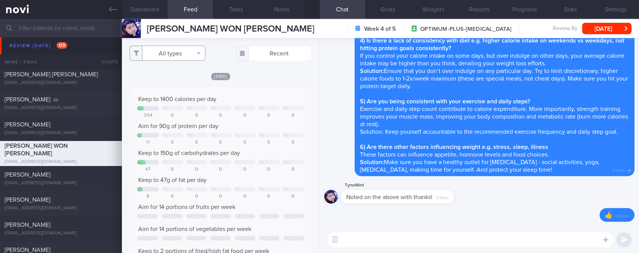
scroll to position [41, 164]
click at [174, 49] on button "All types" at bounding box center [168, 53] width 76 height 15
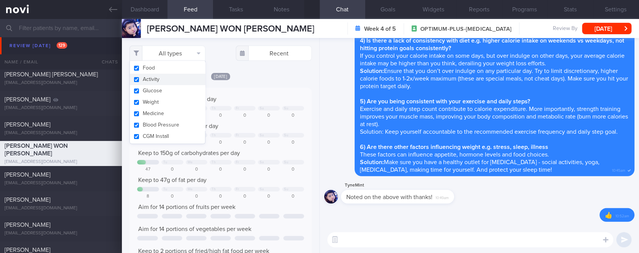
click at [165, 79] on button "Activity" at bounding box center [167, 79] width 75 height 11
click at [247, 80] on div "[DATE]" at bounding box center [221, 76] width 182 height 8
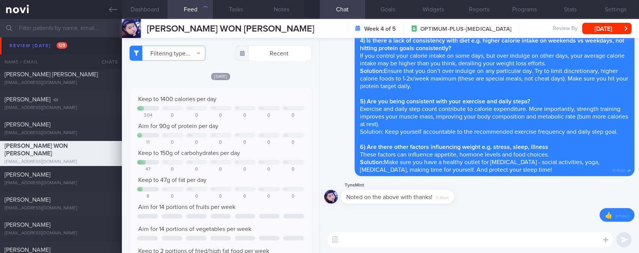
checkbox input "false"
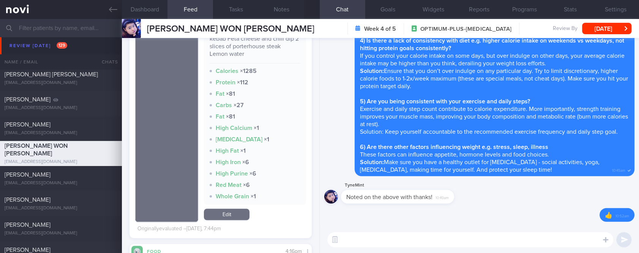
drag, startPoint x: 207, startPoint y: 214, endPoint x: 232, endPoint y: 199, distance: 29.6
click at [207, 214] on link "Edit" at bounding box center [227, 214] width 46 height 11
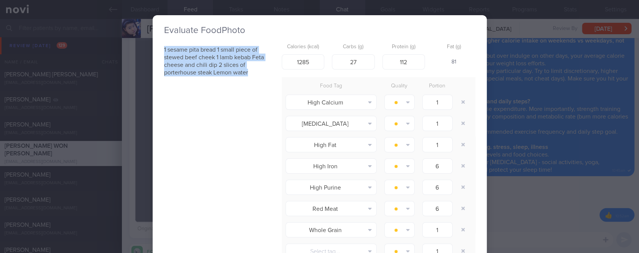
drag, startPoint x: 254, startPoint y: 107, endPoint x: 141, endPoint y: 74, distance: 117.4
click at [141, 74] on div "Evaluate Food Photo 1 sesame pita bread 1 small piece of stewed beef cheek 1 la…" at bounding box center [319, 126] width 639 height 253
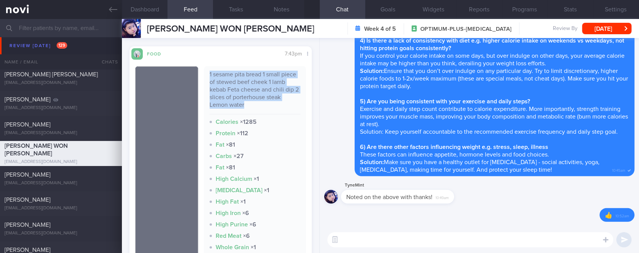
drag, startPoint x: 263, startPoint y: 106, endPoint x: 205, endPoint y: 73, distance: 66.7
click at [205, 73] on div "1 sesame pita bread 1 small piece of stewed beef cheek 1 lamb kebab Feta cheese…" at bounding box center [255, 161] width 102 height 190
copy div "1 sesame pita bread 1 small piece of stewed beef cheek 1 lamb kebab Feta cheese…"
click at [404, 242] on textarea at bounding box center [470, 239] width 286 height 15
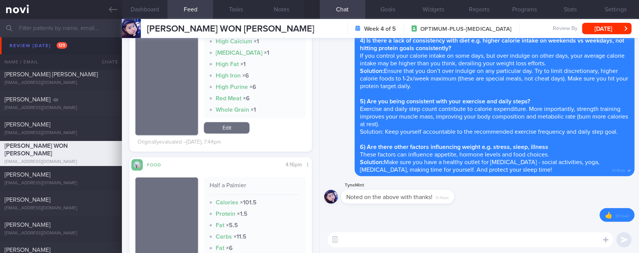
scroll to position [810, 0]
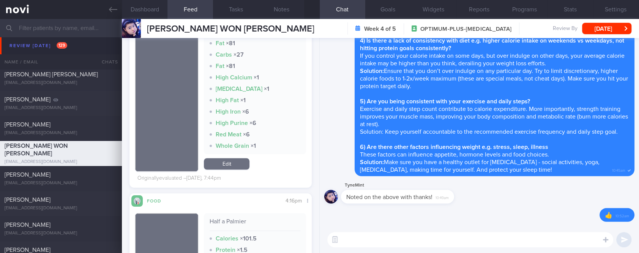
click at [240, 158] on link "Edit" at bounding box center [227, 163] width 46 height 11
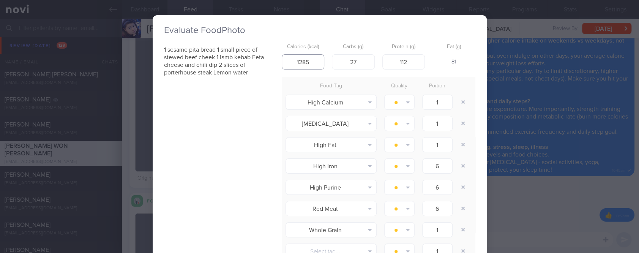
drag, startPoint x: 305, startPoint y: 61, endPoint x: 278, endPoint y: 57, distance: 28.0
click at [282, 57] on input "1285" at bounding box center [303, 61] width 43 height 15
type input "920"
drag, startPoint x: 359, startPoint y: 60, endPoint x: 338, endPoint y: 59, distance: 20.5
click at [338, 59] on input "27" at bounding box center [353, 61] width 43 height 15
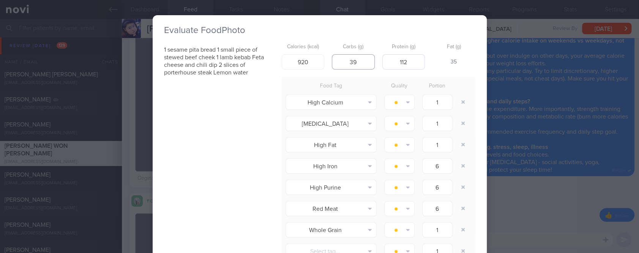
type input "39"
drag, startPoint x: 404, startPoint y: 62, endPoint x: 384, endPoint y: 61, distance: 20.2
click at [384, 61] on input "112" at bounding box center [403, 61] width 43 height 15
type input "60"
click at [458, 102] on button "button" at bounding box center [464, 102] width 14 height 14
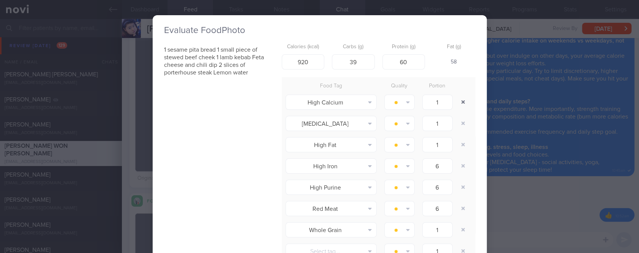
click at [458, 102] on button "button" at bounding box center [464, 102] width 14 height 14
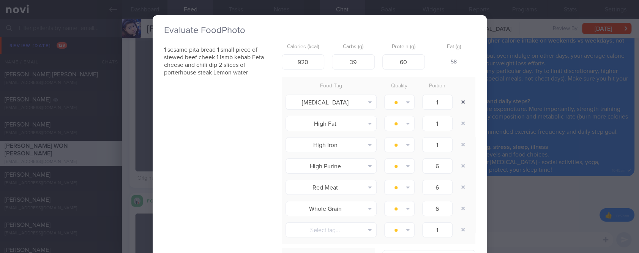
type input "6"
type input "1"
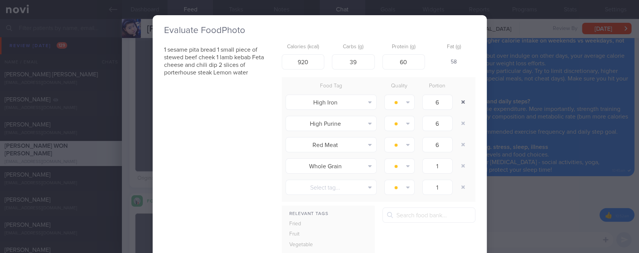
click at [457, 103] on button "button" at bounding box center [464, 102] width 14 height 14
type input "1"
click at [457, 103] on button "button" at bounding box center [464, 102] width 14 height 14
type input "1"
click at [457, 103] on button "button" at bounding box center [464, 102] width 14 height 14
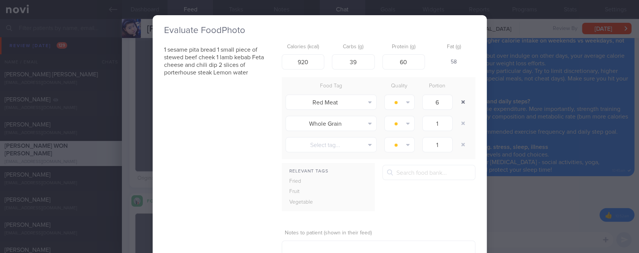
type input "1"
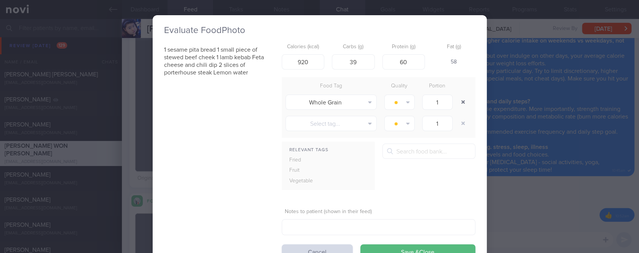
click at [457, 103] on button "button" at bounding box center [464, 102] width 14 height 14
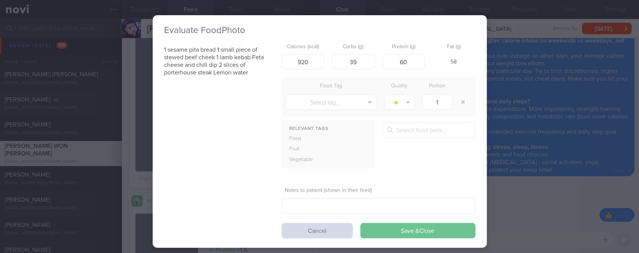
click at [439, 225] on button "Save & Close" at bounding box center [417, 230] width 115 height 15
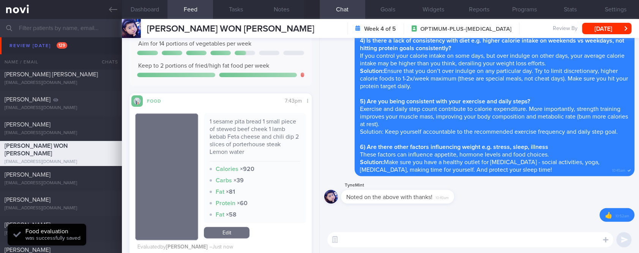
scroll to position [608, 0]
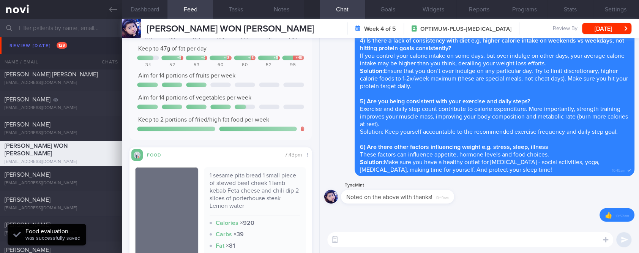
click at [382, 246] on textarea at bounding box center [470, 239] width 286 height 15
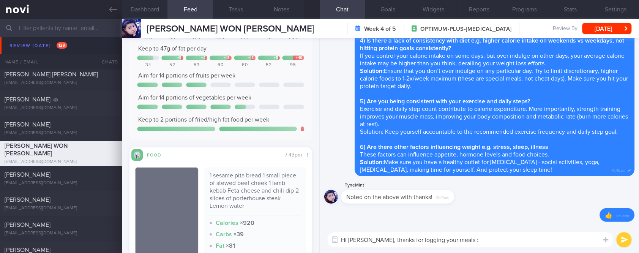
type textarea "Hi [PERSON_NAME], thanks for logging your meals :)"
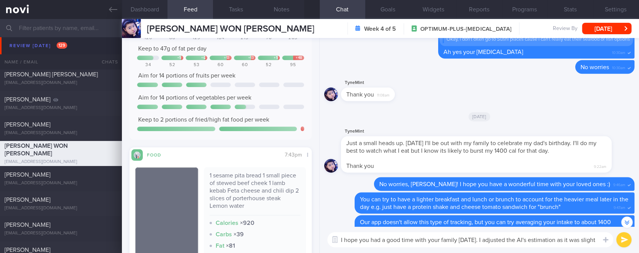
scroll to position [-615, 0]
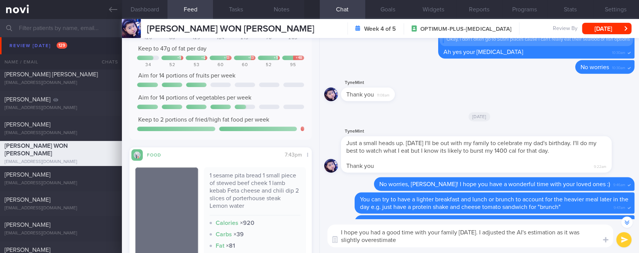
type textarea "I hope you had a good time with your family [DATE]. I adjusted the AI's estimat…"
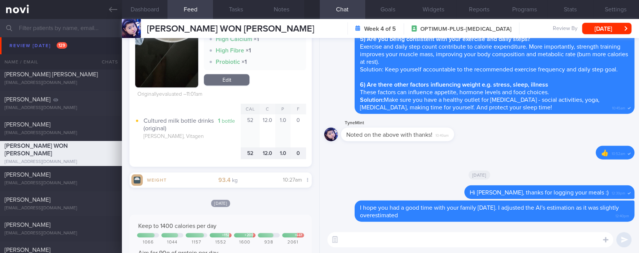
scroll to position [456, 0]
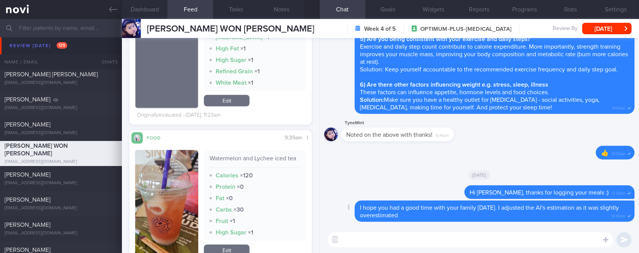
drag, startPoint x: 368, startPoint y: 243, endPoint x: 328, endPoint y: 226, distance: 43.2
click at [368, 243] on textarea at bounding box center [470, 239] width 286 height 15
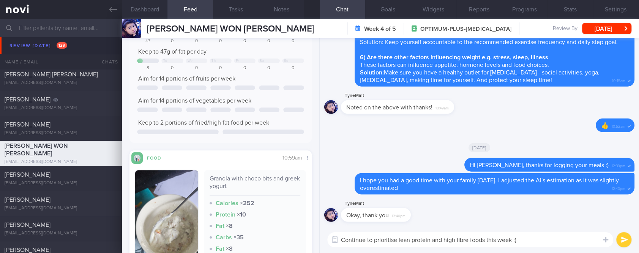
scroll to position [202, 0]
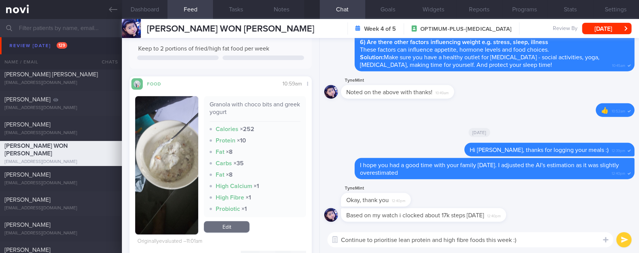
drag, startPoint x: 525, startPoint y: 234, endPoint x: 298, endPoint y: 233, distance: 226.8
click at [298, 233] on div "Dashboard Feed 666 Tasks Notes Chat Goals Widgets Reports Programs Stats Settin…" at bounding box center [380, 136] width 517 height 234
type textarea "Well done!"
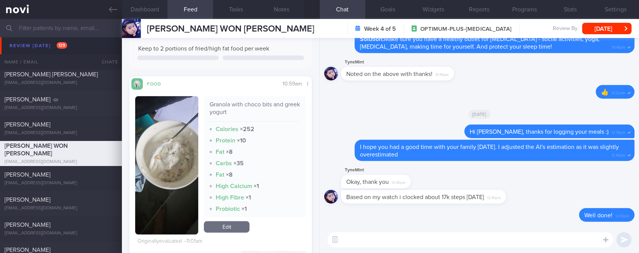
paste textarea "Continue to prioritise lean protein and high fibre foods this week :)"
type textarea "Continue to prioritise lean protein and high fibre foods this week :)"
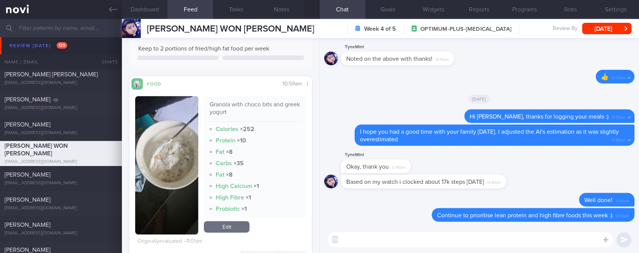
click at [541, 241] on textarea at bounding box center [470, 239] width 286 height 15
paste textarea "Use the 3R method when eating out: 1. Reduce - reduce carbohydrate if portion i…"
type textarea "Use the 3R method when eating out: 1. Reduce - reduce carbohydrate if portion i…"
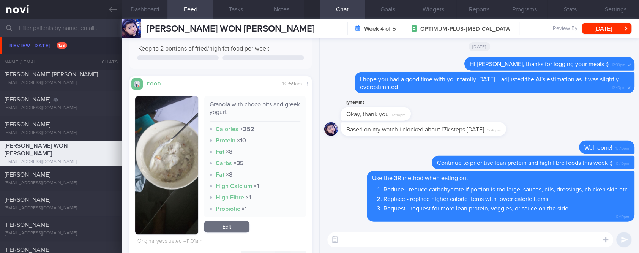
scroll to position [0, 0]
click at [613, 29] on button "[DATE]" at bounding box center [606, 28] width 49 height 11
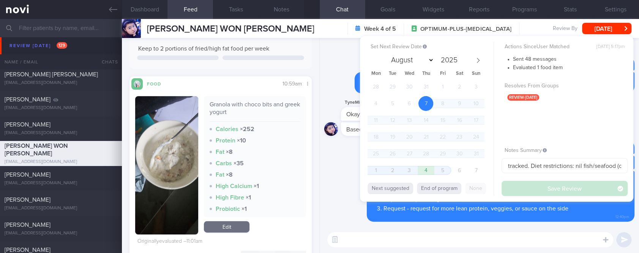
click at [344, 161] on div "Delete Continue to prioritise lean protein and high fibre foods this week :) 12…" at bounding box center [479, 163] width 310 height 15
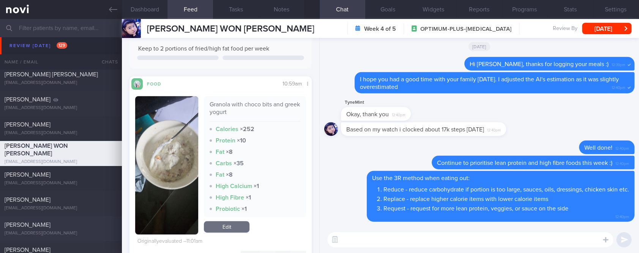
scroll to position [608, 0]
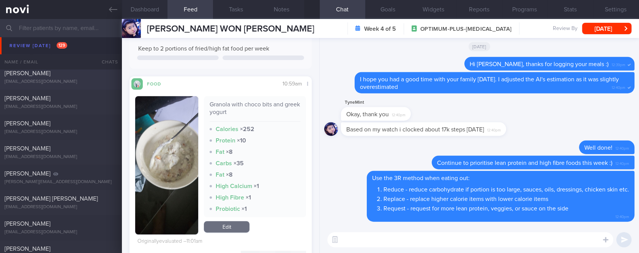
click at [82, 79] on div "[EMAIL_ADDRESS][DOMAIN_NAME]" at bounding box center [61, 82] width 113 height 6
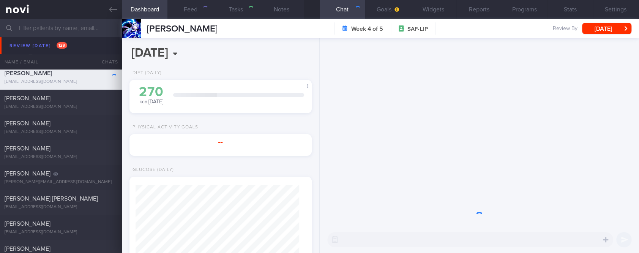
type input "tracked"
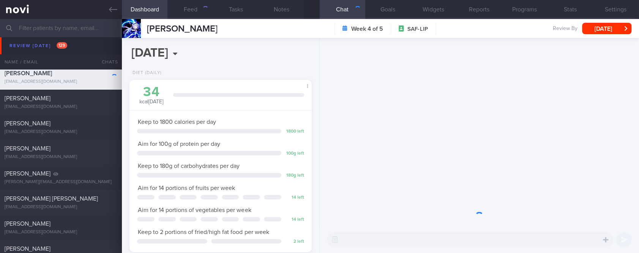
scroll to position [82, 163]
